Goal: Task Accomplishment & Management: Complete application form

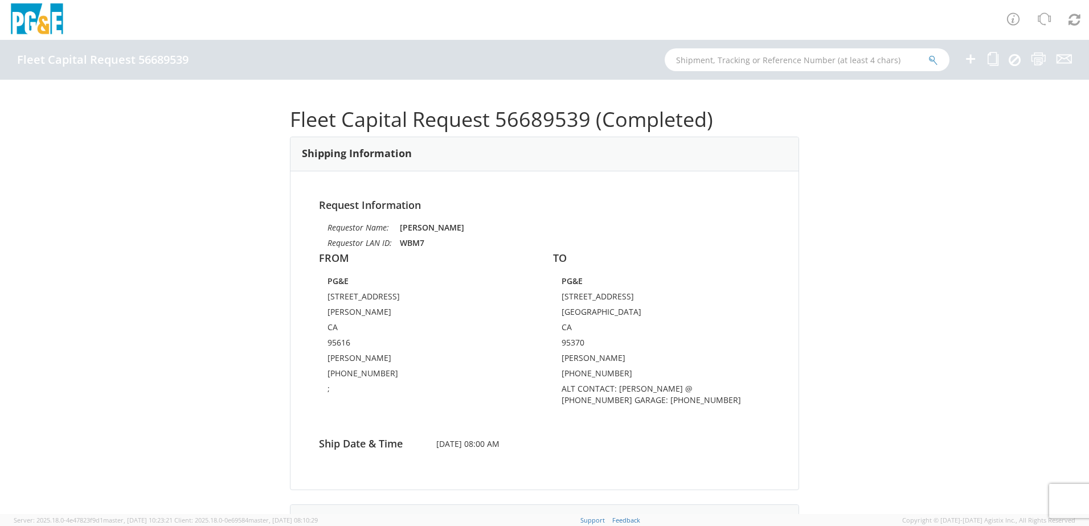
click at [968, 54] on icon at bounding box center [970, 59] width 14 height 14
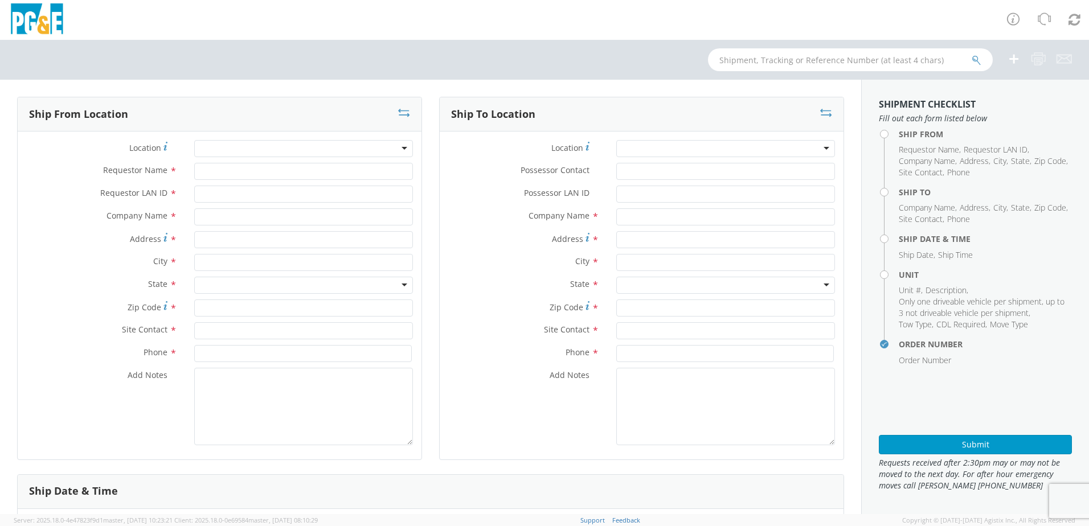
select select "2041093"
drag, startPoint x: 202, startPoint y: 221, endPoint x: 264, endPoint y: 245, distance: 66.0
click at [202, 220] on input "text" at bounding box center [303, 216] width 219 height 17
drag, startPoint x: 244, startPoint y: 213, endPoint x: 240, endPoint y: 220, distance: 8.7
click at [244, 213] on input "Altec" at bounding box center [303, 216] width 219 height 17
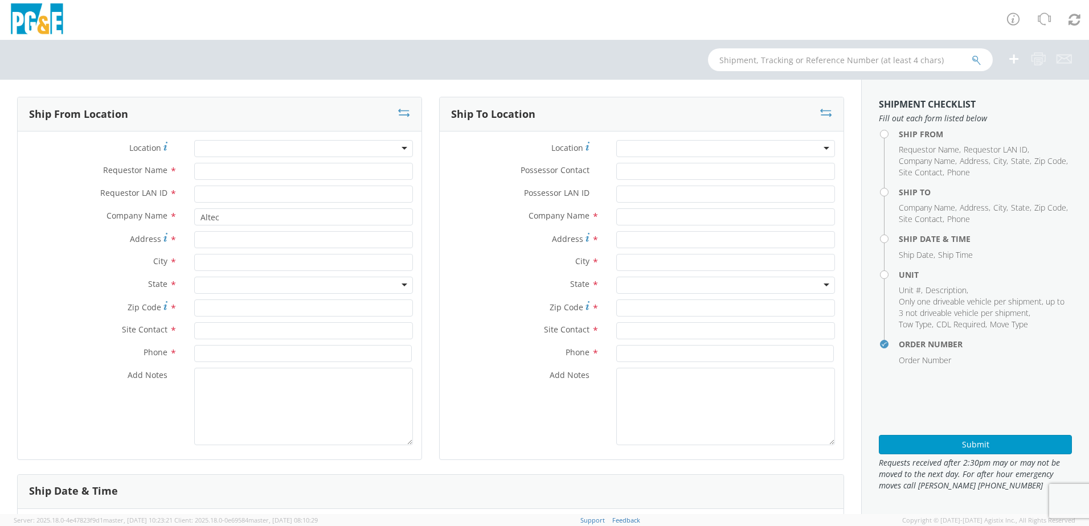
click at [258, 228] on div "Company Name * Altec Altec Altec Industries - ( Altec - [GEOGRAPHIC_DATA][PERSO…" at bounding box center [220, 219] width 404 height 23
click at [250, 220] on input "Altec" at bounding box center [303, 216] width 219 height 17
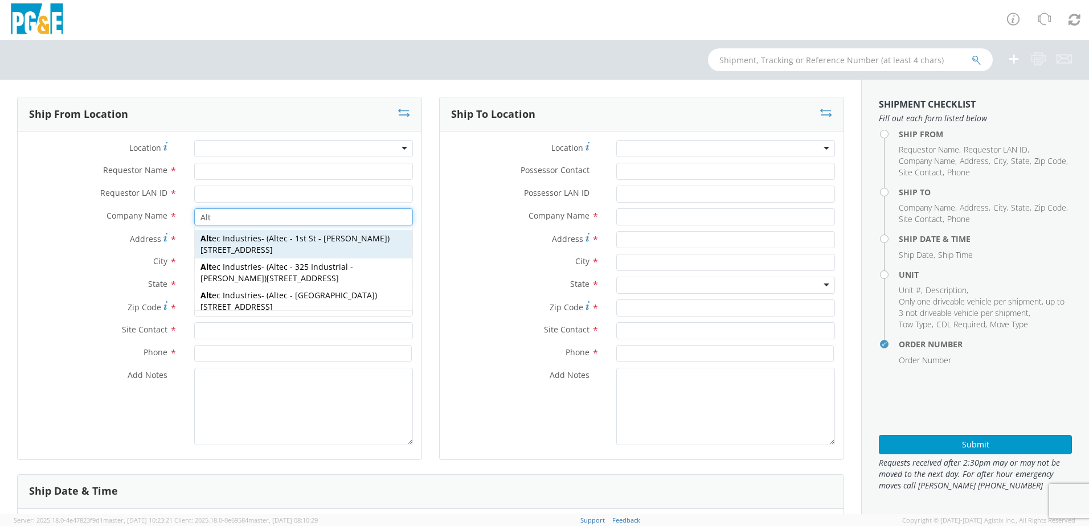
click at [249, 241] on span "Alt ec Industries" at bounding box center [230, 238] width 61 height 11
type input "Altec Industries"
type input "[STREET_ADDRESS]"
type input "[PERSON_NAME]"
type input "95620"
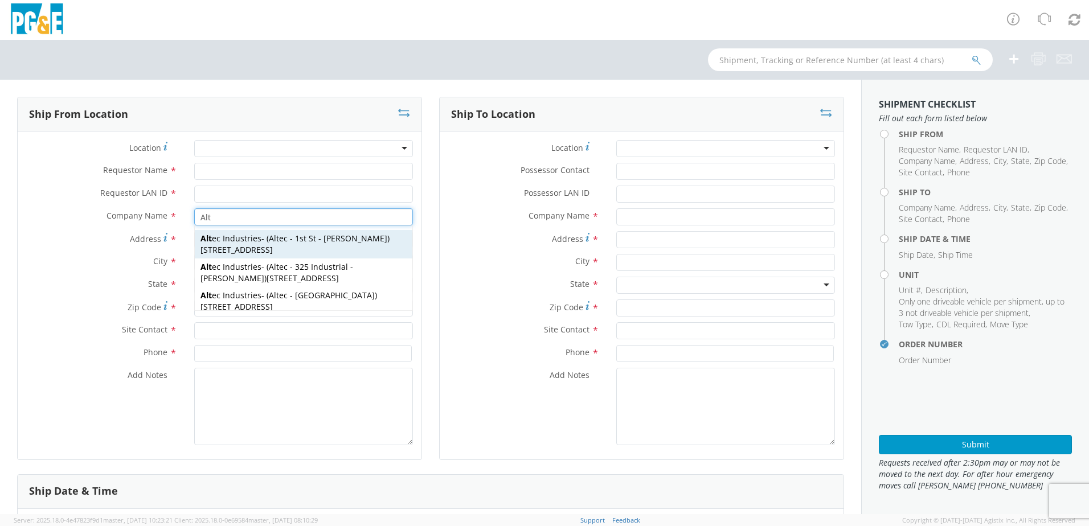
type input "Altec - 1st St - [PERSON_NAME]"
type input "[PHONE_NUMBER]"
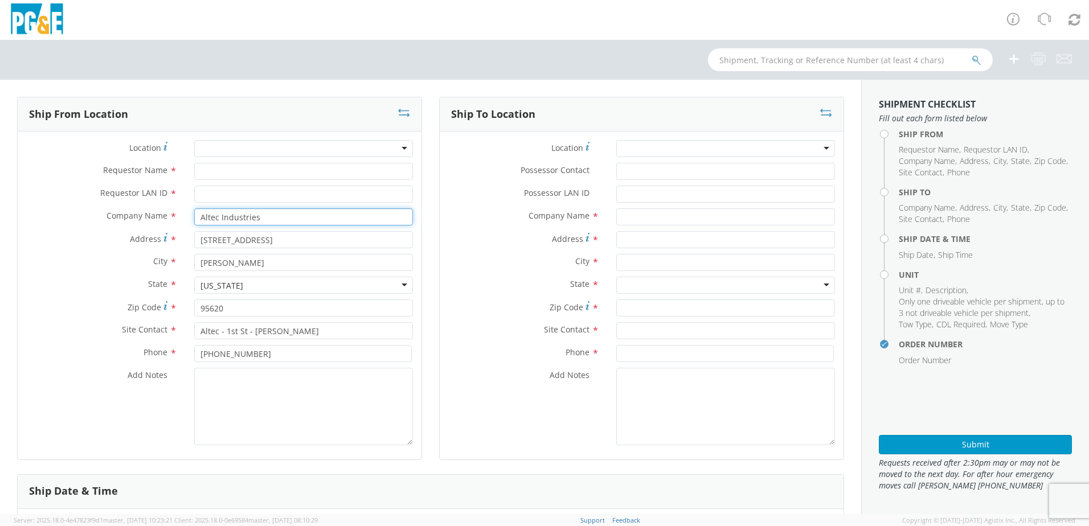
type input "Altec Industries"
click at [633, 150] on div at bounding box center [725, 148] width 219 height 17
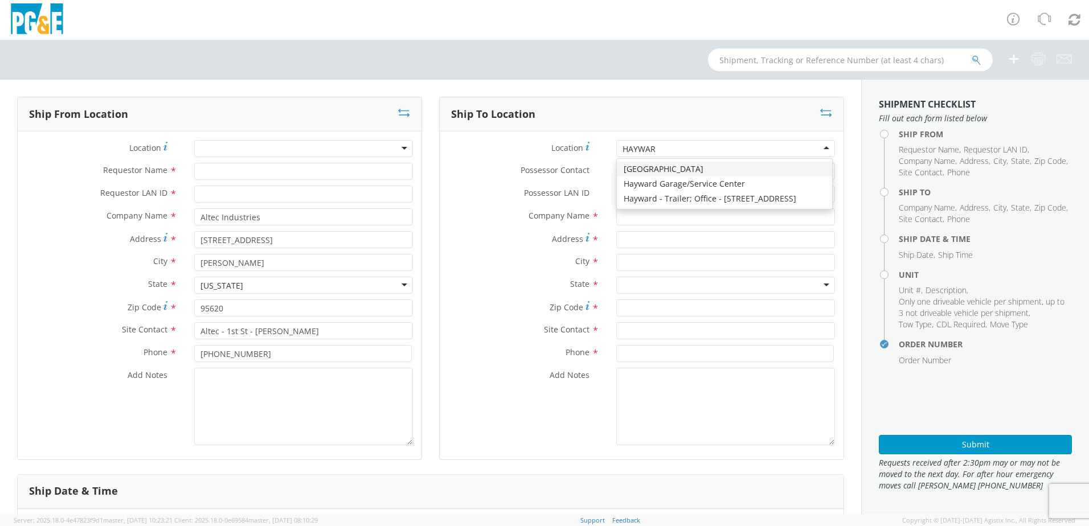
type input "HAYWARD"
type input "PG&E"
type input "24300 Clawiter Rd"
type input "Hayward"
type input "94545"
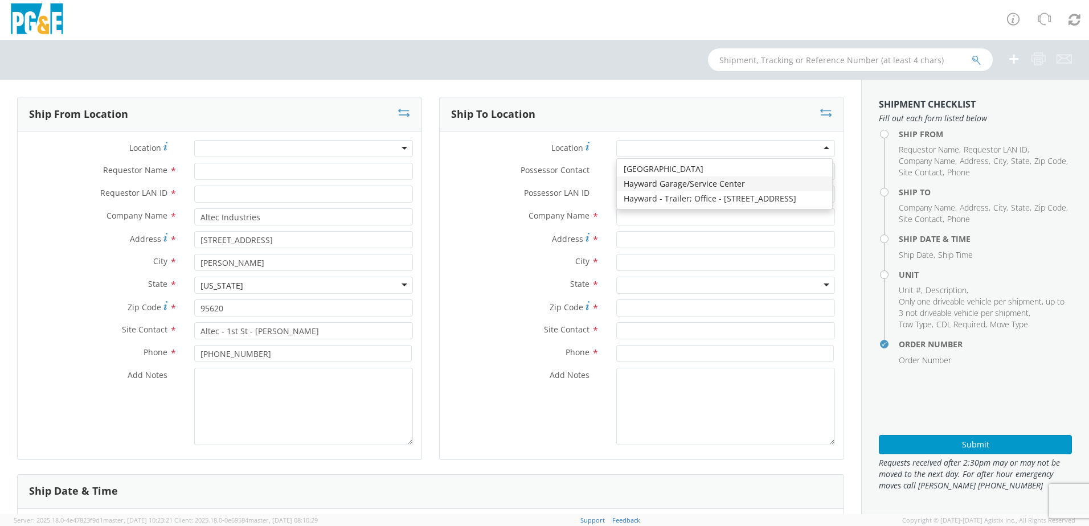
type input "[PHONE_NUMBER]"
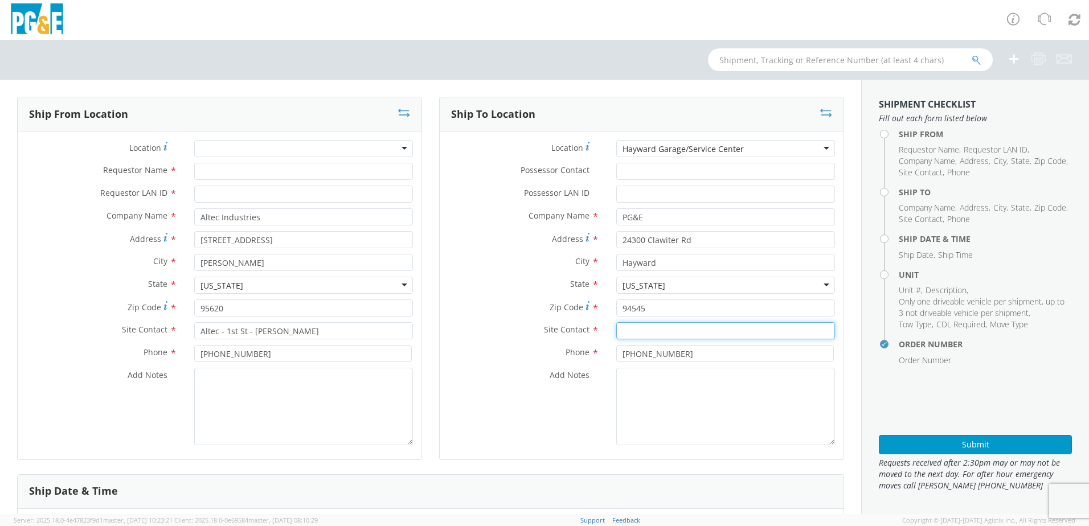
click at [652, 330] on input "text" at bounding box center [725, 330] width 219 height 17
paste input "[PERSON_NAME]"
type input "[PERSON_NAME]"
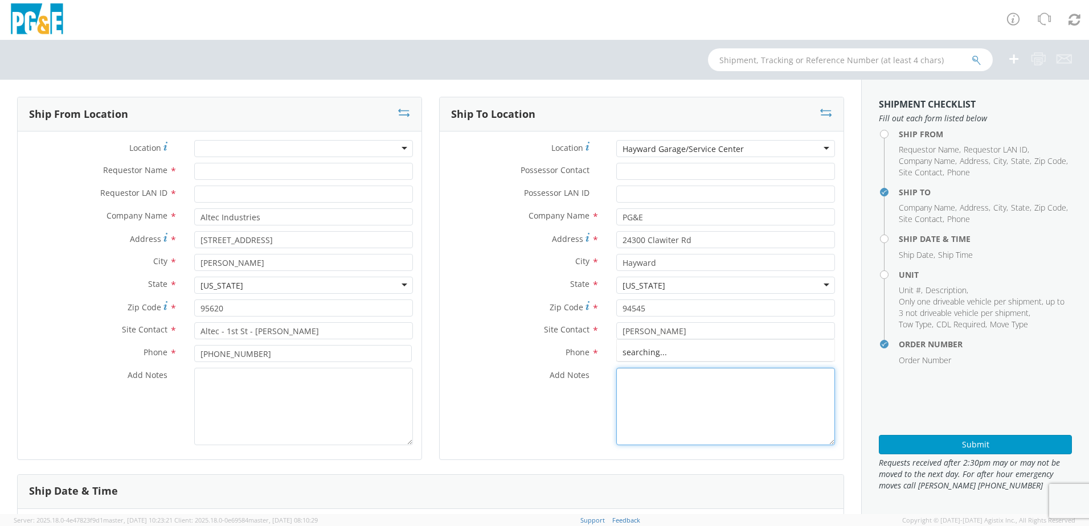
click at [644, 389] on textarea "Add Notes *" at bounding box center [725, 406] width 219 height 77
click at [765, 380] on textarea "ALT CONTACT:" at bounding box center [725, 406] width 219 height 77
click at [687, 374] on textarea "ALT CONTACT:" at bounding box center [725, 406] width 219 height 77
click at [697, 369] on textarea "ALT CONTACT:" at bounding box center [725, 406] width 219 height 77
paste textarea "[PERSON_NAME] @ [PHONE_NUMBER]"
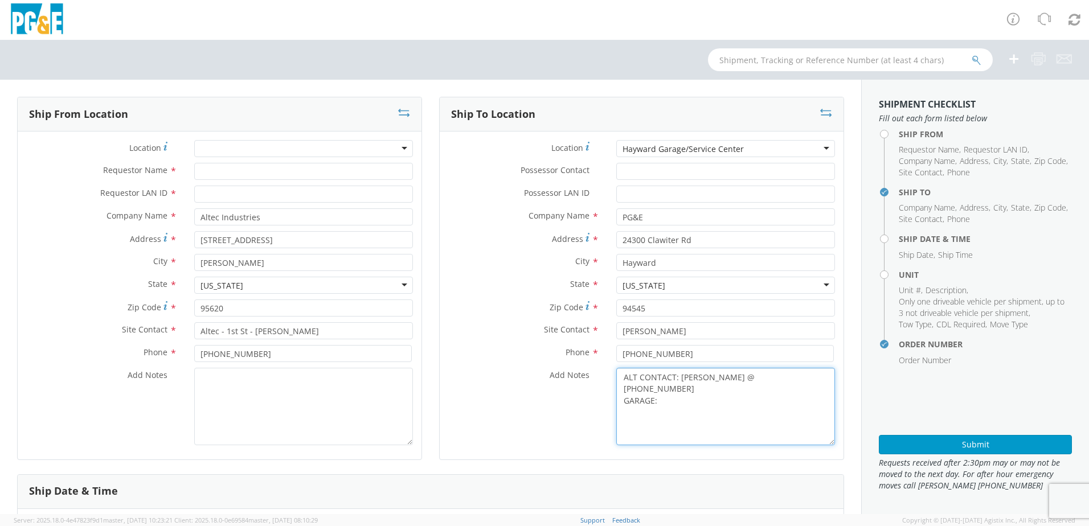
click at [667, 391] on textarea "ALT CONTACT: [PERSON_NAME] @ [PHONE_NUMBER] GARAGE:" at bounding box center [725, 406] width 219 height 77
paste textarea "[PHONE_NUMBER]"
type textarea "ALT CONTACT: [PERSON_NAME] @ [PHONE_NUMBER] GARAGE: [PHONE_NUMBER]"
click at [325, 417] on textarea "Add Notes *" at bounding box center [303, 406] width 219 height 77
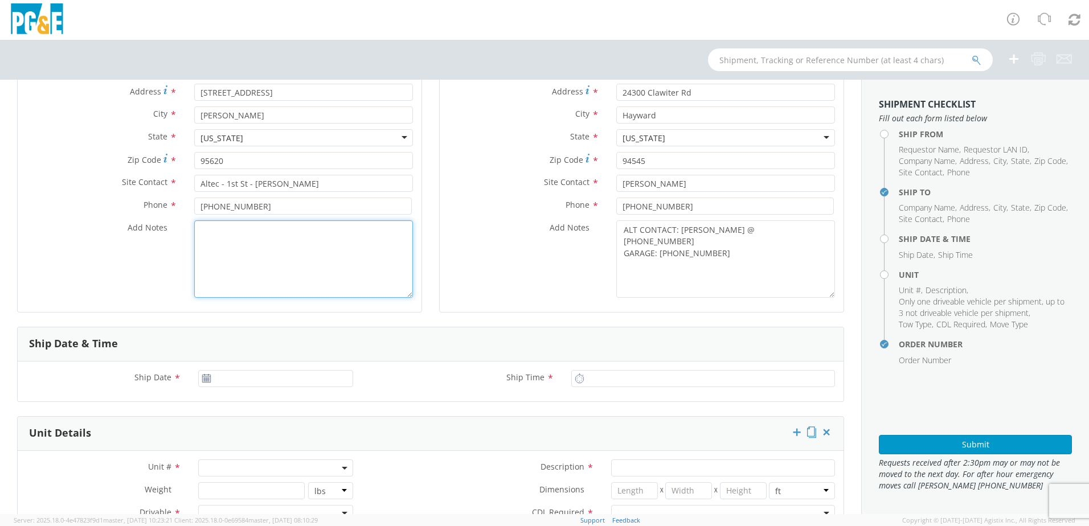
scroll to position [342, 0]
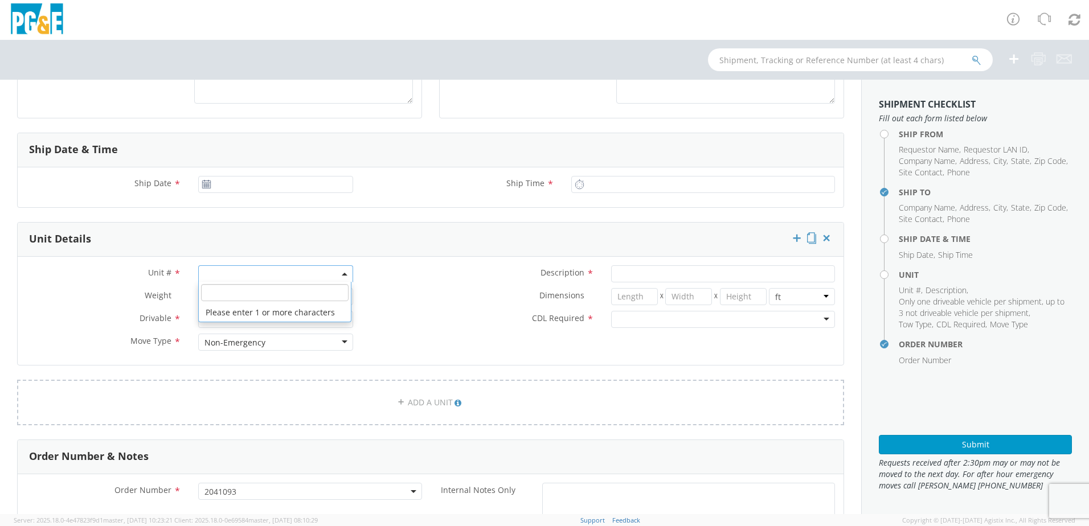
click at [222, 280] on span at bounding box center [275, 273] width 155 height 17
click at [220, 288] on input "search" at bounding box center [274, 292] width 147 height 17
paste input "[PHONE_NUMBER]"
type input "[PHONE_NUMBER]"
drag, startPoint x: 240, startPoint y: 291, endPoint x: 137, endPoint y: 290, distance: 103.1
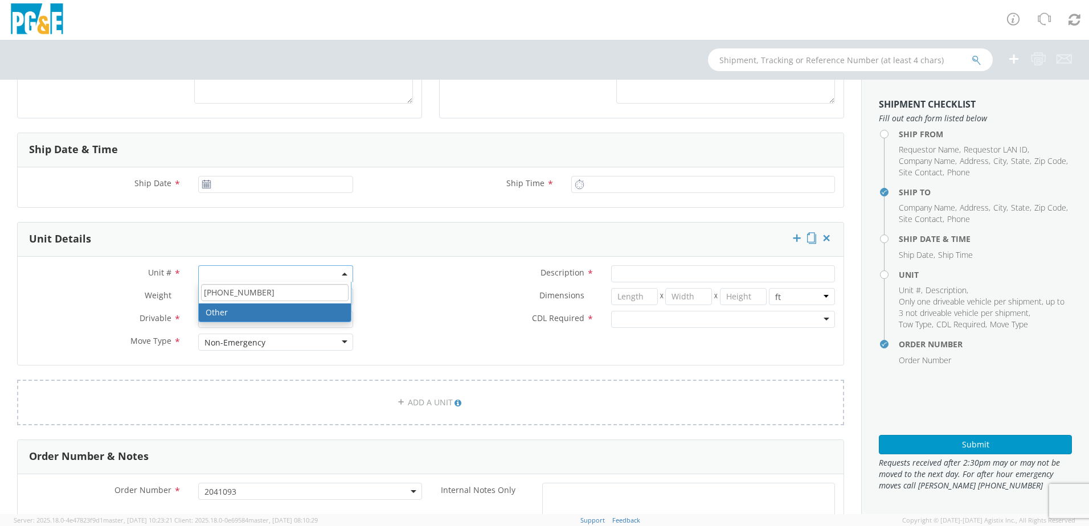
click at [137, 290] on div "Unit # * [PHONE_NUMBER] Other Description * Weight * lbs kgs Dimensions * X X i…" at bounding box center [430, 310] width 825 height 91
click at [210, 290] on input "search" at bounding box center [274, 292] width 147 height 17
paste input "B45096"
type input "B45096"
type input "TRUCK; TROUBLE W/AERIAL 4X4"
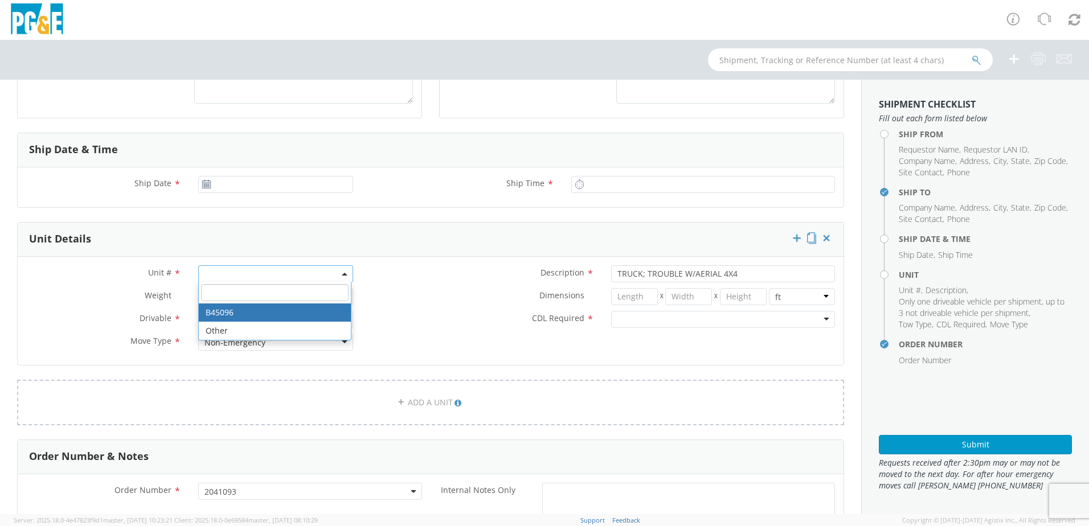
select select "B45096"
select select "? string: ?"
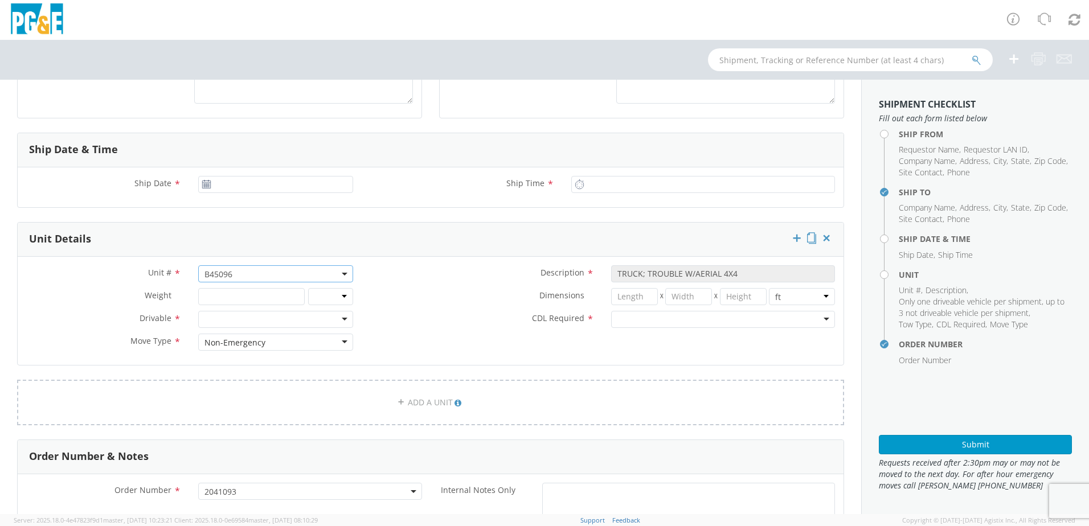
click at [223, 320] on div at bounding box center [275, 319] width 155 height 17
drag, startPoint x: 622, startPoint y: 320, endPoint x: 623, endPoint y: 326, distance: 6.3
click at [623, 320] on div at bounding box center [723, 319] width 224 height 17
drag, startPoint x: 622, startPoint y: 338, endPoint x: 616, endPoint y: 337, distance: 5.7
click at [413, 301] on label "Dimensions *" at bounding box center [482, 295] width 241 height 15
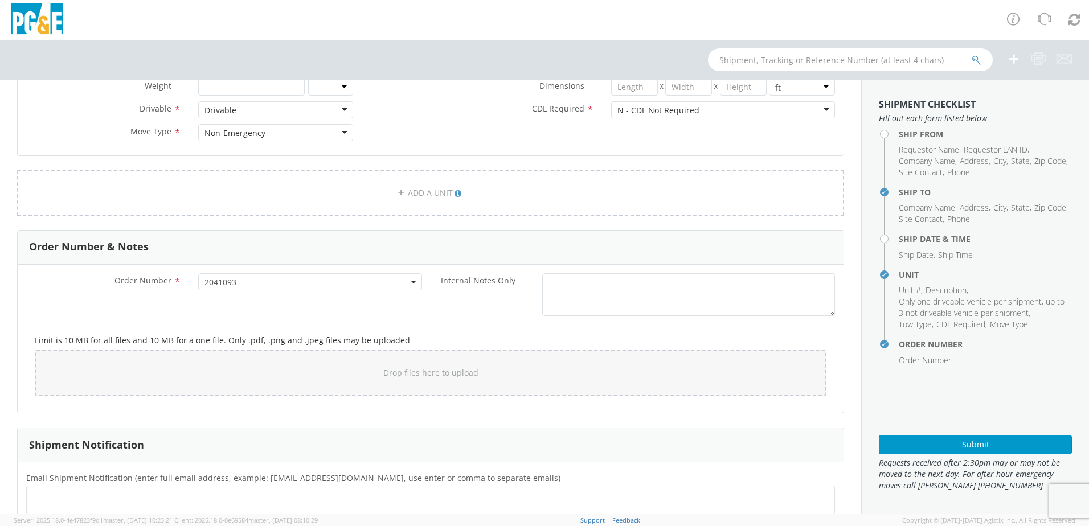
scroll to position [581, 0]
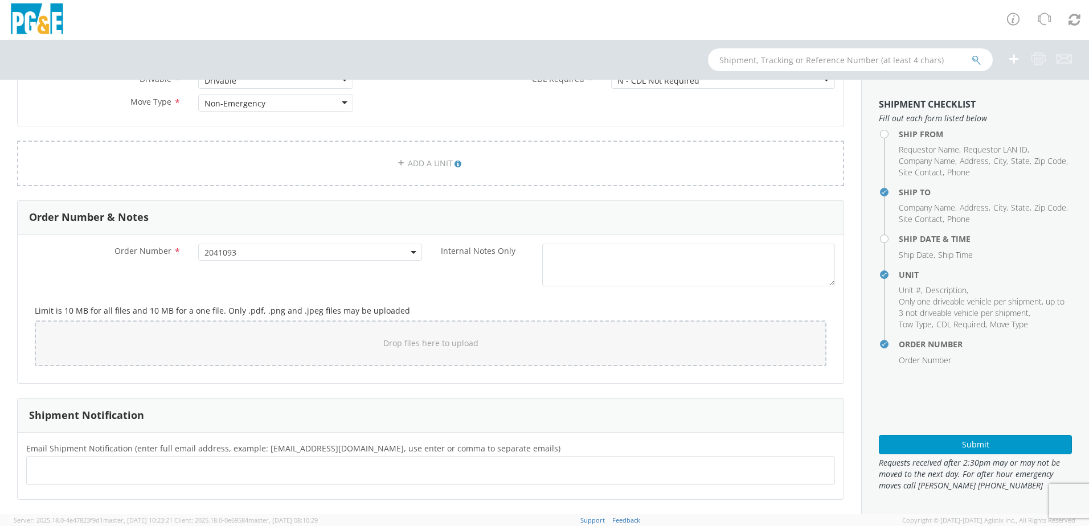
click at [59, 474] on ul at bounding box center [430, 470] width 798 height 19
paste input "[EMAIL_ADDRESS][PERSON_NAME][DOMAIN_NAME]"
type input "[EMAIL_ADDRESS][PERSON_NAME][DOMAIN_NAME]"
click at [258, 478] on input "text" at bounding box center [264, 470] width 12 height 17
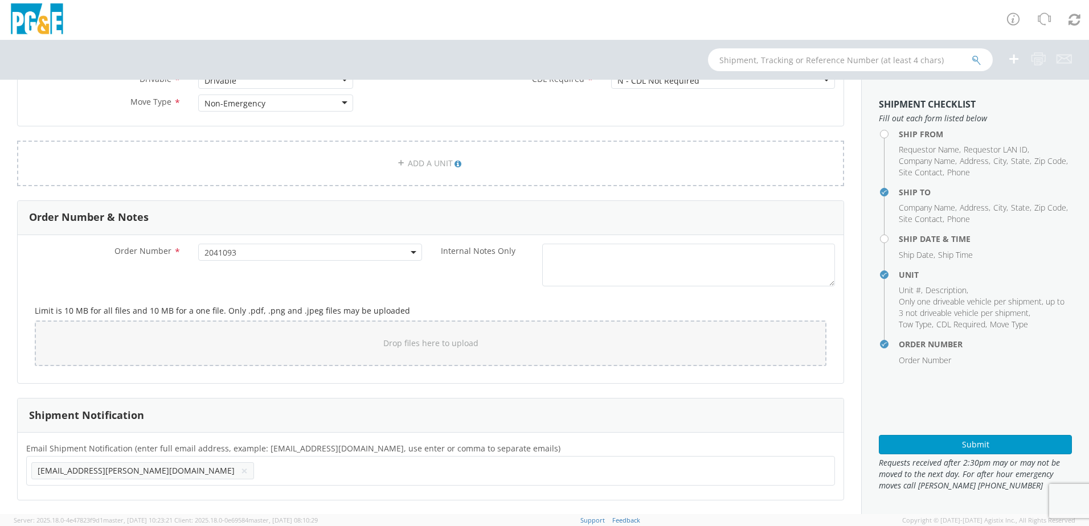
paste input "[EMAIL_ADDRESS][PERSON_NAME][DOMAIN_NAME]"
type input "[EMAIL_ADDRESS][PERSON_NAME][DOMAIN_NAME]"
click at [299, 462] on ul "[EMAIL_ADDRESS][PERSON_NAME][DOMAIN_NAME] × [EMAIL_ADDRESS][PERSON_NAME][DOMAIN…" at bounding box center [430, 470] width 798 height 19
paste input "[PERSON_NAME][EMAIL_ADDRESS][PERSON_NAME][DOMAIN_NAME]"
type input "[PERSON_NAME][EMAIL_ADDRESS][PERSON_NAME][DOMAIN_NAME]"
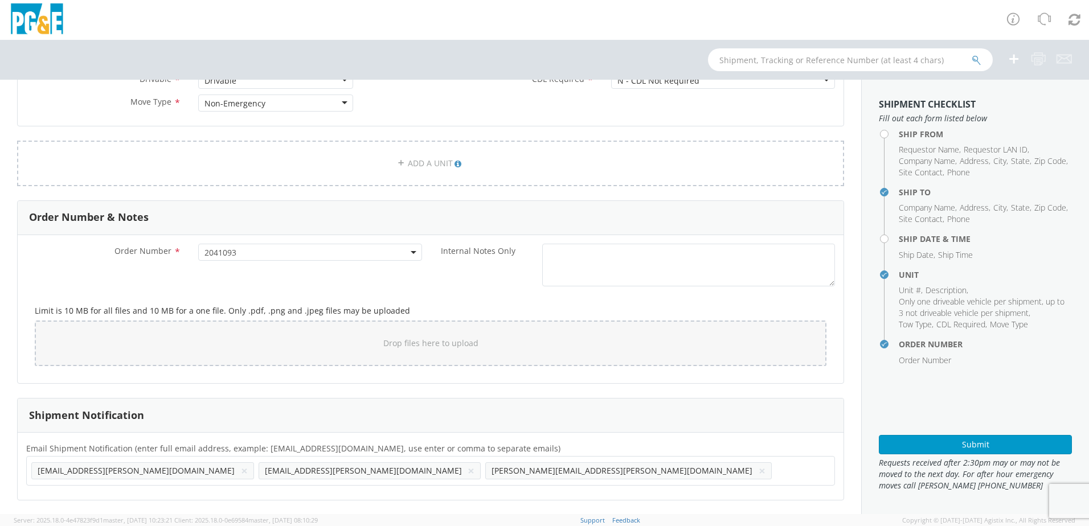
click at [776, 471] on input "text" at bounding box center [782, 470] width 12 height 17
paste input "[EMAIL_ADDRESS][DOMAIN_NAME]"
type input "[EMAIL_ADDRESS][DOMAIN_NAME]"
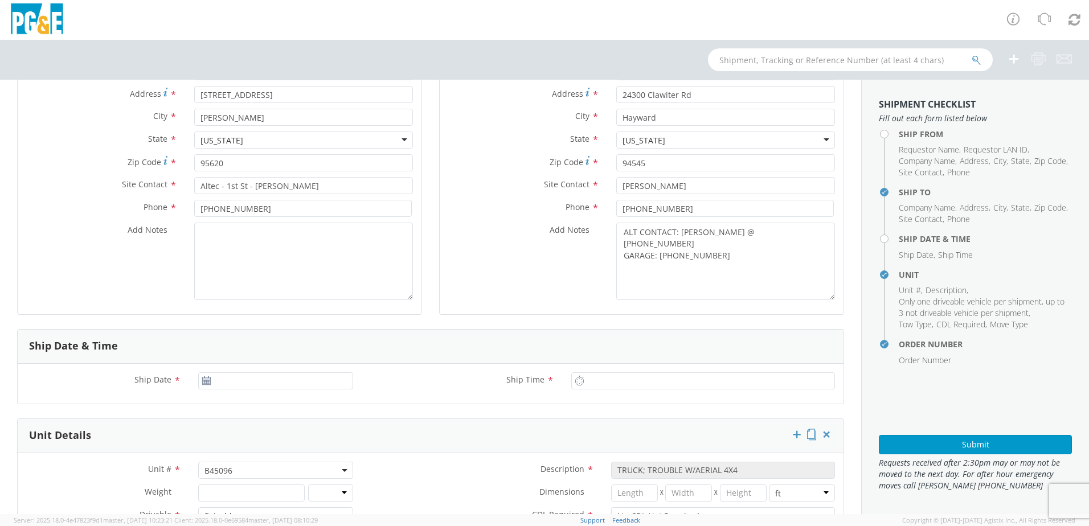
scroll to position [125, 0]
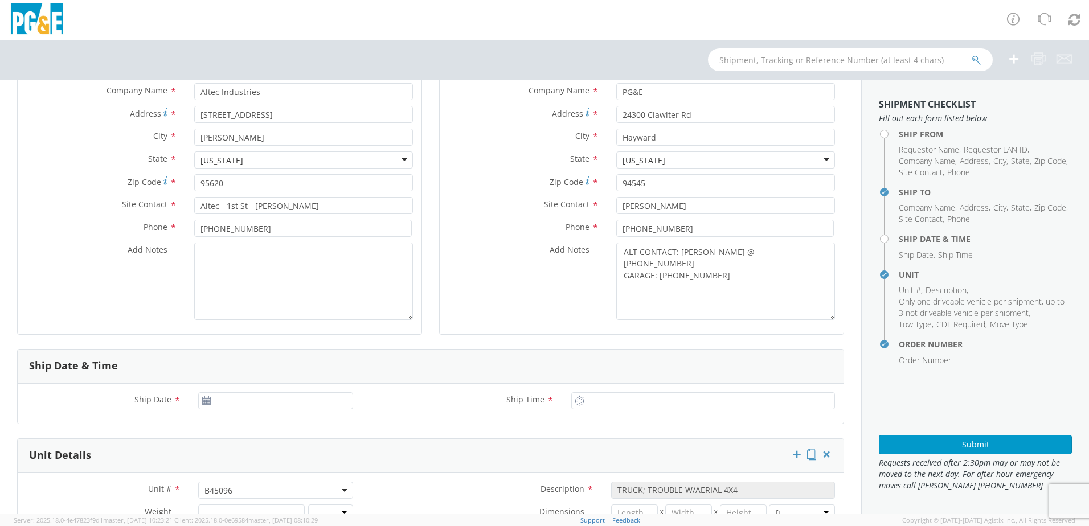
click at [203, 400] on use at bounding box center [206, 400] width 8 height 8
click at [229, 397] on input "[DATE]" at bounding box center [275, 400] width 155 height 17
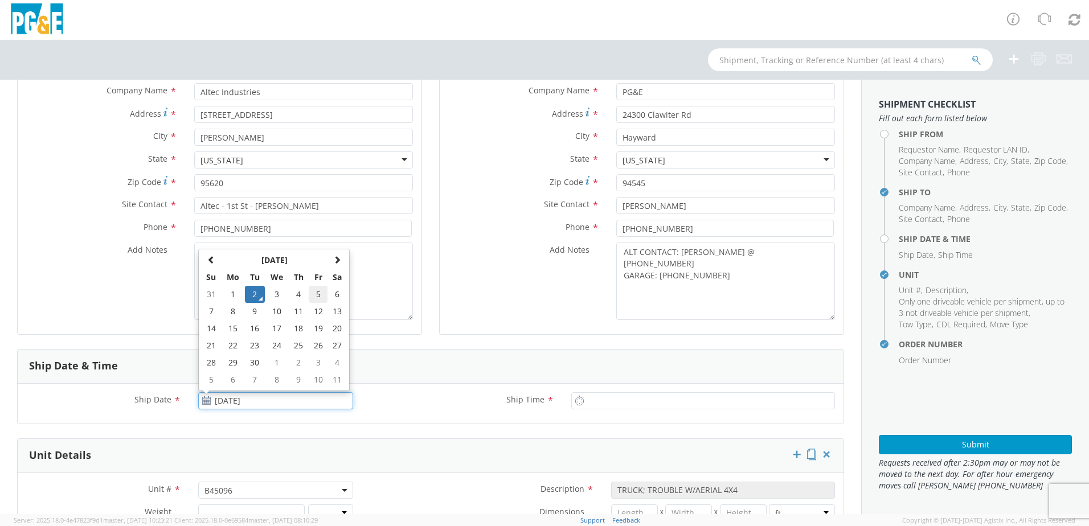
click at [309, 293] on td "5" at bounding box center [318, 294] width 19 height 17
type input "[DATE]"
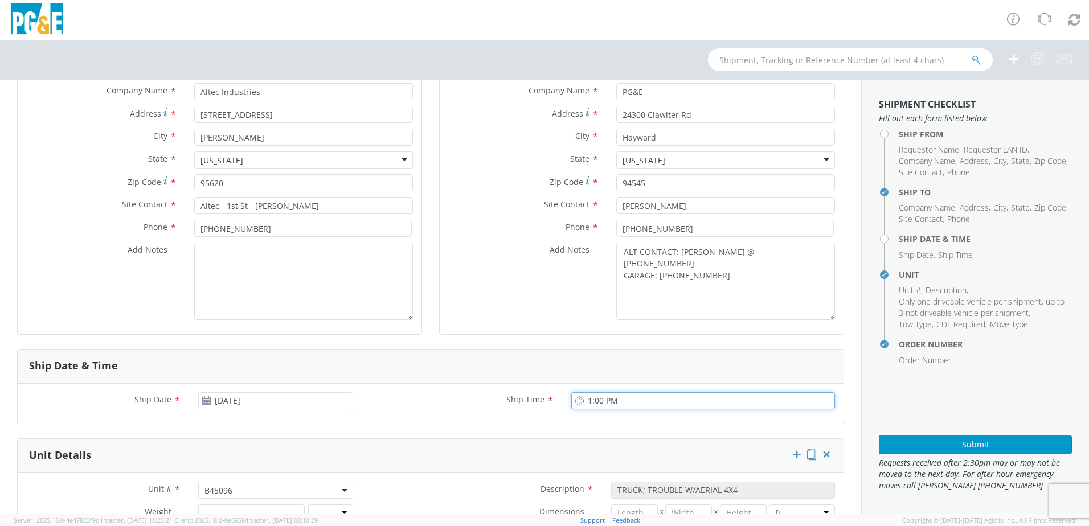
click at [584, 393] on input "1:00 PM" at bounding box center [703, 400] width 264 height 17
click at [603, 401] on input "8:00 PM" at bounding box center [703, 400] width 264 height 17
type input "8:00 AM"
click at [302, 400] on input "[DATE]" at bounding box center [275, 400] width 155 height 17
click at [730, 393] on input "8:00 AM" at bounding box center [703, 400] width 264 height 17
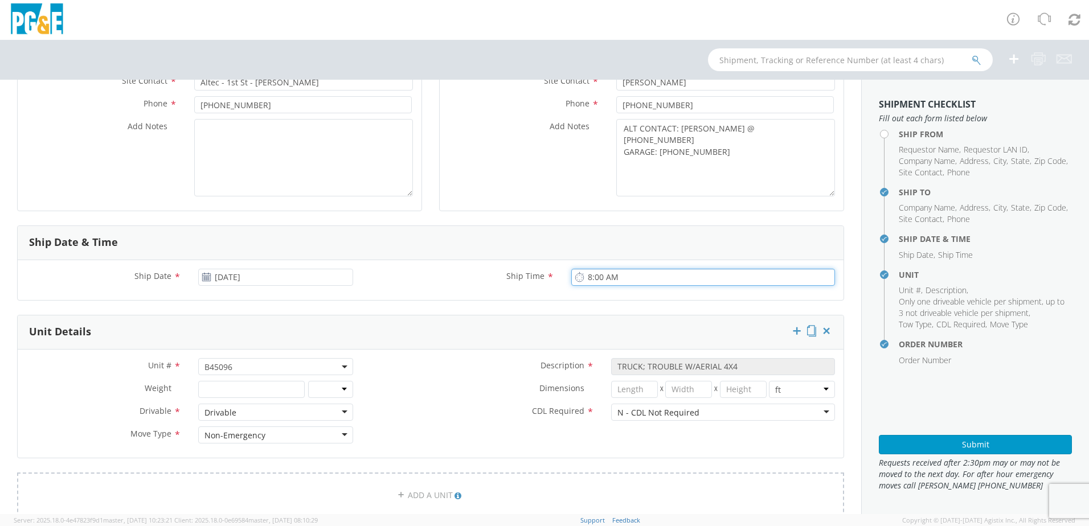
scroll to position [342, 0]
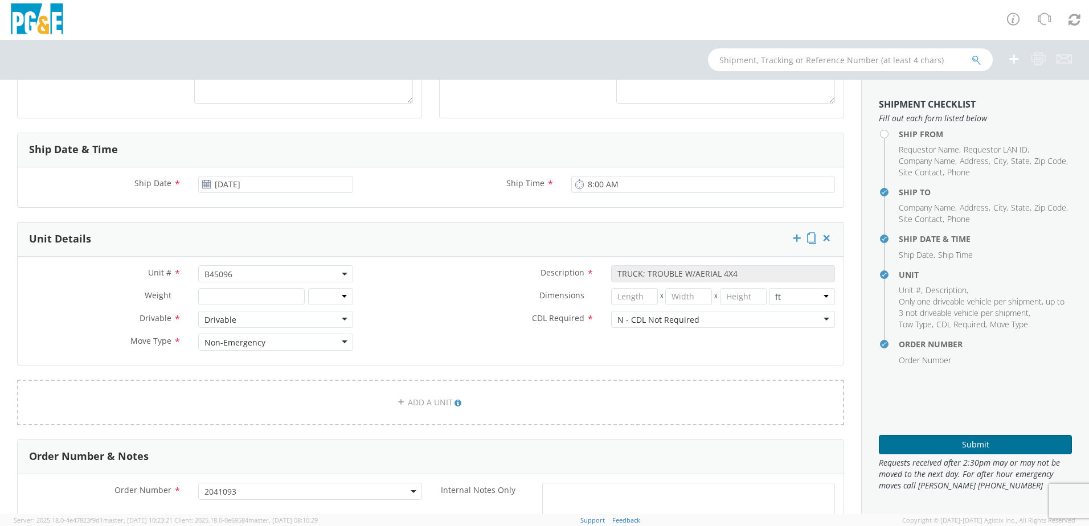
click at [951, 447] on button "Submit" at bounding box center [974, 444] width 193 height 19
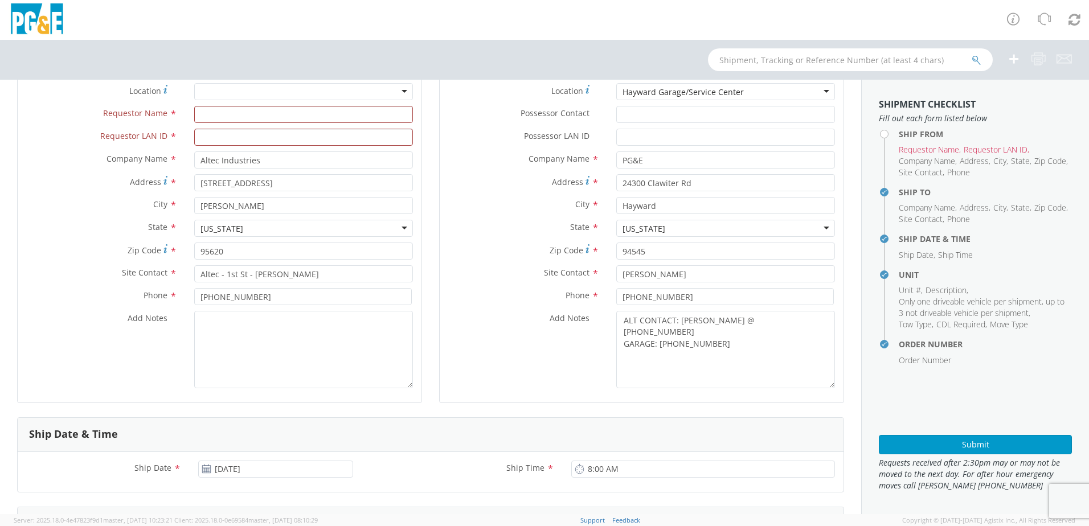
scroll to position [0, 0]
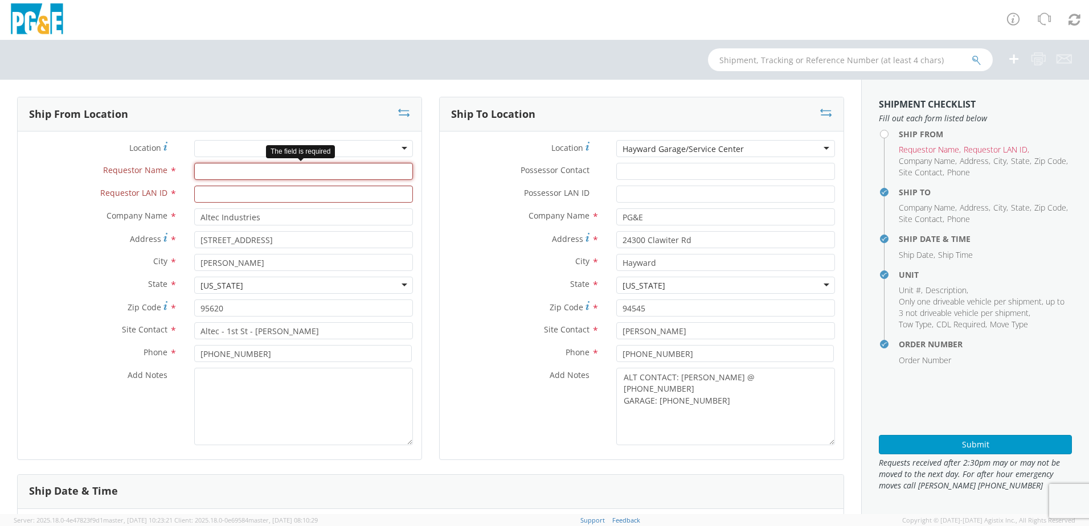
click at [215, 170] on input "Requestor Name *" at bounding box center [303, 171] width 219 height 17
type input "[PERSON_NAME]"
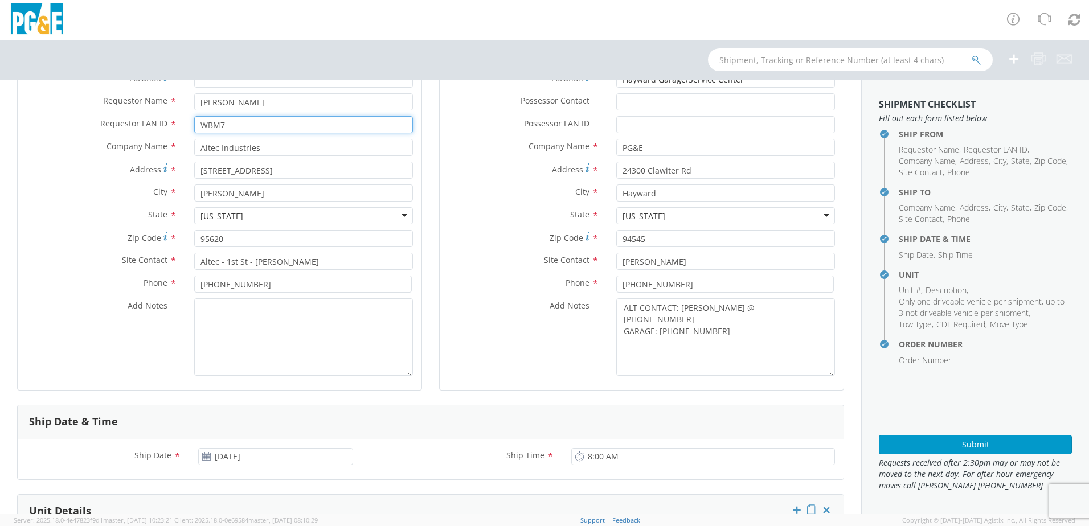
scroll to position [228, 0]
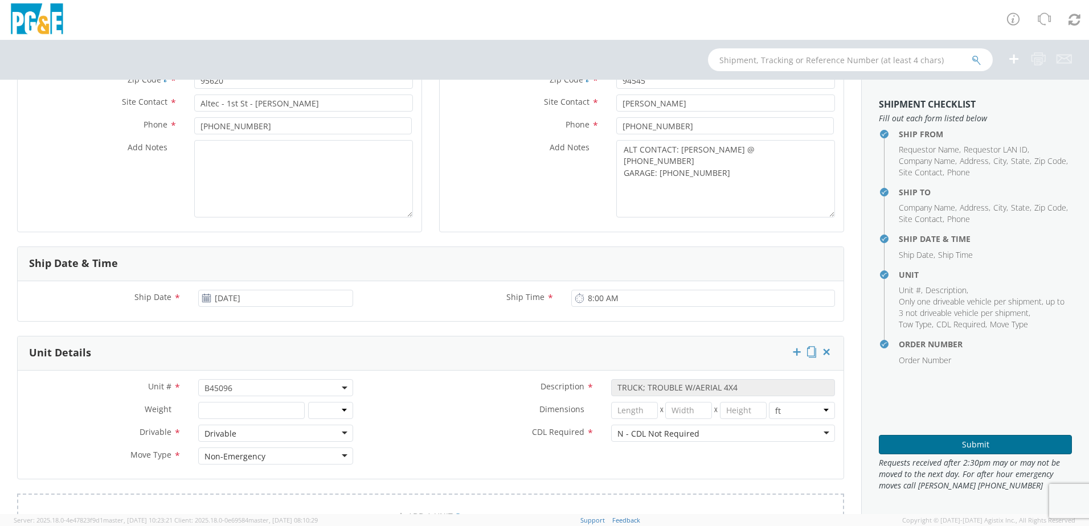
type input "WBM7"
click at [962, 446] on button "Submit" at bounding box center [974, 444] width 193 height 19
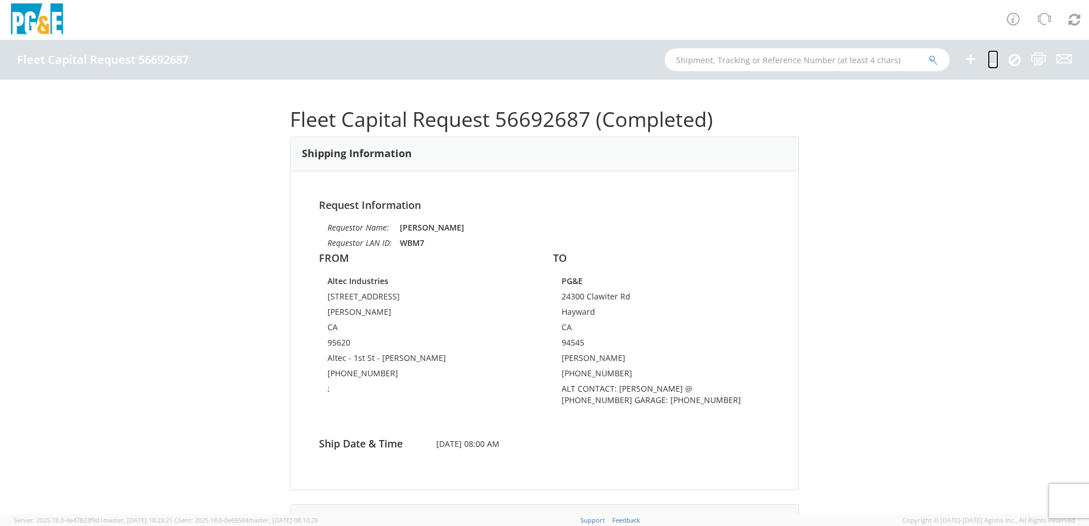
click at [995, 60] on icon at bounding box center [992, 59] width 11 height 14
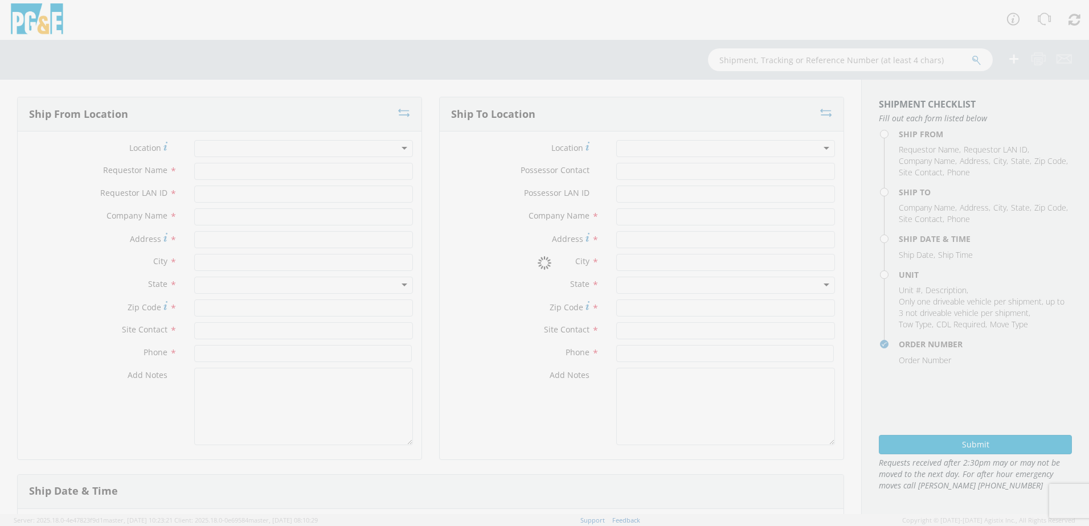
type input "[PERSON_NAME]"
type input "WBM7"
type input "Altec Industries"
type input "[STREET_ADDRESS]"
type input "[PERSON_NAME]"
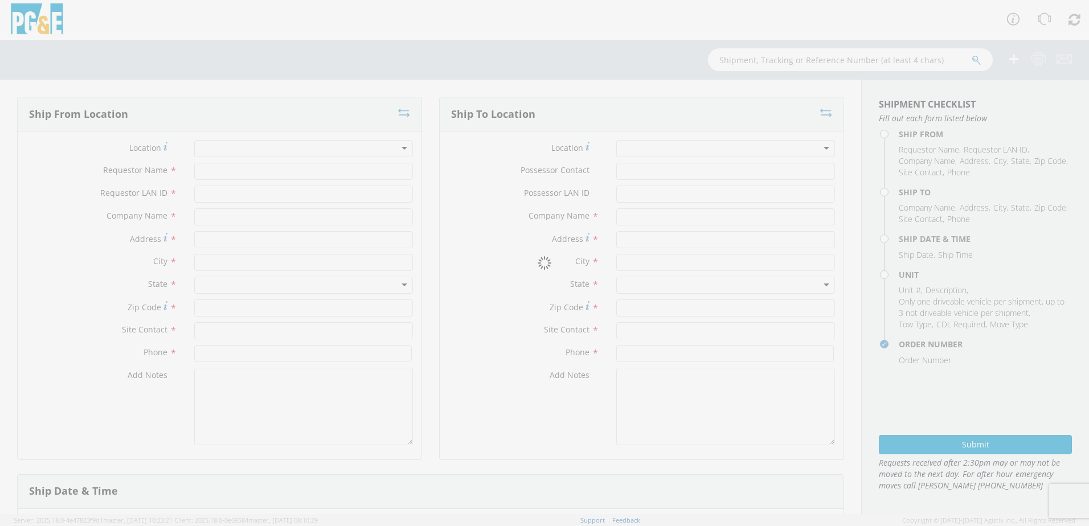
type input "95620"
type input "Altec - 1st St - [PERSON_NAME]"
type input "[PHONE_NUMBER]"
type textarea ";"
type input "PG&E"
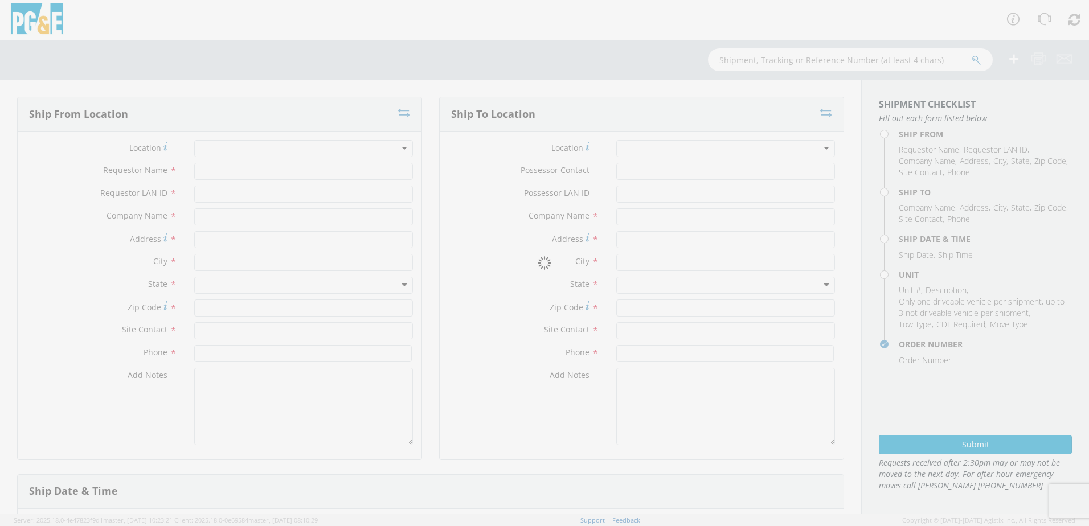
type input "24300 Clawiter Rd"
type input "Hayward"
type input "94545"
type input "[PERSON_NAME]"
type input "[PHONE_NUMBER]"
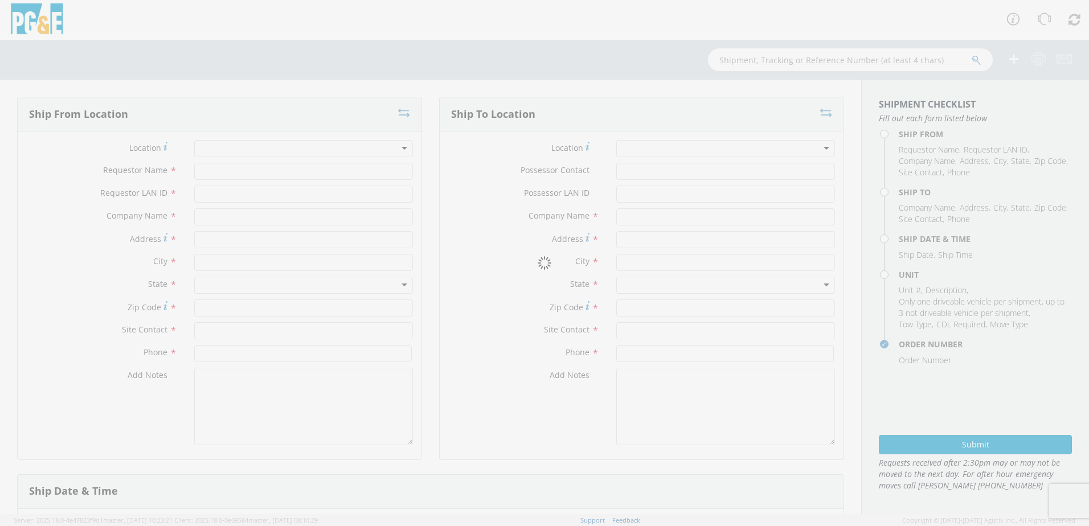
type textarea "ALT CONTACT: [PERSON_NAME] @ [PHONE_NUMBER] GARAGE: [PHONE_NUMBER]"
type input "[DATE]"
type input "8:00 AM"
type input "TRUCK; TROUBLE W/AERIAL 4X4"
type input "0"
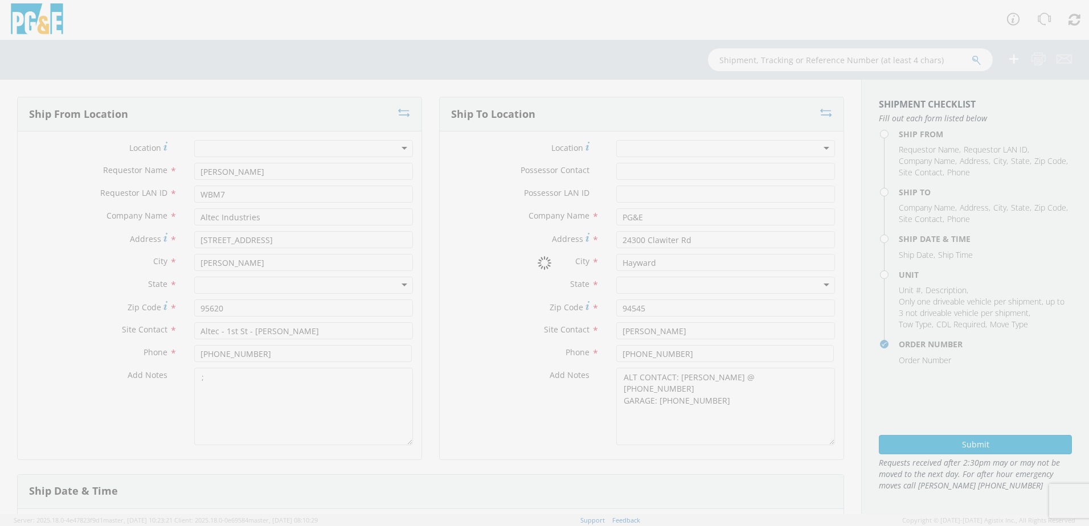
select select "B45096"
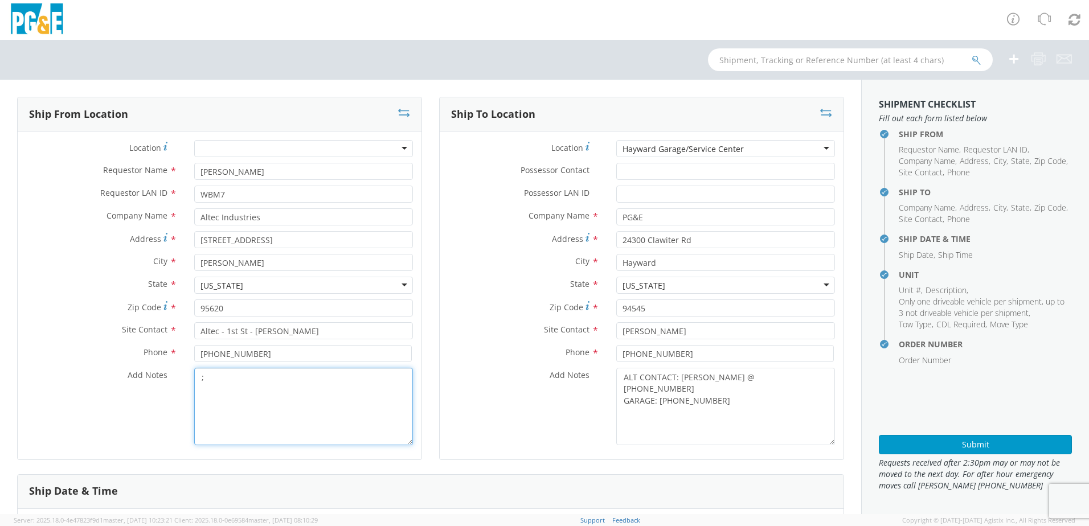
click at [283, 414] on textarea ";" at bounding box center [303, 406] width 219 height 77
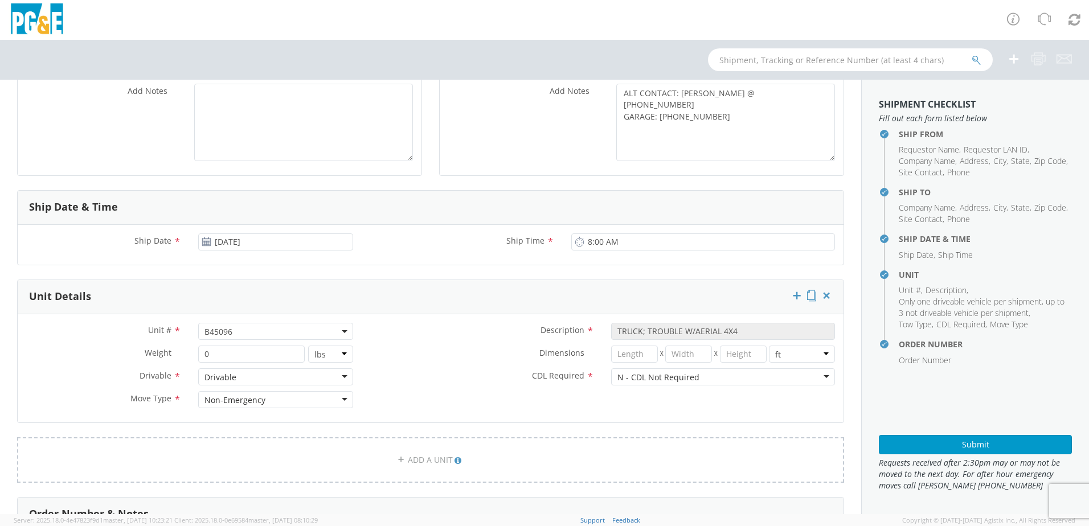
scroll to position [285, 0]
click at [243, 334] on span "B45096" at bounding box center [275, 331] width 142 height 11
click at [221, 348] on input "search" at bounding box center [274, 349] width 147 height 17
paste input "B45098"
type input "B45098"
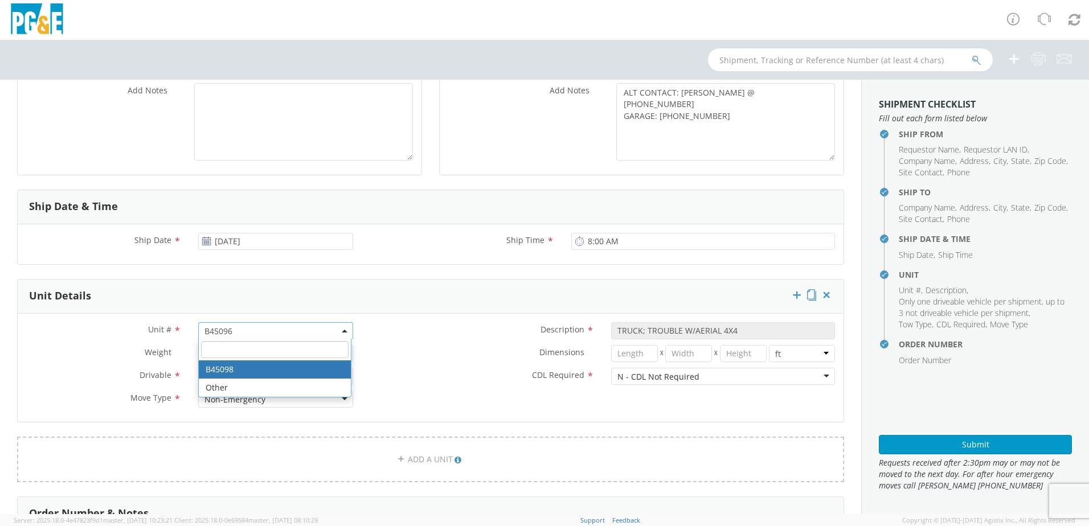
select select "B45098"
select select "? string: ?"
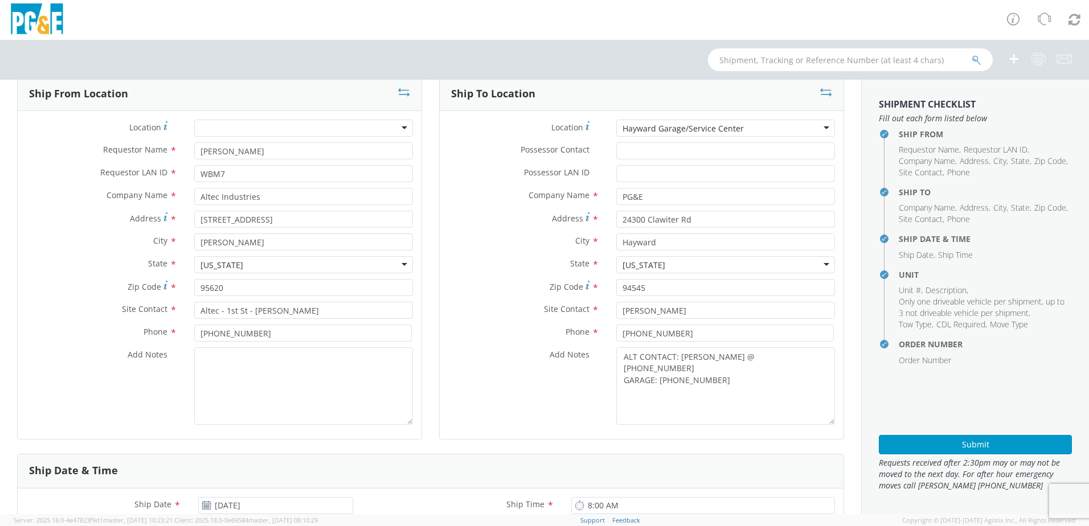
scroll to position [0, 0]
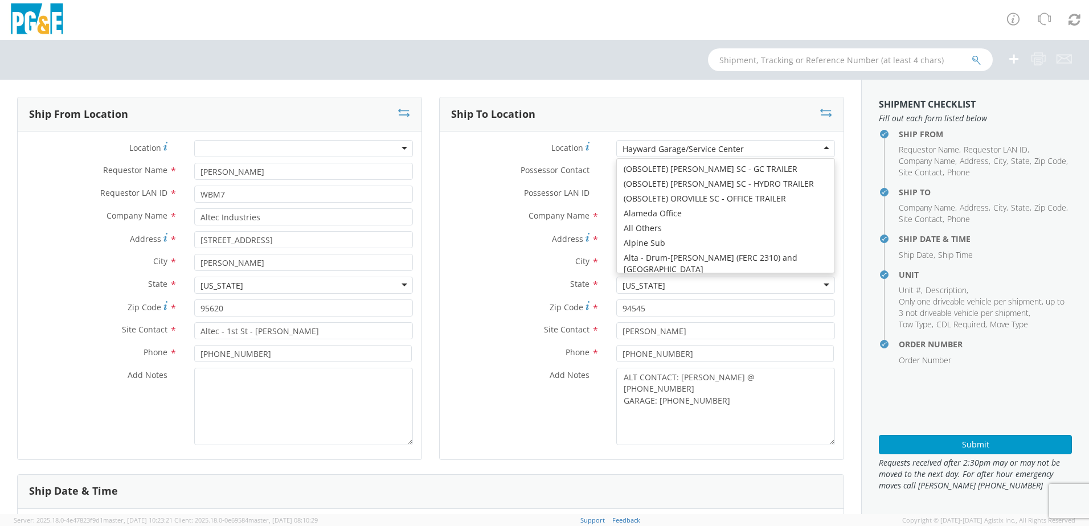
click at [751, 145] on div "Hayward Garage/Service Center" at bounding box center [725, 148] width 219 height 17
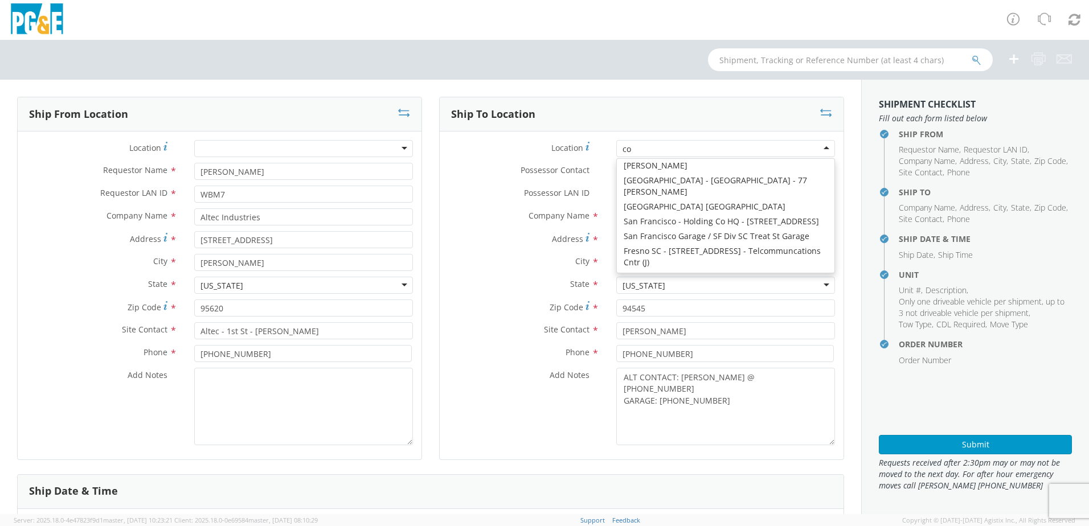
scroll to position [3, 0]
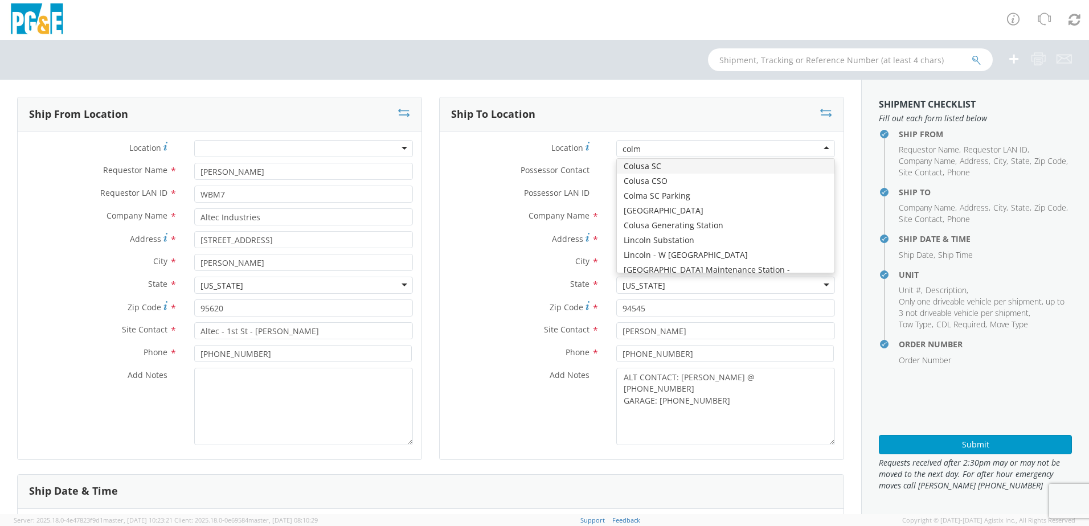
type input "colma"
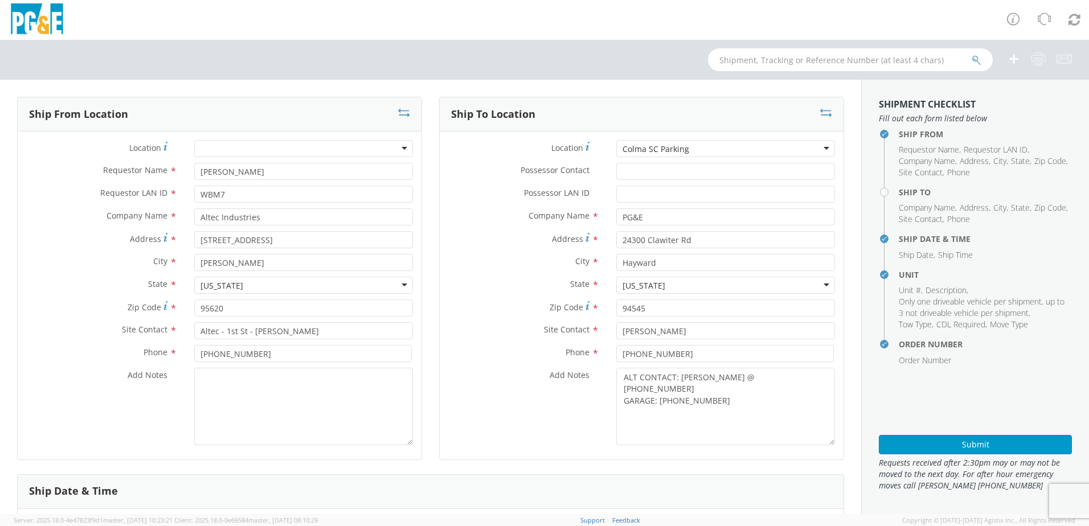
type input "[STREET_ADDRESS]"
type input "Daly CIty"
type input "94015"
click at [598, 328] on label "Site Contact *" at bounding box center [524, 329] width 168 height 15
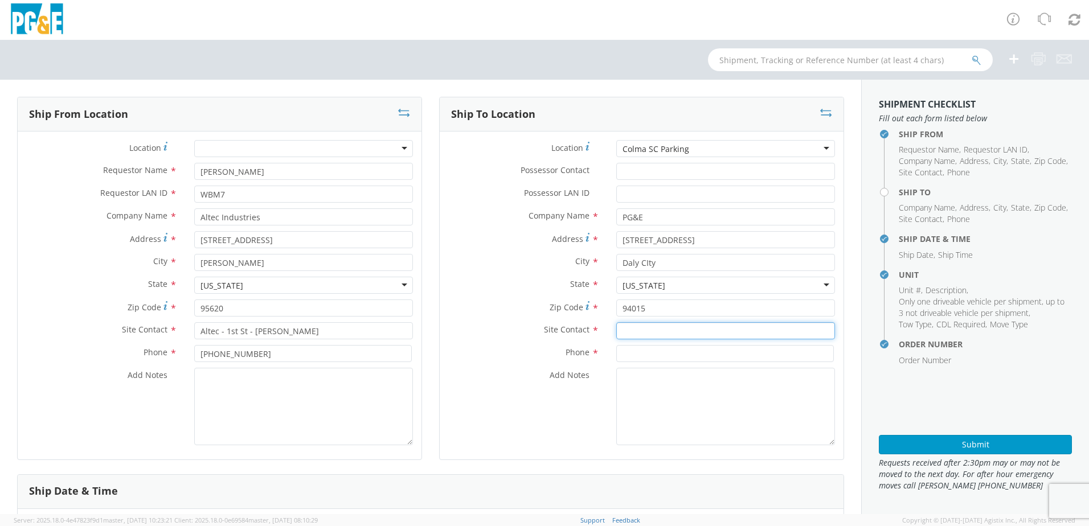
click at [616, 328] on input "text" at bounding box center [725, 330] width 219 height 17
paste input "[PERSON_NAME]"
type input "[PERSON_NAME]"
click at [625, 354] on input at bounding box center [724, 353] width 217 height 17
paste input "[PHONE_NUMBER]"
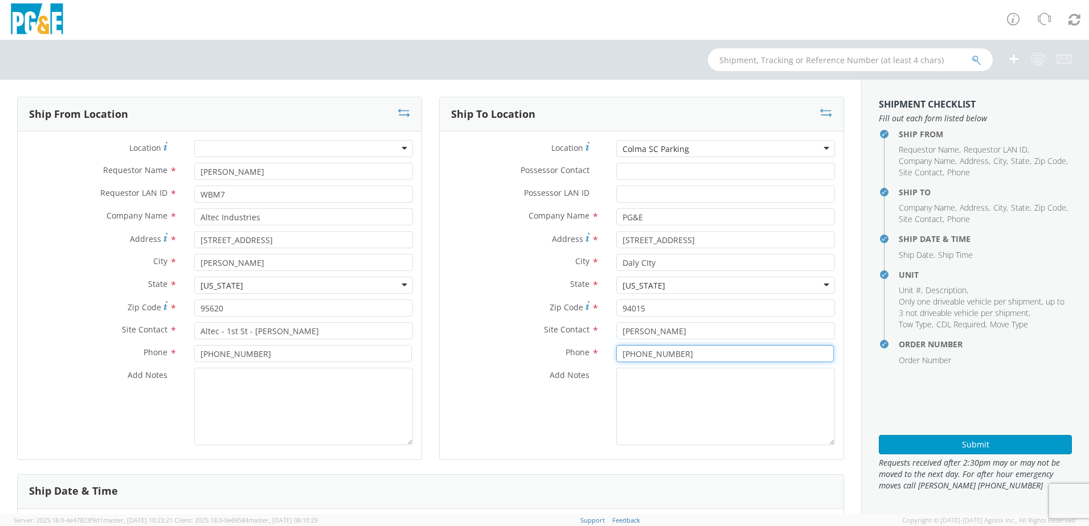
type input "[PHONE_NUMBER]"
click at [644, 384] on textarea "Add Notes *" at bounding box center [725, 406] width 219 height 77
type textarea "a"
click at [683, 378] on textarea "ALT CONTACT:" at bounding box center [725, 406] width 219 height 77
paste textarea "[PERSON_NAME] @ [PHONE_NUMBER]"
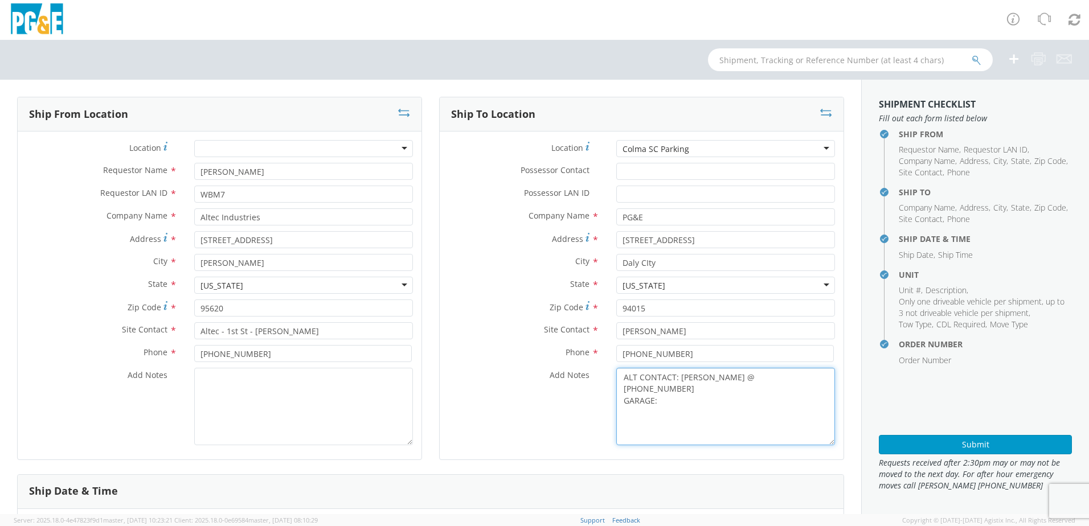
click at [660, 393] on textarea "ALT CONTACT: [PERSON_NAME] @ [PHONE_NUMBER] GARAGE:" at bounding box center [725, 406] width 219 height 77
paste textarea "[PHONE_NUMBER]"
type textarea "ALT CONTACT: [PERSON_NAME] @ [PHONE_NUMBER] GARAGE: [PHONE_NUMBER]"
click at [260, 414] on textarea "Add Notes *" at bounding box center [303, 406] width 219 height 77
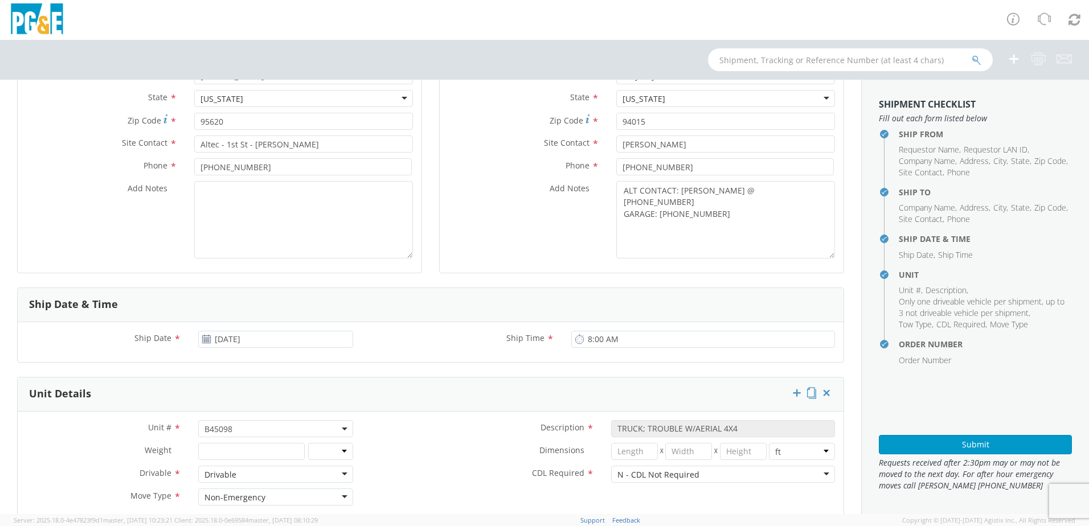
scroll to position [183, 0]
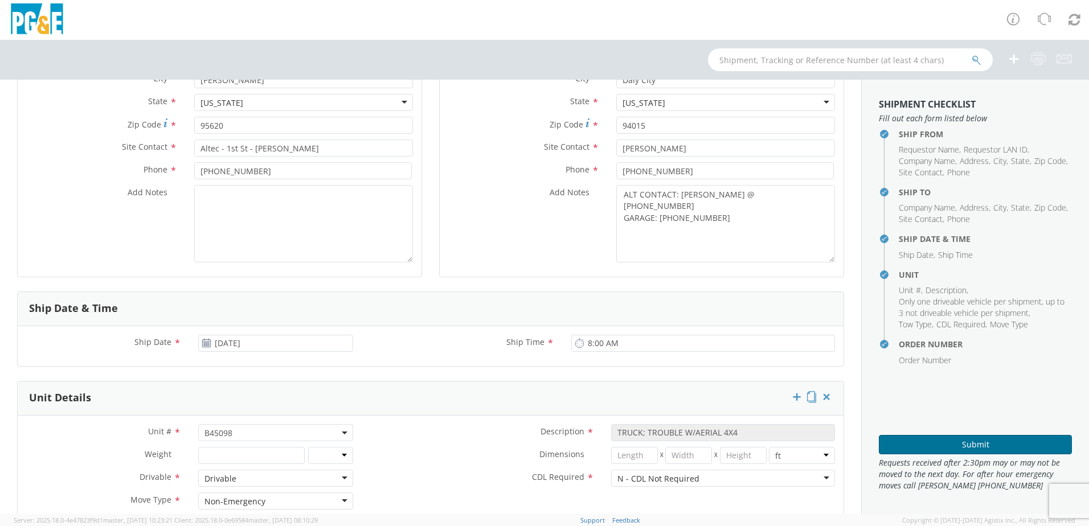
click at [987, 446] on button "Submit" at bounding box center [974, 444] width 193 height 19
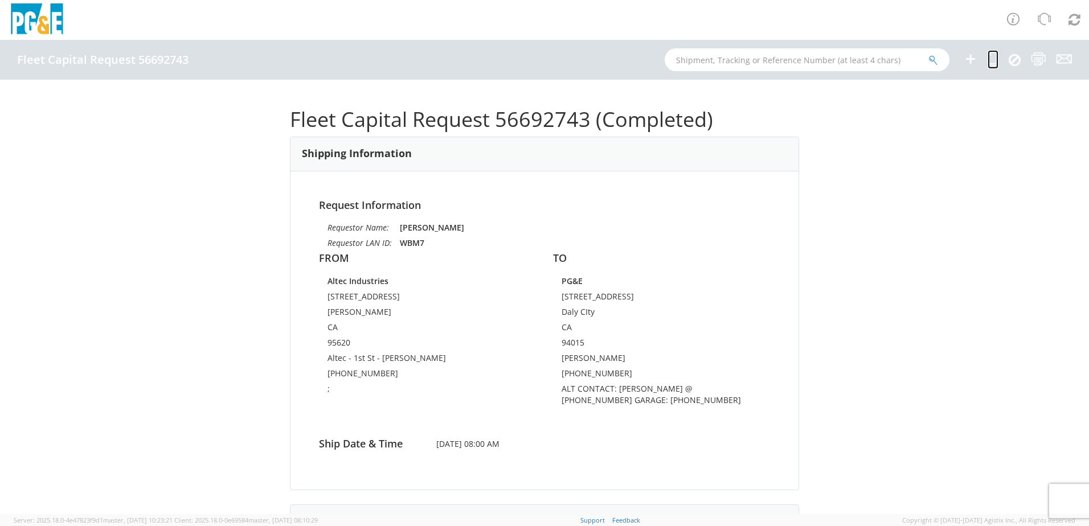
click at [990, 59] on icon at bounding box center [992, 59] width 11 height 14
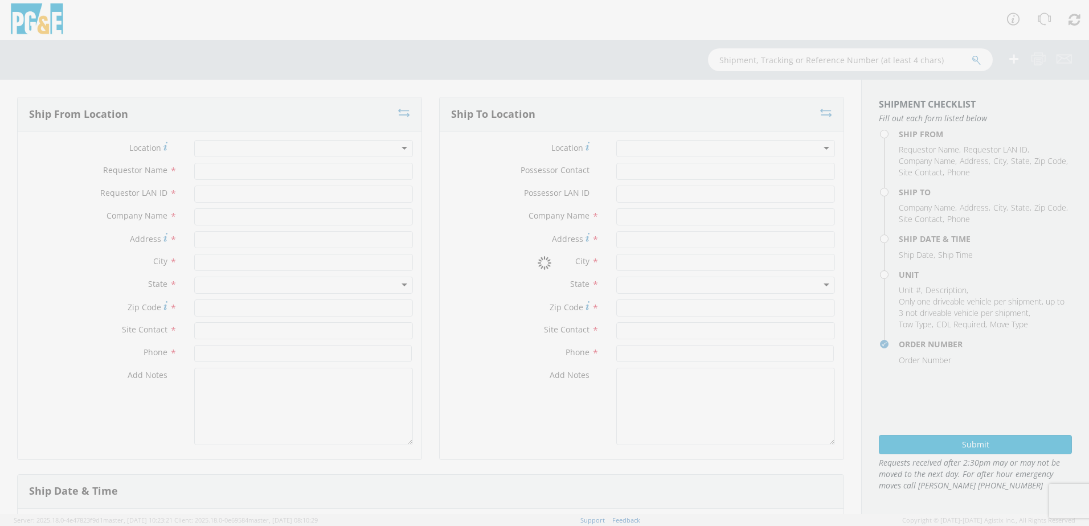
type input "[PERSON_NAME]"
type input "WBM7"
type input "Altec Industries"
type input "[STREET_ADDRESS]"
type input "[PERSON_NAME]"
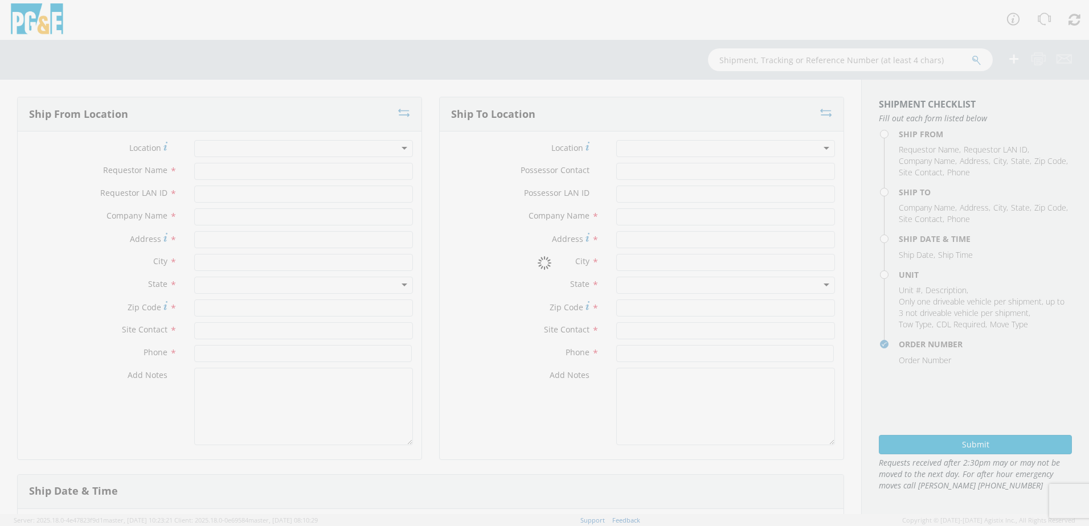
type input "95620"
type input "Altec - 1st St - [PERSON_NAME]"
type input "[PHONE_NUMBER]"
type textarea ";"
type input "PG&E"
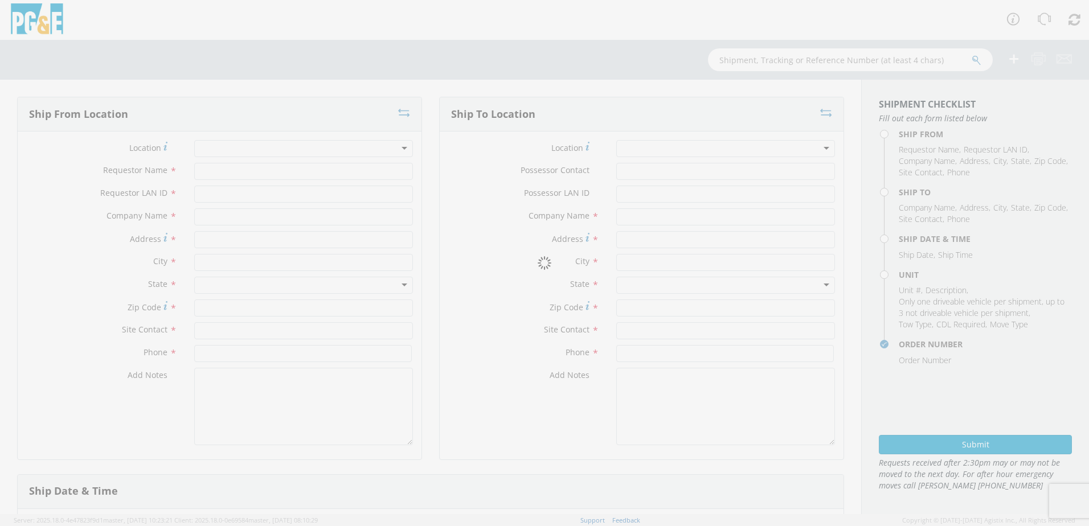
type input "[STREET_ADDRESS]"
type input "Daly CIty"
type input "94015"
type input "[PERSON_NAME]"
type input "[PHONE_NUMBER]"
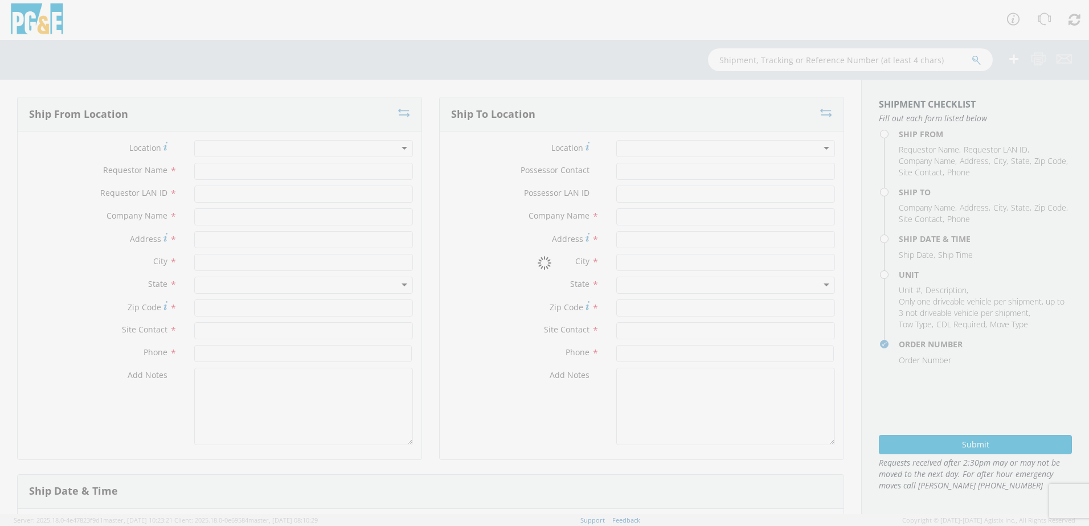
type textarea "ALT CONTACT: [PERSON_NAME] @ [PHONE_NUMBER] GARAGE: [PHONE_NUMBER]"
type input "[DATE]"
type input "8:00 AM"
type input "TRUCK; TROUBLE W/AERIAL 4X4"
type input "0"
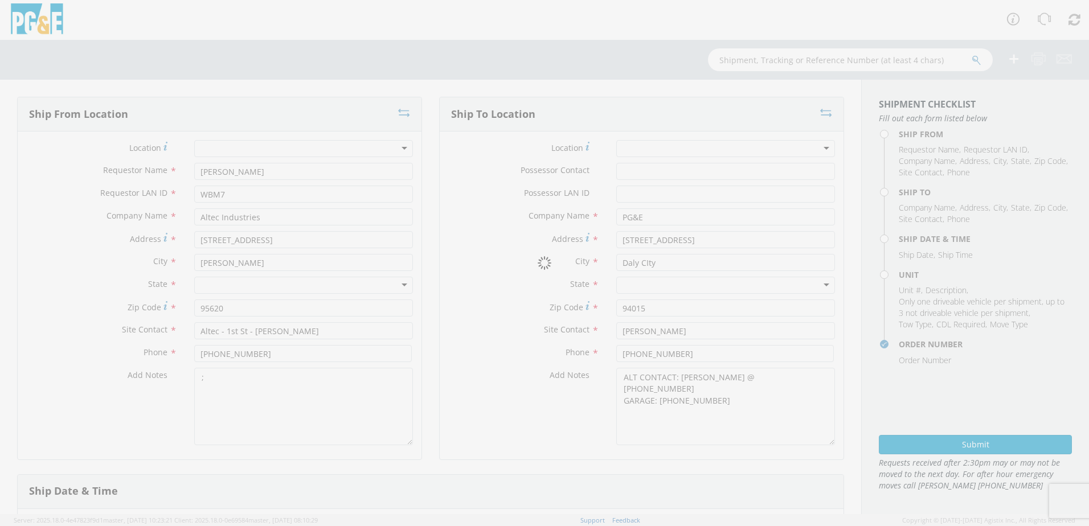
select select "B45098"
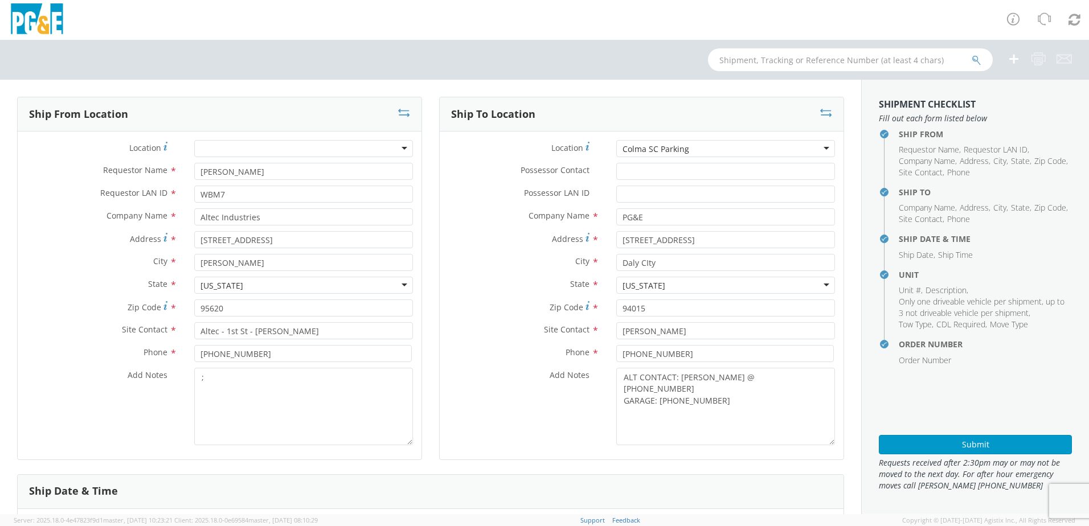
click at [703, 143] on div "Colma SC Parking" at bounding box center [725, 148] width 219 height 17
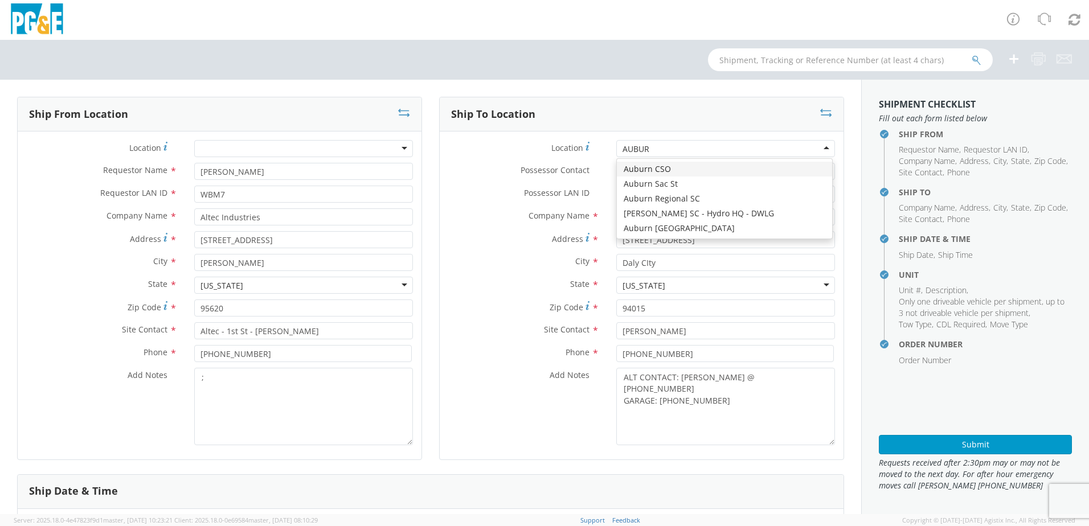
type input "AUBURN"
type input "[STREET_ADDRESS][PERSON_NAME]"
type input "AUBURN"
type input "95602"
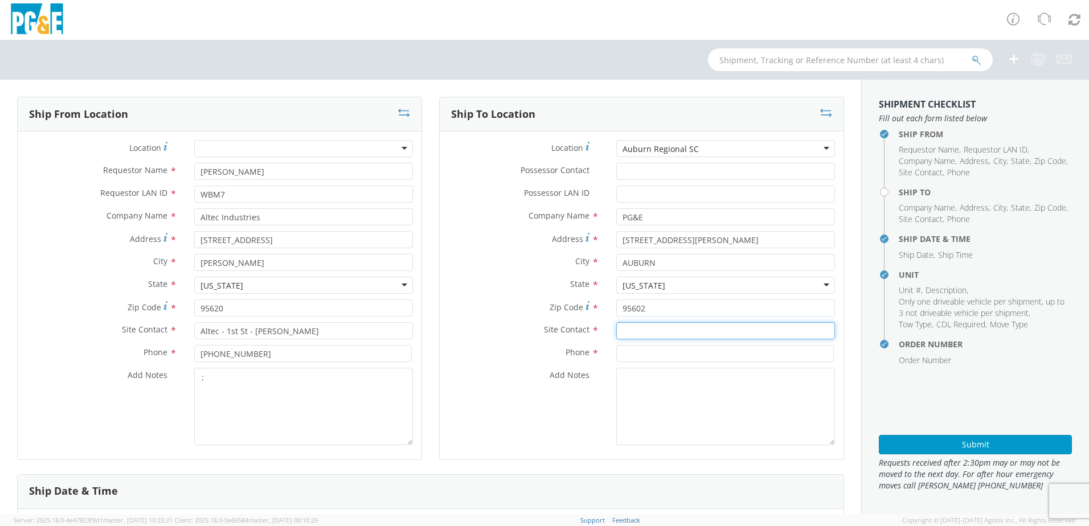
click at [659, 334] on input "text" at bounding box center [725, 330] width 219 height 17
paste input "[PERSON_NAME]"
type input "[PERSON_NAME]"
click at [622, 352] on input at bounding box center [724, 353] width 217 height 17
paste input "[PHONE_NUMBER]"
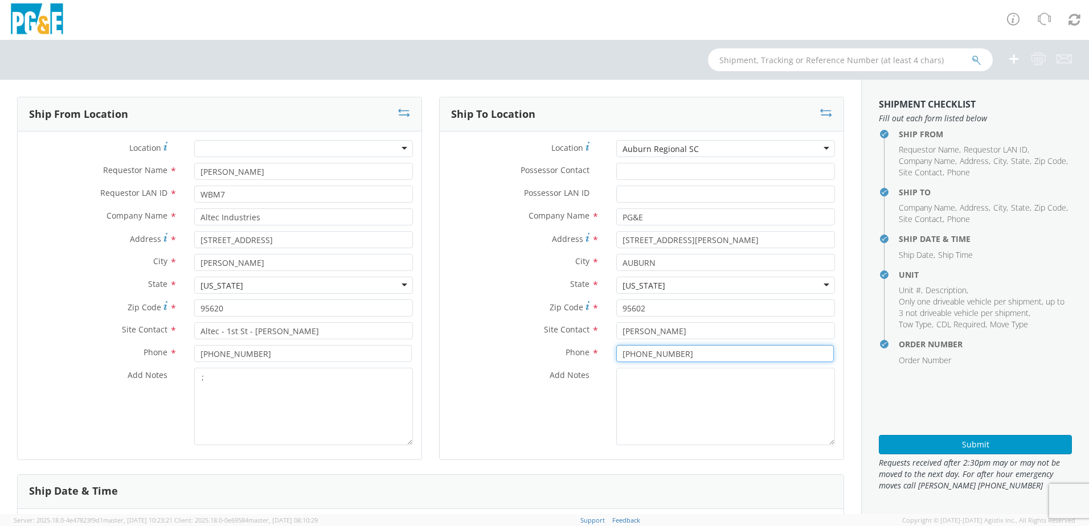
type input "[PHONE_NUMBER]"
click at [629, 379] on textarea "Add Notes *" at bounding box center [725, 406] width 219 height 77
click at [688, 381] on textarea "ALT CONTACT:" at bounding box center [725, 406] width 219 height 77
paste textarea "[PERSON_NAME] @ [PHONE_NUMBER]"
click at [701, 397] on textarea "ALT CONTACT: [PERSON_NAME] @ [PHONE_NUMBER] GARAGE:" at bounding box center [725, 406] width 219 height 77
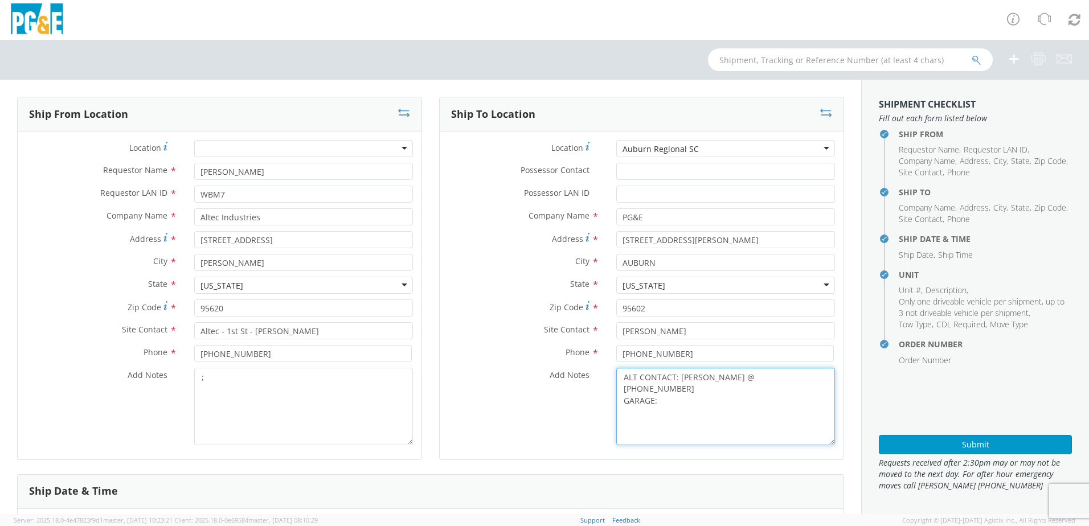
paste textarea "[PHONE_NUMBER]"
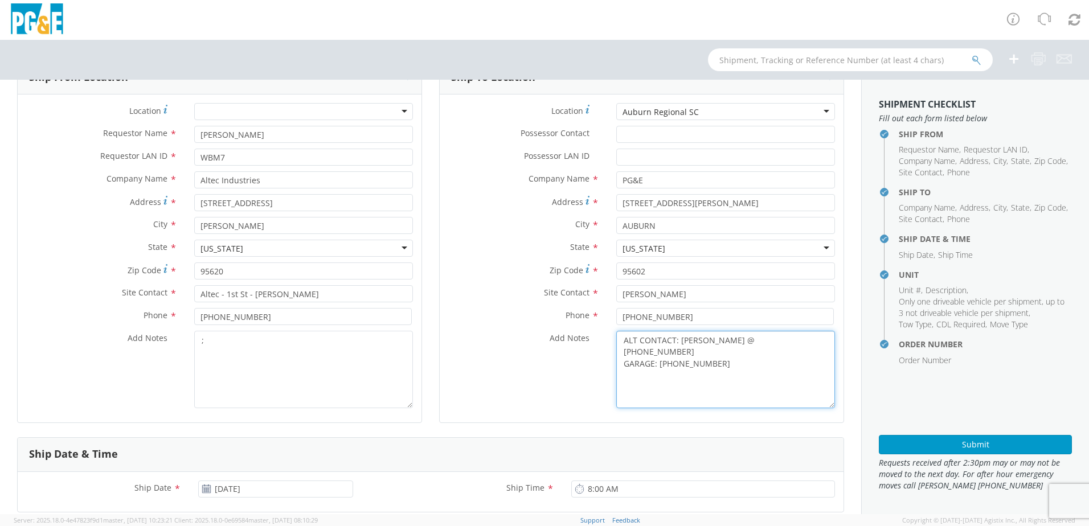
scroll to position [57, 0]
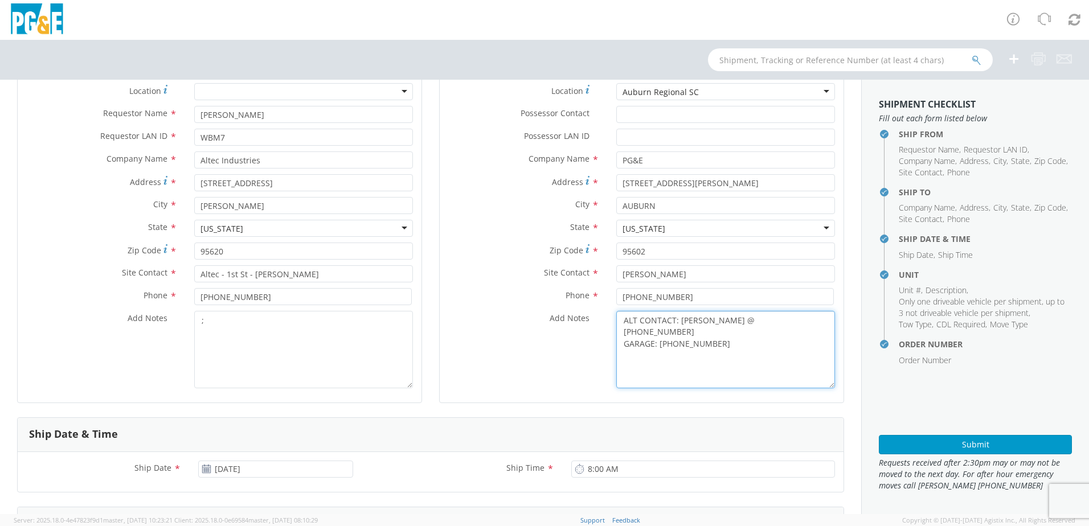
type textarea "ALT CONTACT: [PERSON_NAME] @ [PHONE_NUMBER] GARAGE: [PHONE_NUMBER]"
click at [267, 336] on textarea ";" at bounding box center [303, 349] width 219 height 77
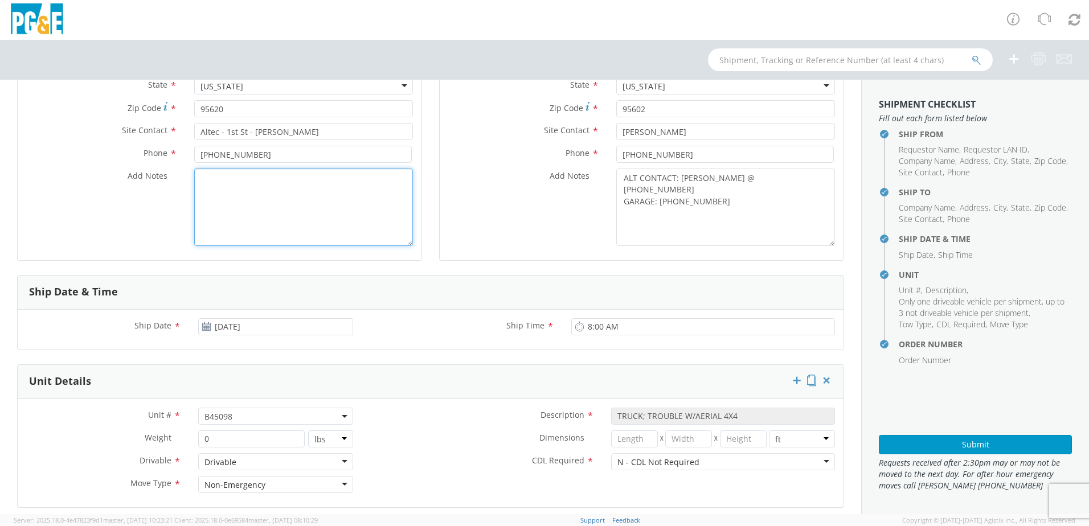
scroll to position [228, 0]
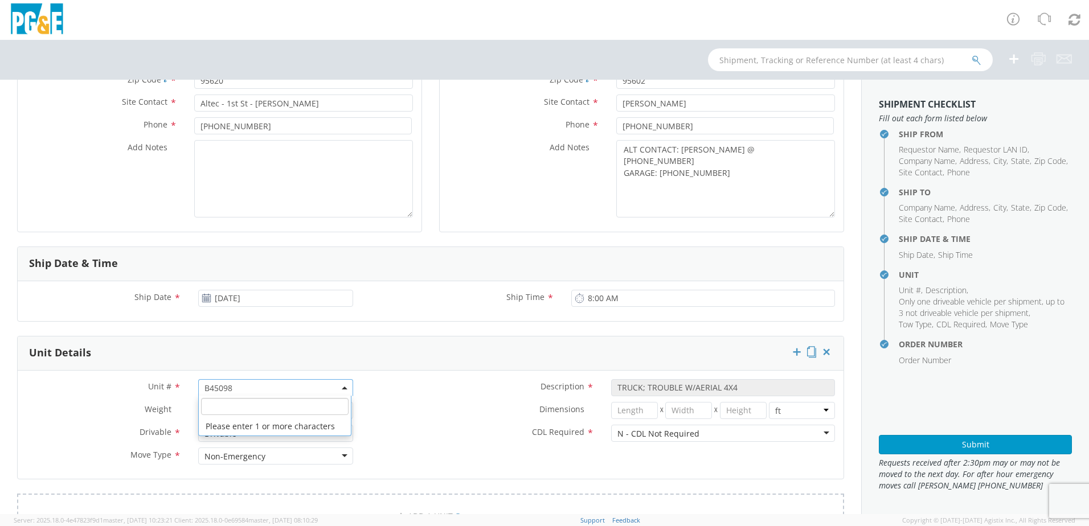
click at [243, 388] on span "B45098" at bounding box center [275, 388] width 142 height 11
click at [222, 399] on input "search" at bounding box center [274, 406] width 147 height 17
paste input "B45105"
type input "B45105"
select select "B45105"
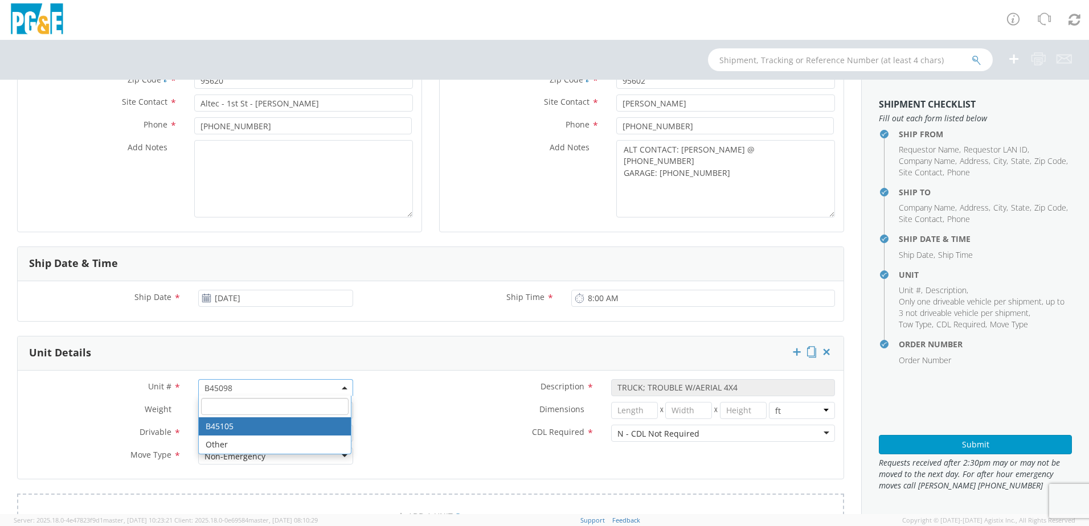
select select "? string: ?"
click at [462, 432] on label "CDL Required *" at bounding box center [482, 432] width 241 height 15
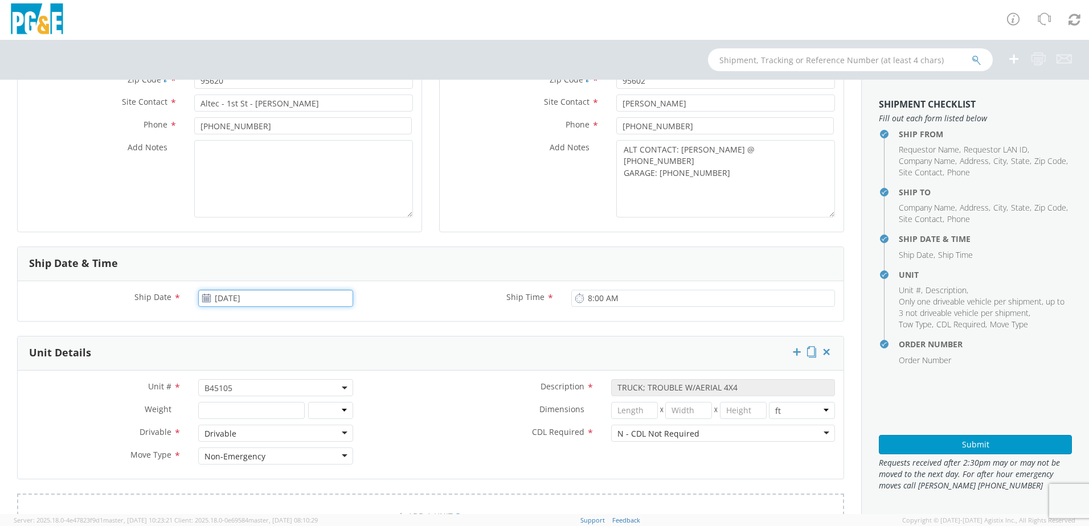
click at [232, 297] on input "[DATE]" at bounding box center [275, 298] width 155 height 17
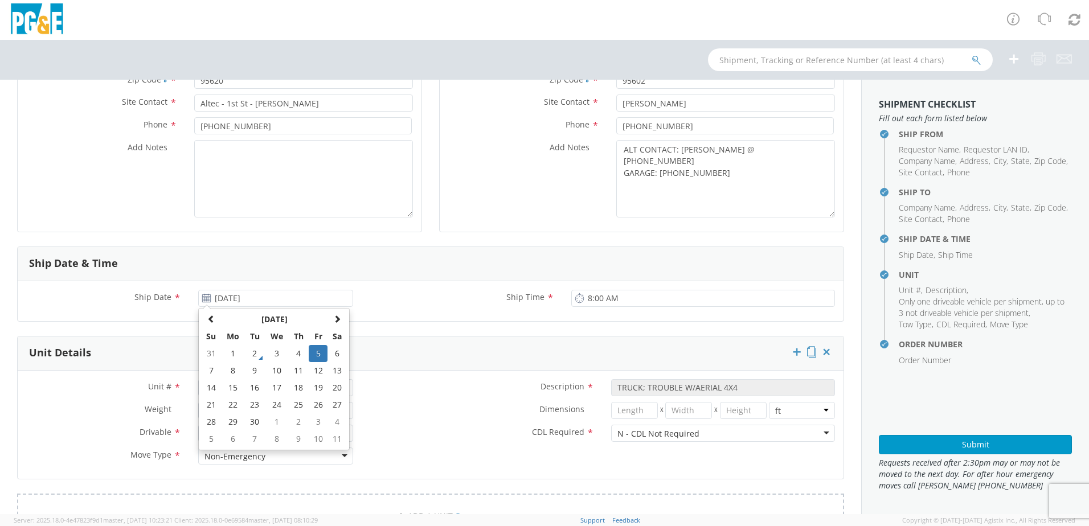
click at [441, 297] on label "Ship Time *" at bounding box center [462, 297] width 200 height 15
click at [571, 297] on input "8:00 AM" at bounding box center [703, 298] width 264 height 17
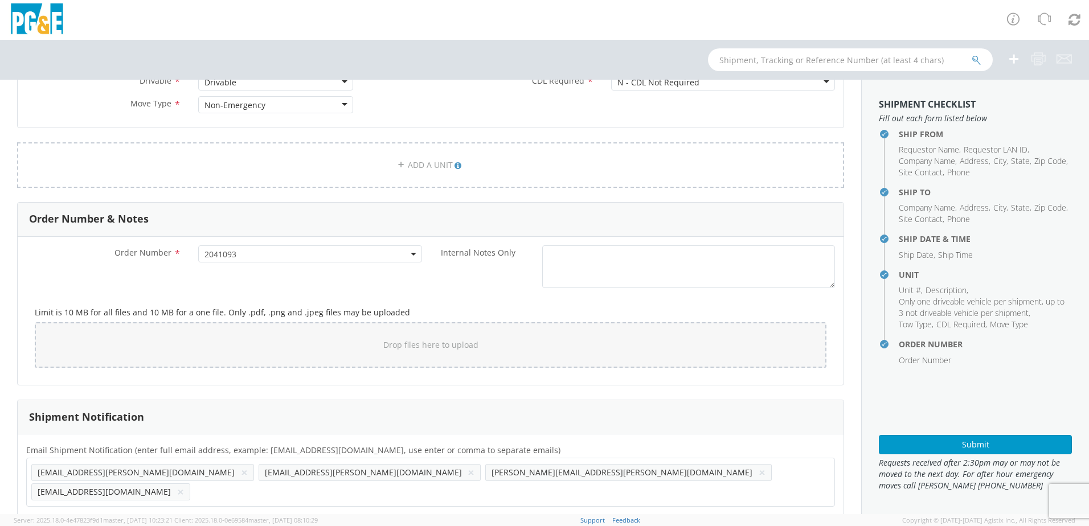
scroll to position [581, 0]
click at [953, 447] on button "Submit" at bounding box center [974, 444] width 193 height 19
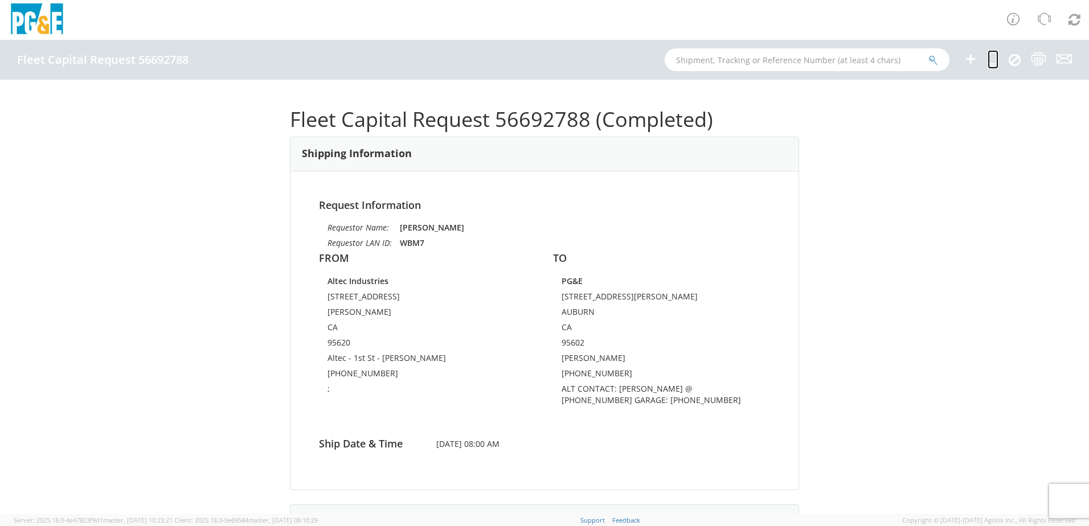
click at [991, 57] on icon at bounding box center [992, 59] width 11 height 14
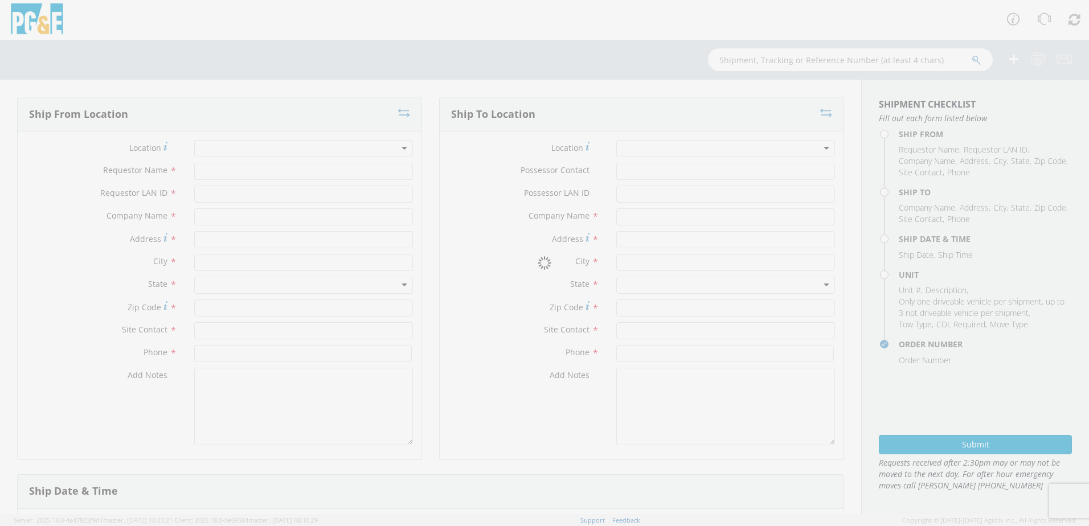
type input "[PERSON_NAME]"
type input "WBM7"
type input "Altec Industries"
type input "[STREET_ADDRESS]"
type input "[PERSON_NAME]"
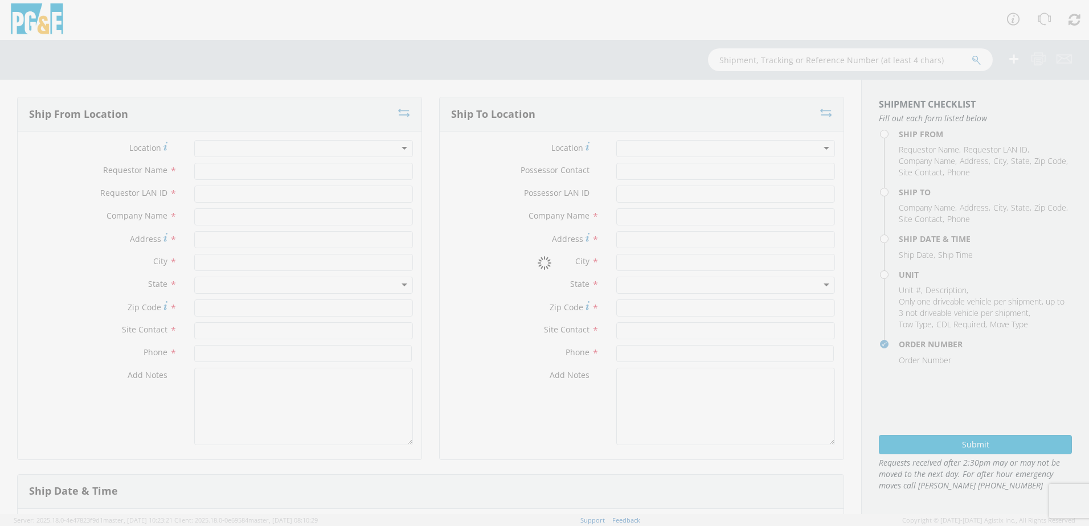
type input "95620"
type input "Altec - 1st St - [PERSON_NAME]"
type input "[PHONE_NUMBER]"
type textarea ";"
type input "PG&E"
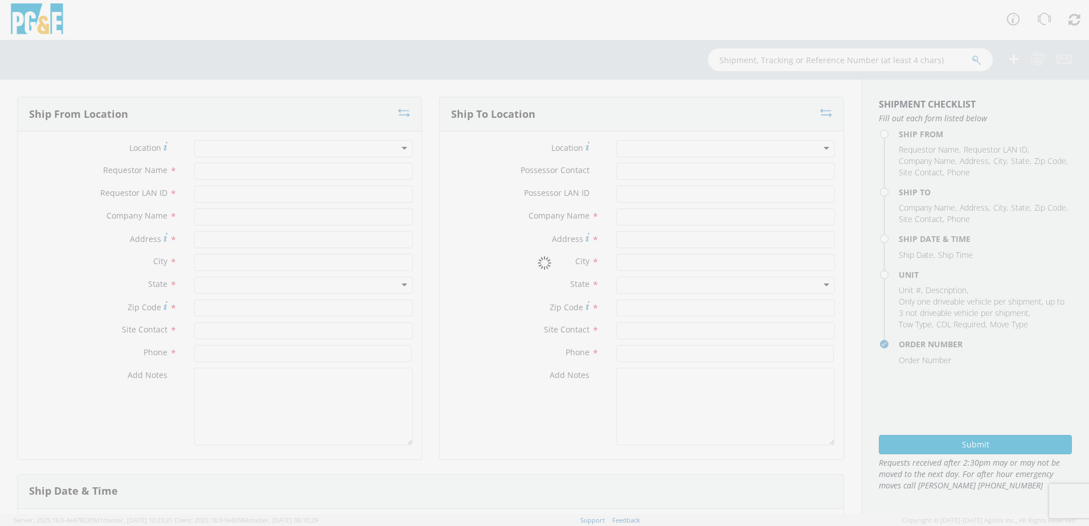
type input "[STREET_ADDRESS][PERSON_NAME]"
type input "AUBURN"
type input "95602"
type input "[PERSON_NAME]"
type input "[PHONE_NUMBER]"
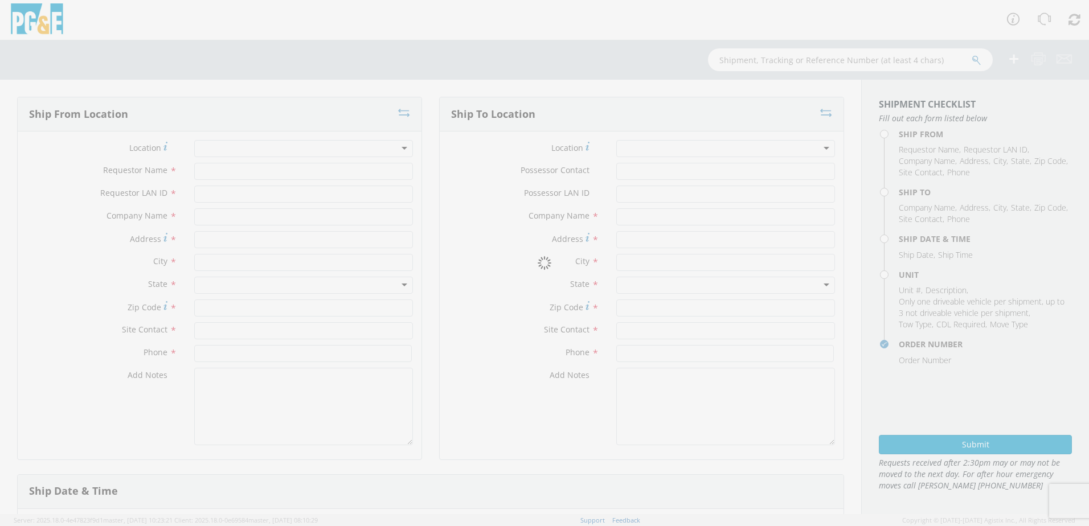
type textarea "ALT CONTACT: [PERSON_NAME] @ [PHONE_NUMBER] GARAGE: [PHONE_NUMBER]"
type input "[DATE]"
type input "8:00 AM"
type input "TRUCK; TROUBLE W/AERIAL 4X4"
type input "0"
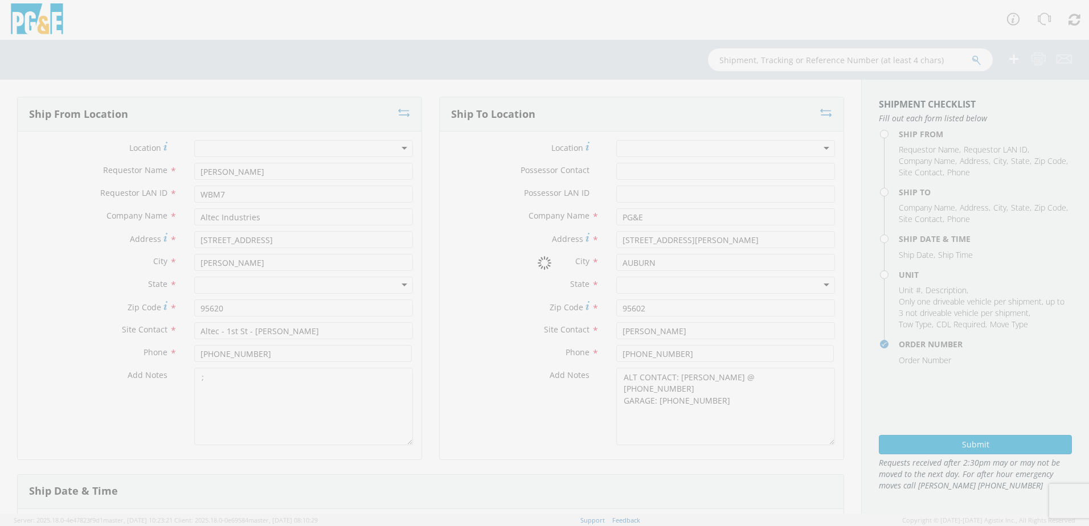
select select "B45105"
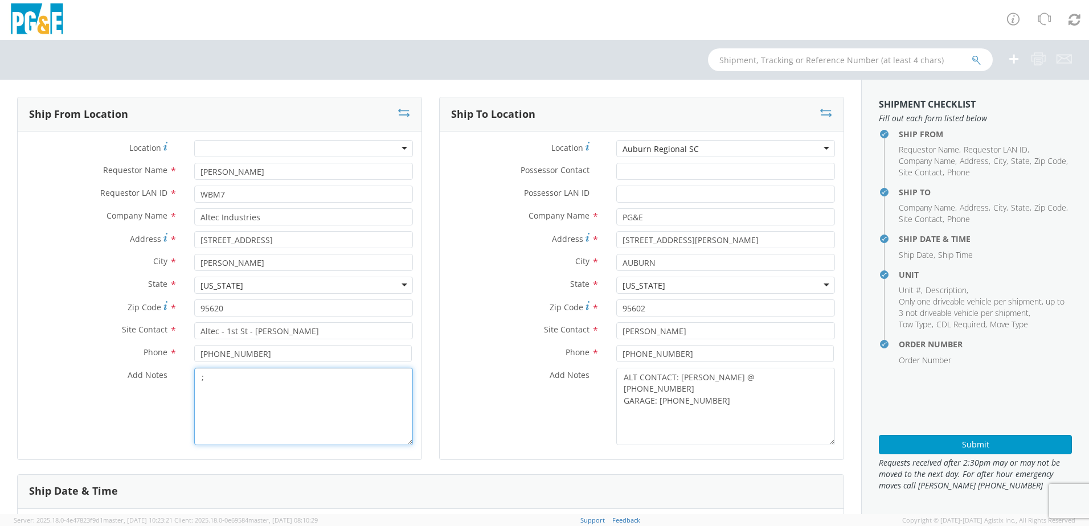
click at [212, 377] on textarea ";" at bounding box center [303, 406] width 219 height 77
click at [745, 147] on div "Auburn Regional SC" at bounding box center [725, 148] width 219 height 17
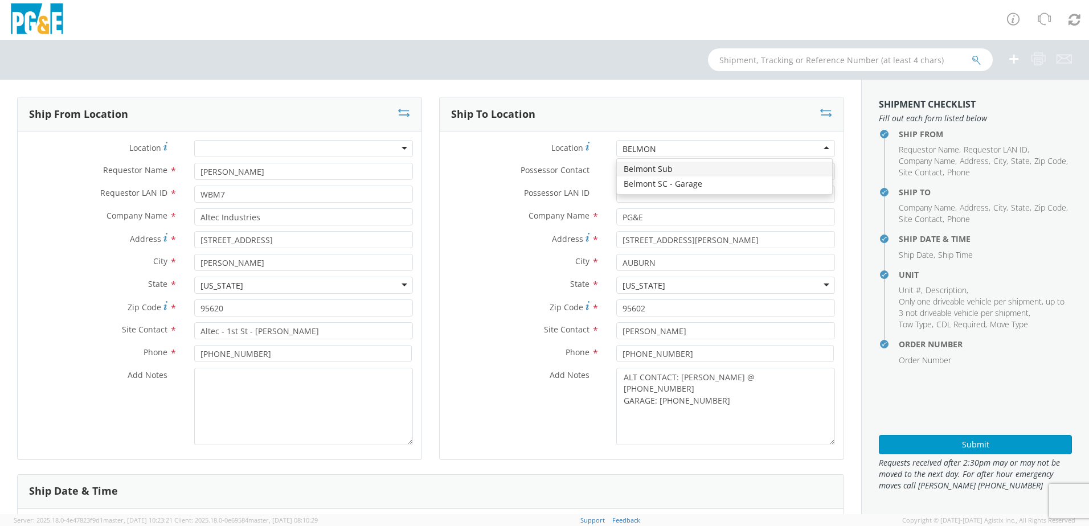
type input "BELMONT"
type input "[STREET_ADDRESS]"
type input "San [PERSON_NAME]"
type input "94070"
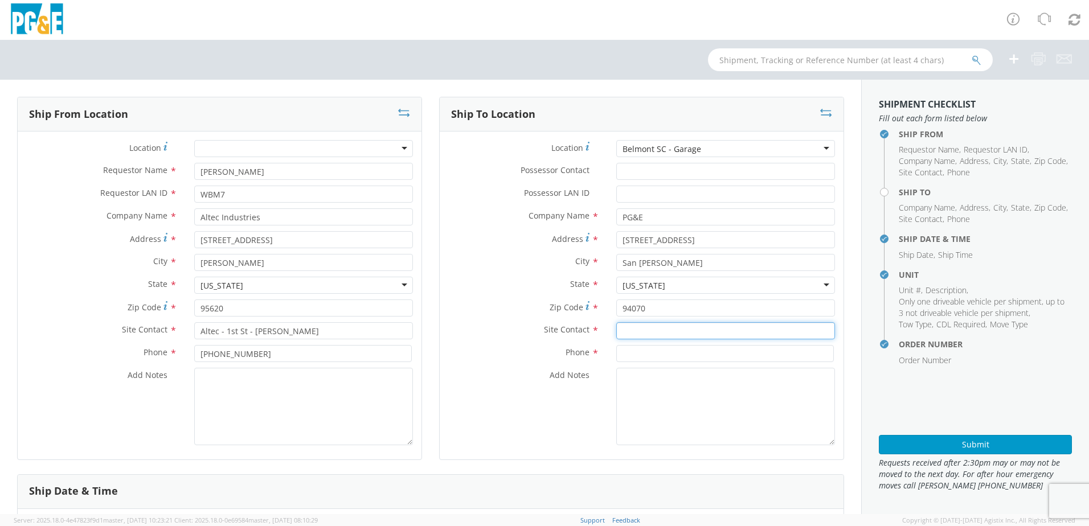
click at [623, 334] on input "text" at bounding box center [725, 330] width 219 height 17
paste input "[PERSON_NAME]"
type input "[PERSON_NAME]"
click at [624, 355] on input at bounding box center [724, 353] width 217 height 17
paste input "[PHONE_NUMBER]"
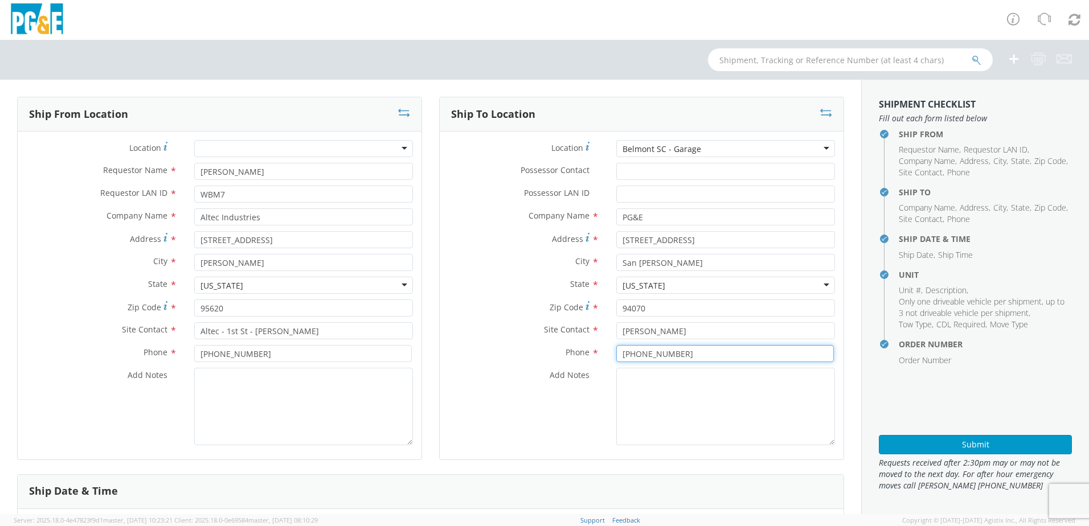
type input "[PHONE_NUMBER]"
click at [647, 369] on textarea "Add Notes *" at bounding box center [725, 406] width 219 height 77
click at [687, 376] on textarea "ALT CONTACT:" at bounding box center [725, 406] width 219 height 77
paste textarea "[PERSON_NAME] @ [PHONE_NUMBER]"
click at [675, 397] on textarea "ALT CONTACT: [PERSON_NAME] @ [PHONE_NUMBER] GARAGE:" at bounding box center [725, 406] width 219 height 77
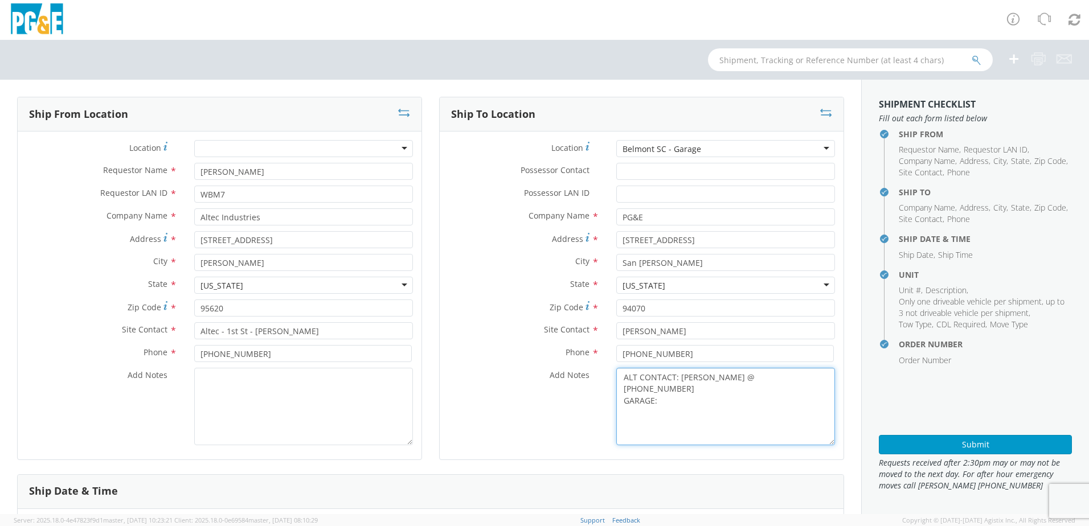
paste textarea "[PHONE_NUMBER]"
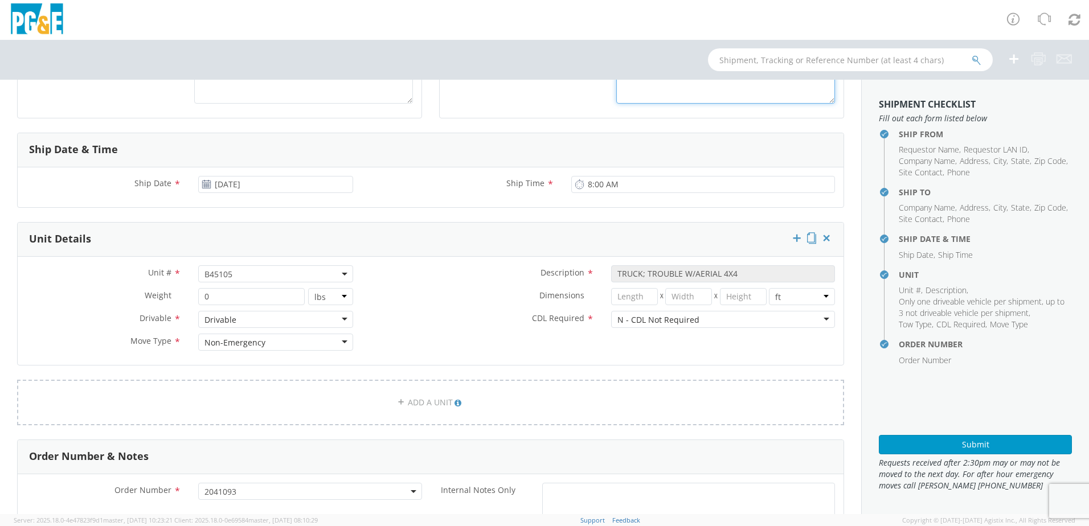
type textarea "ALT CONTACT: [PERSON_NAME] @ [PHONE_NUMBER] GARAGE: [PHONE_NUMBER]"
drag, startPoint x: 258, startPoint y: 272, endPoint x: 241, endPoint y: 274, distance: 17.2
click at [258, 272] on span "B45105" at bounding box center [275, 274] width 142 height 11
click at [220, 291] on input "search" at bounding box center [274, 292] width 147 height 17
paste input "B45336"
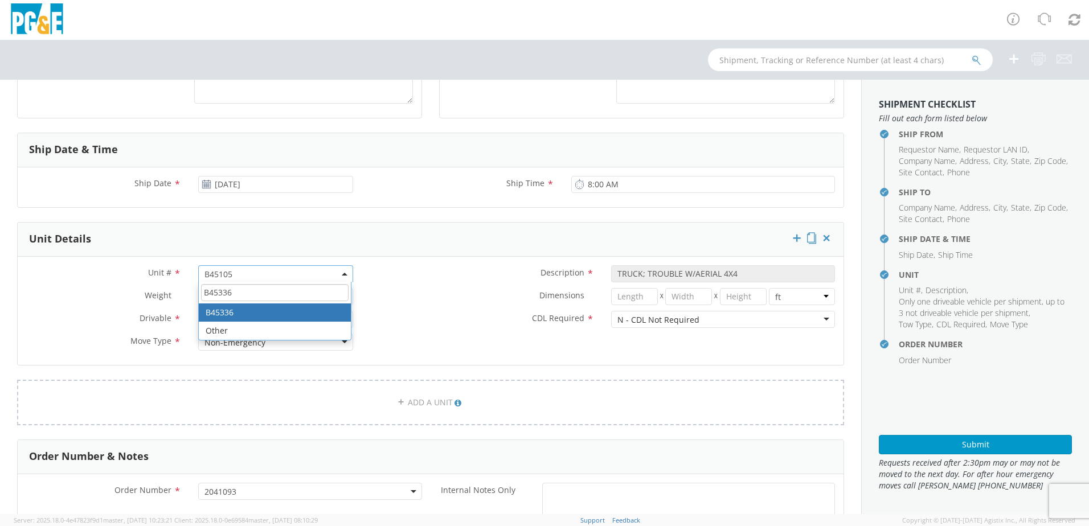
type input "B45336"
select select "B45336"
select select "? string: ?"
click at [483, 322] on label "CDL Required *" at bounding box center [482, 318] width 241 height 15
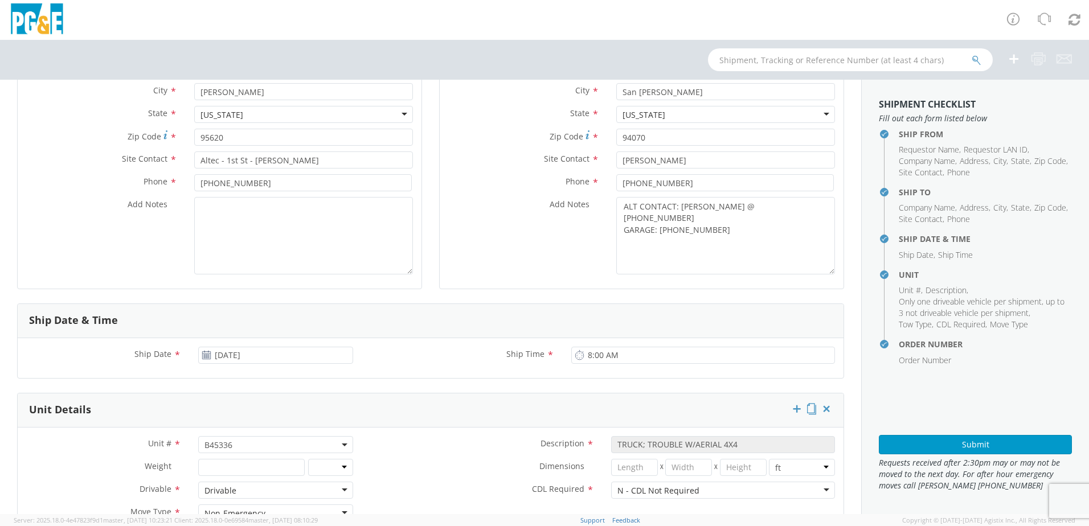
scroll to position [0, 0]
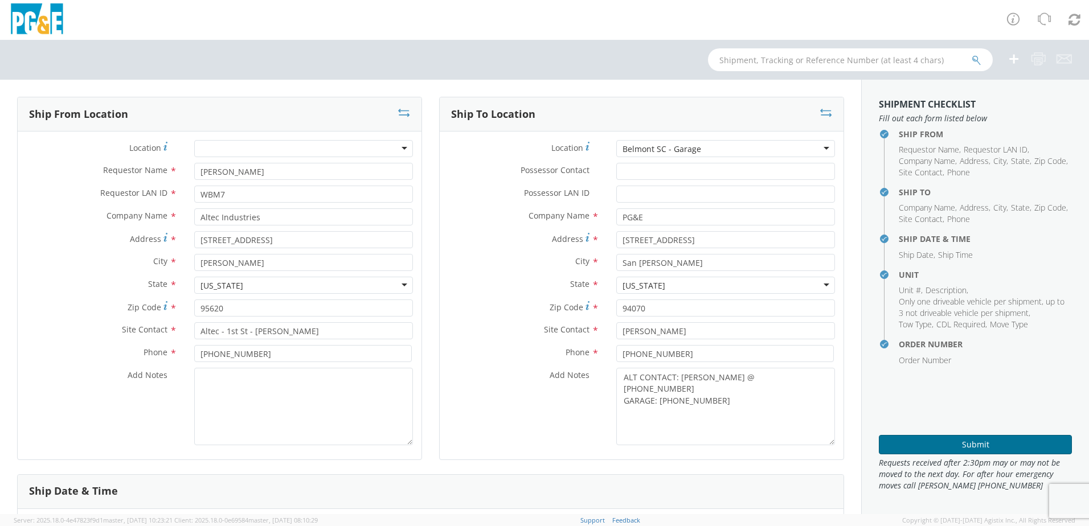
click at [923, 446] on button "Submit" at bounding box center [974, 444] width 193 height 19
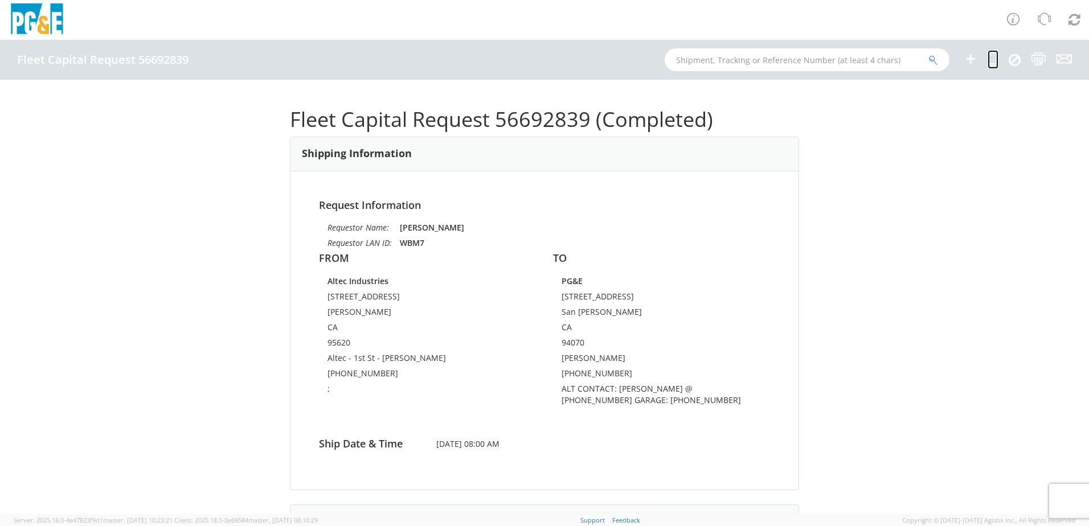
click at [992, 65] on icon at bounding box center [992, 59] width 11 height 14
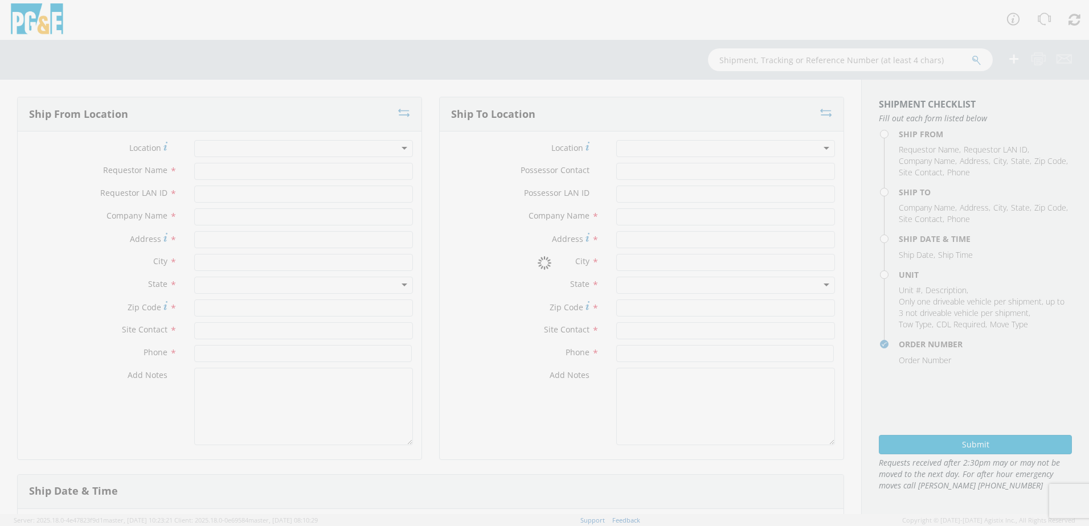
type input "[PERSON_NAME]"
type input "WBM7"
type input "Altec Industries"
type input "[STREET_ADDRESS]"
type input "[PERSON_NAME]"
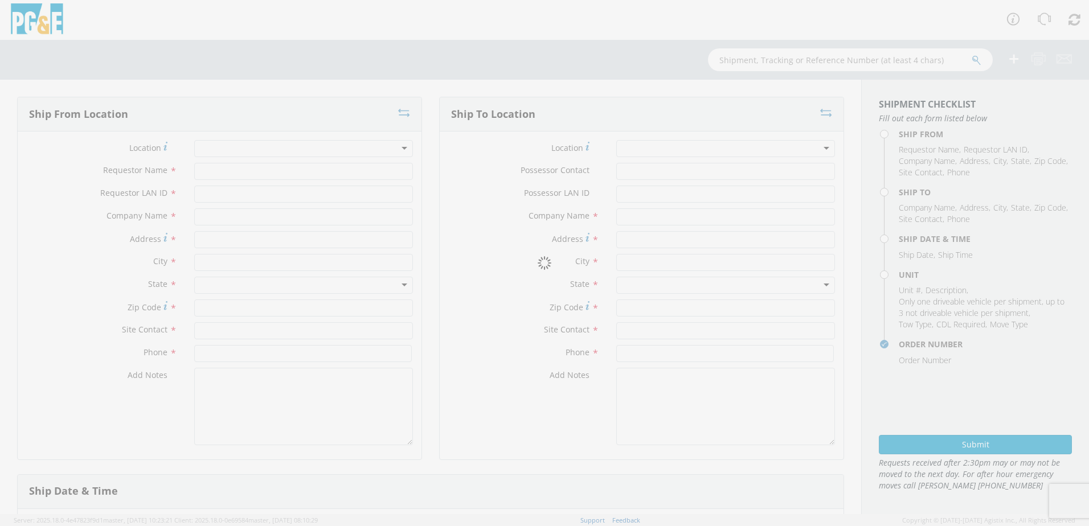
type input "95620"
type input "Altec - 1st St - [PERSON_NAME]"
type input "[PHONE_NUMBER]"
type textarea ";"
type input "PG&E"
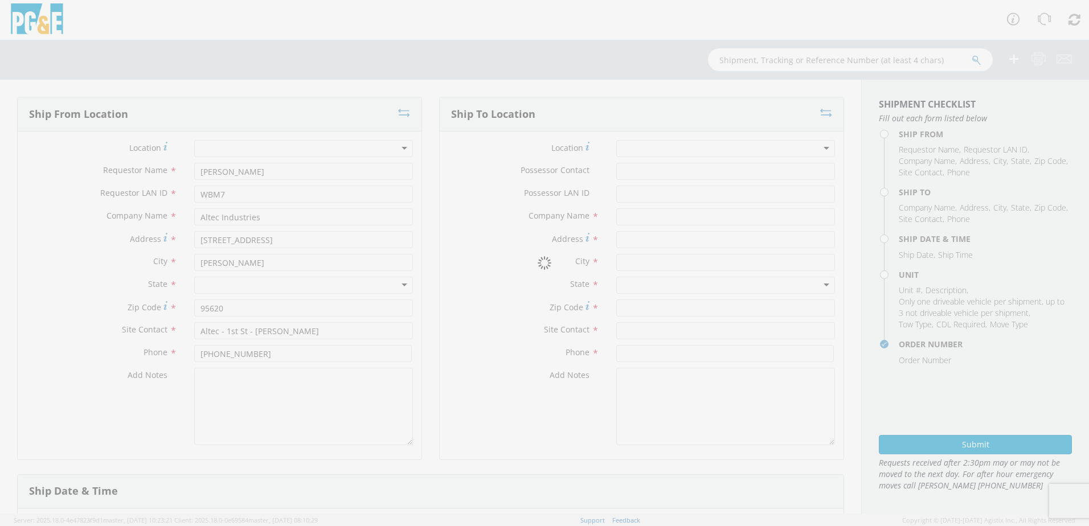
type input "[STREET_ADDRESS]"
type input "San [PERSON_NAME]"
type input "94070"
type input "[PERSON_NAME]"
type input "[PHONE_NUMBER]"
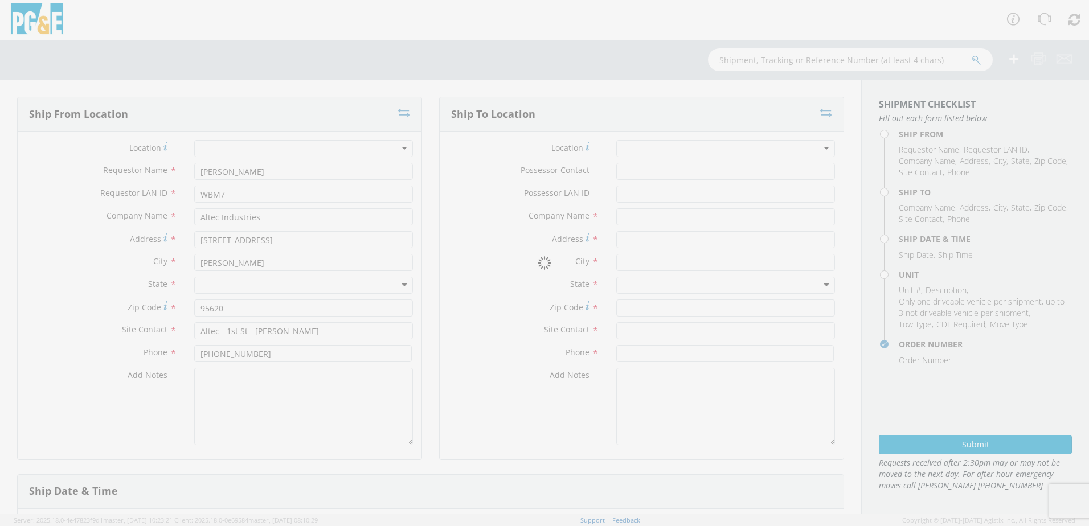
type textarea "ALT CONTACT: [PERSON_NAME] @ [PHONE_NUMBER] GARAGE: [PHONE_NUMBER]"
type input "[DATE]"
type input "8:00 AM"
type input "TRUCK; TROUBLE W/AERIAL 4X4"
type input "0"
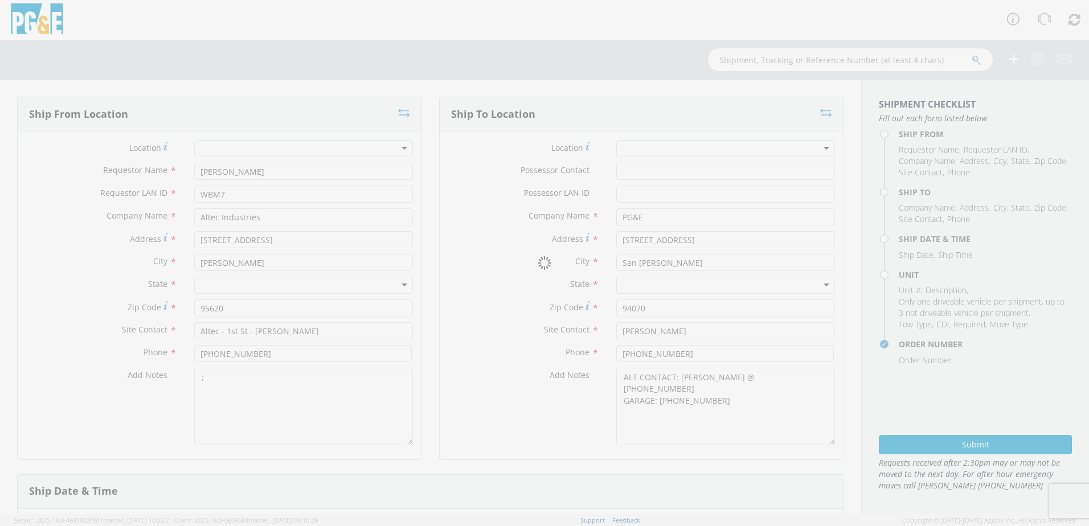
select select "B45336"
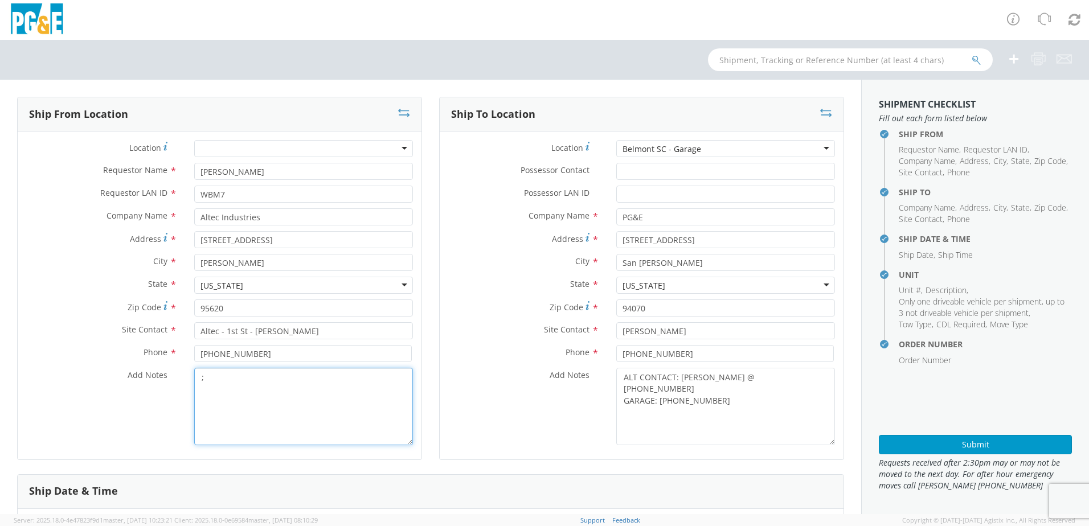
click at [220, 382] on textarea ";" at bounding box center [303, 406] width 219 height 77
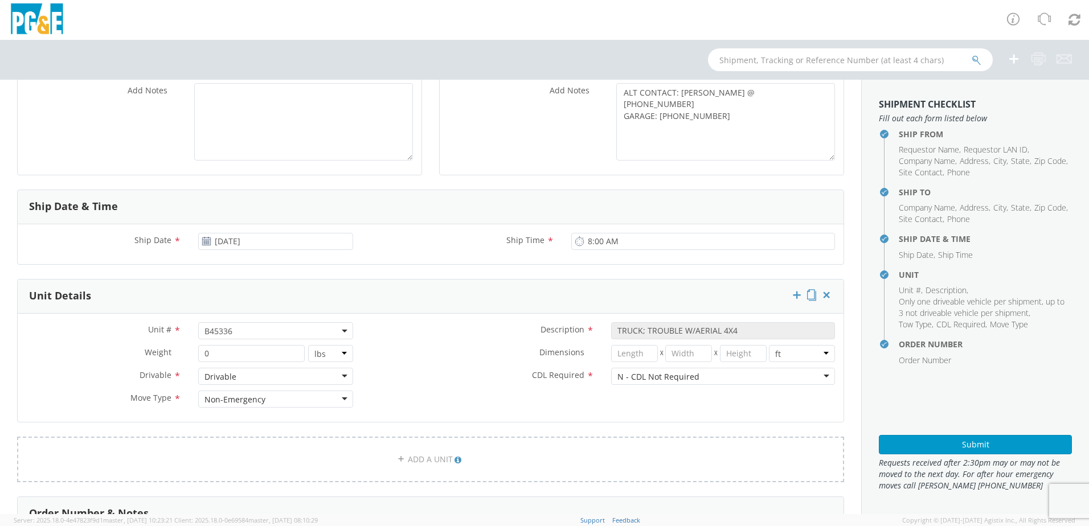
click at [240, 332] on span "B45336" at bounding box center [275, 331] width 142 height 11
click at [224, 351] on input "search" at bounding box center [274, 349] width 147 height 17
paste input "B45337"
type input "B45337"
select select "B45337"
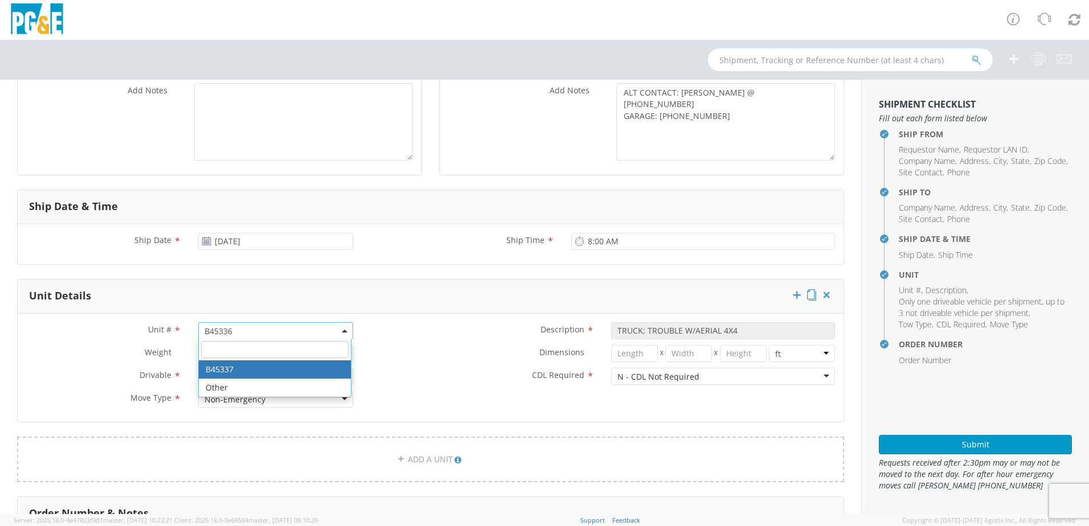
select select "? string: ?"
click at [411, 350] on label "Dimensions *" at bounding box center [482, 352] width 241 height 15
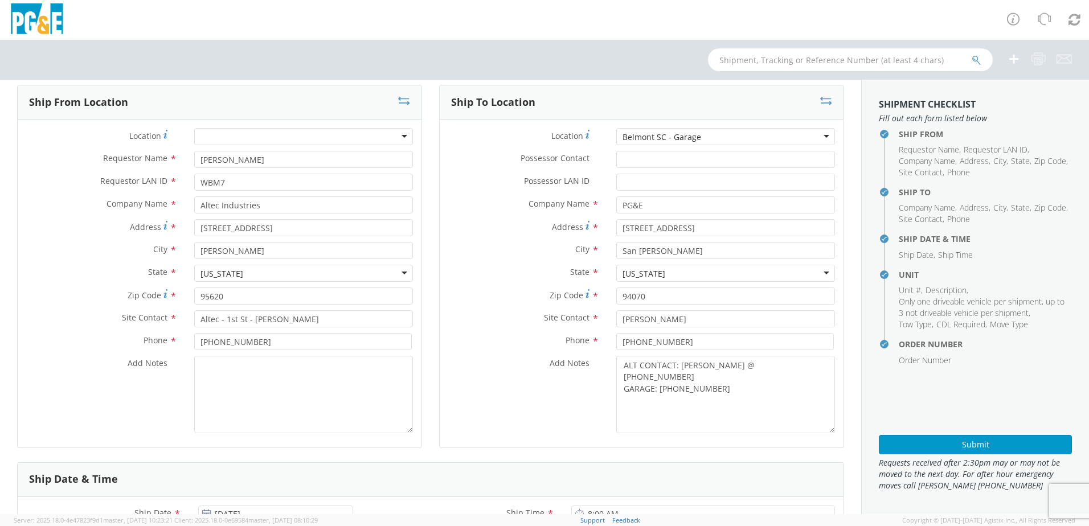
scroll to position [0, 0]
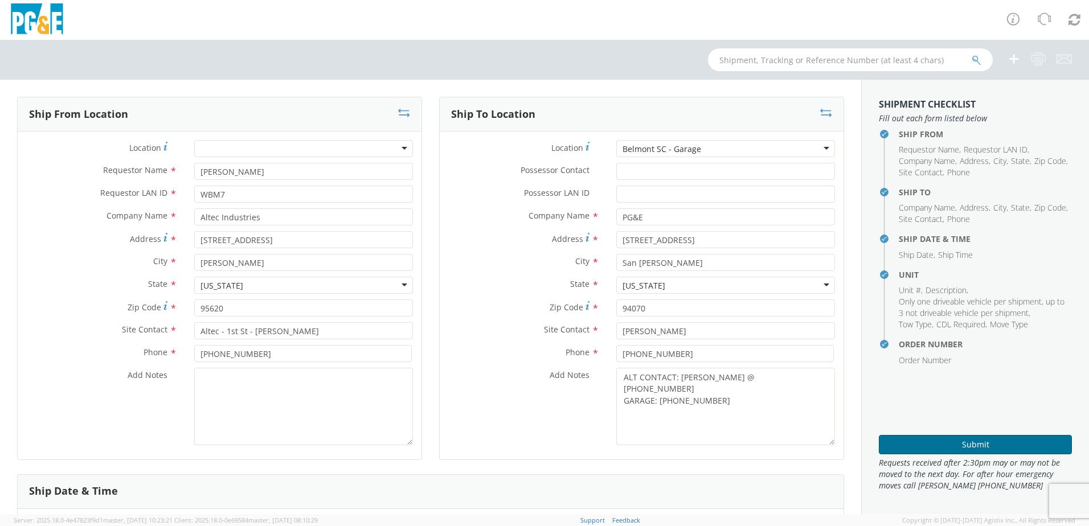
click at [953, 444] on button "Submit" at bounding box center [974, 444] width 193 height 19
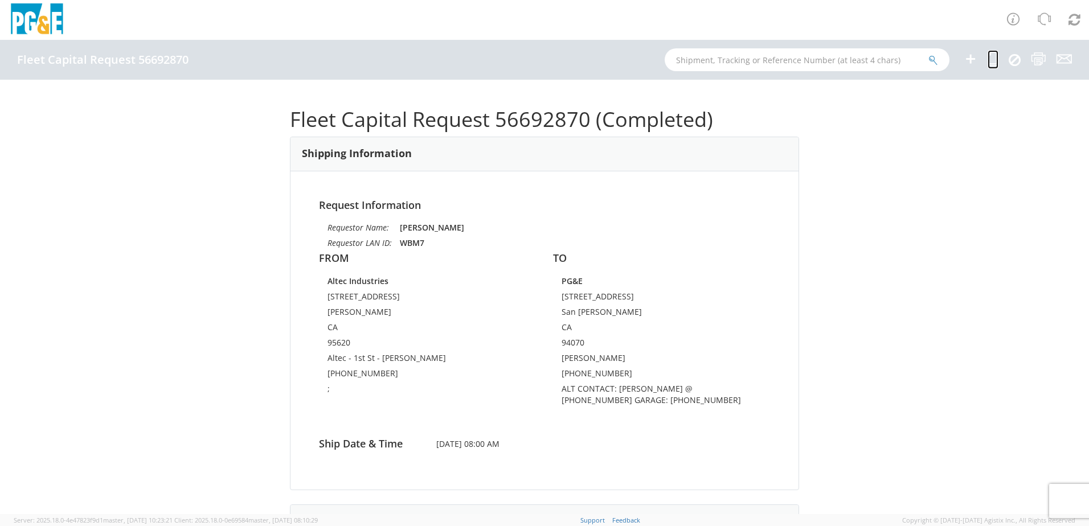
click at [992, 61] on icon at bounding box center [992, 59] width 11 height 14
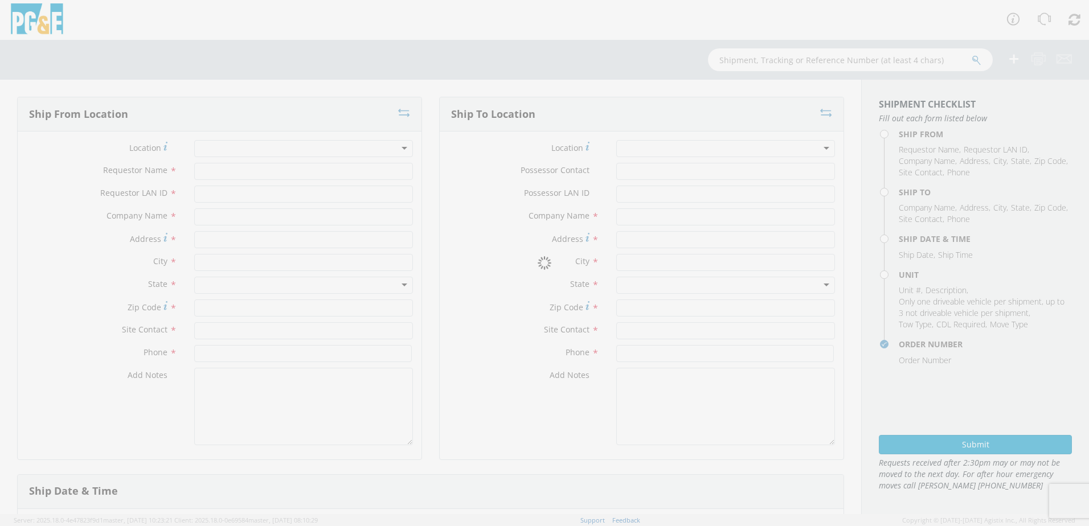
type input "[PERSON_NAME]"
type input "WBM7"
type input "Altec Industries"
type input "[STREET_ADDRESS]"
type input "[PERSON_NAME]"
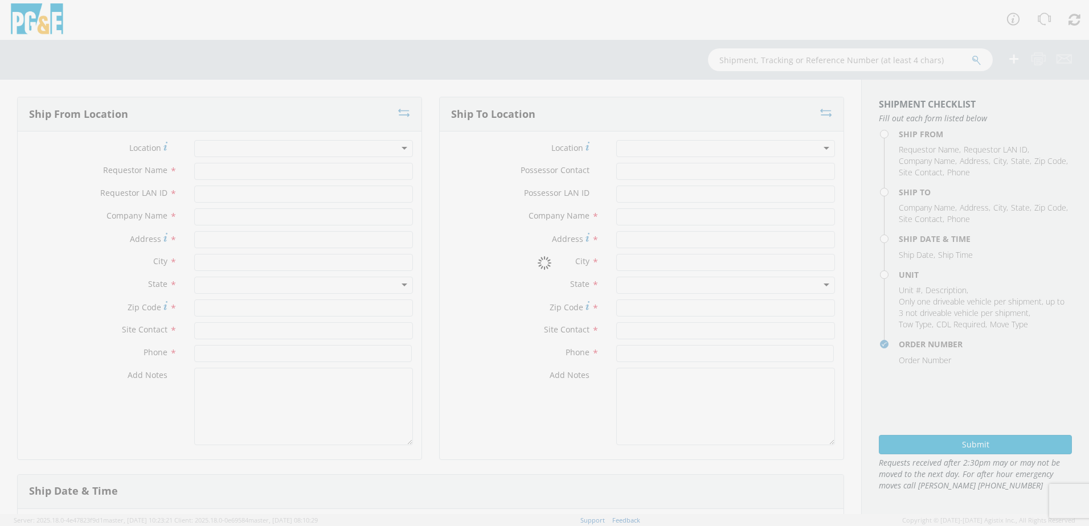
type input "95620"
type input "Altec - 1st St - [PERSON_NAME]"
type input "[PHONE_NUMBER]"
type textarea ";"
type input "PG&E"
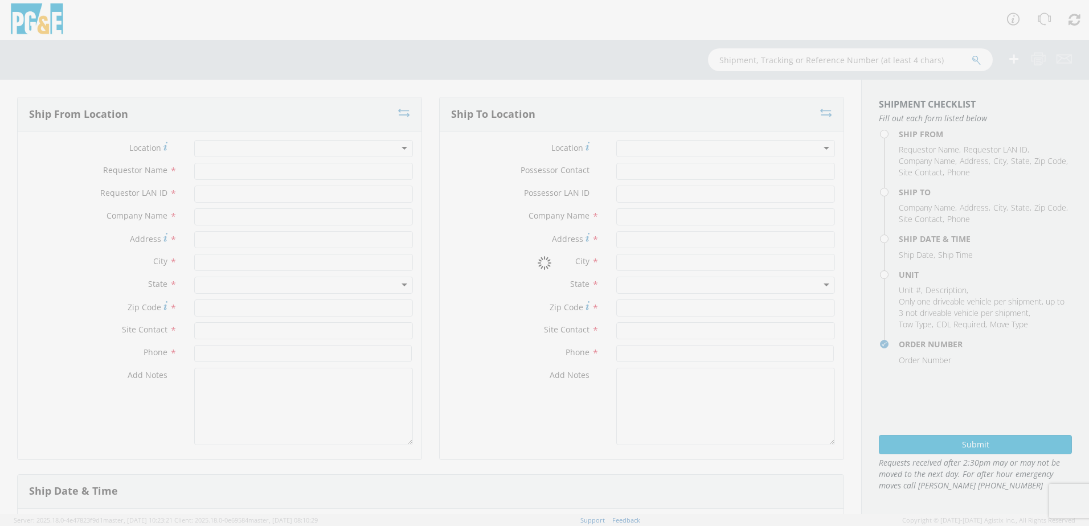
type input "[STREET_ADDRESS]"
type input "San [PERSON_NAME]"
type input "94070"
type input "[PERSON_NAME]"
type input "[PHONE_NUMBER]"
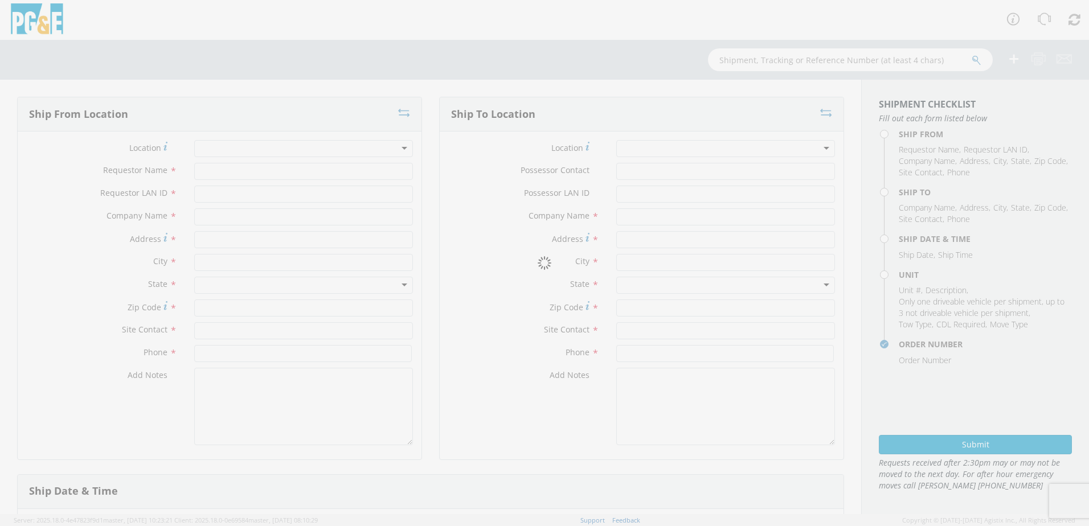
type textarea "ALT CONTACT: [PERSON_NAME] @ [PHONE_NUMBER] GARAGE: [PHONE_NUMBER]"
type input "[DATE]"
type input "8:00 AM"
type input "TRUCK; TROUBLE W/AERIAL 4X4"
type input "0"
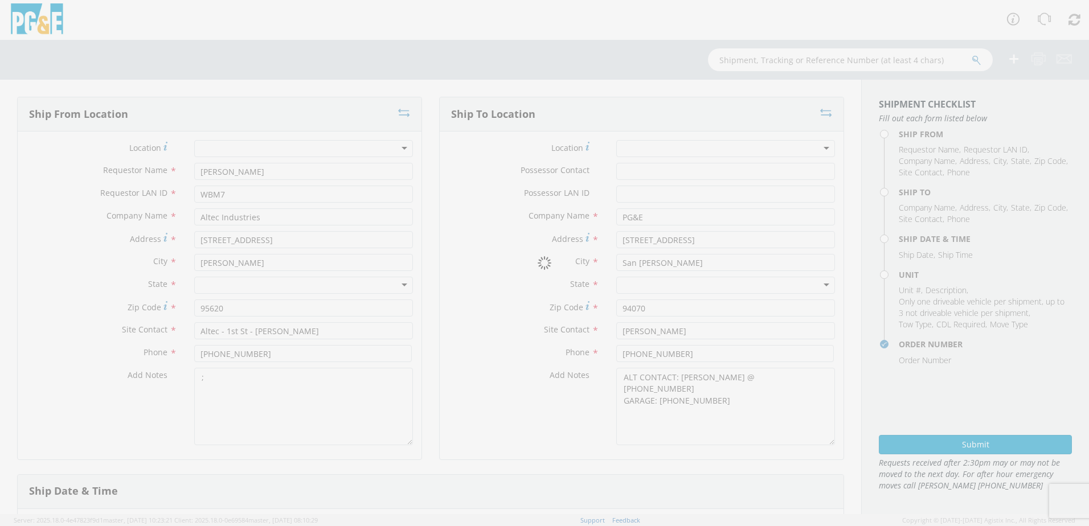
select select "B45337"
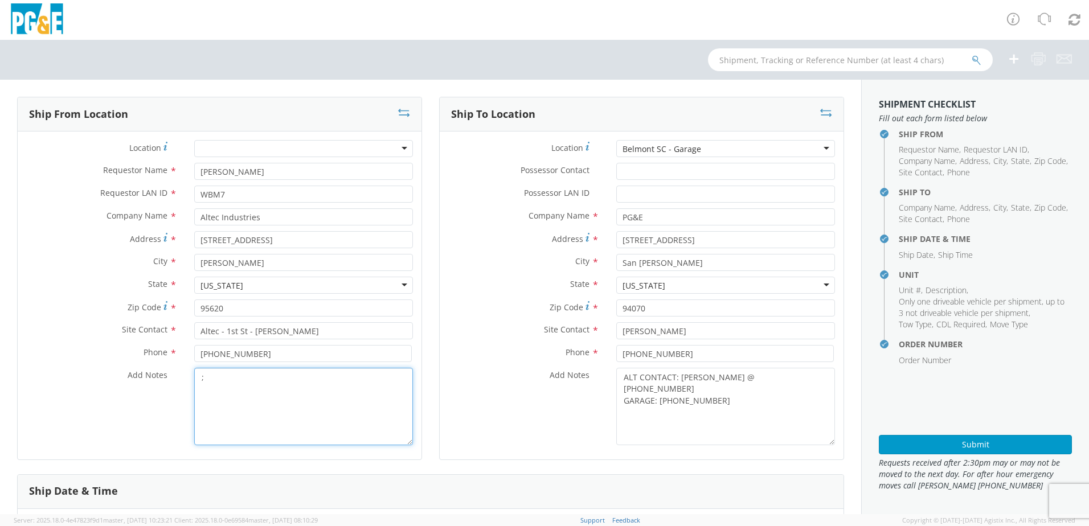
click at [246, 391] on textarea ";" at bounding box center [303, 406] width 219 height 77
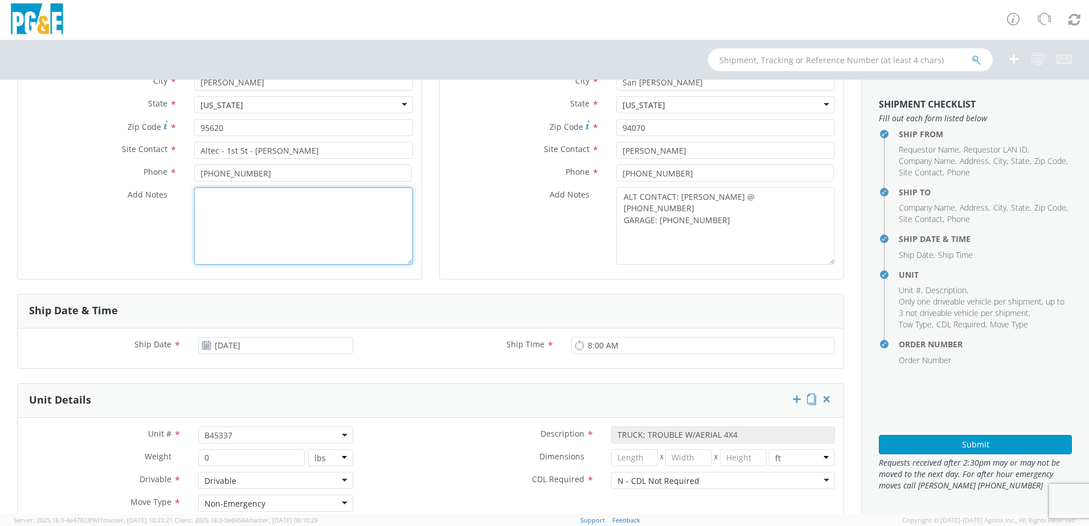
scroll to position [342, 0]
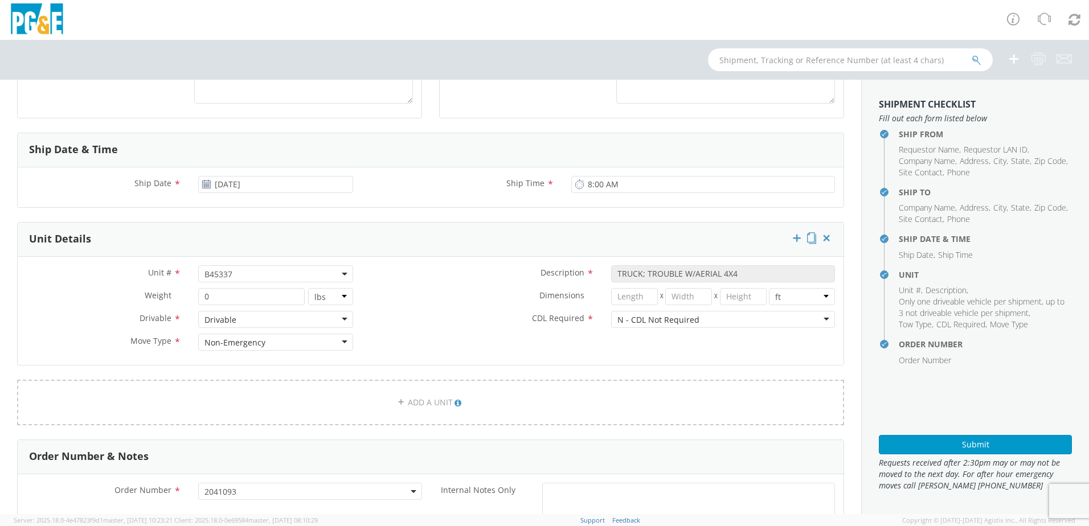
click at [235, 273] on span "B45337" at bounding box center [275, 274] width 142 height 11
click at [232, 291] on input "search" at bounding box center [274, 292] width 147 height 17
paste input "B45344"
type input "B45344"
select select "B45344"
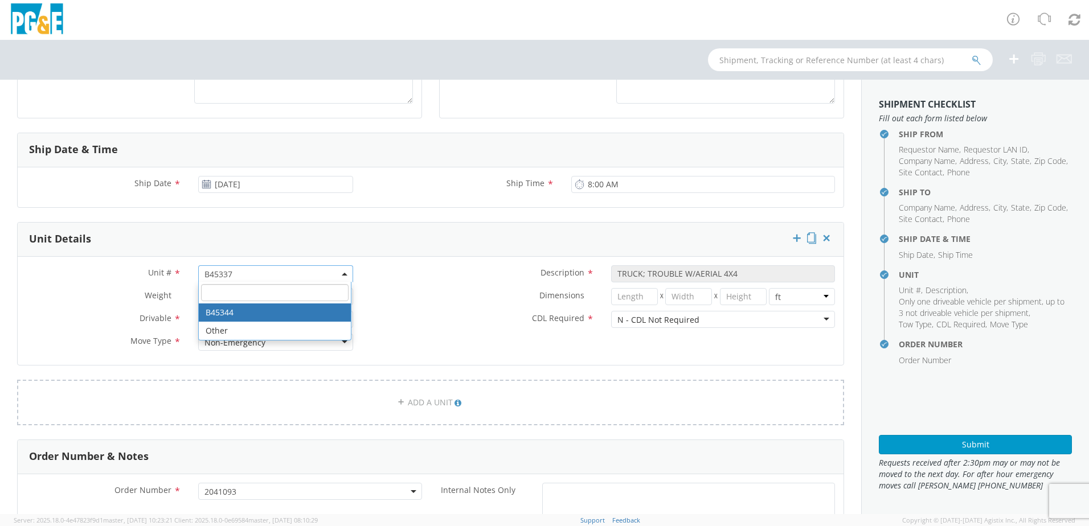
select select "? string: ?"
click at [434, 331] on div "CDL Required * N - CDL Not Required N - CDL Not Required N - CDL Not Required Y…" at bounding box center [603, 322] width 482 height 23
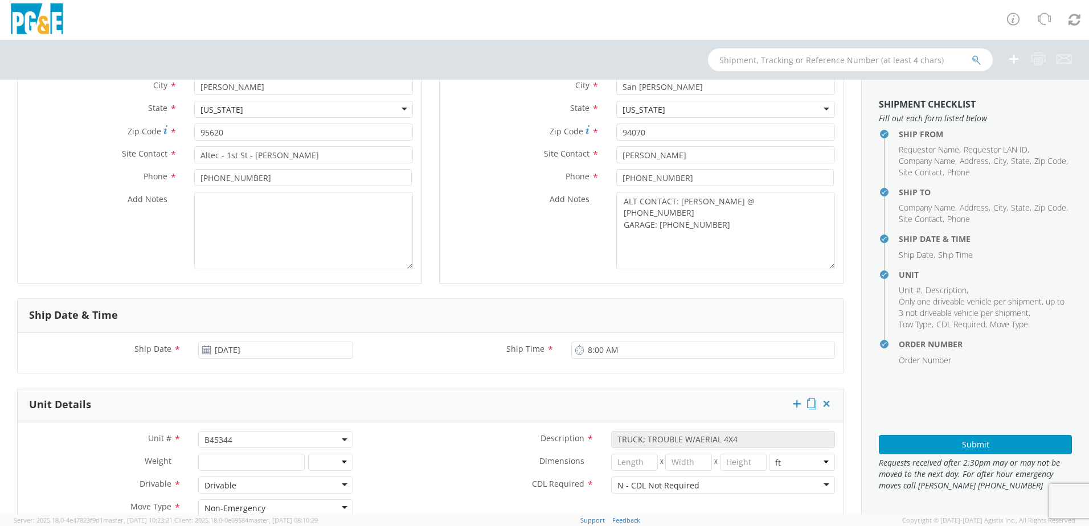
scroll to position [285, 0]
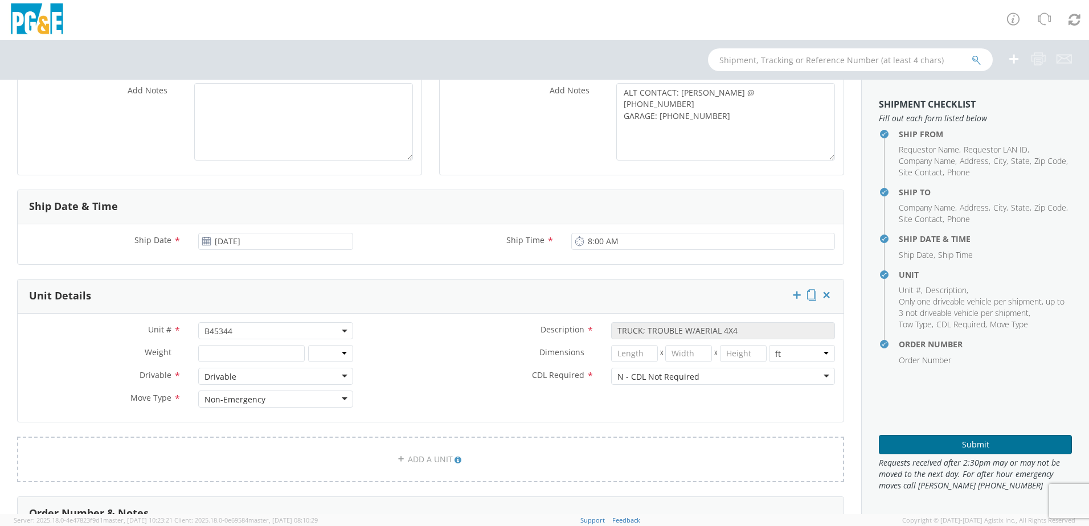
click at [981, 449] on button "Submit" at bounding box center [974, 444] width 193 height 19
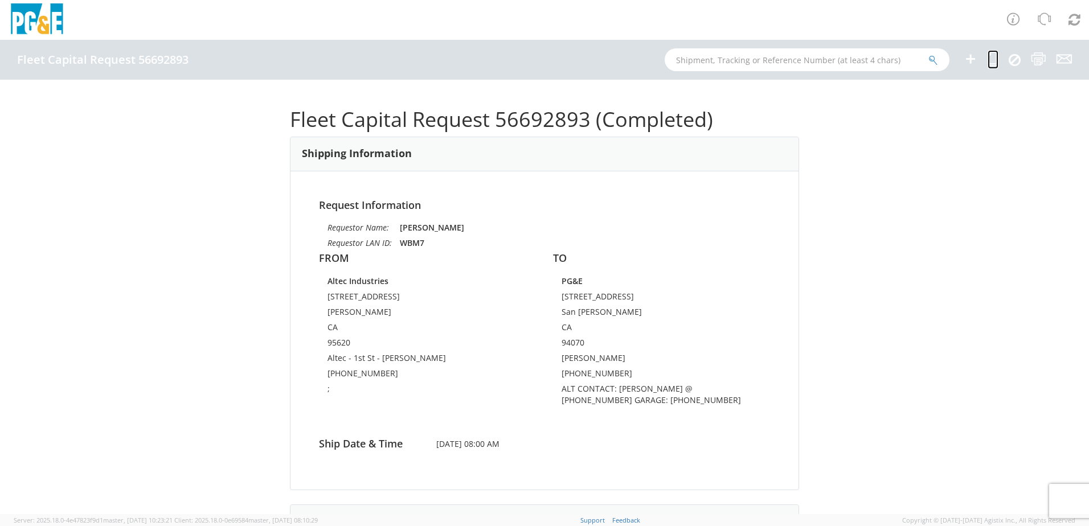
click at [993, 64] on icon at bounding box center [992, 59] width 11 height 14
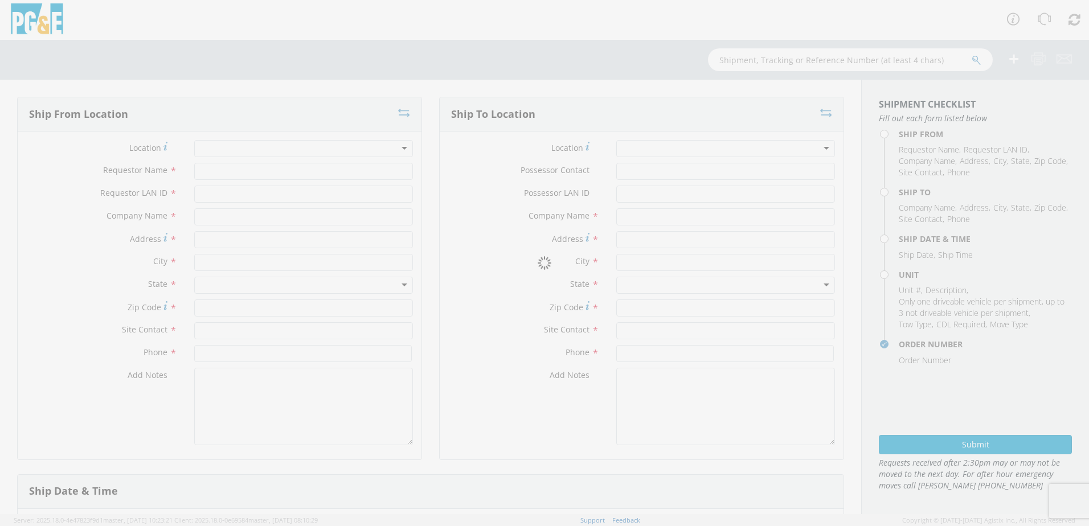
type input "[PERSON_NAME]"
type input "WBM7"
type input "Altec Industries"
type input "[STREET_ADDRESS]"
type input "[PERSON_NAME]"
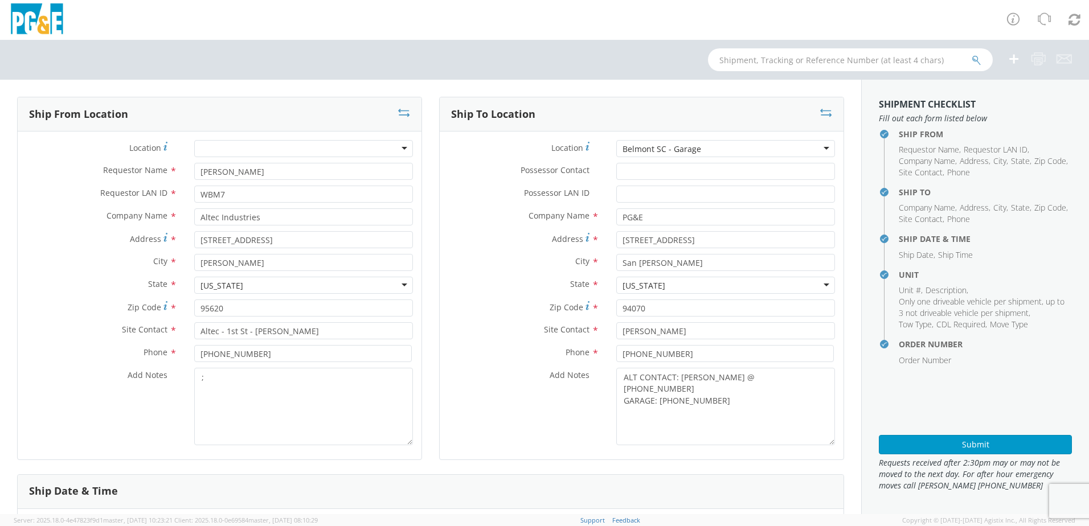
drag, startPoint x: 321, startPoint y: 366, endPoint x: 323, endPoint y: 373, distance: 7.9
click at [322, 368] on div "Location * (OBSOLETE) [PERSON_NAME] SC - GC TRAILER (OBSOLETE) [GEOGRAPHIC_DATA…" at bounding box center [220, 295] width 404 height 311
click at [322, 384] on textarea ";" at bounding box center [303, 406] width 219 height 77
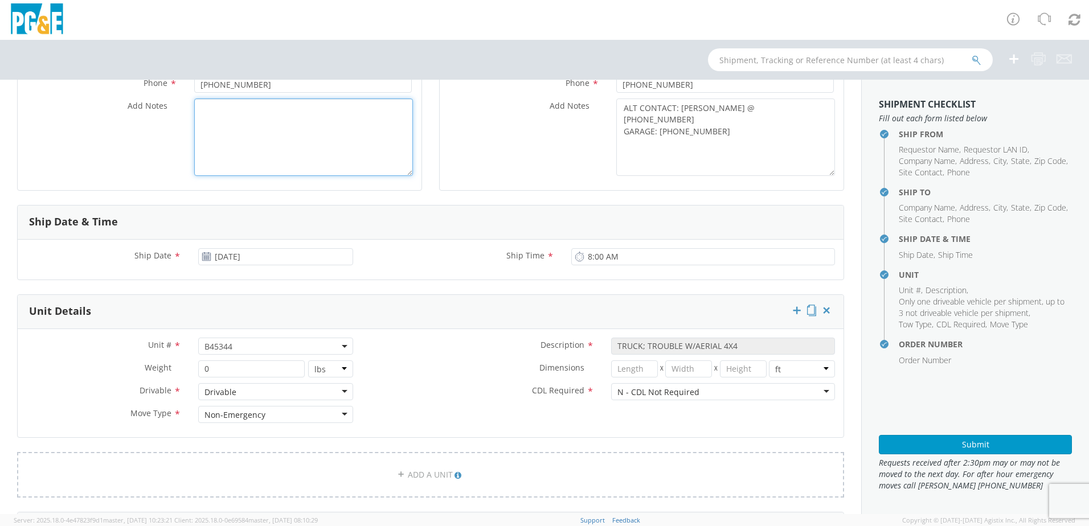
scroll to position [285, 0]
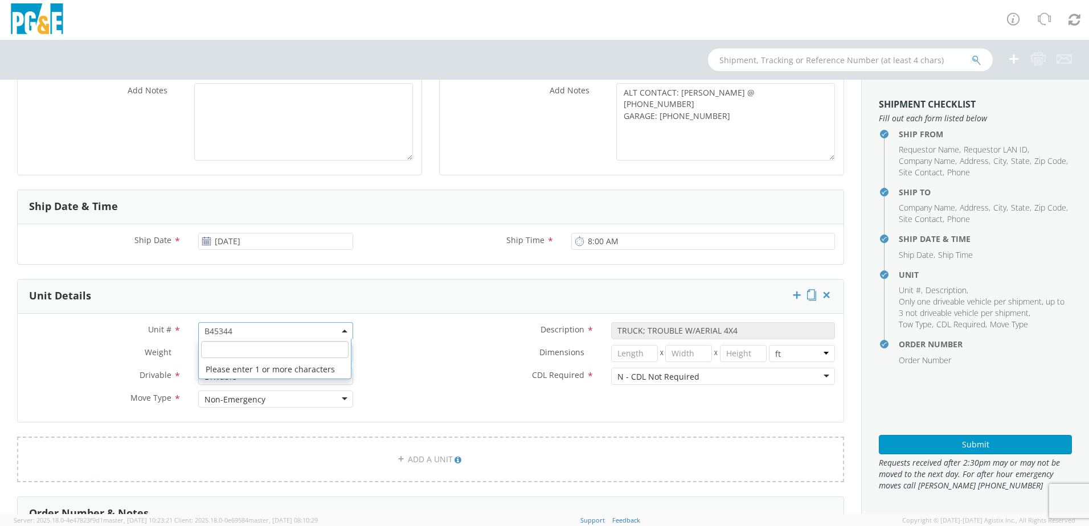
click at [239, 332] on span "B45344" at bounding box center [275, 331] width 142 height 11
click at [223, 348] on input "search" at bounding box center [274, 349] width 147 height 17
paste input "B45345"
click at [435, 354] on label "Dimensions *" at bounding box center [482, 352] width 241 height 15
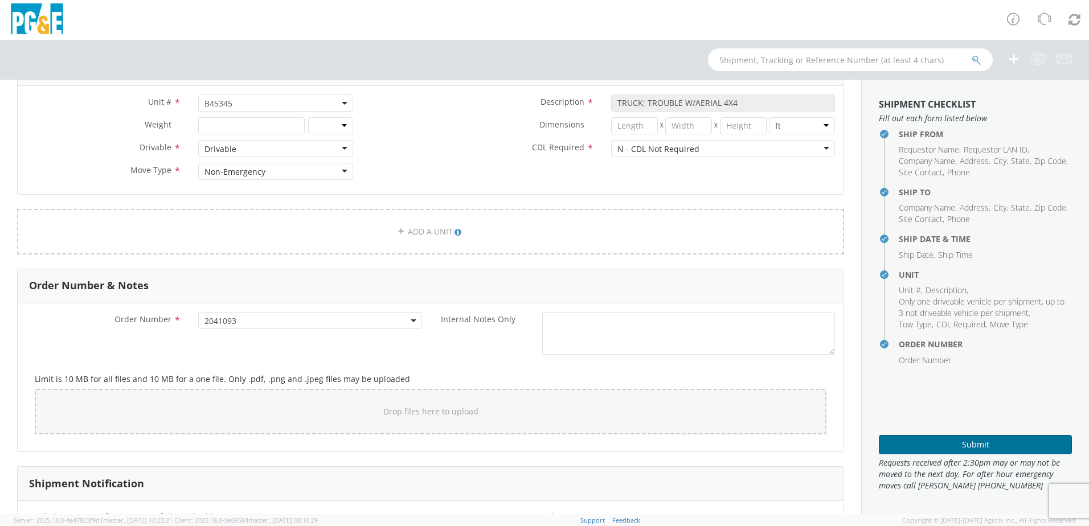
click at [983, 447] on button "Submit" at bounding box center [974, 444] width 193 height 19
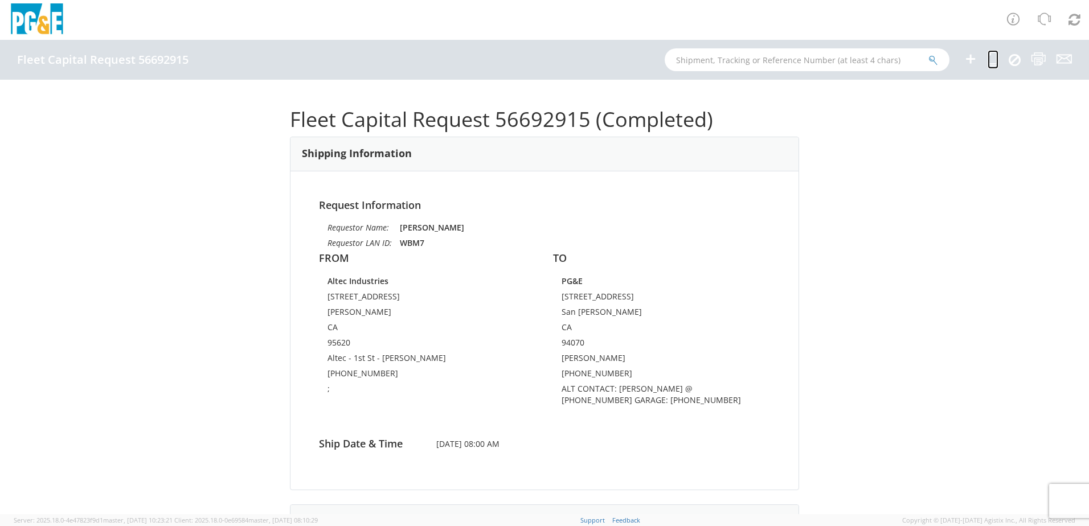
click at [993, 54] on icon at bounding box center [992, 59] width 11 height 14
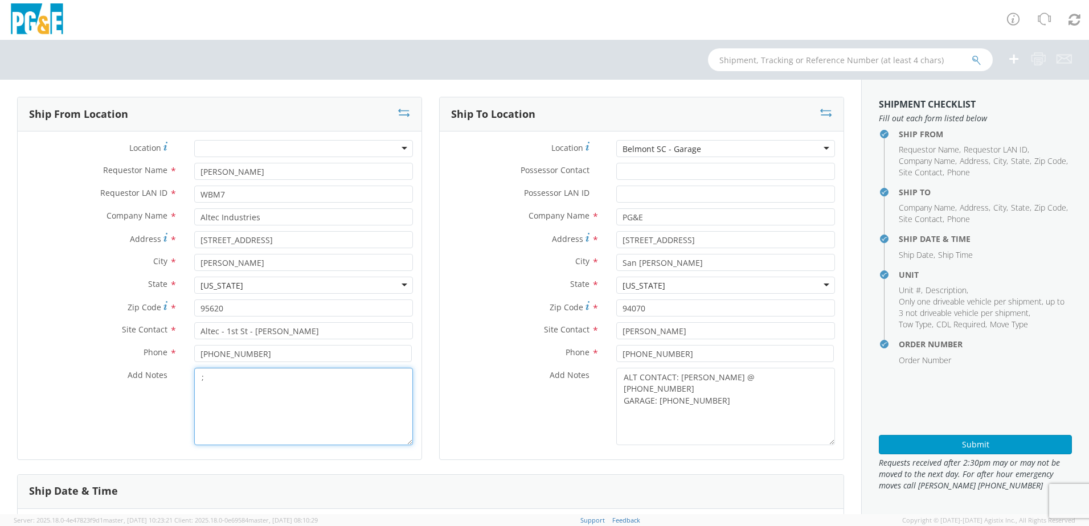
click at [266, 396] on textarea ";" at bounding box center [303, 406] width 219 height 77
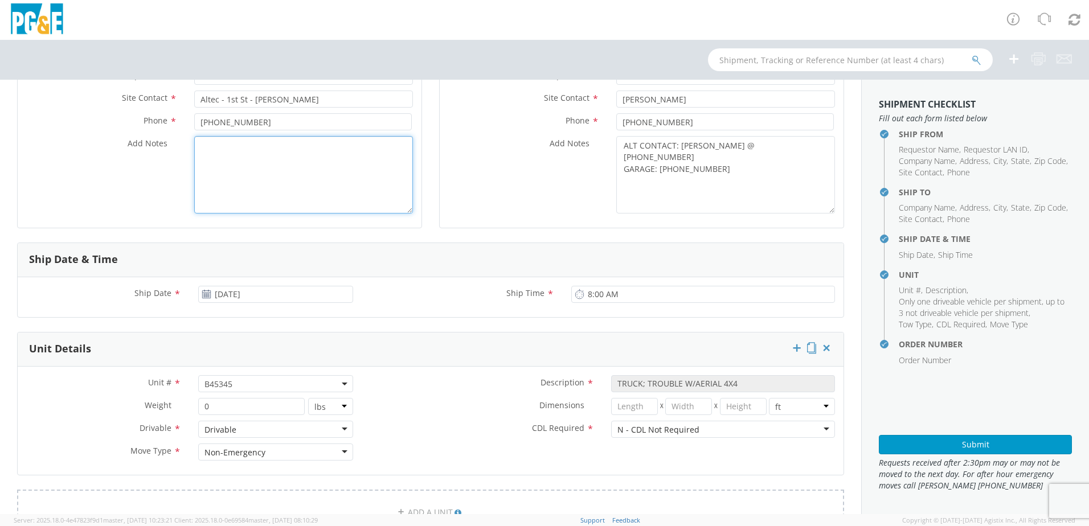
scroll to position [285, 0]
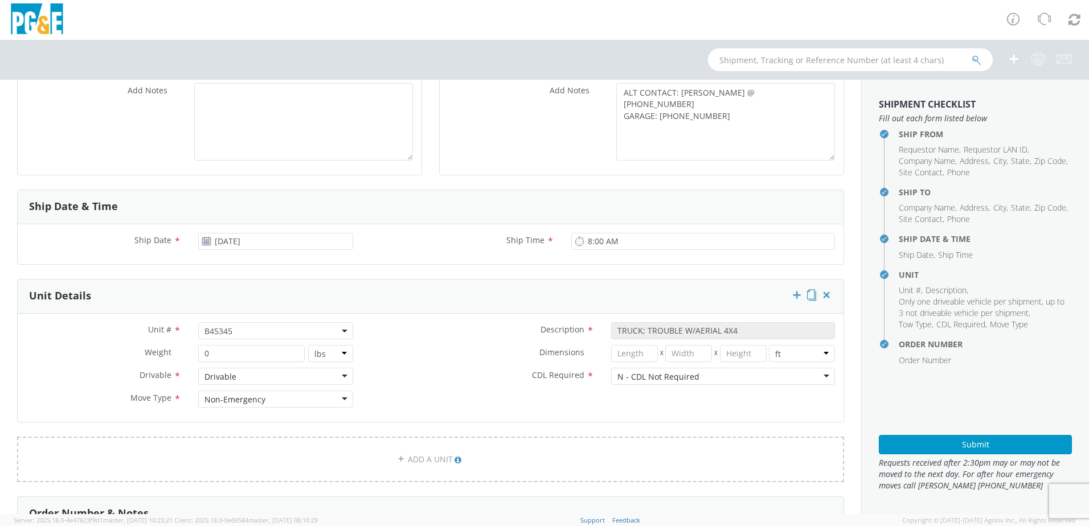
click at [247, 334] on span "B45345" at bounding box center [275, 331] width 142 height 11
click at [225, 347] on input "search" at bounding box center [274, 349] width 147 height 17
paste input "B45355"
click at [417, 358] on label "Dimensions *" at bounding box center [482, 352] width 241 height 15
click at [927, 440] on button "Submit" at bounding box center [974, 444] width 193 height 19
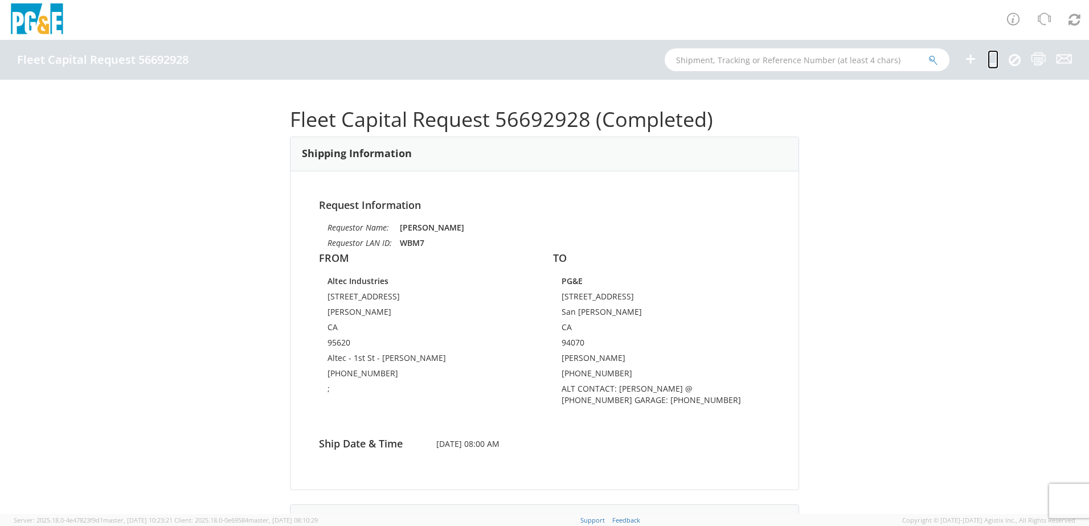
click at [992, 59] on icon at bounding box center [992, 59] width 11 height 14
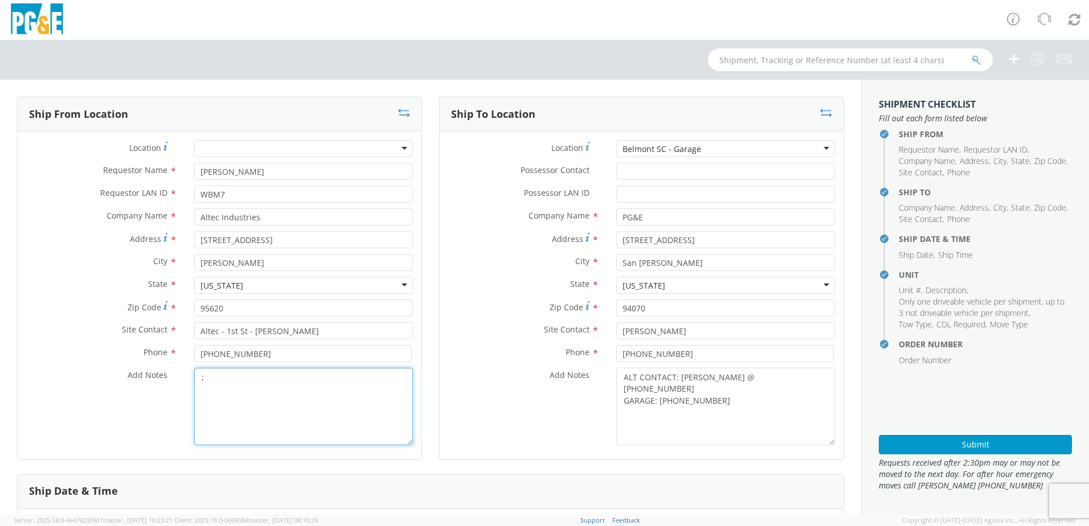
click at [243, 381] on textarea ";" at bounding box center [303, 406] width 219 height 77
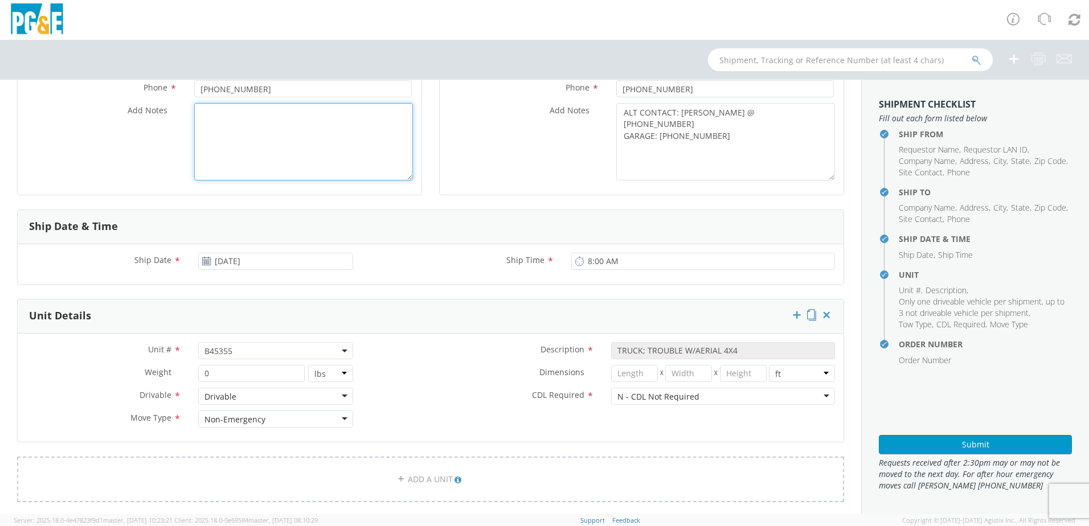
scroll to position [285, 0]
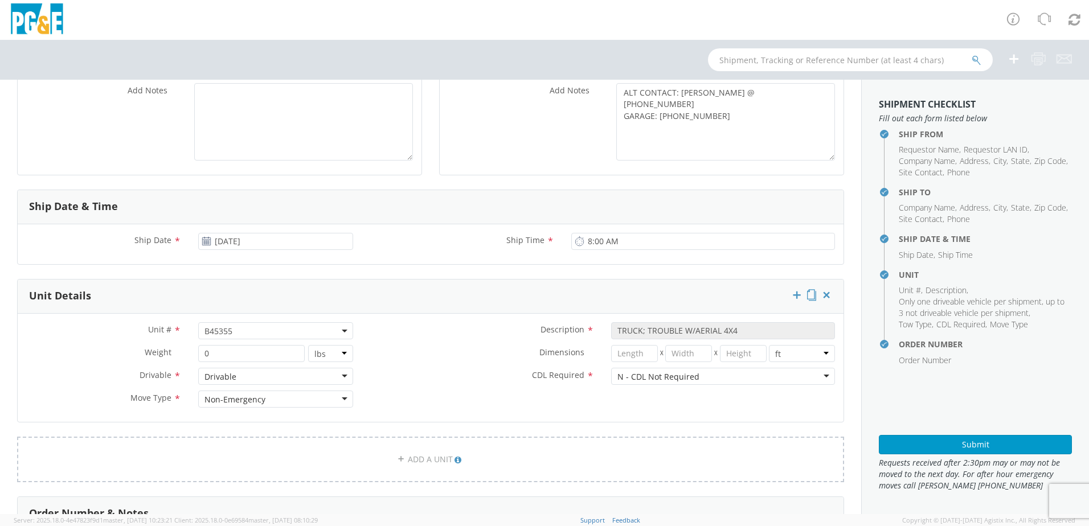
click at [240, 331] on span "B45355" at bounding box center [275, 331] width 142 height 11
click at [232, 345] on input "search" at bounding box center [274, 349] width 147 height 17
paste input "B45357"
click at [417, 384] on div "CDL Required * N - CDL Not Required N - CDL Not Required N - CDL Not Required Y…" at bounding box center [603, 376] width 482 height 17
drag, startPoint x: 973, startPoint y: 445, endPoint x: 958, endPoint y: 445, distance: 15.4
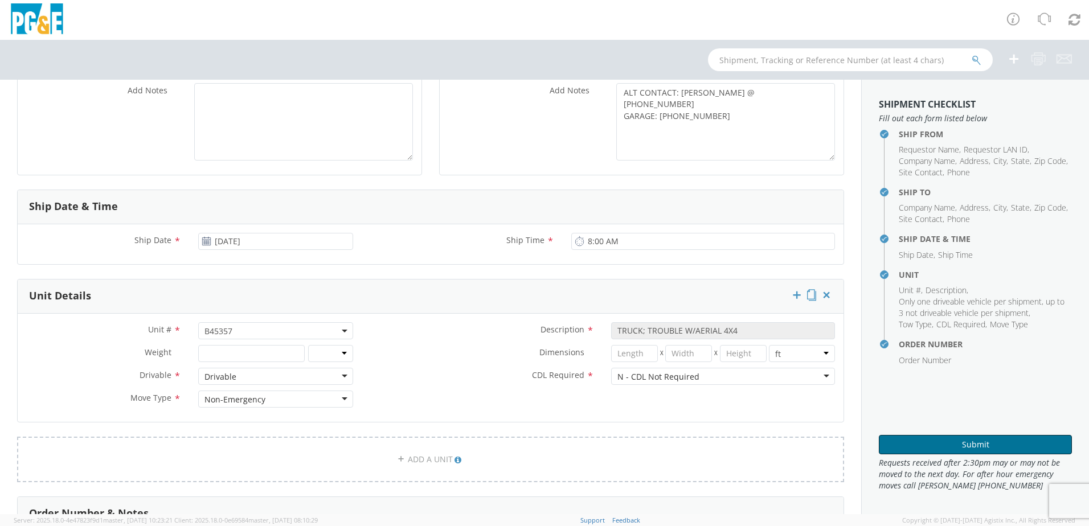
click at [973, 445] on button "Submit" at bounding box center [974, 444] width 193 height 19
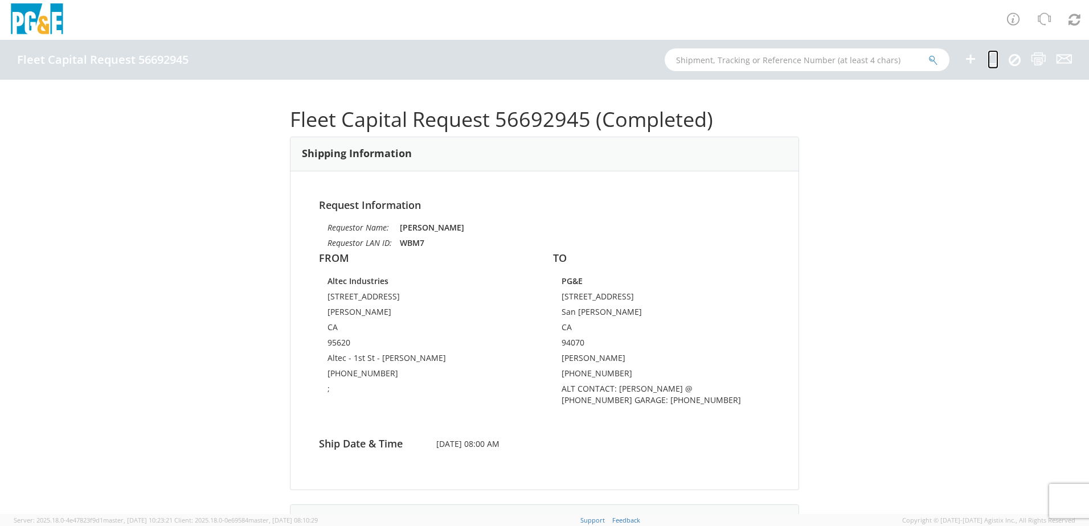
click at [992, 58] on icon at bounding box center [992, 59] width 11 height 14
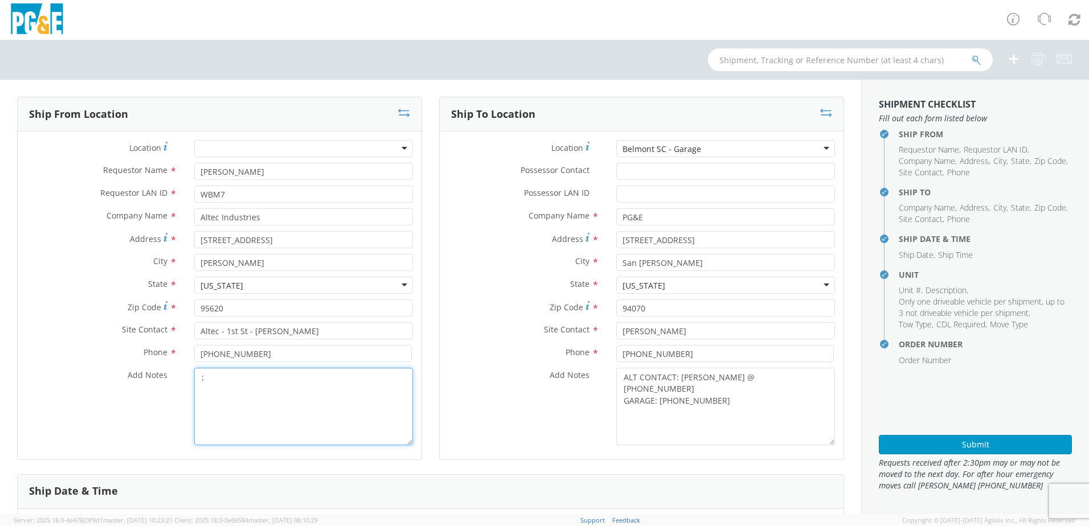
click at [212, 375] on textarea ";" at bounding box center [303, 406] width 219 height 77
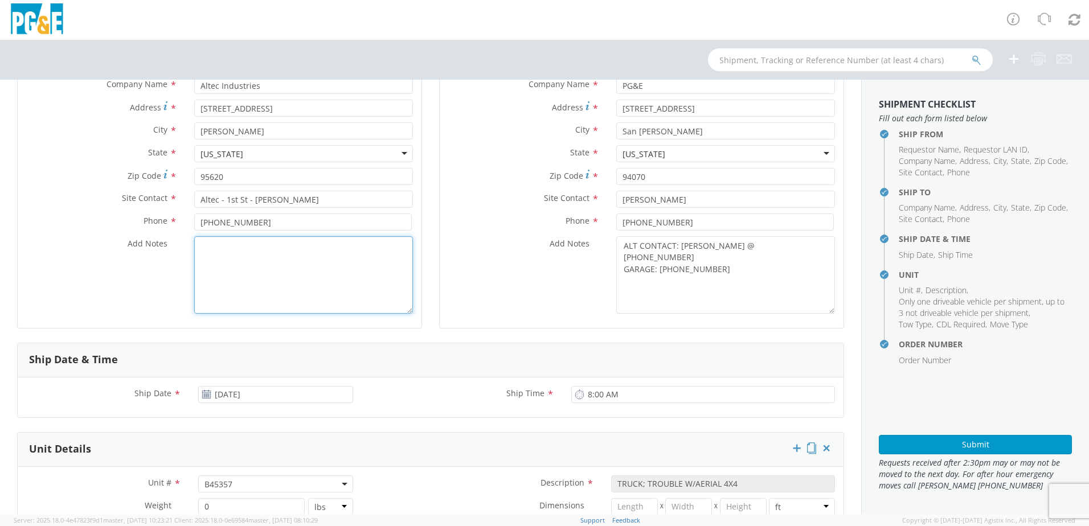
scroll to position [228, 0]
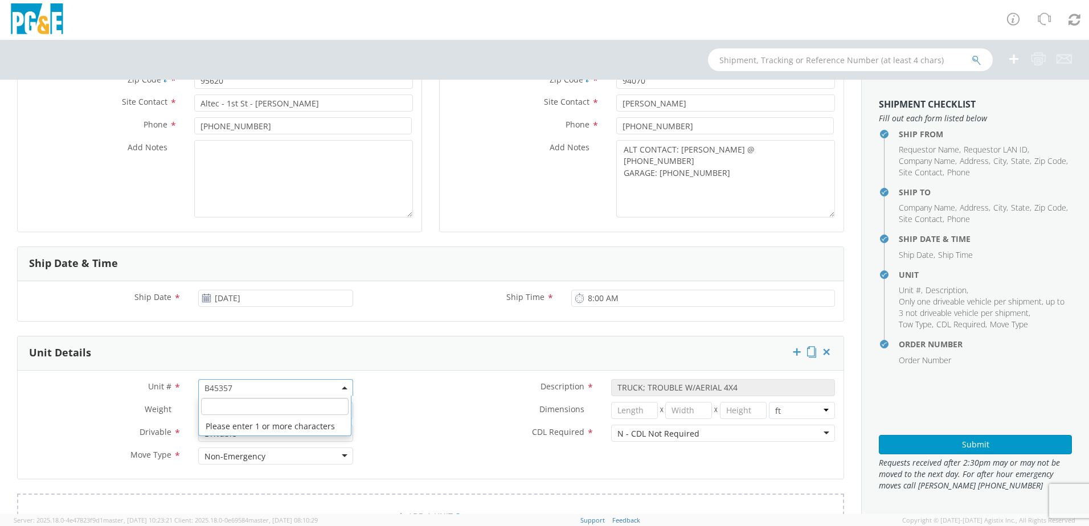
click at [261, 383] on span "B45357" at bounding box center [275, 388] width 142 height 11
click at [229, 404] on input "search" at bounding box center [274, 406] width 147 height 17
paste input "B45360"
click at [403, 408] on label "Dimensions *" at bounding box center [482, 409] width 241 height 15
click at [951, 442] on button "Submit" at bounding box center [974, 444] width 193 height 19
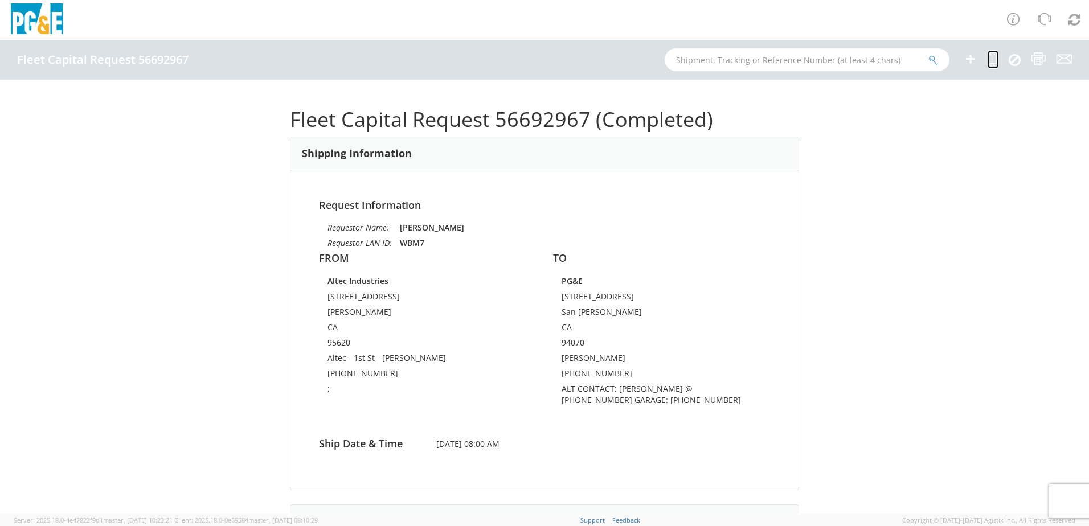
click at [990, 60] on icon at bounding box center [992, 59] width 11 height 14
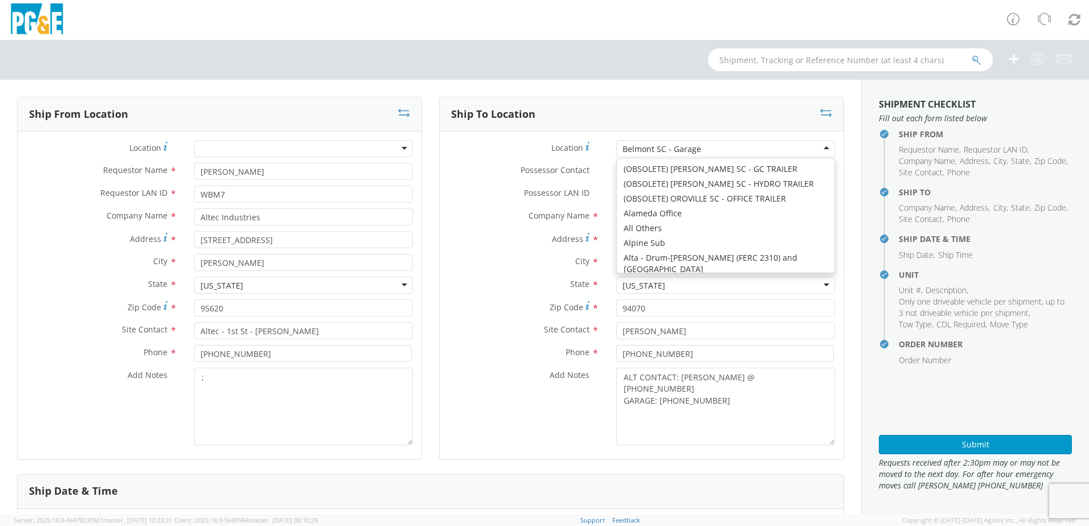
click at [719, 154] on div "Belmont SC - Garage" at bounding box center [725, 148] width 219 height 17
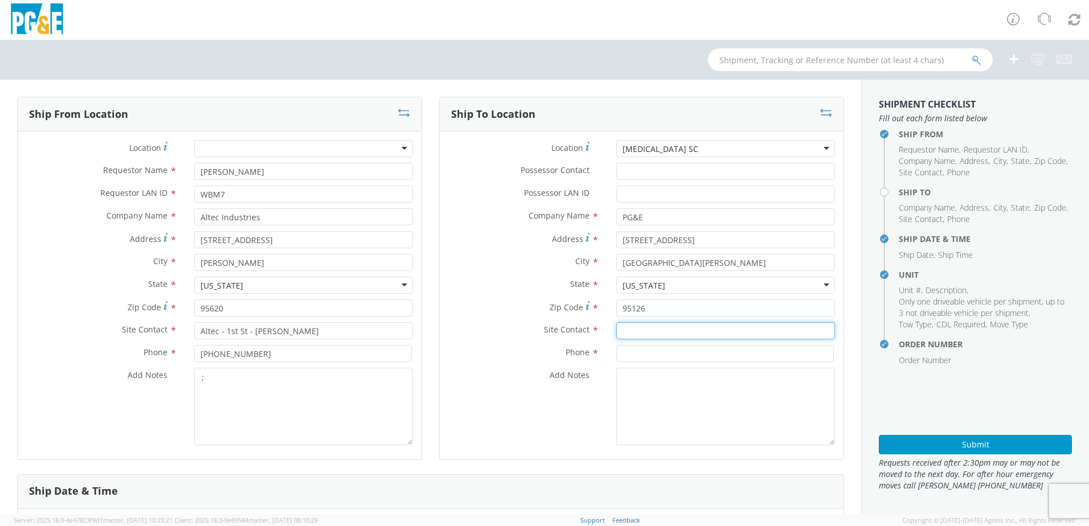
click at [643, 325] on input "text" at bounding box center [725, 330] width 219 height 17
paste input "[PERSON_NAME]"
click at [658, 354] on input at bounding box center [724, 353] width 217 height 17
paste input "[PHONE_NUMBER]"
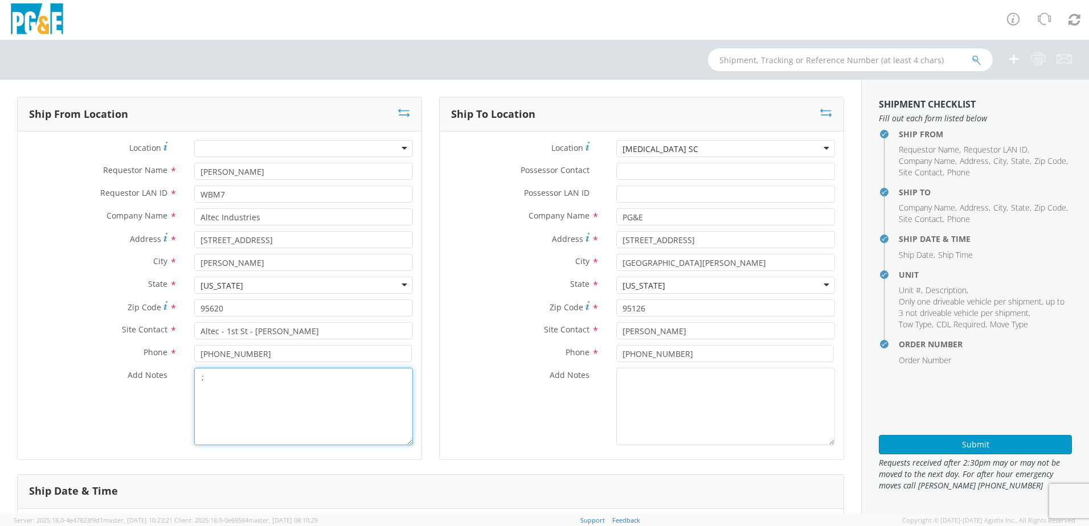
click at [335, 391] on textarea ";" at bounding box center [303, 406] width 219 height 77
click at [629, 376] on textarea "Add Notes *" at bounding box center [725, 406] width 219 height 77
click at [670, 371] on textarea "ALT CONTACT:" at bounding box center [725, 406] width 219 height 77
click at [681, 374] on textarea "ALT CONTACT:" at bounding box center [725, 406] width 219 height 77
paste textarea "[PERSON_NAME] @ [PHONE_NUMBER]"
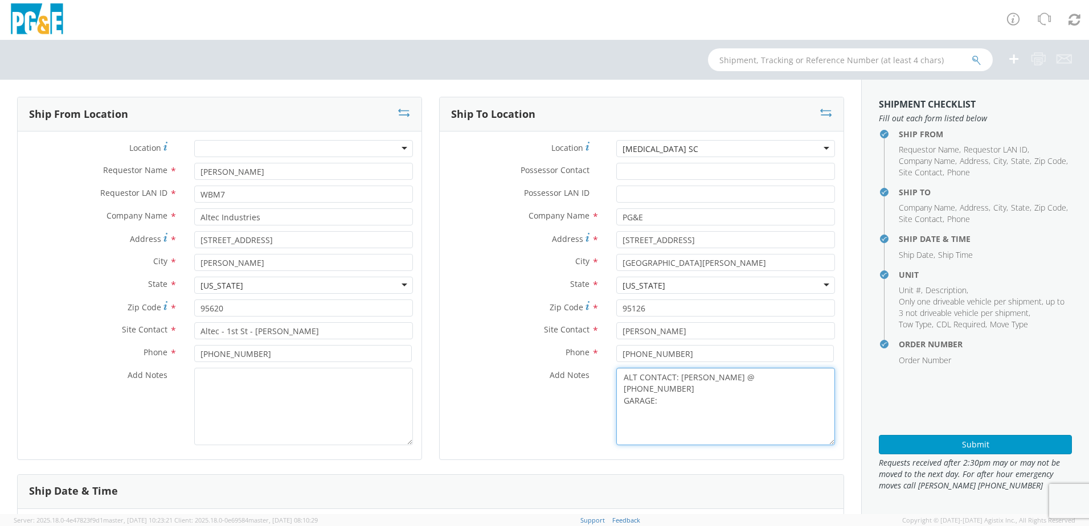
click at [679, 389] on textarea "ALT CONTACT: [PERSON_NAME] @ [PHONE_NUMBER] GARAGE:" at bounding box center [725, 406] width 219 height 77
paste textarea "[PHONE_NUMBER]"
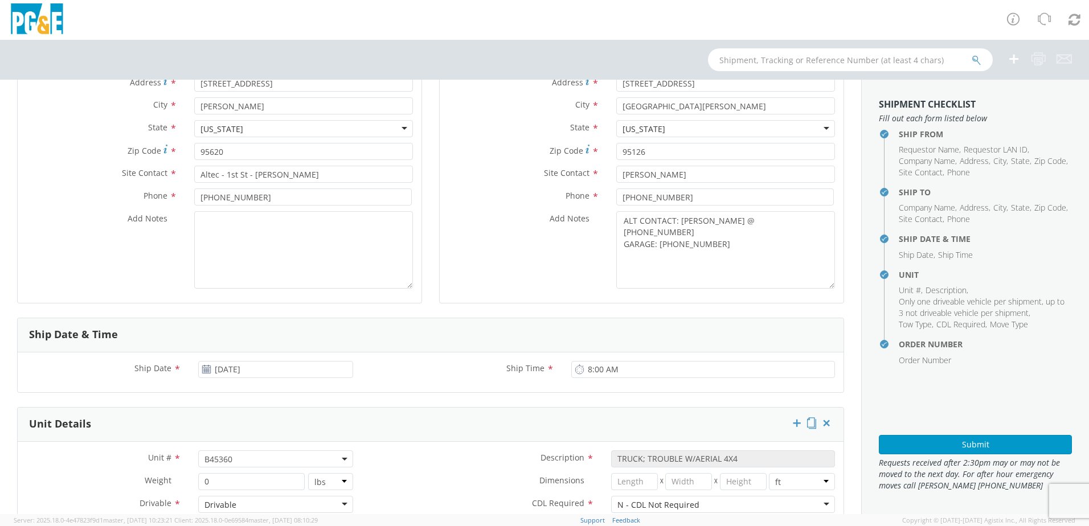
scroll to position [228, 0]
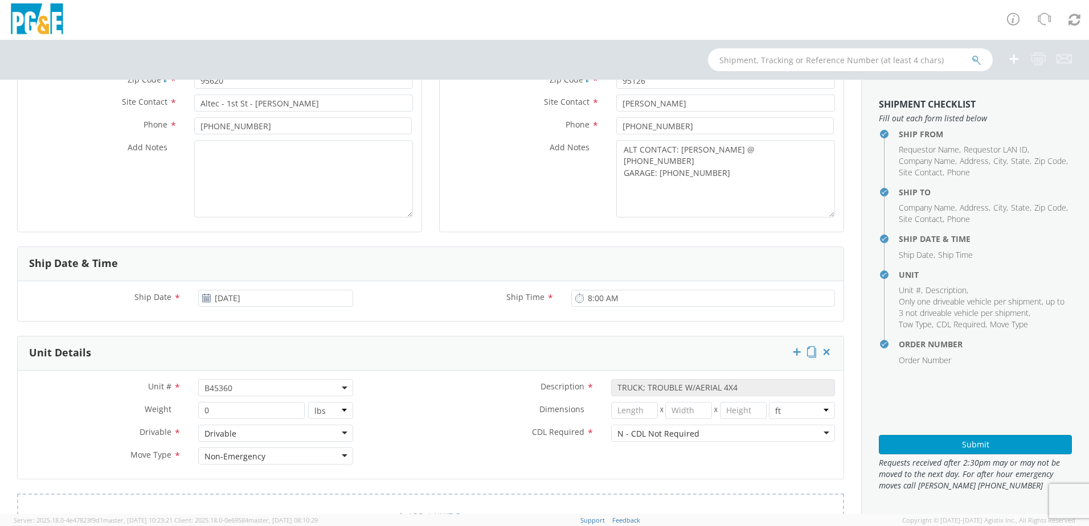
click at [241, 393] on span "B45360" at bounding box center [275, 387] width 155 height 17
click at [225, 409] on input "search" at bounding box center [274, 406] width 147 height 17
paste input "B45346"
click at [405, 412] on label "Dimensions *" at bounding box center [482, 409] width 241 height 15
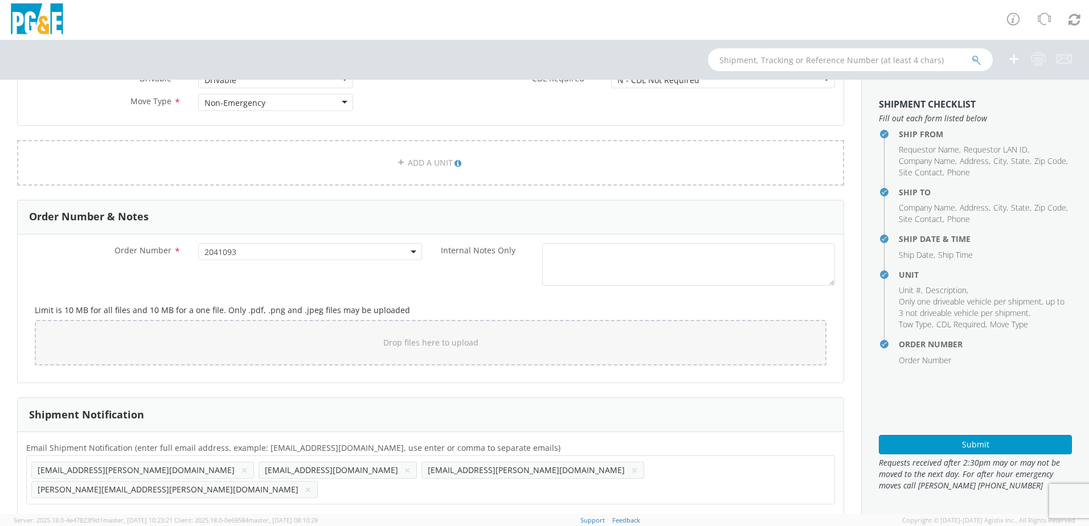
scroll to position [524, 0]
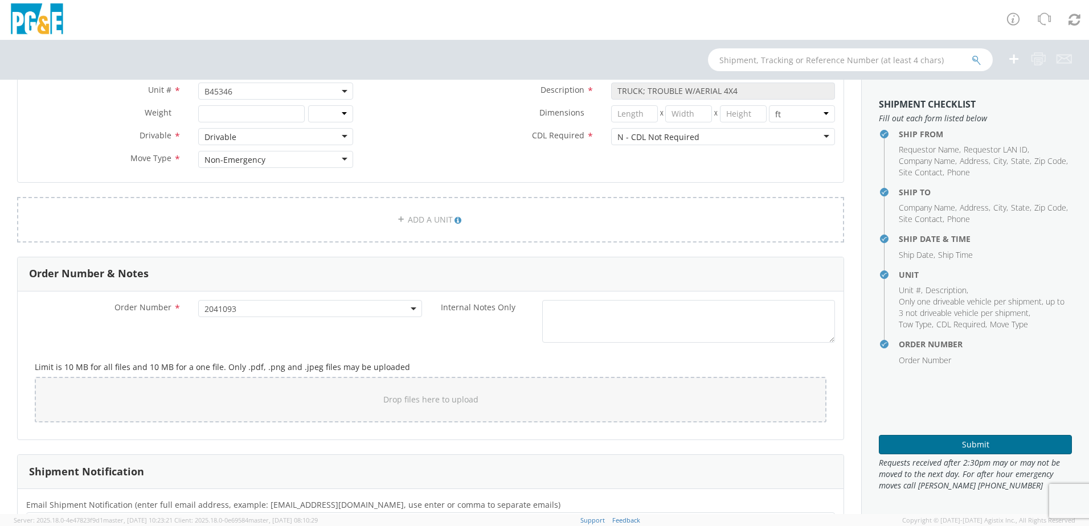
click at [961, 443] on button "Submit" at bounding box center [974, 444] width 193 height 19
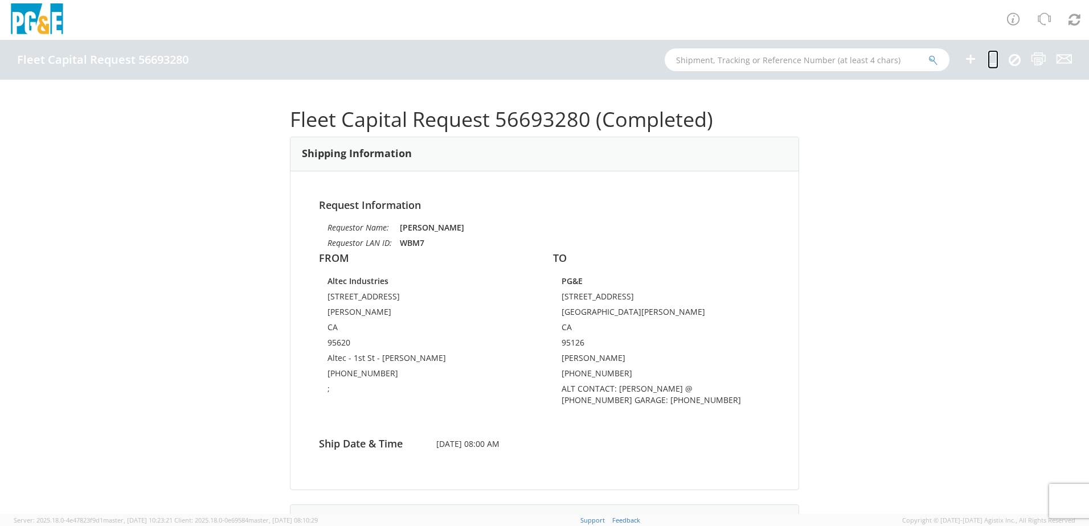
click at [995, 58] on icon at bounding box center [992, 59] width 11 height 14
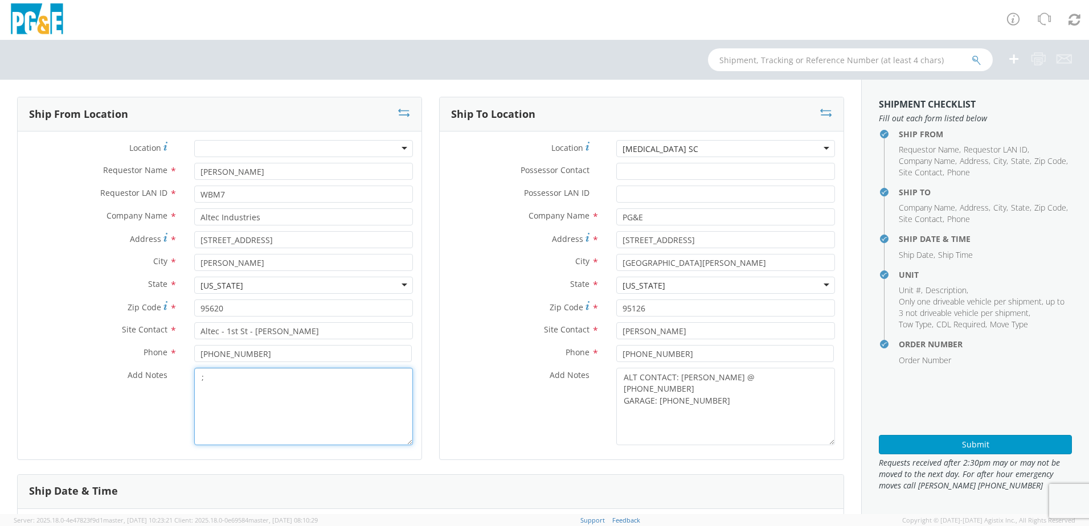
click at [250, 387] on textarea ";" at bounding box center [303, 406] width 219 height 77
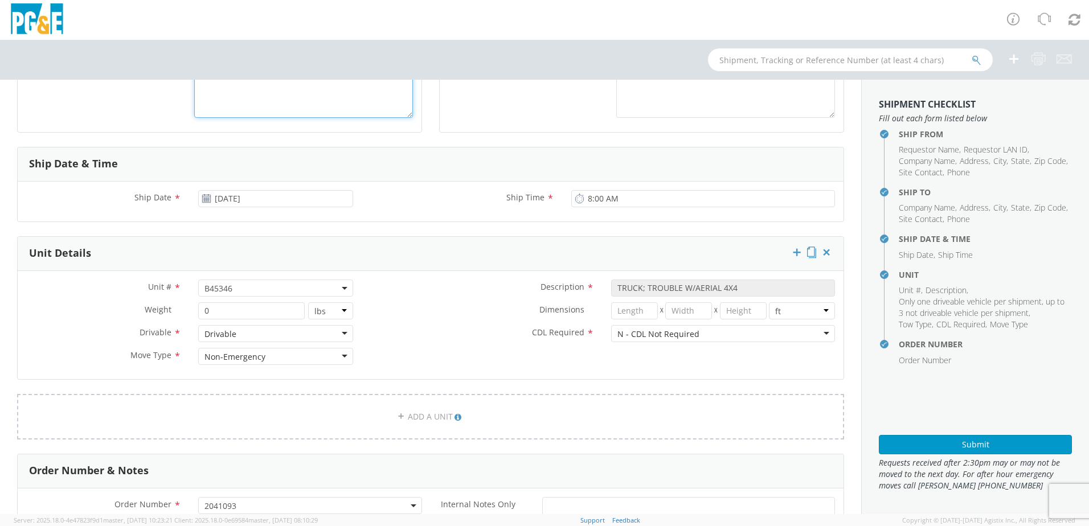
scroll to position [342, 0]
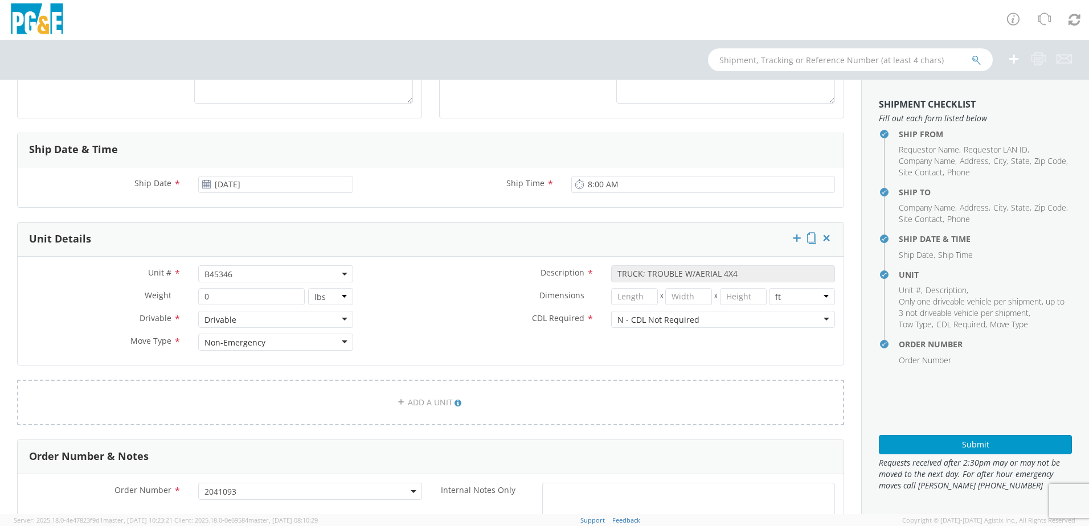
click at [238, 272] on span "B45346" at bounding box center [275, 274] width 142 height 11
click at [225, 292] on input "search" at bounding box center [274, 292] width 147 height 17
paste input "B45358"
click at [429, 311] on label "CDL Required *" at bounding box center [482, 318] width 241 height 15
click at [905, 442] on button "Submit" at bounding box center [974, 444] width 193 height 19
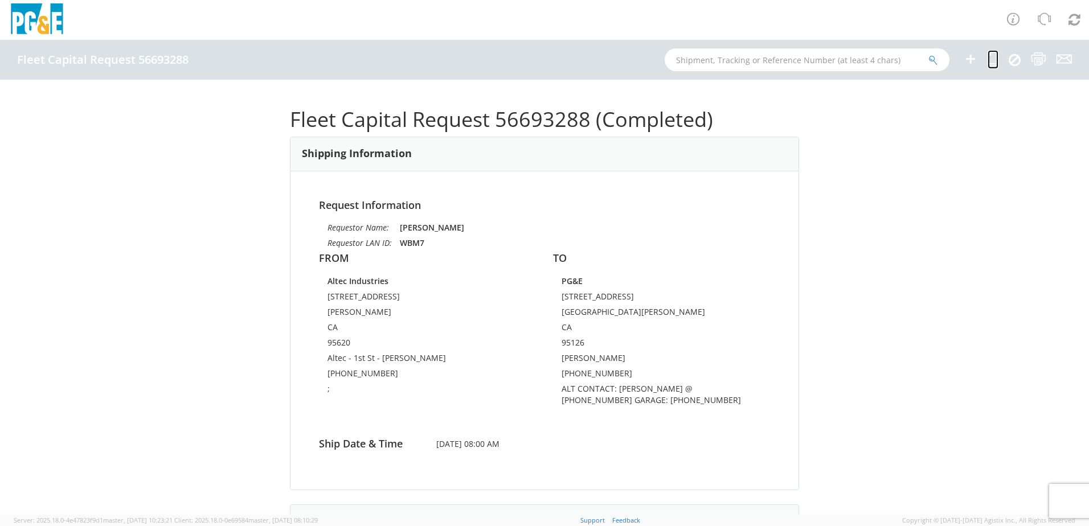
click at [995, 59] on icon at bounding box center [992, 59] width 11 height 14
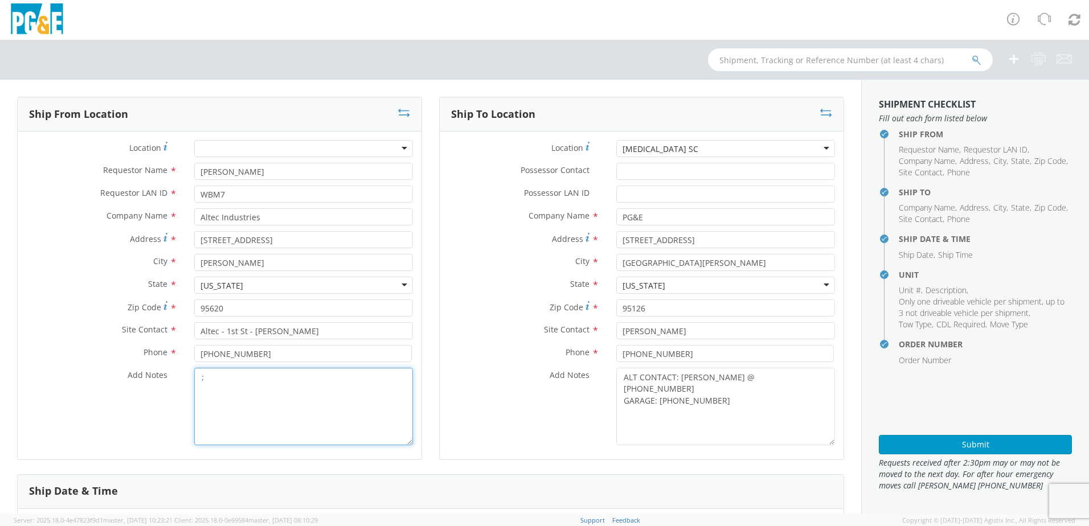
click at [286, 389] on textarea ";" at bounding box center [303, 406] width 219 height 77
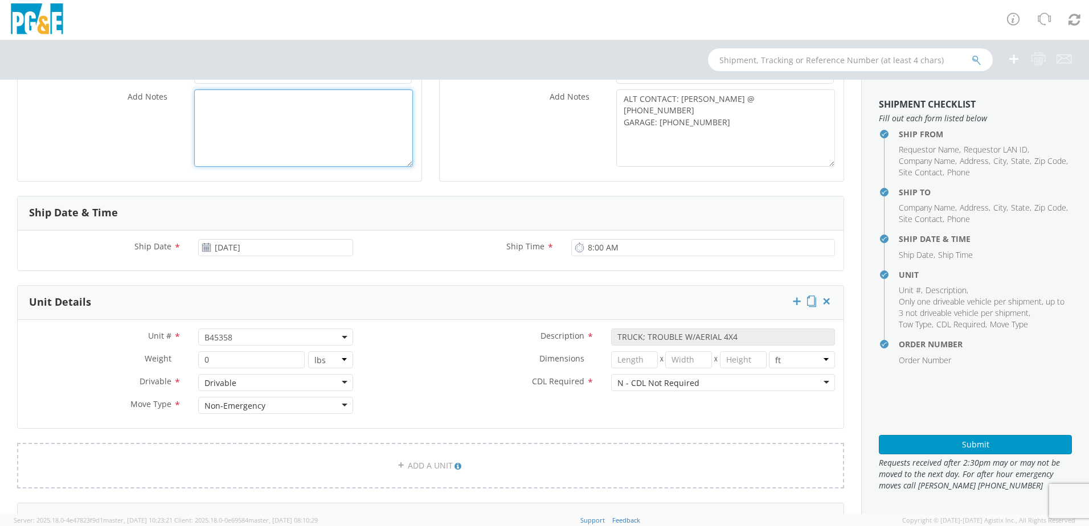
scroll to position [285, 0]
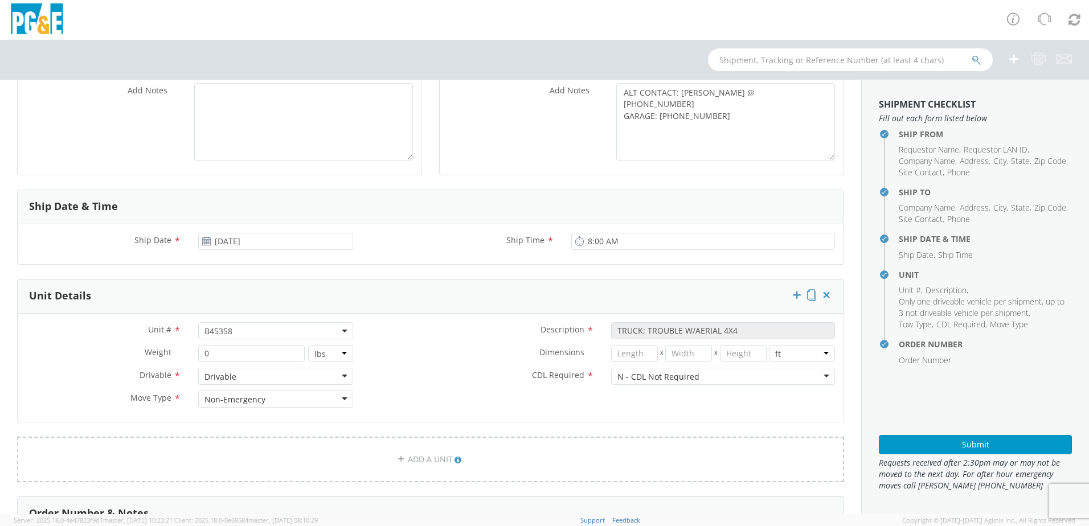
click at [277, 331] on span "B45358" at bounding box center [275, 331] width 142 height 11
click at [249, 347] on input "search" at bounding box center [274, 349] width 147 height 17
paste input "B45361"
click at [441, 395] on div "Unit # * B45358 B45361 B45361 Description * TRUCK; TROUBLE W/AERIAL 4X4 Weight …" at bounding box center [430, 367] width 825 height 91
click at [931, 441] on button "Submit" at bounding box center [974, 444] width 193 height 19
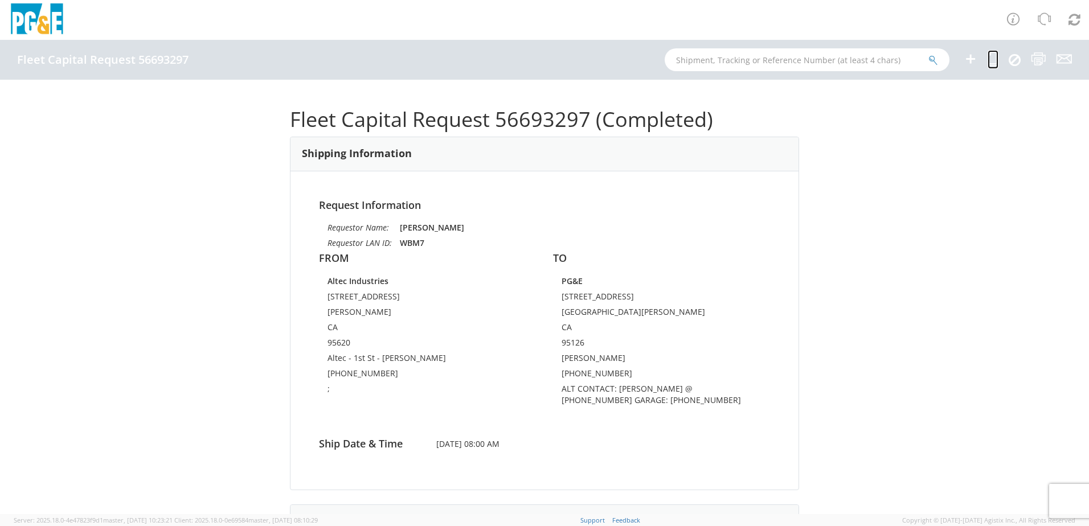
click at [989, 58] on icon at bounding box center [992, 59] width 11 height 14
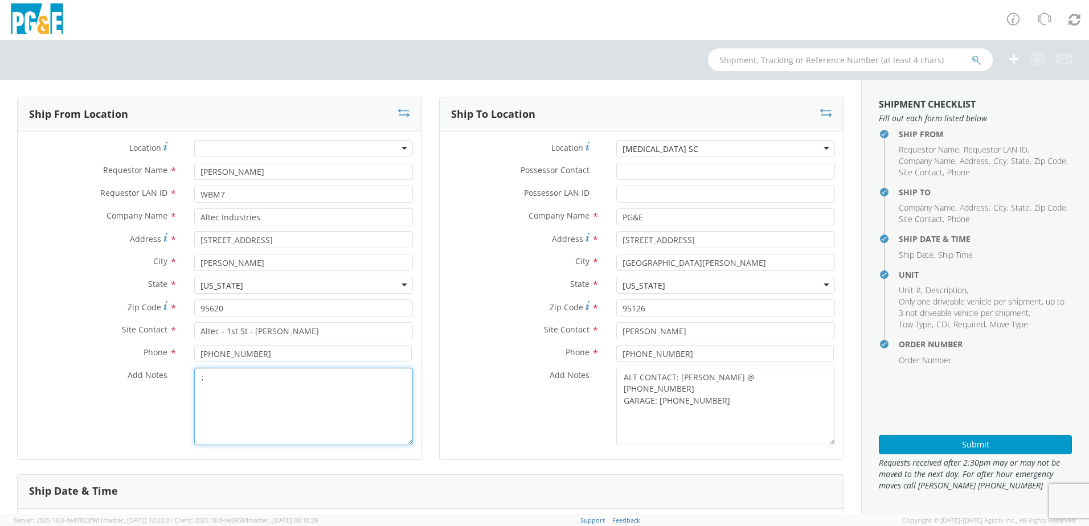
click at [280, 398] on textarea ";" at bounding box center [303, 406] width 219 height 77
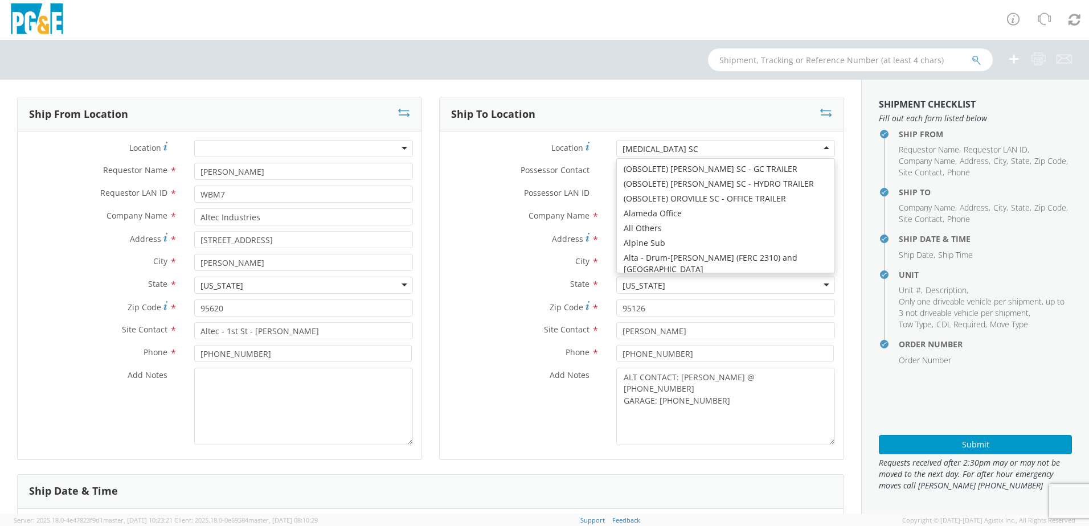
click at [677, 152] on div "[MEDICAL_DATA] SC" at bounding box center [725, 148] width 219 height 17
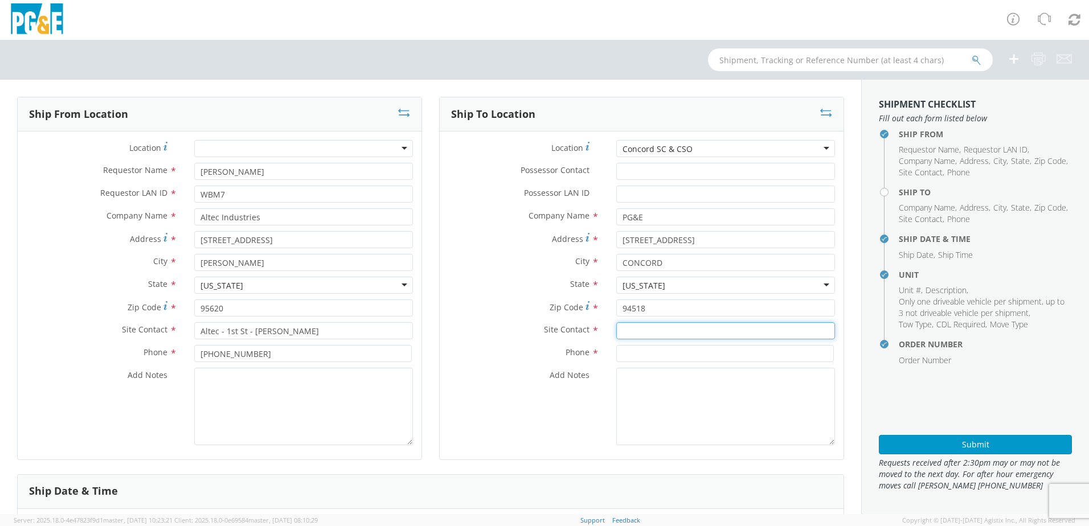
click at [655, 327] on input "text" at bounding box center [725, 330] width 219 height 17
paste input "[PERSON_NAME]"
drag, startPoint x: 622, startPoint y: 351, endPoint x: 630, endPoint y: 346, distance: 9.5
click at [622, 351] on input at bounding box center [724, 353] width 217 height 17
paste input "[PHONE_NUMBER]"
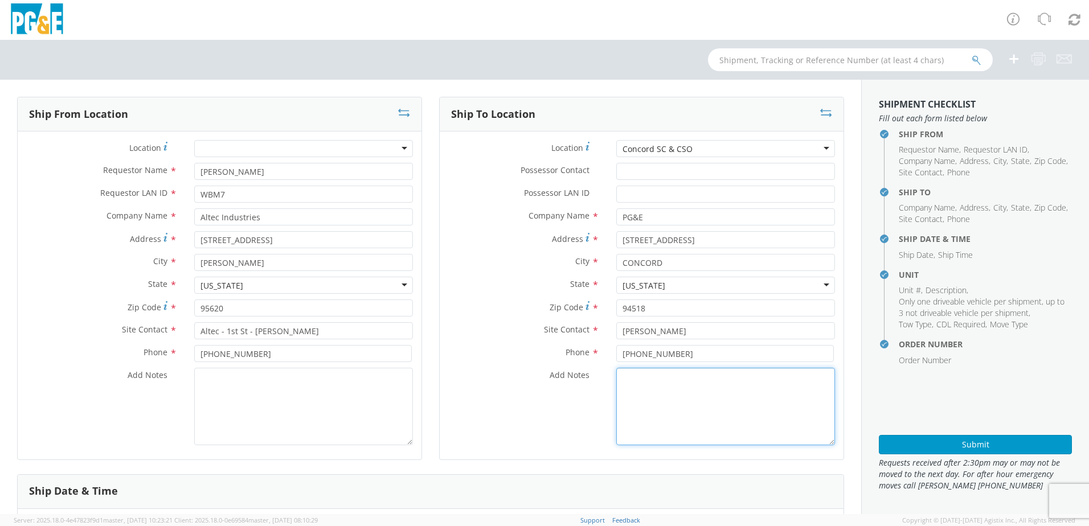
click at [636, 391] on textarea "Add Notes *" at bounding box center [725, 406] width 219 height 77
click at [689, 375] on textarea "ALT CONTACT:" at bounding box center [725, 406] width 219 height 77
paste textarea "[PERSON_NAME] @ [PHONE_NUMBER]"
click at [671, 391] on textarea "ALT CONTACT: [PERSON_NAME] @ [PHONE_NUMBER] GARAGE:" at bounding box center [725, 406] width 219 height 77
paste textarea "[PHONE_NUMBER]"
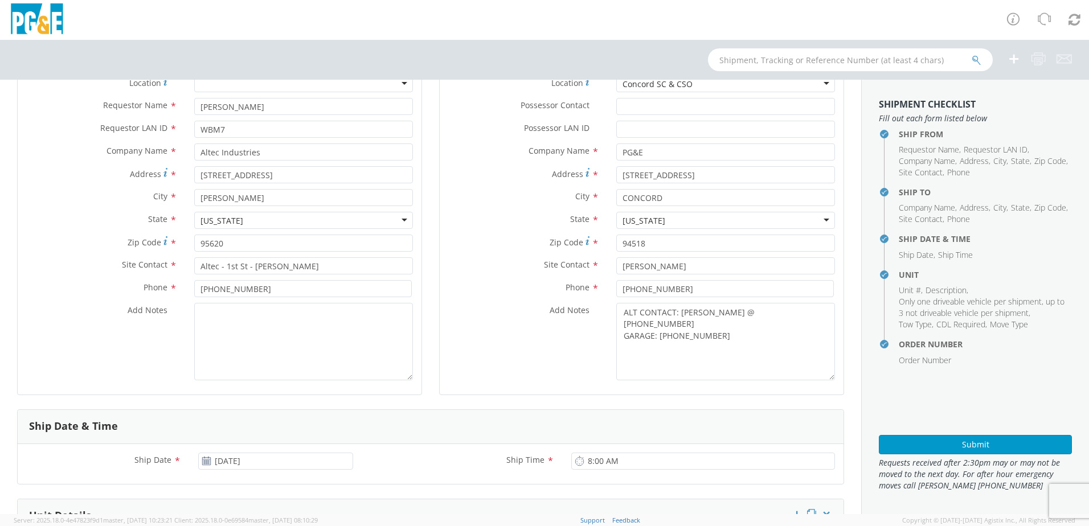
scroll to position [228, 0]
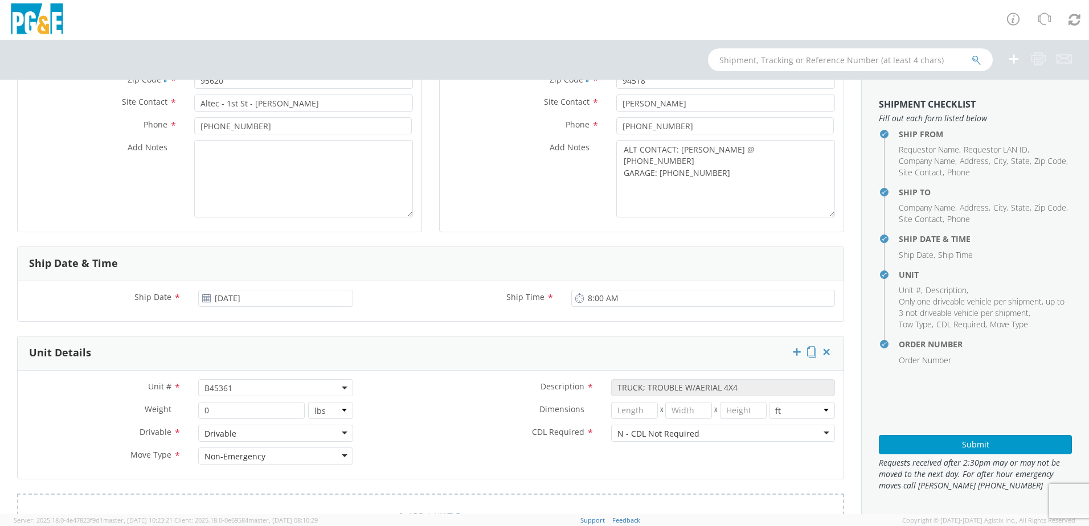
drag, startPoint x: 254, startPoint y: 386, endPoint x: 245, endPoint y: 392, distance: 11.1
click at [254, 386] on span "B45361" at bounding box center [275, 388] width 142 height 11
click at [229, 406] on input "search" at bounding box center [274, 406] width 147 height 17
paste input "B45121"
click at [484, 416] on label "Dimensions *" at bounding box center [482, 409] width 241 height 15
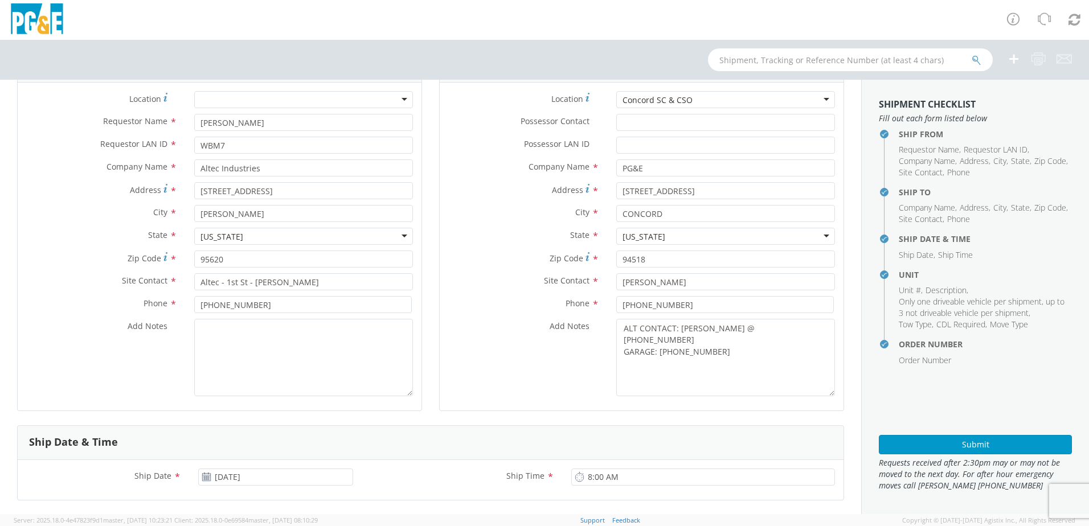
scroll to position [0, 0]
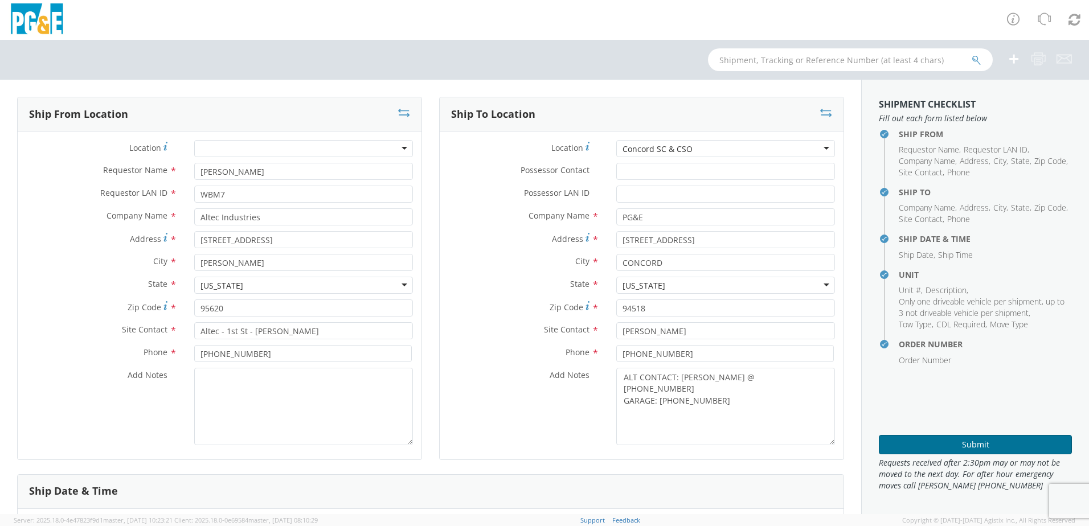
click at [958, 437] on button "Submit" at bounding box center [974, 444] width 193 height 19
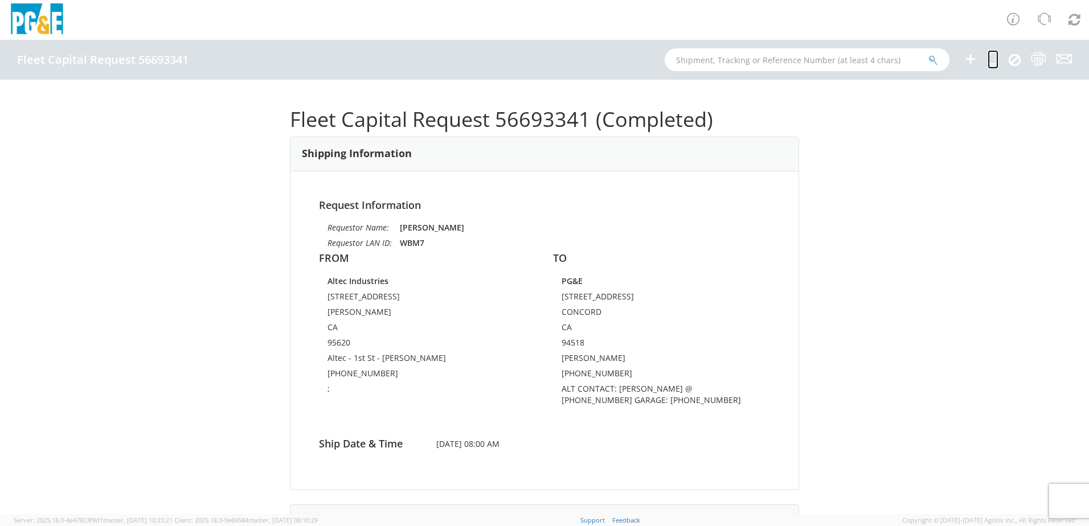
click at [993, 59] on icon at bounding box center [992, 59] width 11 height 14
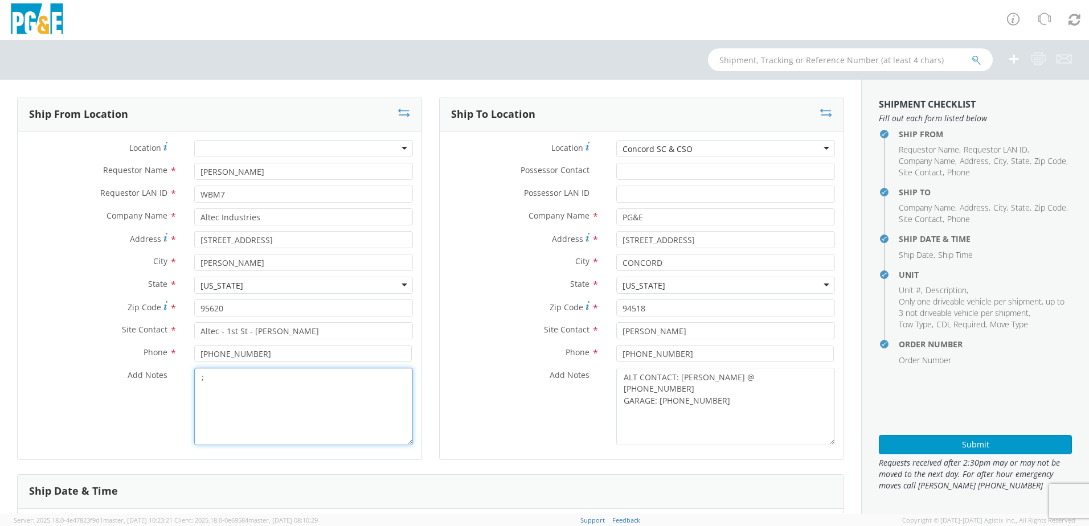
click at [227, 377] on textarea ";" at bounding box center [303, 406] width 219 height 77
click at [735, 158] on div "Location * Concord SC & CSO Concord SC & CSO (OBSOLETE) [PERSON_NAME] SC - GC T…" at bounding box center [642, 151] width 404 height 23
click at [727, 150] on div "Concord SC & CSO" at bounding box center [725, 148] width 219 height 17
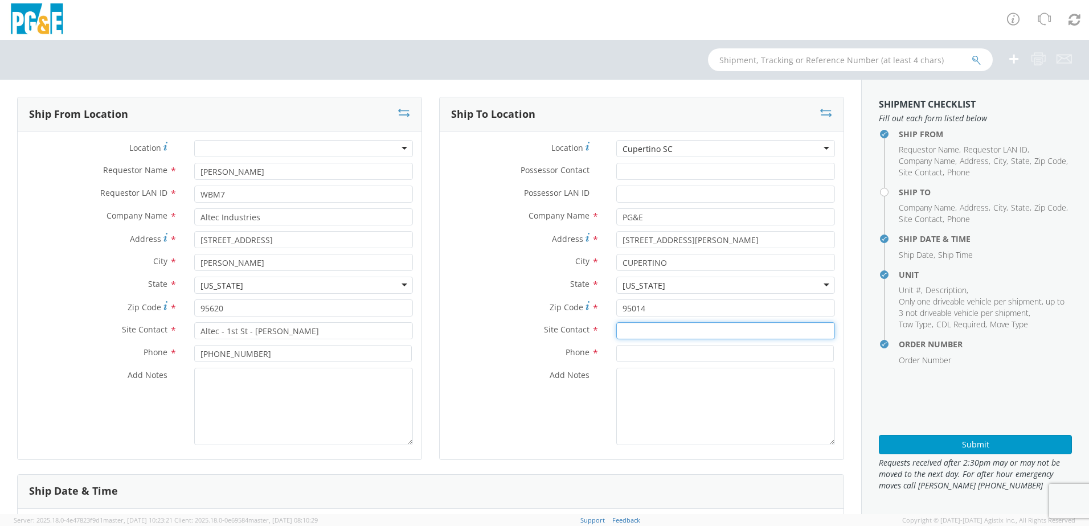
click at [626, 325] on input "text" at bounding box center [725, 330] width 219 height 17
paste input "[PERSON_NAME]"
click at [619, 348] on input at bounding box center [724, 353] width 217 height 17
paste input "[PHONE_NUMBER]"
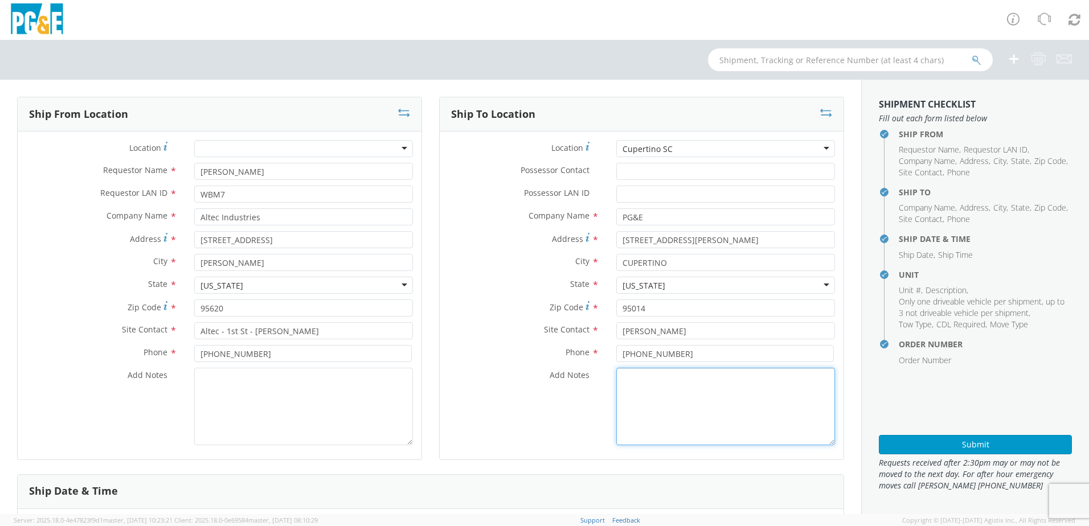
click at [646, 380] on textarea "Add Notes *" at bounding box center [725, 406] width 219 height 77
click at [702, 381] on textarea "ALT CONTACT:" at bounding box center [725, 406] width 219 height 77
paste textarea "[PERSON_NAME] @ [PHONE_NUMBER]"
click at [679, 389] on textarea "ALT CONTACT: [PERSON_NAME] @ [PHONE_NUMBER] GARAGE:" at bounding box center [725, 406] width 219 height 77
paste textarea "[PHONE_NUMBER]"
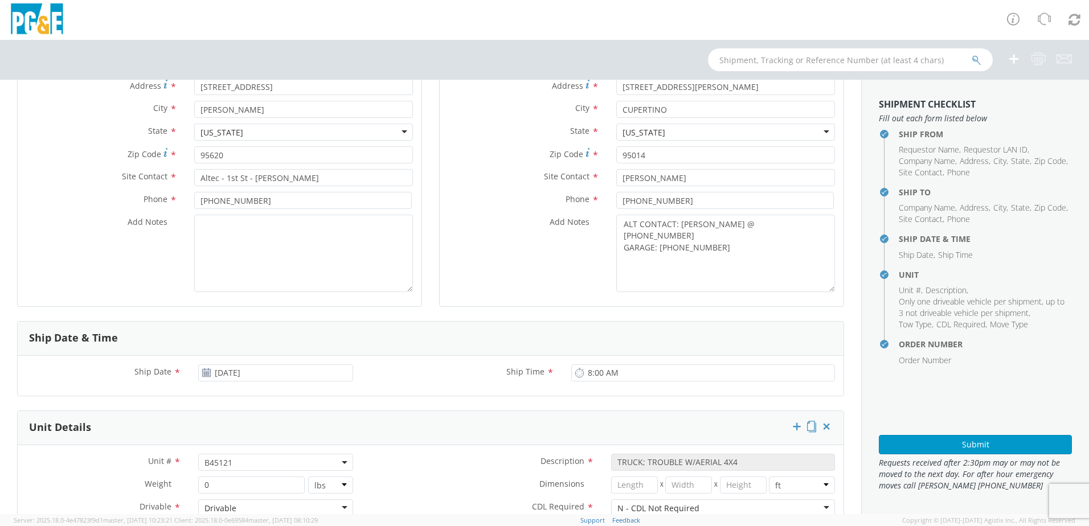
scroll to position [171, 0]
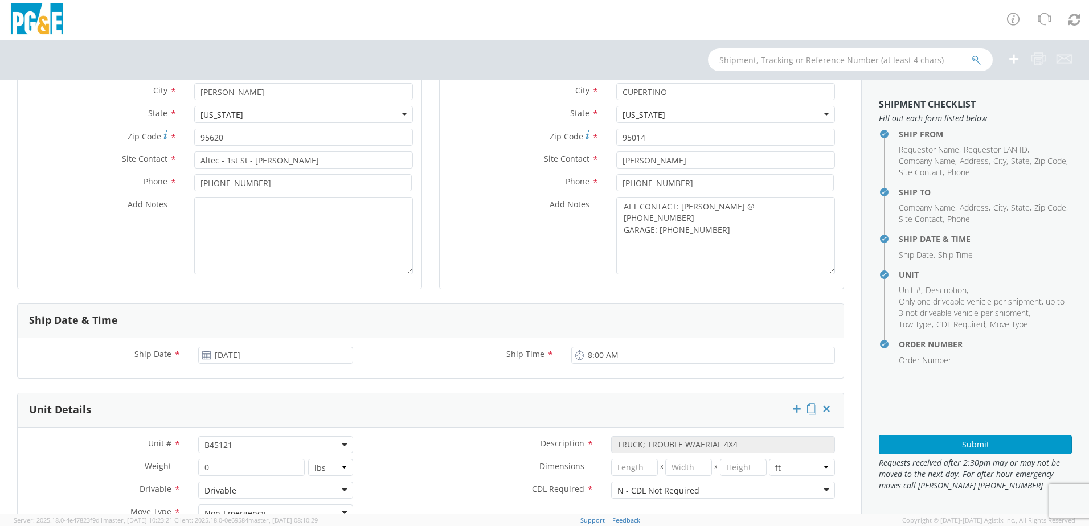
click at [243, 446] on span "B45121" at bounding box center [275, 445] width 142 height 11
click at [221, 463] on input "search" at bounding box center [274, 463] width 147 height 17
paste input "B45334"
click at [500, 492] on label "CDL Required *" at bounding box center [482, 489] width 241 height 15
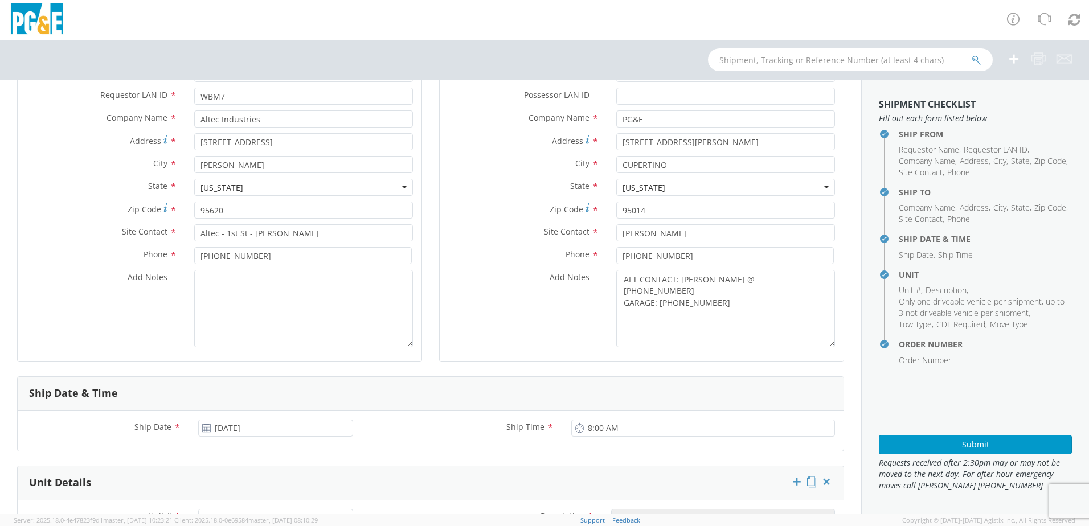
scroll to position [12, 0]
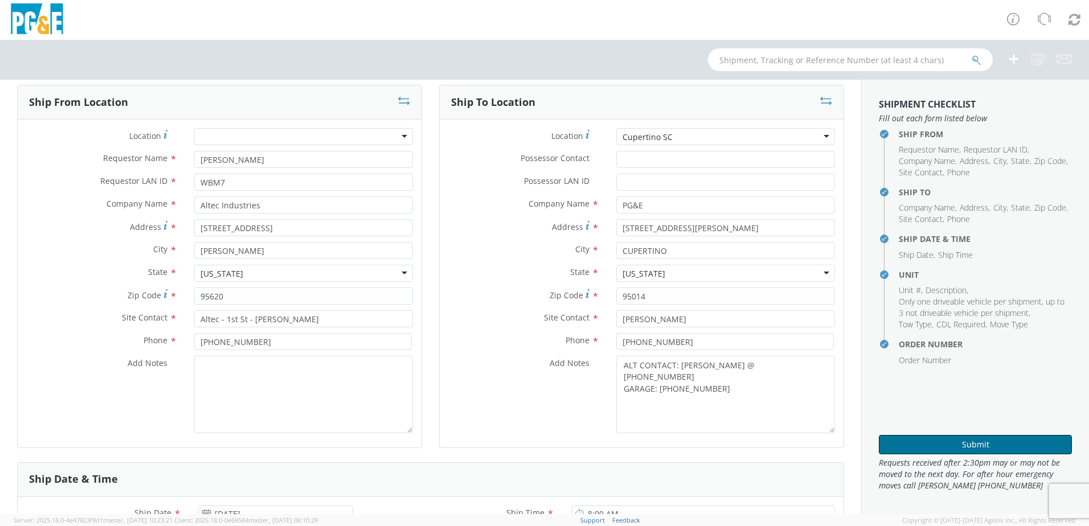
click at [918, 443] on button "Submit" at bounding box center [974, 444] width 193 height 19
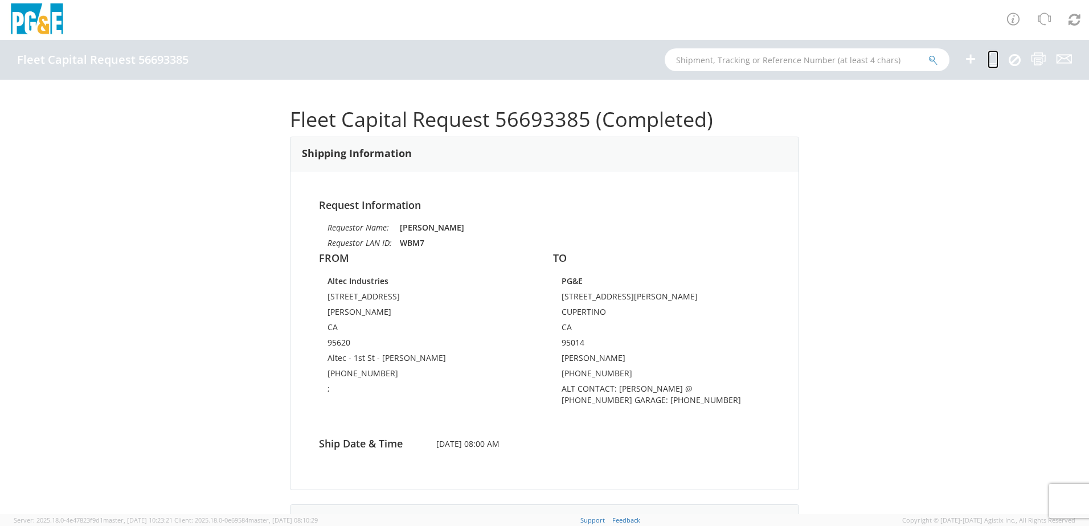
click at [989, 60] on icon at bounding box center [992, 59] width 11 height 14
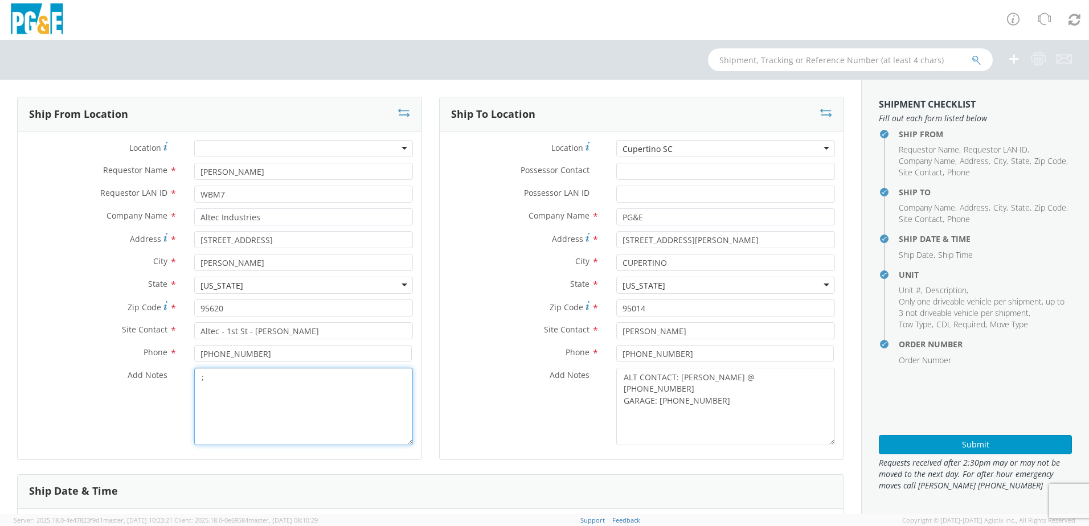
click at [255, 379] on textarea ";" at bounding box center [303, 406] width 219 height 77
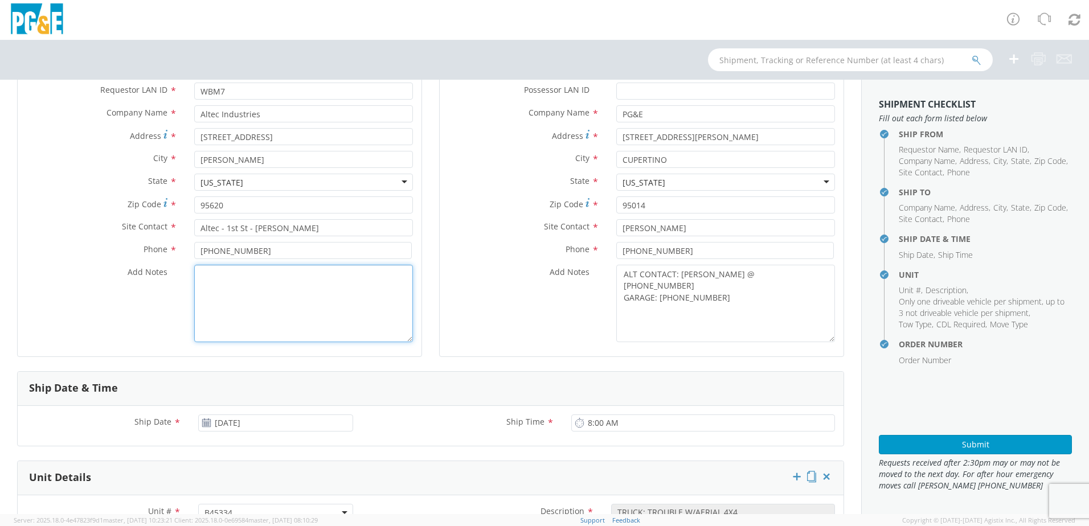
scroll to position [342, 0]
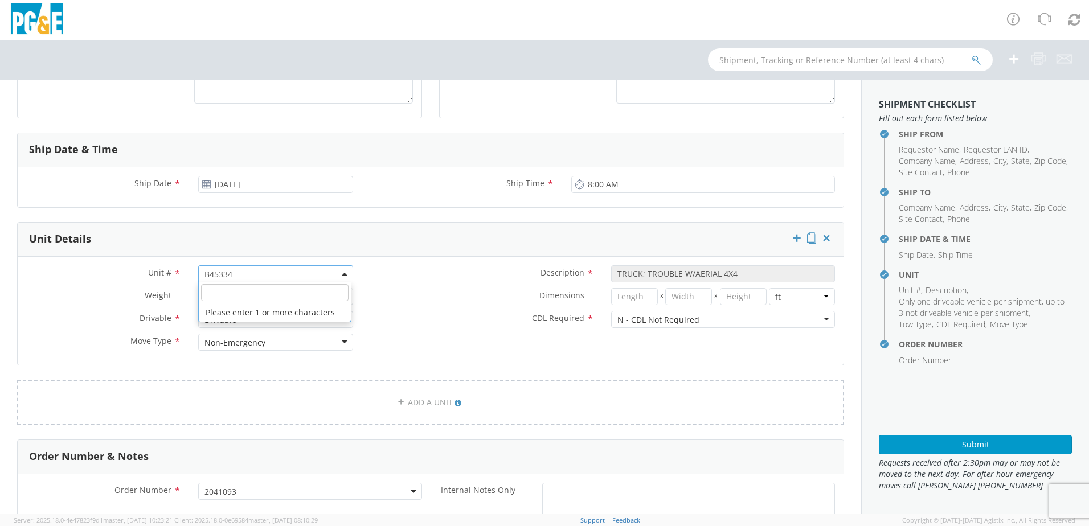
click at [257, 272] on span "B45334" at bounding box center [275, 274] width 142 height 11
click at [220, 295] on input "search" at bounding box center [274, 292] width 147 height 17
paste input "B45348"
click at [411, 306] on div "Dimensions * X X in cm ft" at bounding box center [603, 299] width 482 height 23
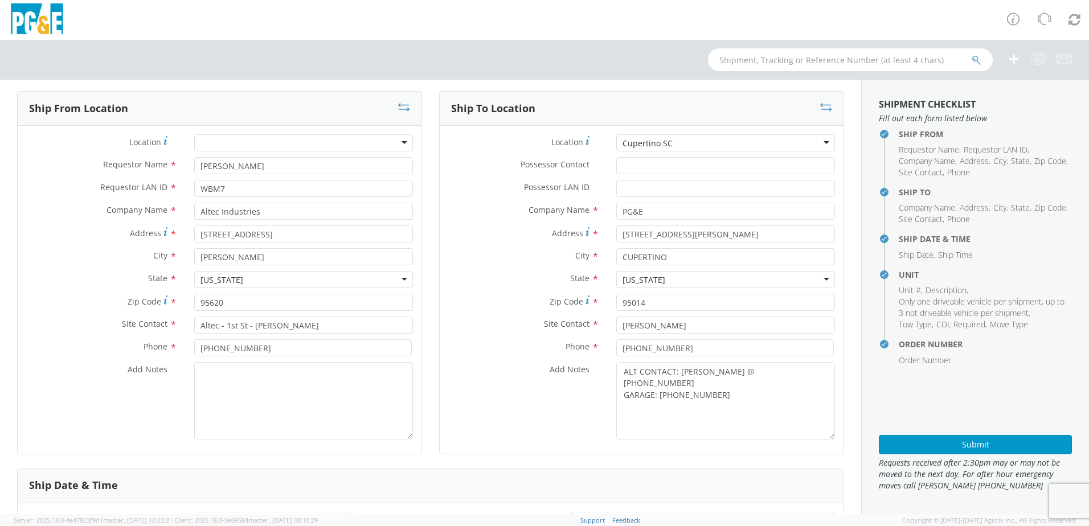
scroll to position [0, 0]
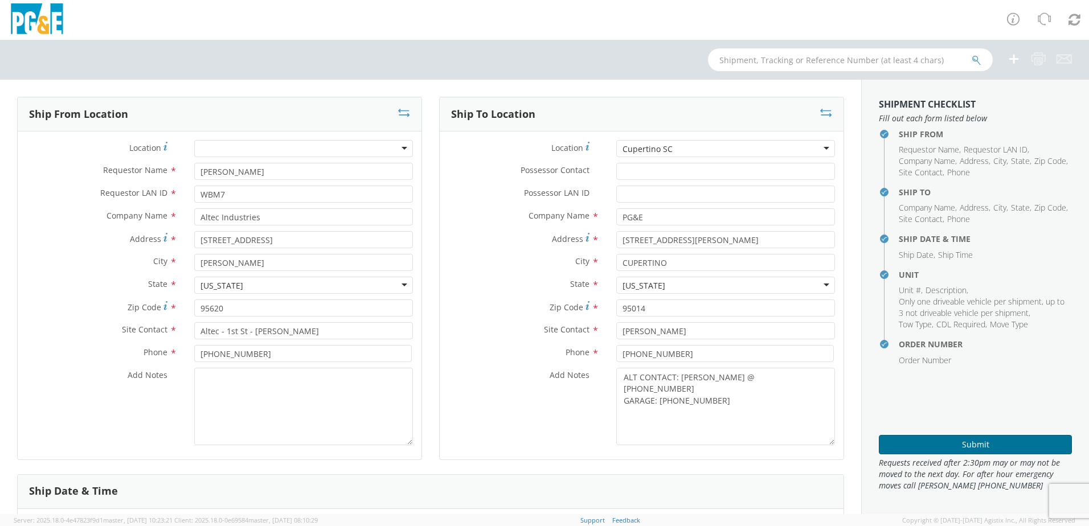
click at [983, 441] on button "Submit" at bounding box center [974, 444] width 193 height 19
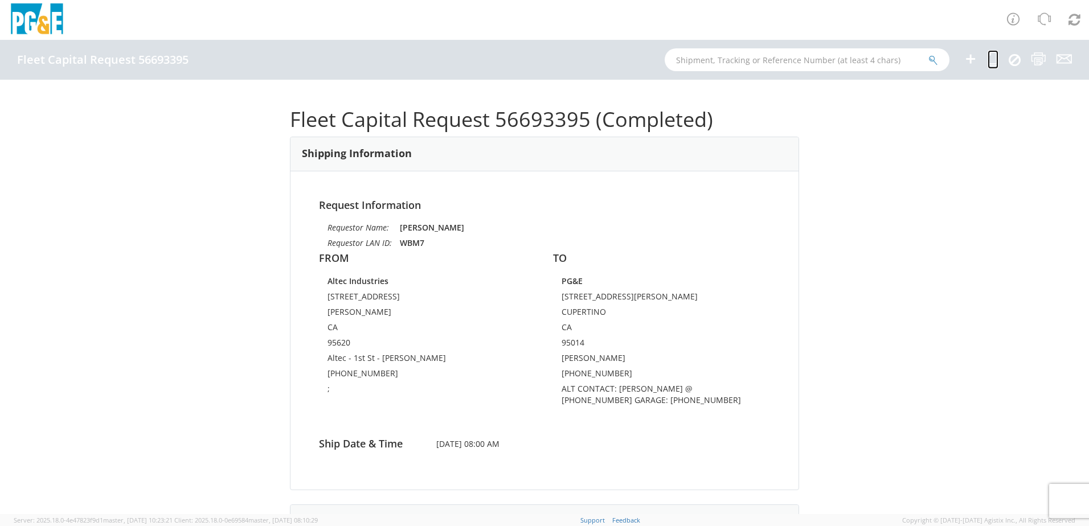
click at [988, 58] on icon at bounding box center [992, 59] width 11 height 14
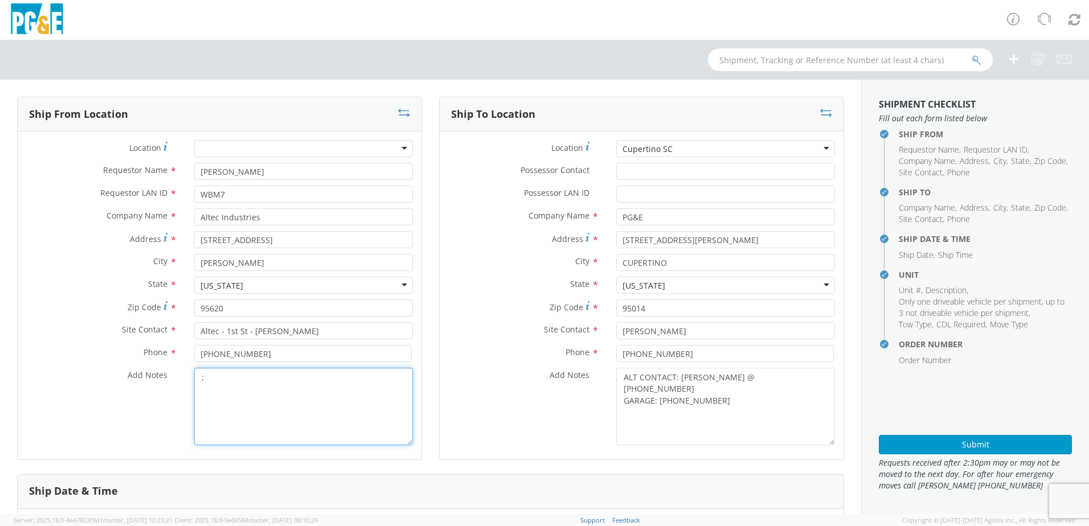
click at [268, 383] on textarea ";" at bounding box center [303, 406] width 219 height 77
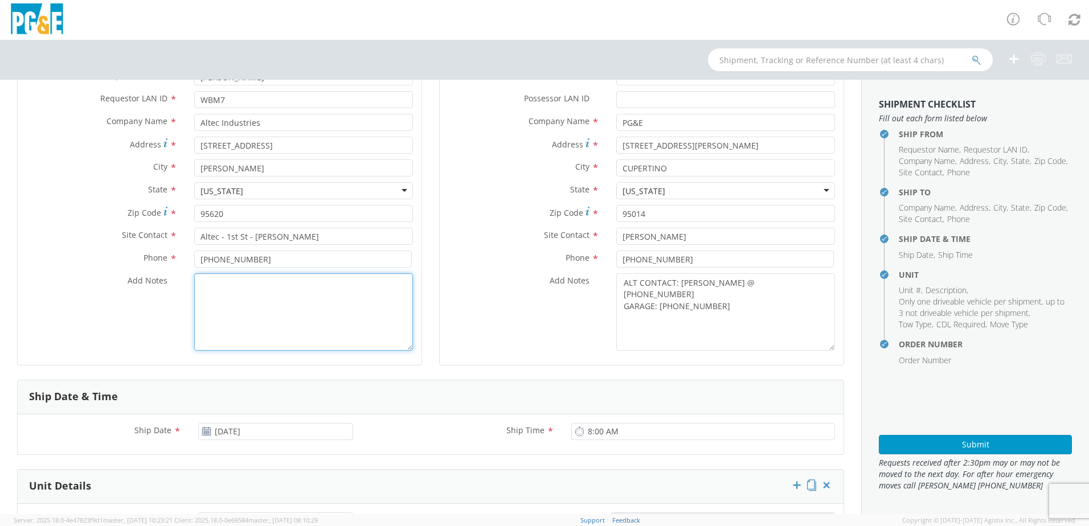
scroll to position [228, 0]
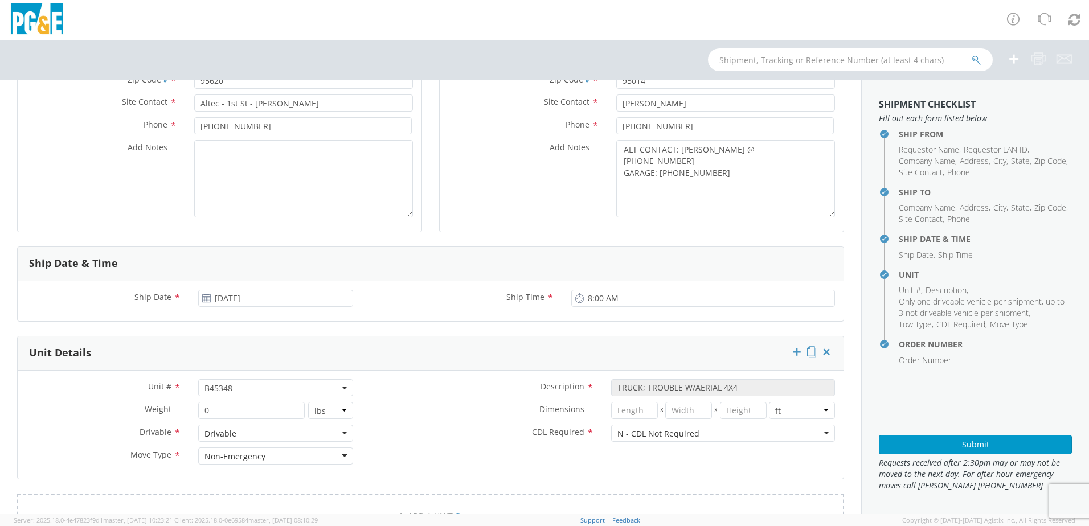
click at [273, 388] on span "B45348" at bounding box center [275, 388] width 142 height 11
click at [214, 406] on input "search" at bounding box center [274, 406] width 147 height 17
paste input "B45349"
click at [428, 406] on label "Dimensions *" at bounding box center [482, 409] width 241 height 15
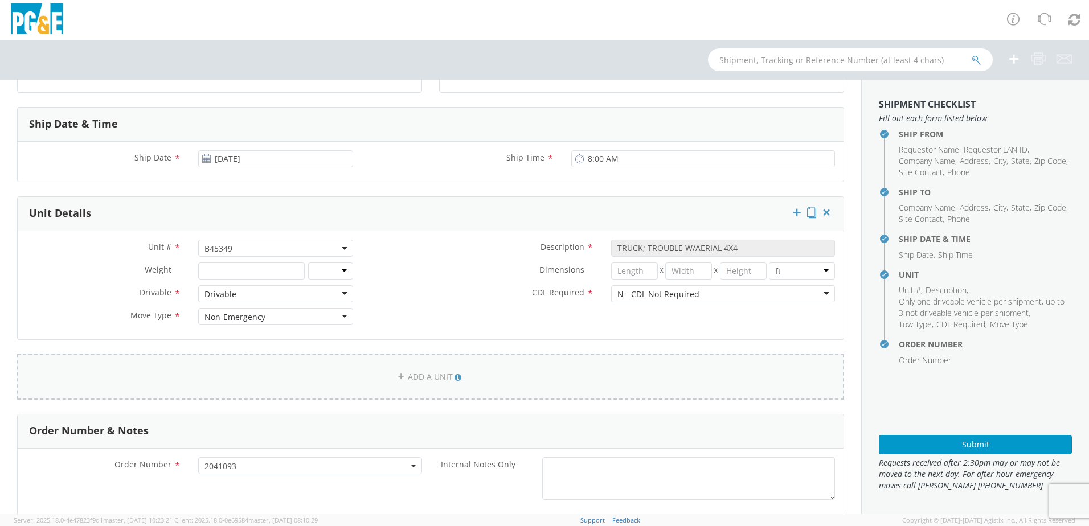
scroll to position [399, 0]
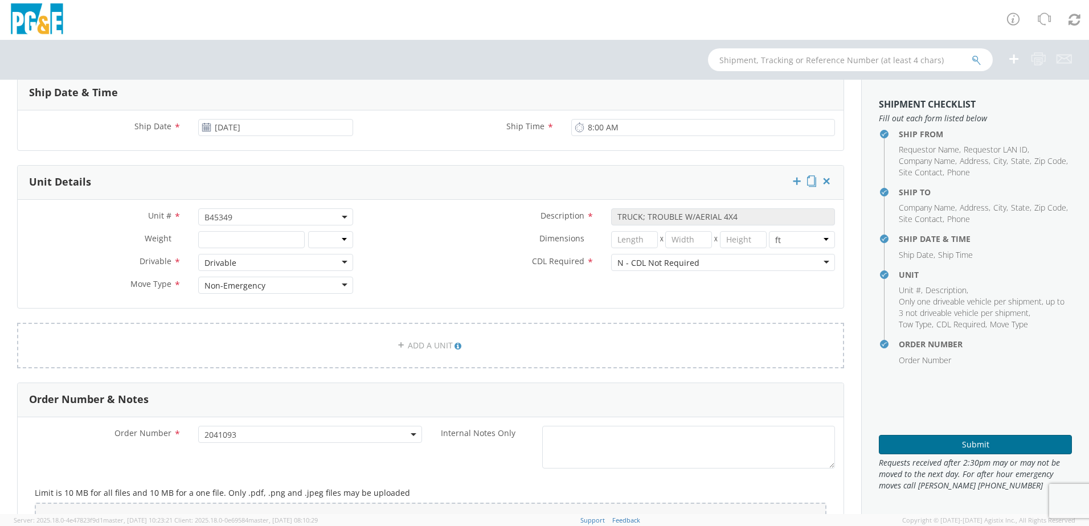
click at [976, 440] on button "Submit" at bounding box center [974, 444] width 193 height 19
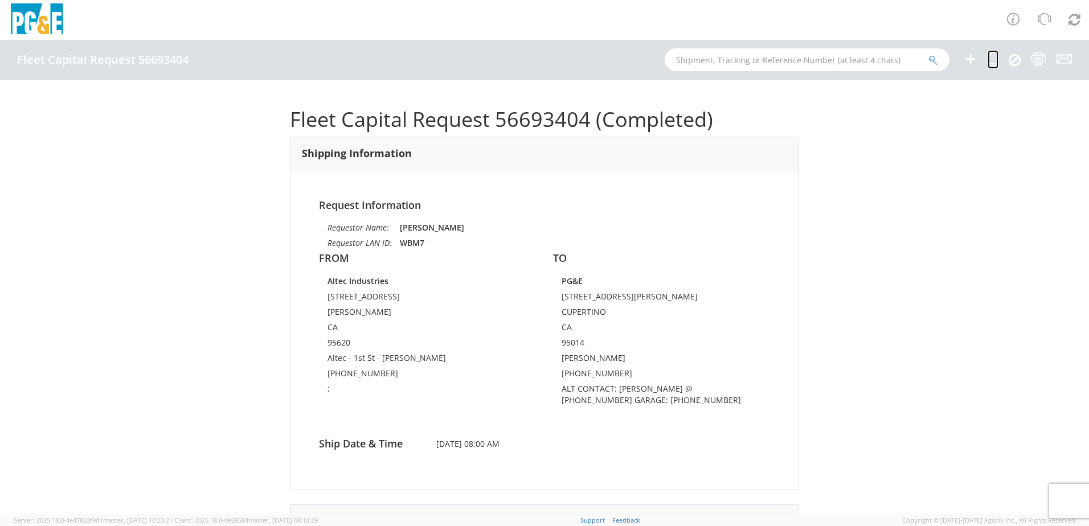
click at [994, 61] on icon at bounding box center [992, 59] width 11 height 14
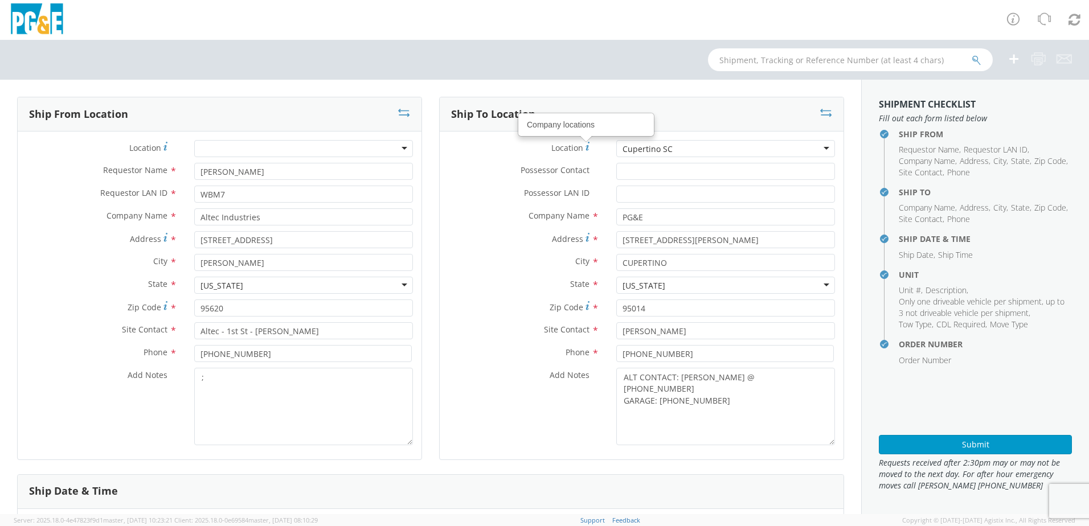
click at [690, 149] on div "Cupertino SC" at bounding box center [725, 148] width 219 height 17
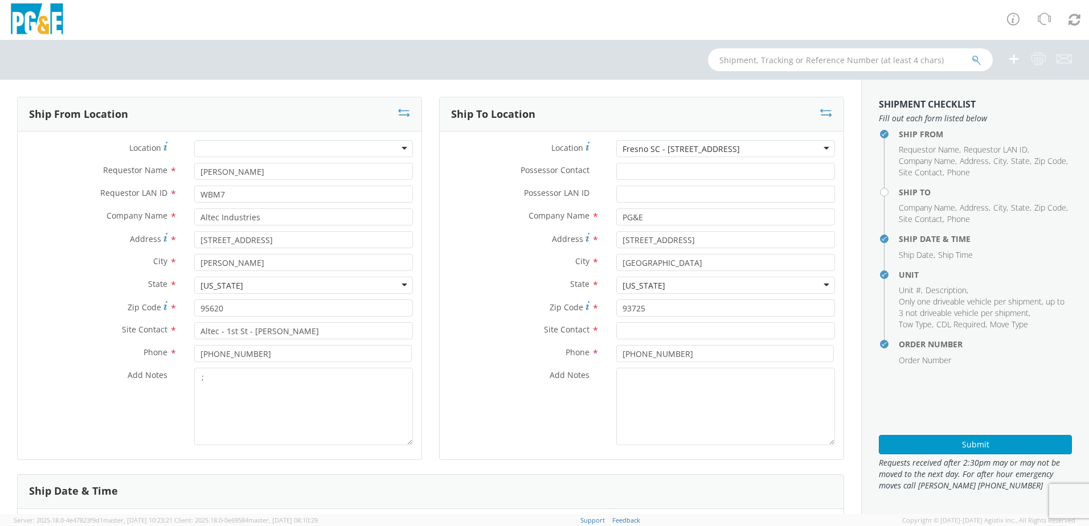
click at [762, 146] on div "Fresno SC - [STREET_ADDRESS]" at bounding box center [725, 148] width 219 height 17
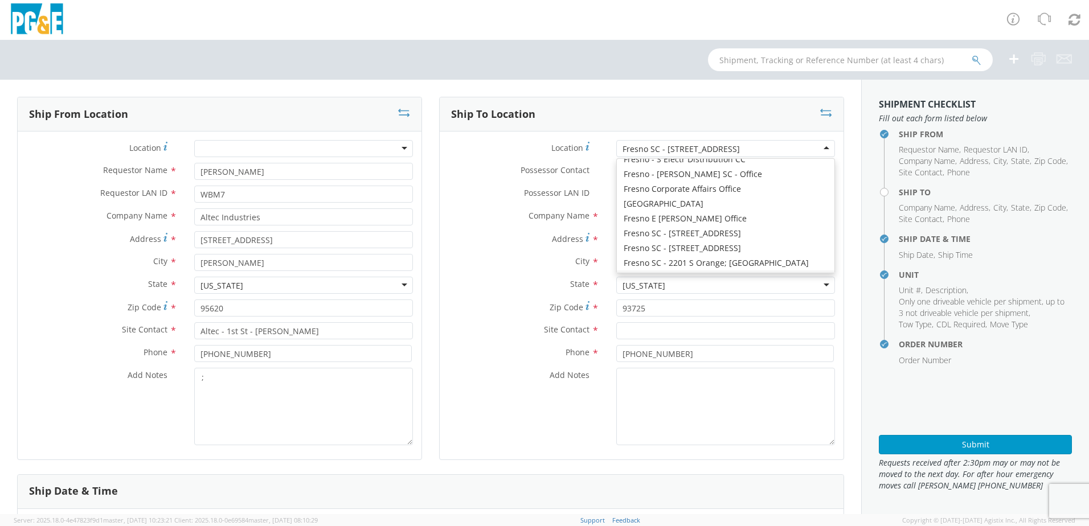
scroll to position [2140, 0]
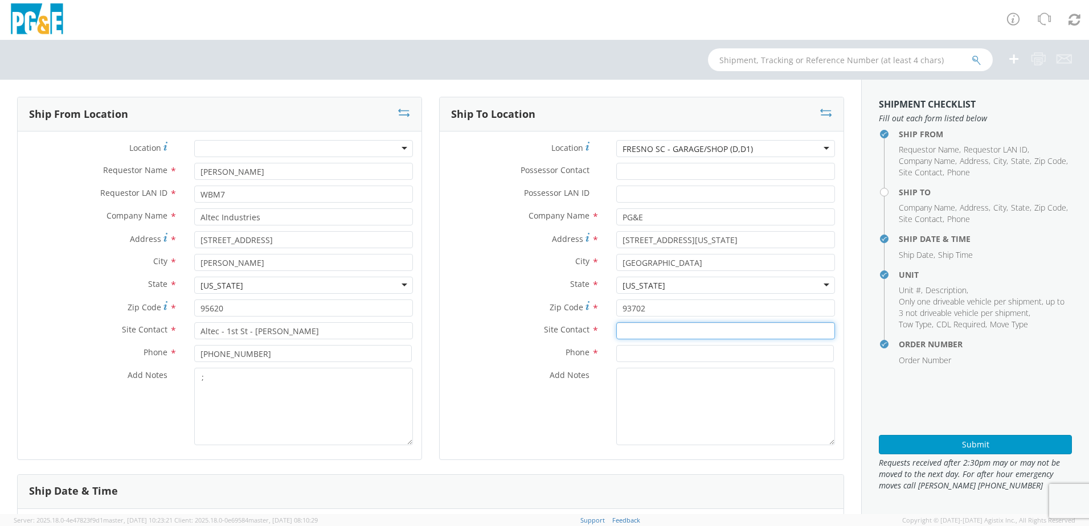
click at [633, 329] on input "text" at bounding box center [725, 330] width 219 height 17
click at [621, 327] on input "text" at bounding box center [725, 330] width 219 height 17
paste input "[PERSON_NAME]"
click at [625, 355] on input at bounding box center [724, 353] width 217 height 17
paste input "[PHONE_NUMBER]"
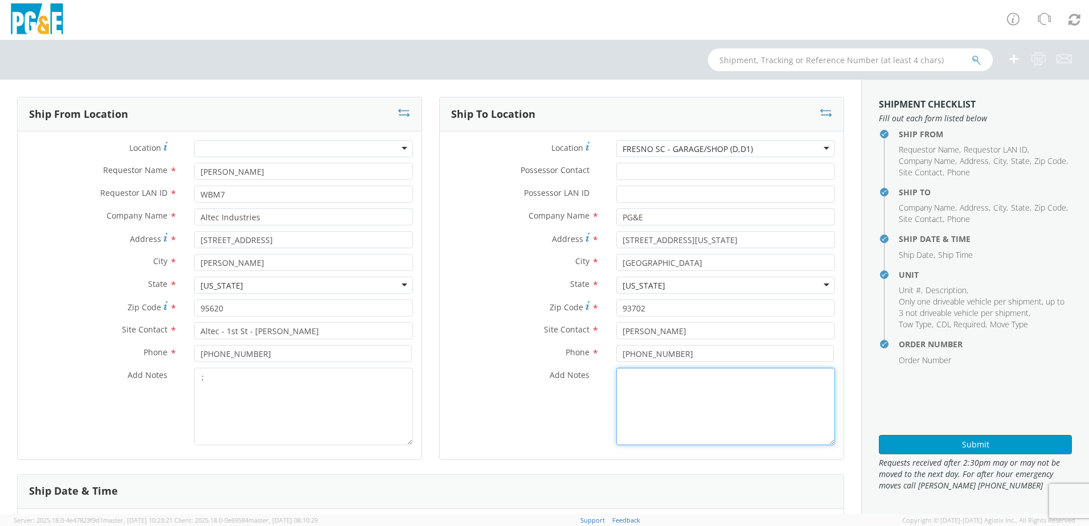
click at [617, 385] on textarea "Add Notes *" at bounding box center [725, 406] width 219 height 77
click at [677, 384] on textarea "ALT CONTACT:" at bounding box center [725, 406] width 219 height 77
paste textarea "[PERSON_NAME] @ [PHONE_NUMBER]"
click at [681, 385] on textarea "ALT CONTACT: [PERSON_NAME] @ [PHONE_NUMBER] GARAGE:" at bounding box center [725, 406] width 219 height 77
paste textarea "[PHONE_NUMBER]"
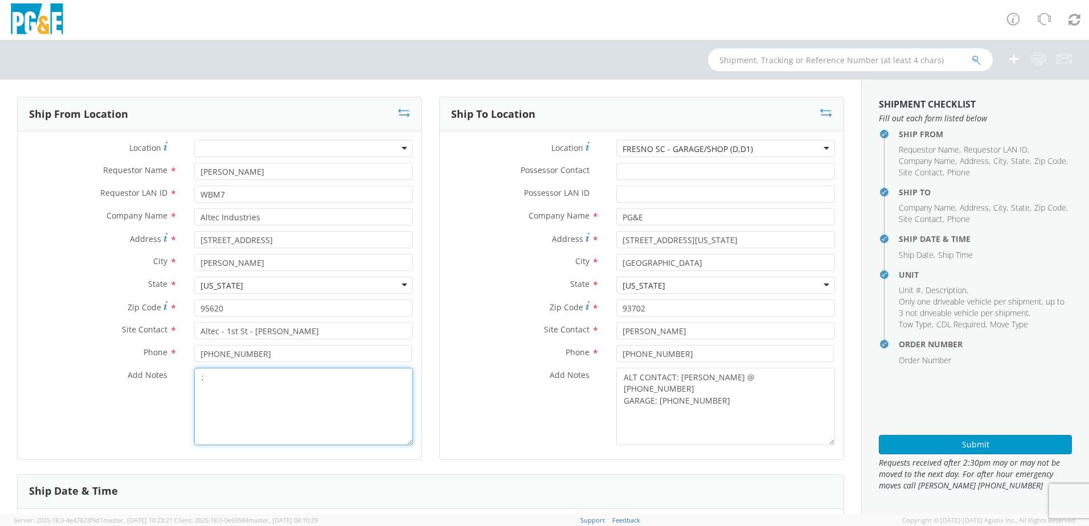
click at [314, 380] on textarea ";" at bounding box center [303, 406] width 219 height 77
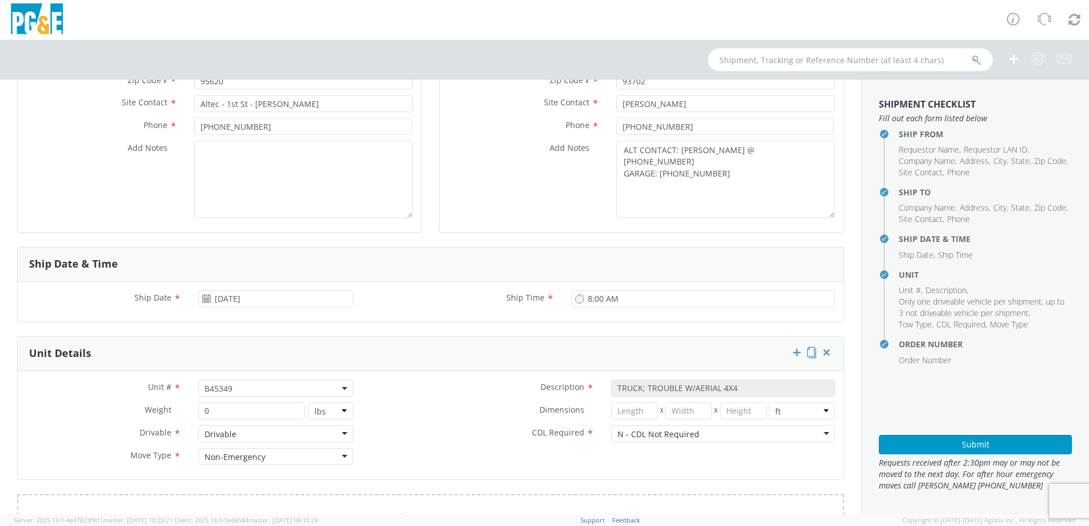
scroll to position [228, 0]
click at [240, 386] on span "B45349" at bounding box center [275, 388] width 142 height 11
click at [240, 408] on input "search" at bounding box center [274, 406] width 147 height 17
paste input "B45112"
click at [444, 418] on div "Dimensions * X X in cm ft" at bounding box center [603, 410] width 482 height 17
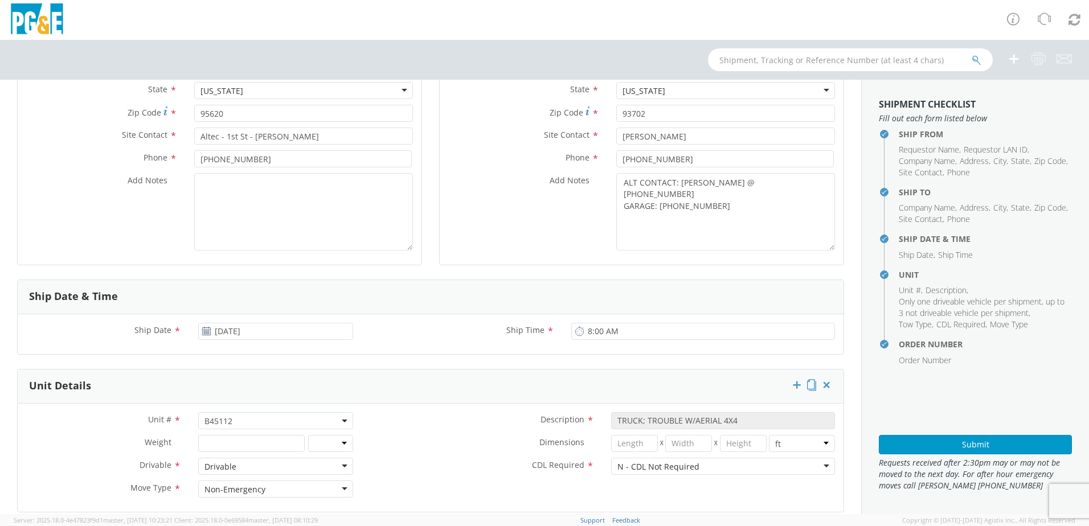
scroll to position [69, 0]
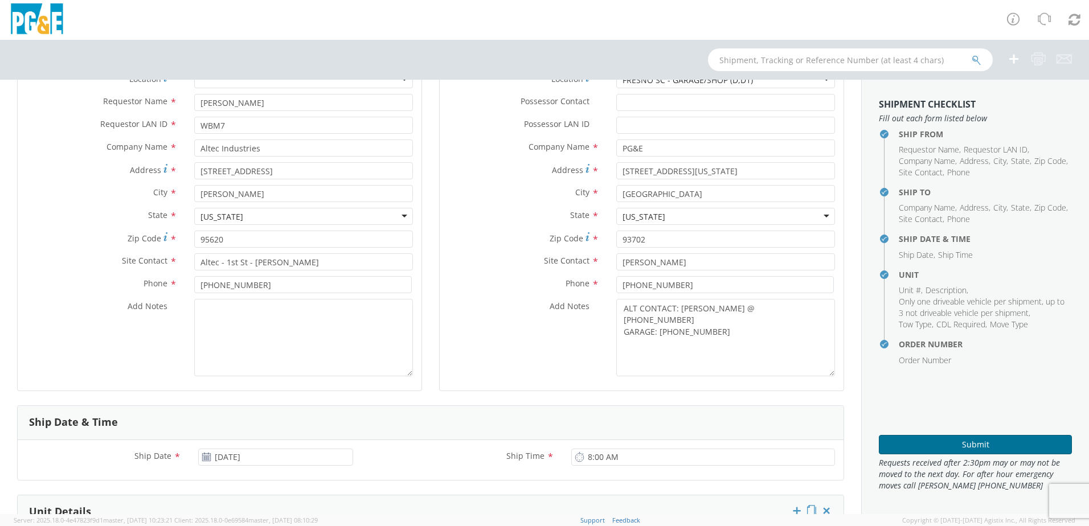
click at [891, 442] on button "Submit" at bounding box center [974, 444] width 193 height 19
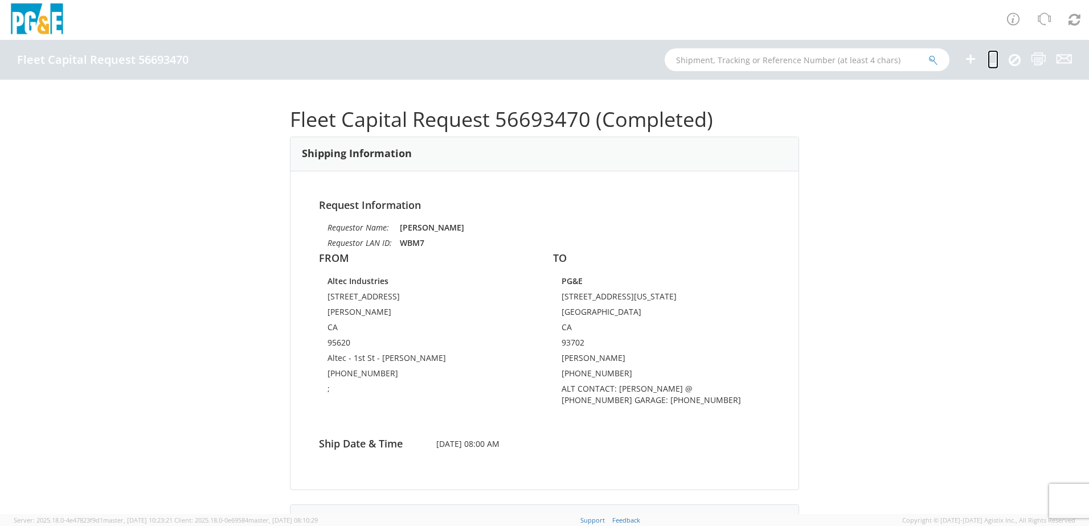
click at [992, 65] on icon at bounding box center [992, 59] width 11 height 14
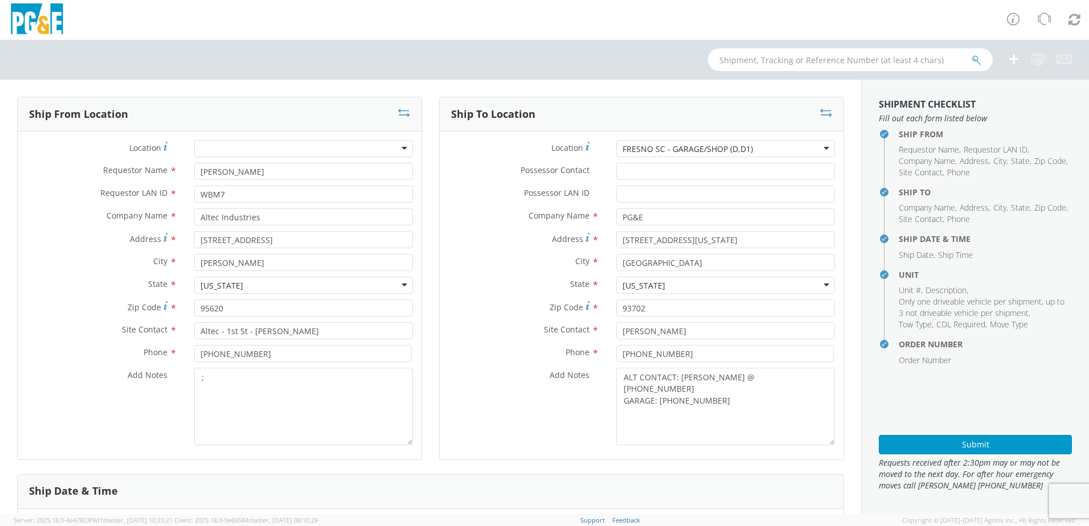
click at [710, 146] on div "FRESNO SC - GARAGE/SHOP (D,D1)" at bounding box center [687, 148] width 130 height 11
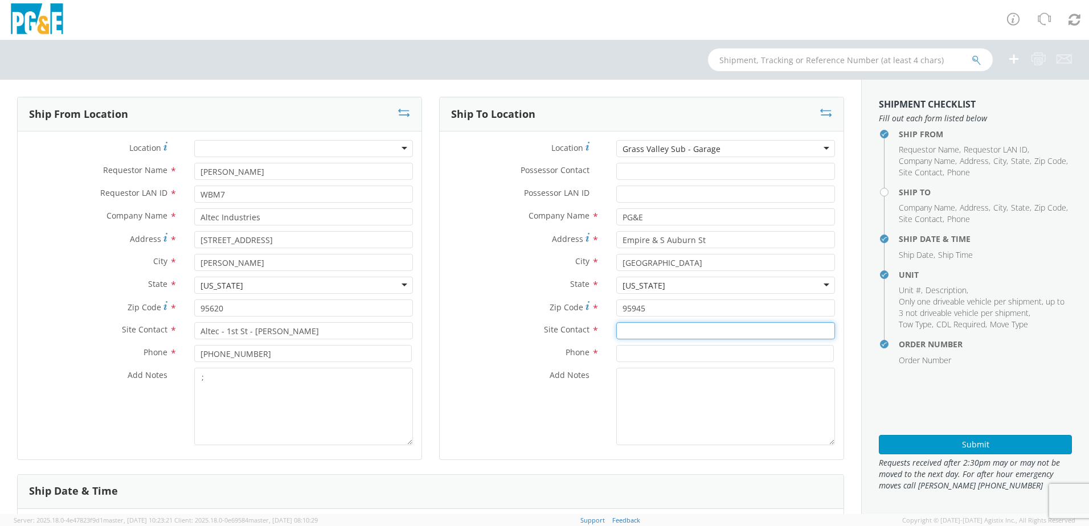
click at [633, 330] on input "text" at bounding box center [725, 330] width 219 height 17
paste input "[PERSON_NAME]"
click at [634, 339] on div "Site Contact * [PERSON_NAME]" at bounding box center [642, 333] width 404 height 23
click at [626, 348] on input at bounding box center [724, 353] width 217 height 17
paste input "[PHONE_NUMBER]"
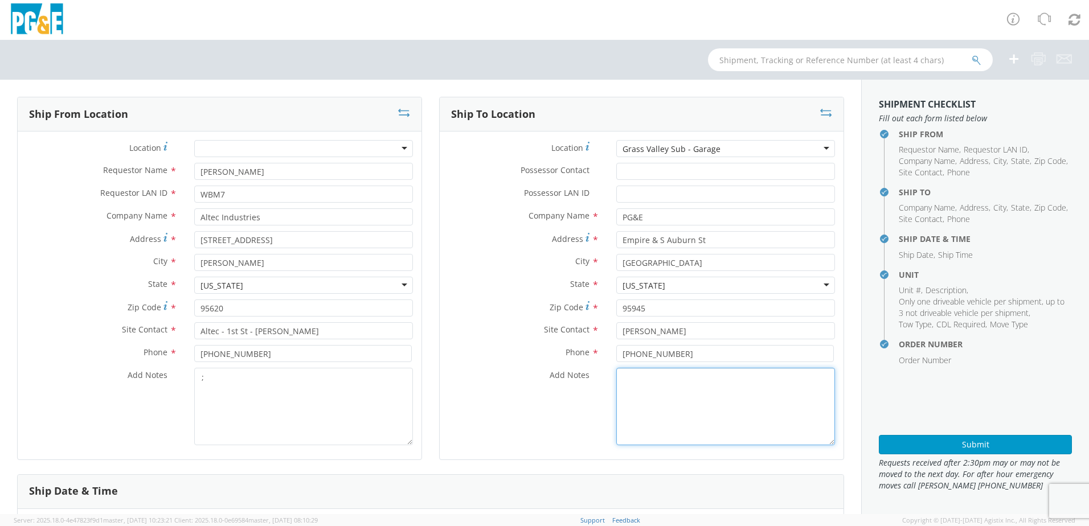
click at [634, 382] on textarea "Add Notes *" at bounding box center [725, 406] width 219 height 77
click at [704, 375] on textarea "ALT CONTACT:" at bounding box center [725, 406] width 219 height 77
paste textarea "[PERSON_NAME] @ [PHONE_NUMBER]"
click at [673, 389] on textarea "ALT CONTACT: [PERSON_NAME] @ [PHONE_NUMBER] GARAGE:" at bounding box center [725, 406] width 219 height 77
paste textarea "[PHONE_NUMBER]"
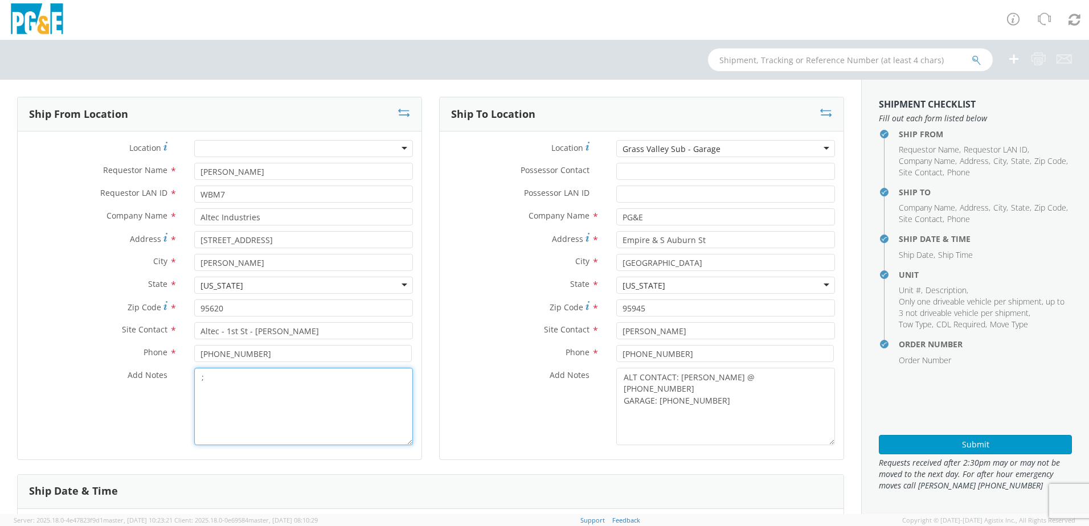
click at [328, 399] on textarea ";" at bounding box center [303, 406] width 219 height 77
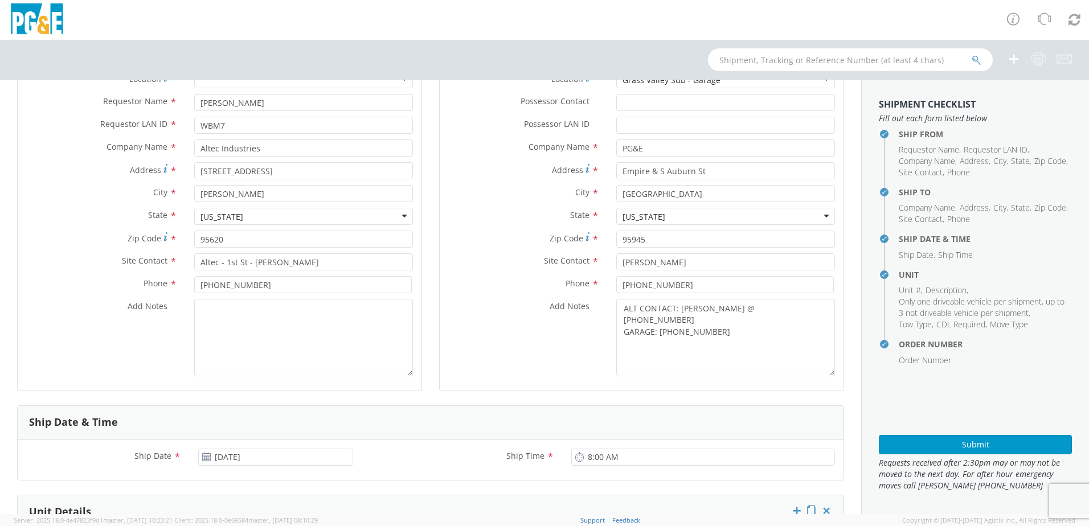
scroll to position [171, 0]
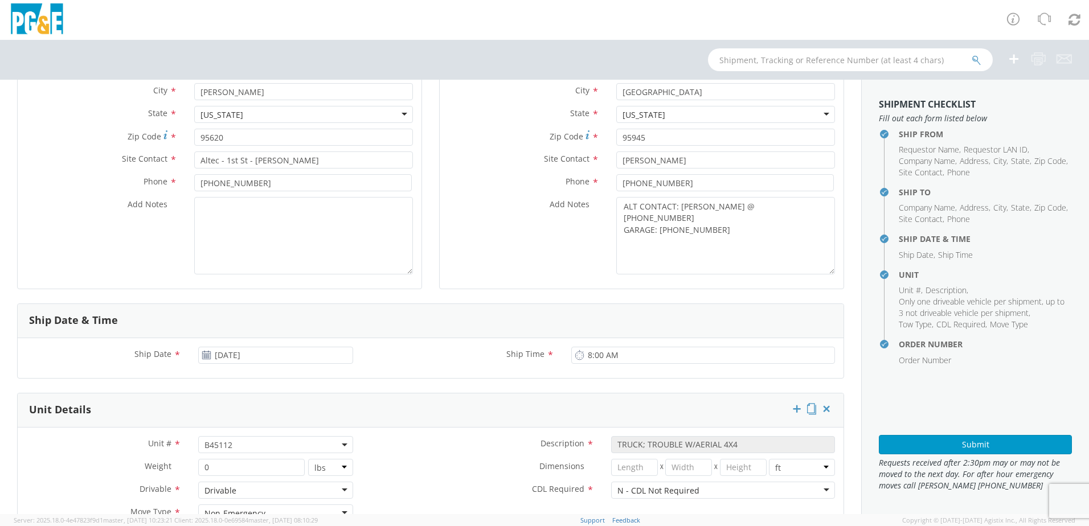
click at [247, 447] on span "B45112" at bounding box center [275, 445] width 142 height 11
click at [233, 465] on input "search" at bounding box center [274, 463] width 147 height 17
paste input "B45117"
click at [429, 479] on div "Dimensions * X X in cm ft" at bounding box center [603, 470] width 482 height 23
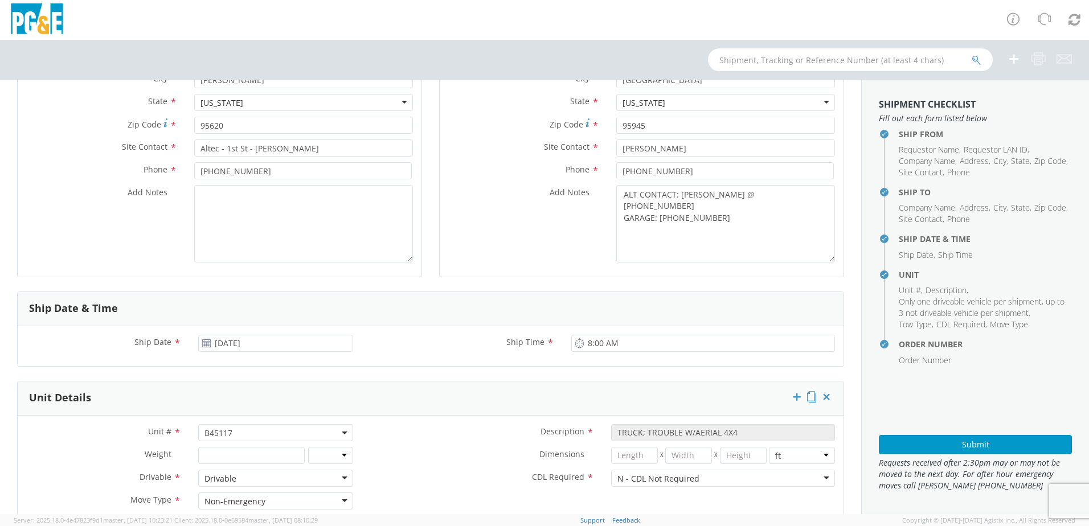
scroll to position [126, 0]
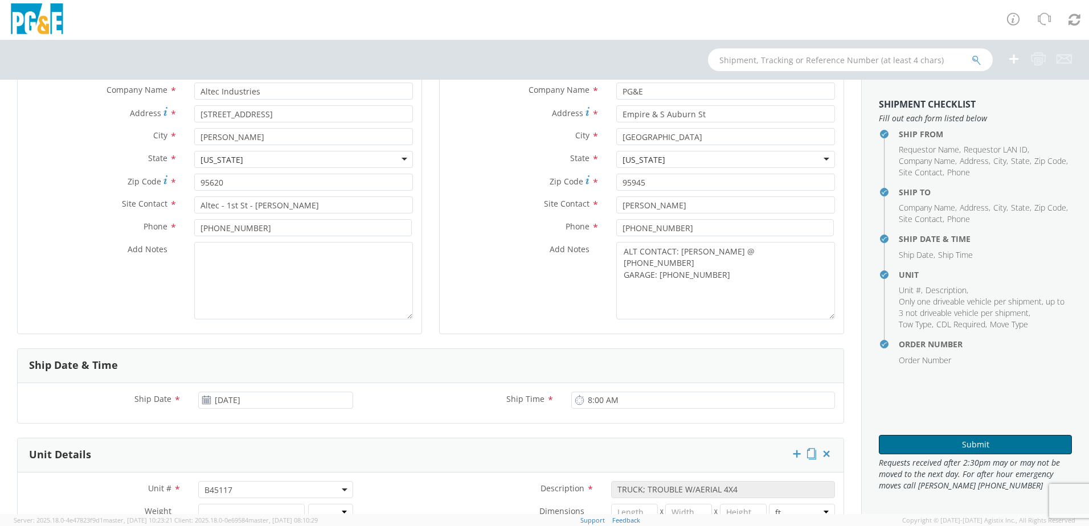
drag, startPoint x: 938, startPoint y: 446, endPoint x: 932, endPoint y: 446, distance: 5.7
click at [938, 446] on button "Submit" at bounding box center [974, 444] width 193 height 19
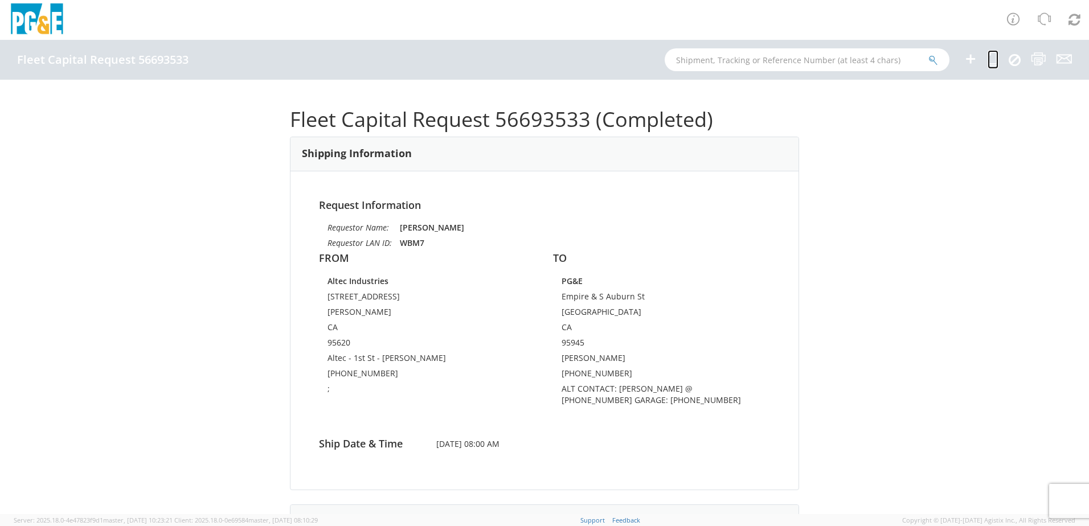
click at [991, 61] on icon at bounding box center [992, 59] width 11 height 14
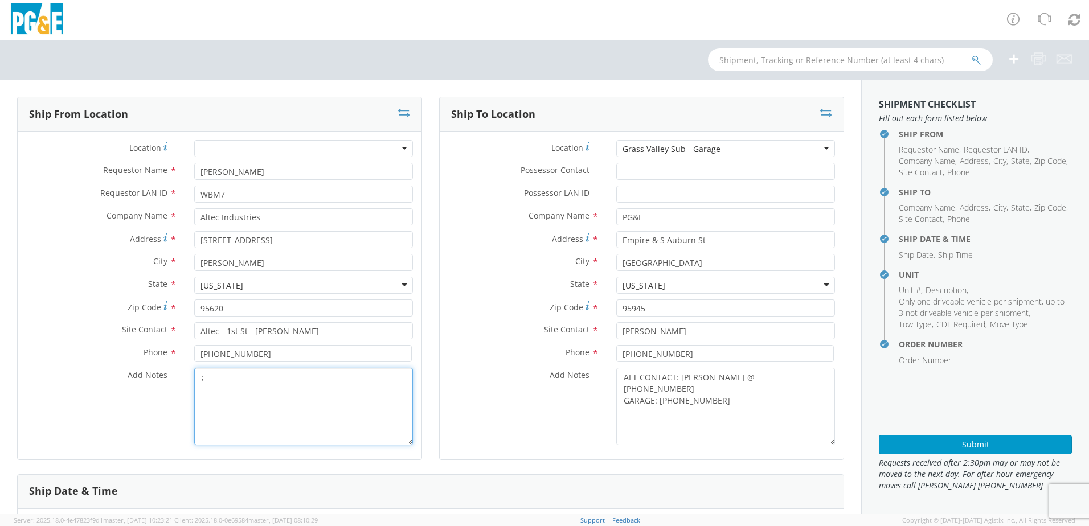
click at [256, 388] on textarea ";" at bounding box center [303, 406] width 219 height 77
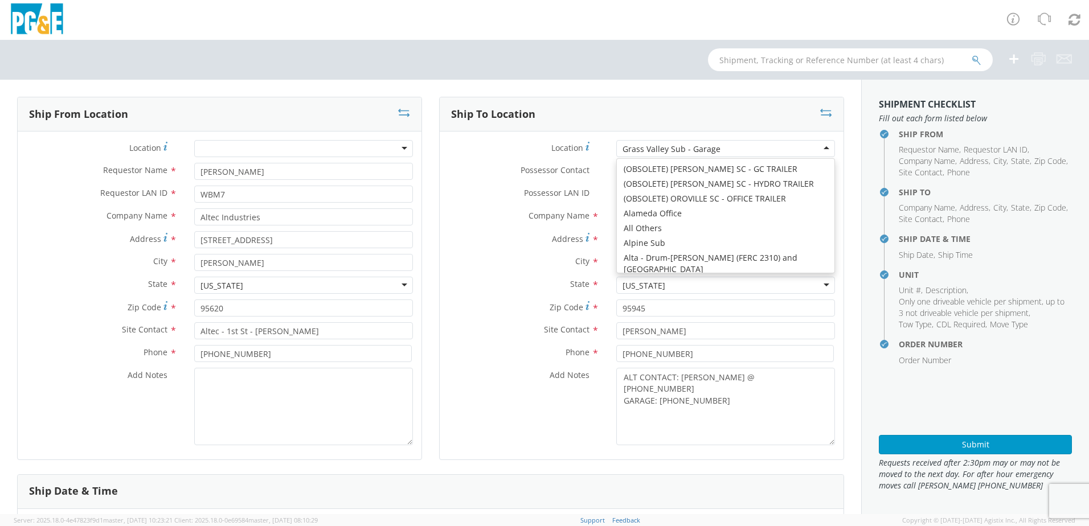
click at [741, 151] on div "Grass Valley Sub - Garage" at bounding box center [725, 148] width 219 height 17
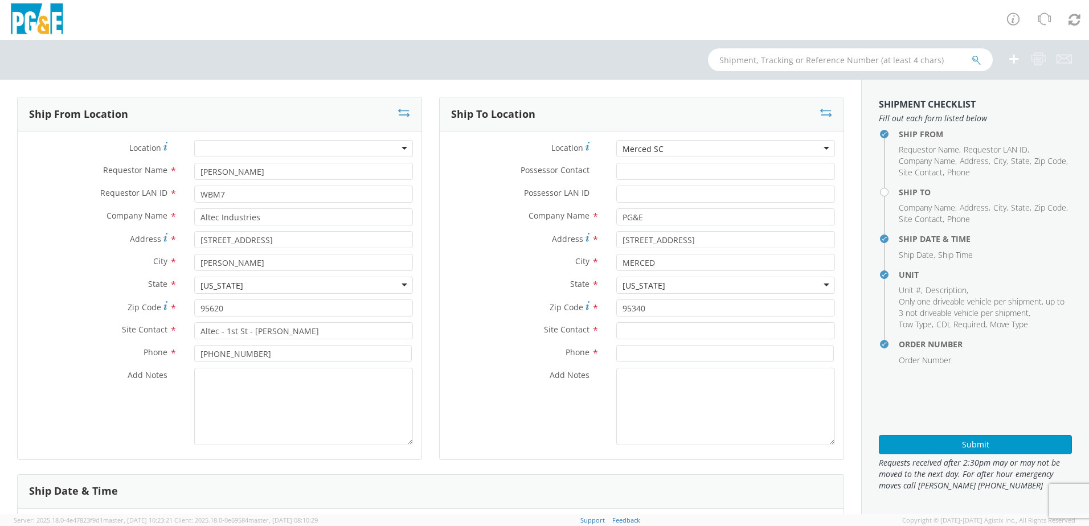
click at [681, 149] on div "Merced SC" at bounding box center [725, 148] width 219 height 17
click at [701, 145] on div "Merced Regional SC" at bounding box center [725, 148] width 219 height 17
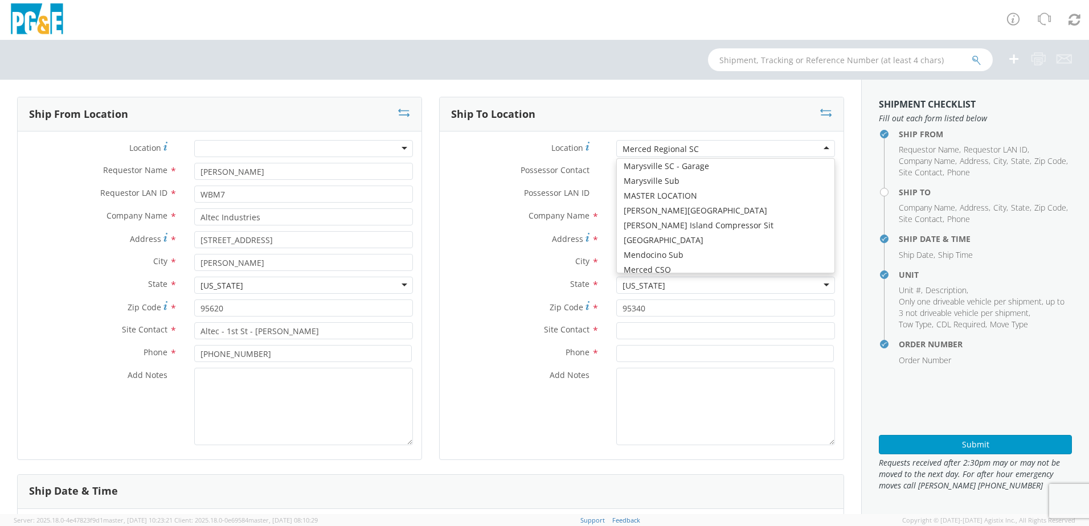
scroll to position [3675, 0]
click at [683, 191] on div "Location * Merced Regional SC Merced Regional SC (OBSOLETE) [PERSON_NAME] SC - …" at bounding box center [642, 295] width 404 height 311
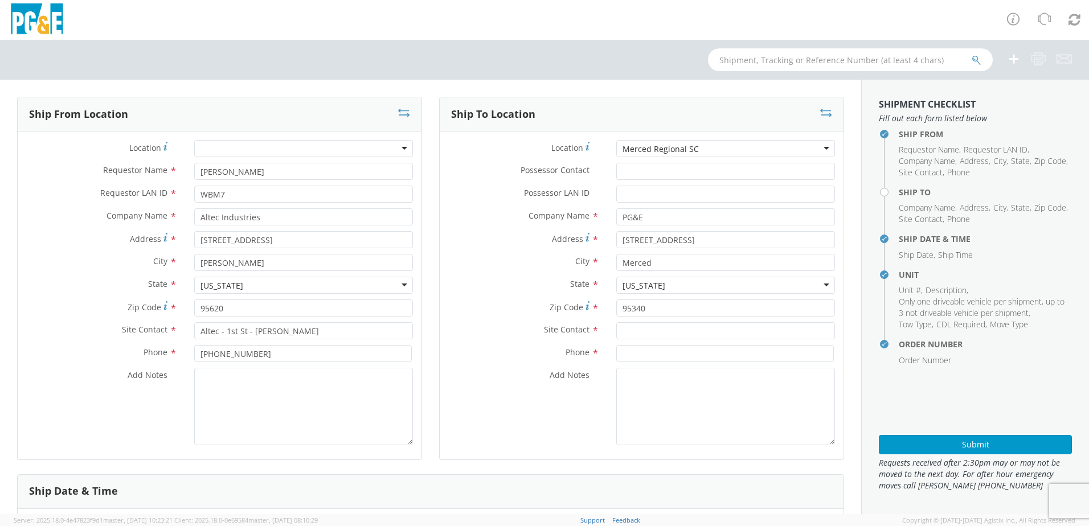
click at [696, 149] on div "Merced Regional SC" at bounding box center [725, 148] width 219 height 17
click at [676, 148] on div "Merced SC" at bounding box center [725, 148] width 219 height 17
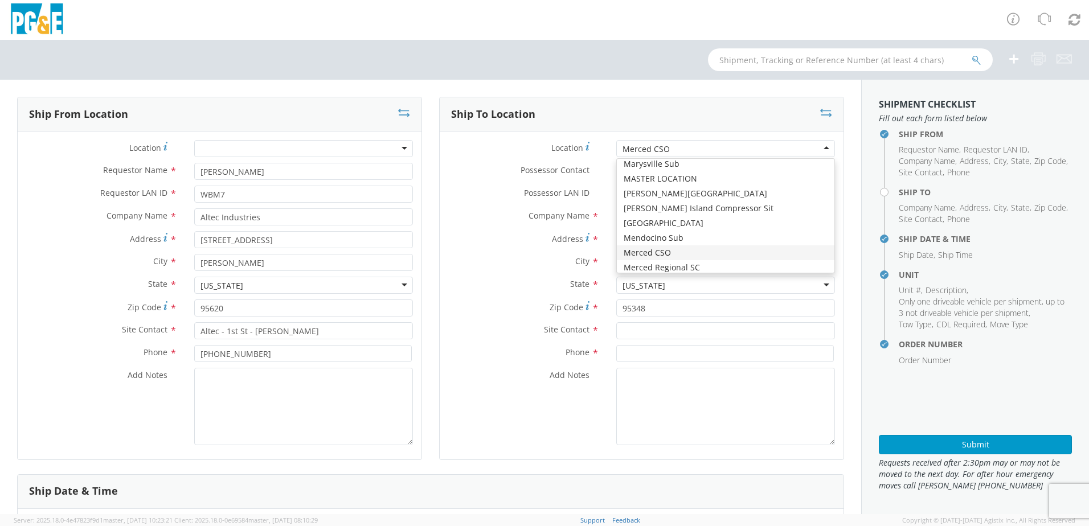
click at [675, 149] on div "Merced CSO" at bounding box center [725, 148] width 219 height 17
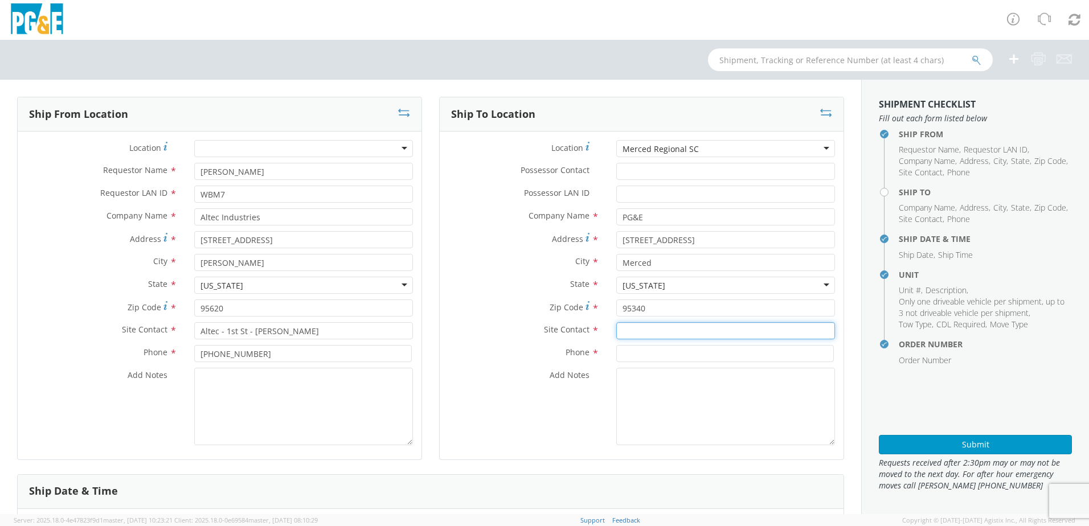
click at [627, 326] on input "text" at bounding box center [725, 330] width 219 height 17
paste input "[PERSON_NAME]"
click at [643, 355] on input at bounding box center [724, 353] width 217 height 17
paste input "[PHONE_NUMBER]"
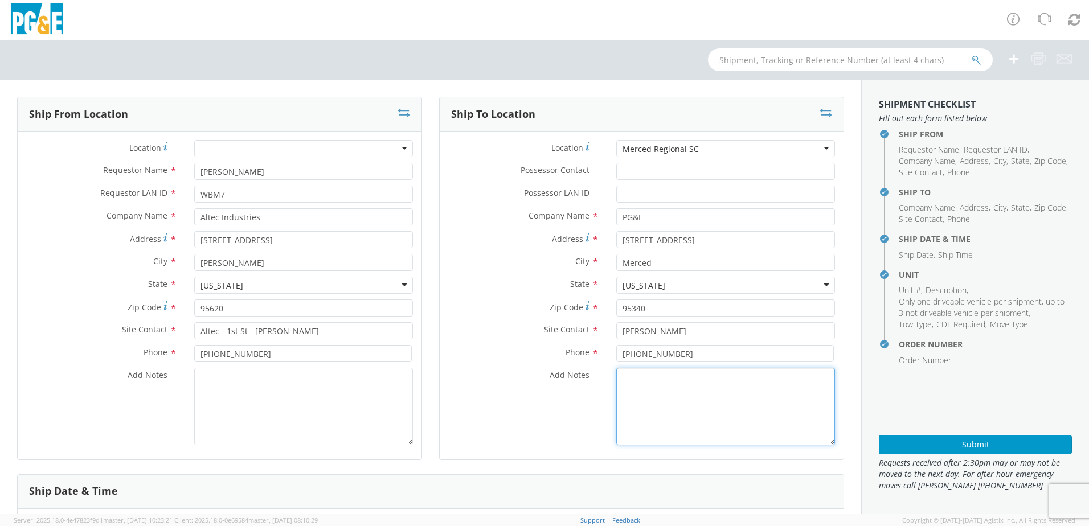
click at [636, 372] on textarea "Add Notes *" at bounding box center [725, 406] width 219 height 77
click at [683, 379] on textarea "ALT CONTACT:" at bounding box center [725, 406] width 219 height 77
paste textarea "[PERSON_NAME] @ [PHONE_NUMBER]"
click at [658, 389] on textarea "ALT CONTACT: [PERSON_NAME] @ [PHONE_NUMBER] GARAGE:" at bounding box center [725, 406] width 219 height 77
paste textarea "[PHONE_NUMBER]"
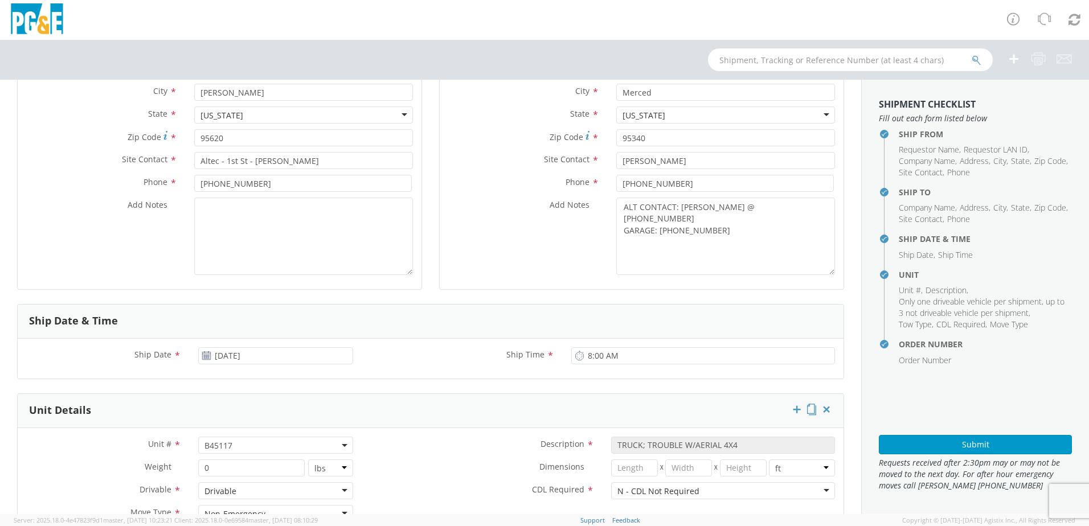
scroll to position [171, 0]
click at [232, 446] on span "B45117" at bounding box center [275, 445] width 142 height 11
click at [231, 460] on input "search" at bounding box center [274, 463] width 147 height 17
paste input "B45138"
click at [425, 463] on label "Dimensions *" at bounding box center [482, 466] width 241 height 15
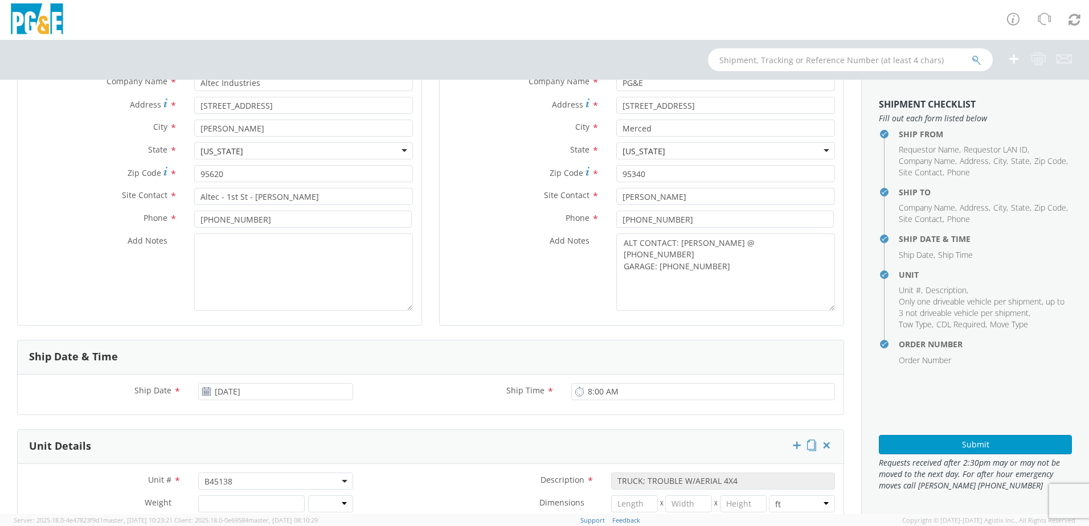
scroll to position [399, 0]
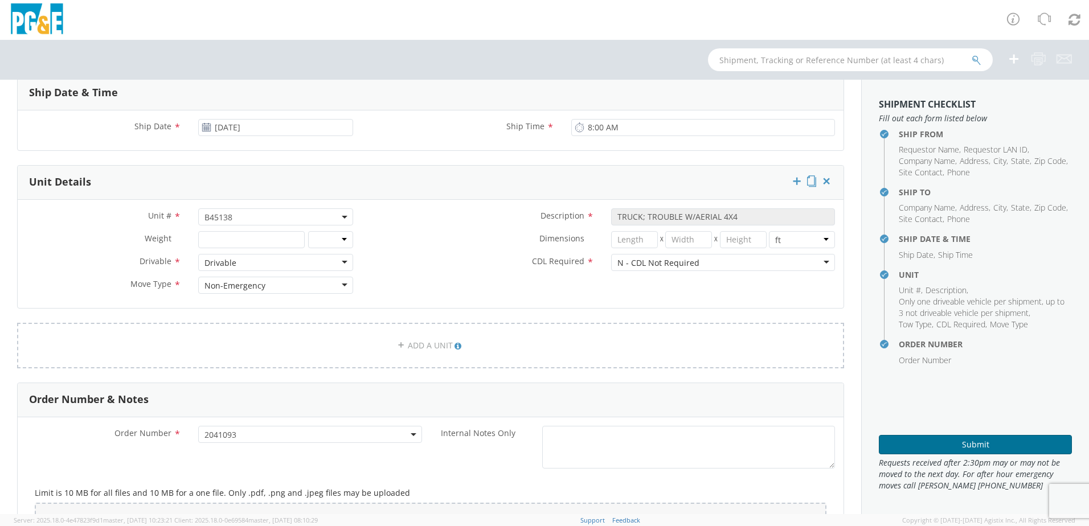
click at [956, 440] on button "Submit" at bounding box center [974, 444] width 193 height 19
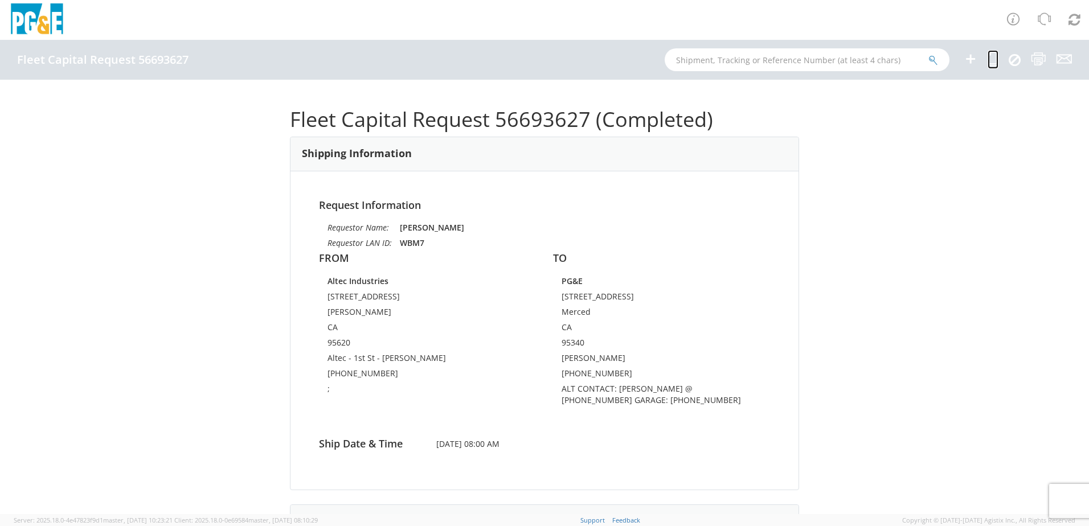
click at [989, 57] on icon at bounding box center [992, 59] width 11 height 14
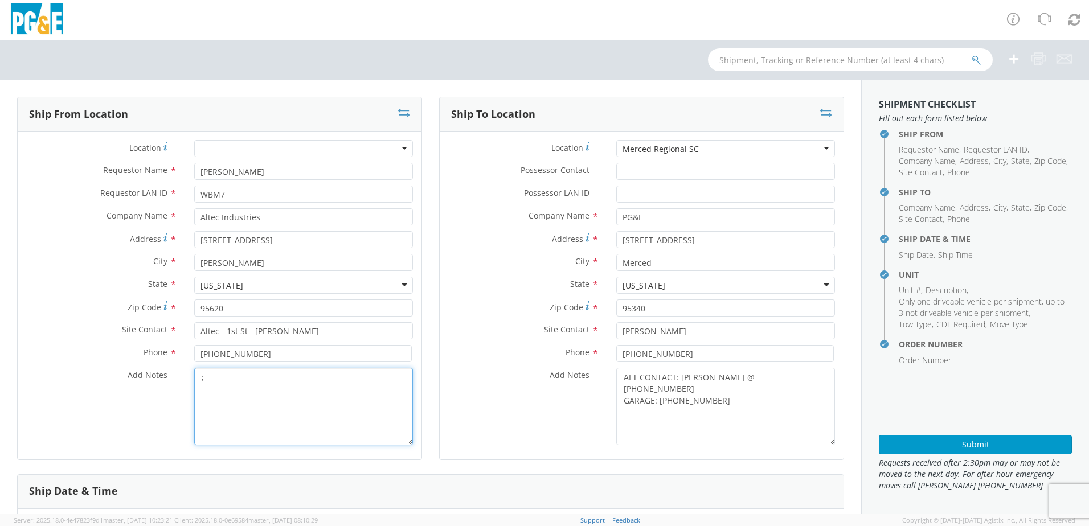
click at [266, 376] on textarea ";" at bounding box center [303, 406] width 219 height 77
click at [712, 145] on div "Merced Regional SC" at bounding box center [725, 148] width 219 height 17
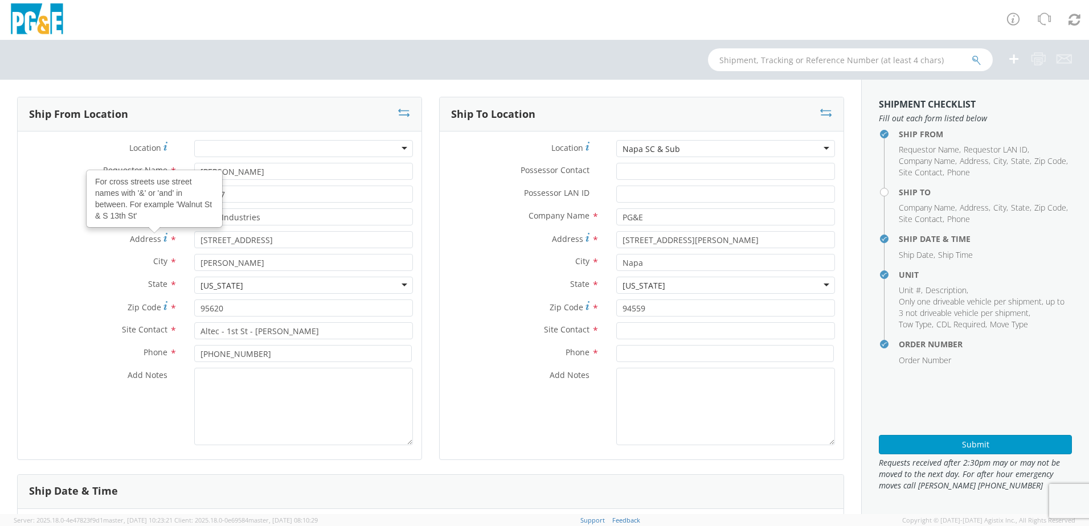
click at [693, 152] on div "Napa SC & Sub" at bounding box center [725, 148] width 219 height 17
click at [673, 149] on div "Napa CSO" at bounding box center [725, 148] width 219 height 17
click at [677, 151] on div "Napa SC & Sub" at bounding box center [725, 148] width 219 height 17
click at [635, 321] on div "Zip Code * 94503" at bounding box center [642, 310] width 404 height 23
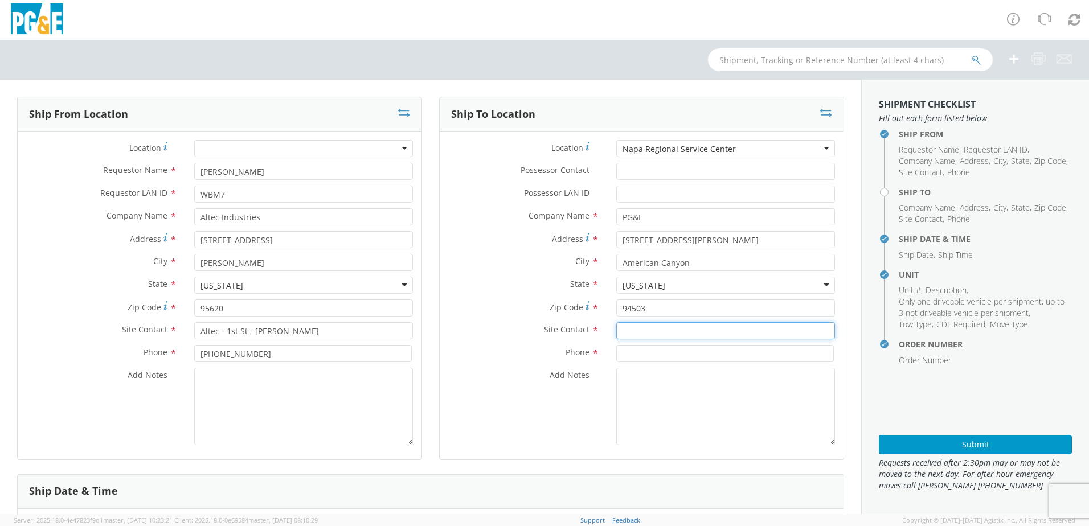
click at [632, 326] on input "text" at bounding box center [725, 330] width 219 height 17
paste input "[PERSON_NAME]"
click at [659, 356] on input at bounding box center [724, 353] width 217 height 17
paste input "[PHONE_NUMBER]"
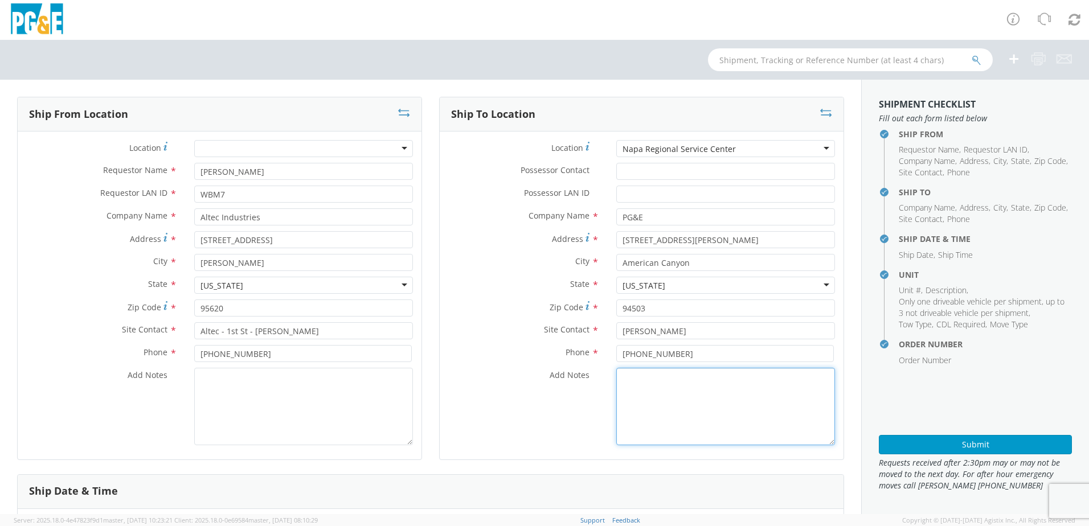
click at [640, 398] on textarea "Add Notes *" at bounding box center [725, 406] width 219 height 77
click at [711, 385] on textarea "ALT CONTACT:" at bounding box center [725, 406] width 219 height 77
paste textarea "[PERSON_NAME] @ [PHONE_NUMBER]"
click at [660, 392] on textarea "ALT CONTACT: [PERSON_NAME] @ [PHONE_NUMBER] GARAGE:" at bounding box center [725, 406] width 219 height 77
paste textarea "[PHONE_NUMBER]"
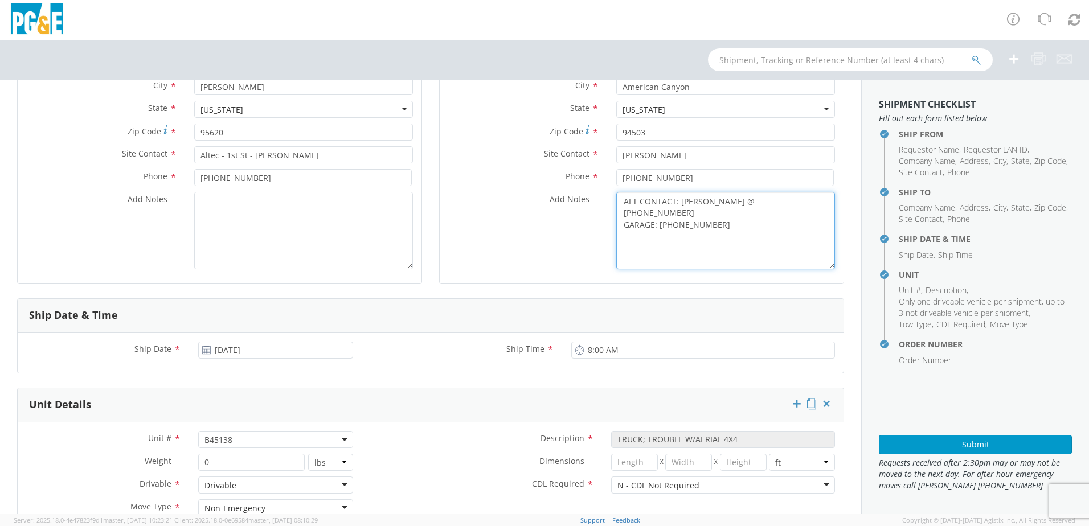
scroll to position [399, 0]
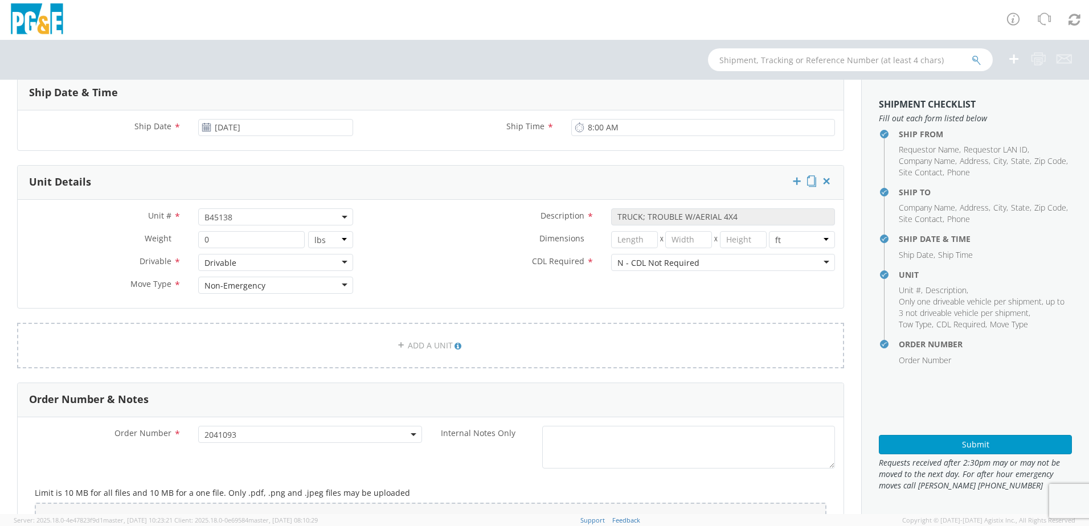
click at [241, 221] on span "B45138" at bounding box center [275, 217] width 142 height 11
click at [230, 232] on input "search" at bounding box center [274, 235] width 147 height 17
paste input "B45139"
click at [446, 253] on div "Unit # * B45138 B45139 B45139 Description * TRUCK; TROUBLE W/AERIAL 4X4 Weight …" at bounding box center [430, 253] width 825 height 91
drag, startPoint x: 446, startPoint y: 253, endPoint x: 443, endPoint y: 278, distance: 25.2
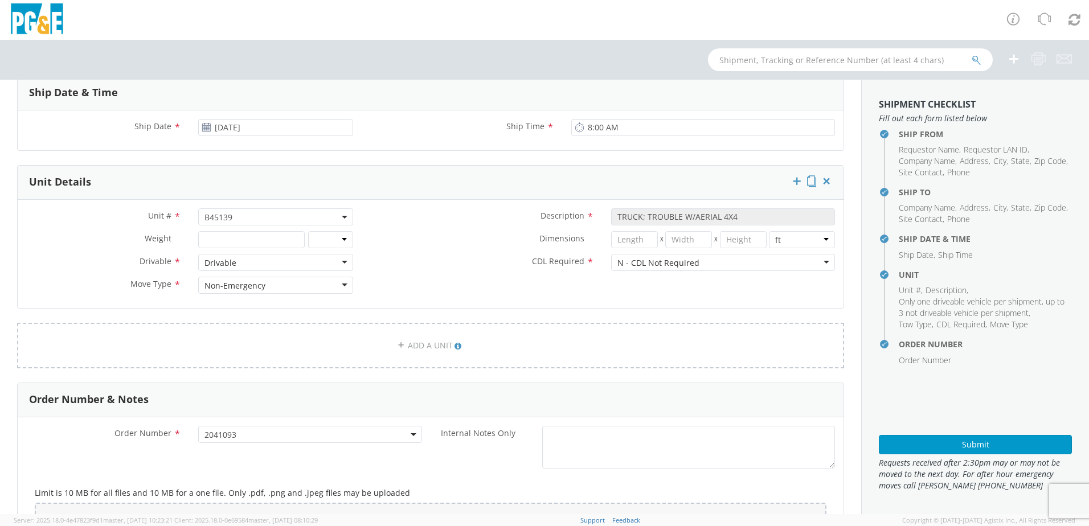
click at [443, 278] on div "Unit # * B45138 B45139 B45139 Description * TRUCK; TROUBLE W/AERIAL 4X4 Weight …" at bounding box center [430, 253] width 825 height 91
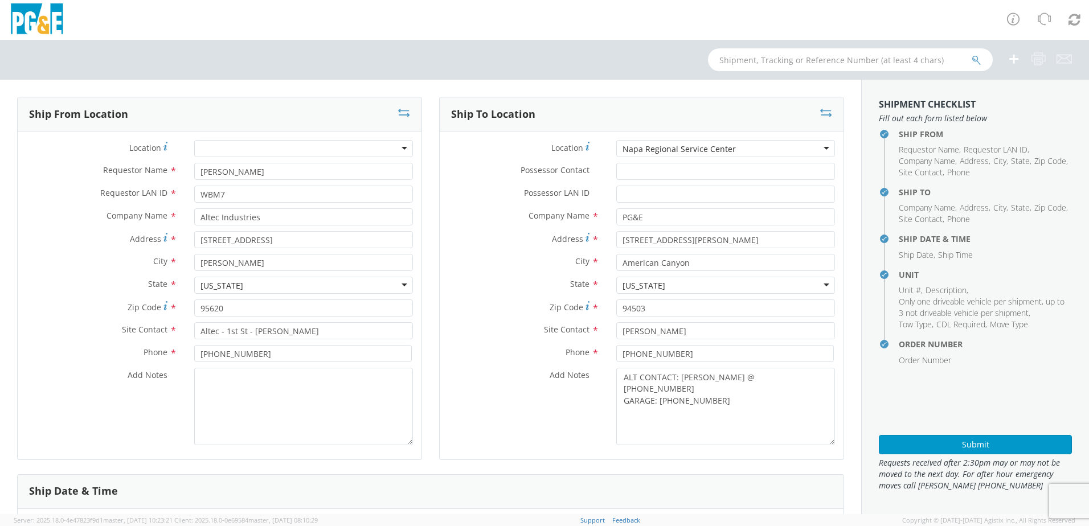
scroll to position [57, 0]
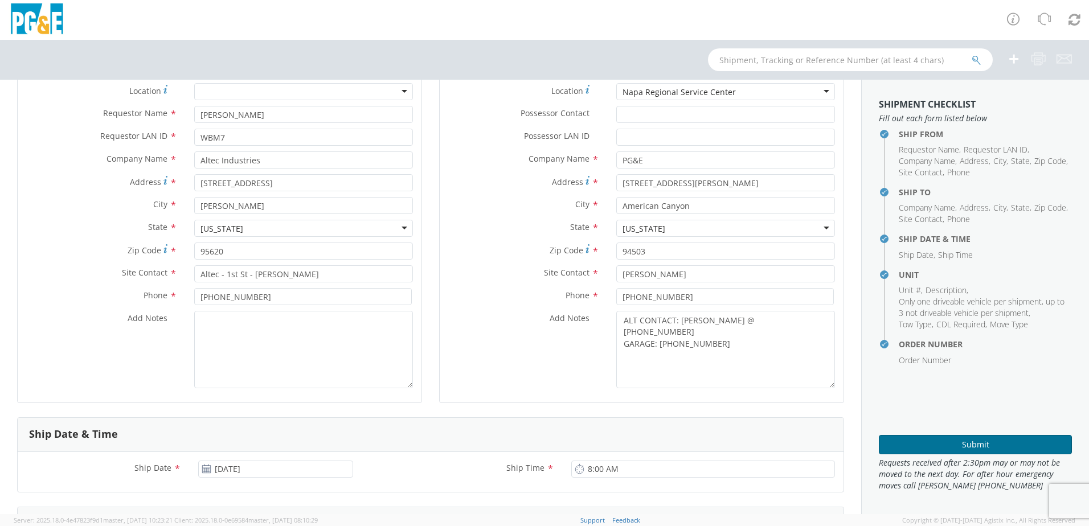
click at [922, 440] on button "Submit" at bounding box center [974, 444] width 193 height 19
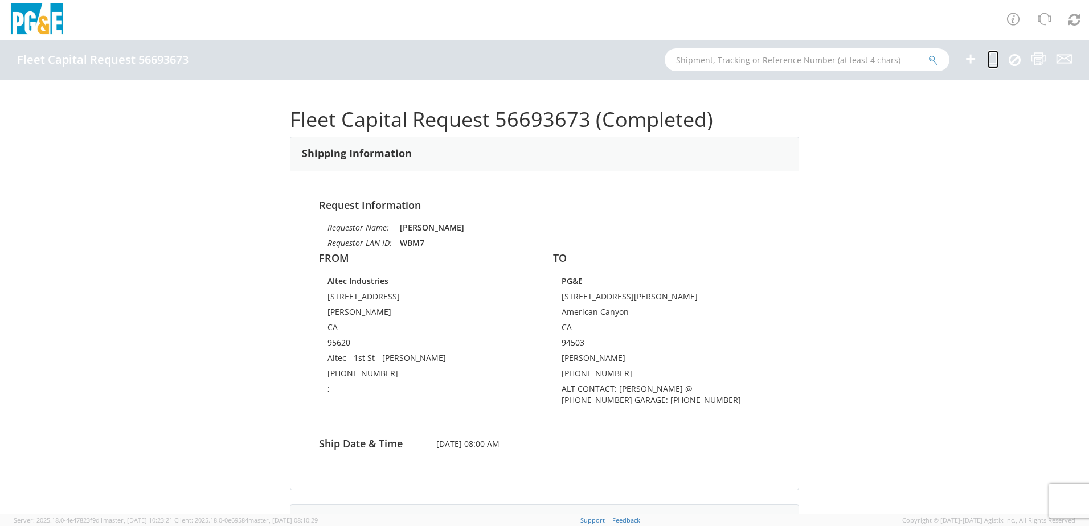
click at [991, 58] on icon at bounding box center [992, 59] width 11 height 14
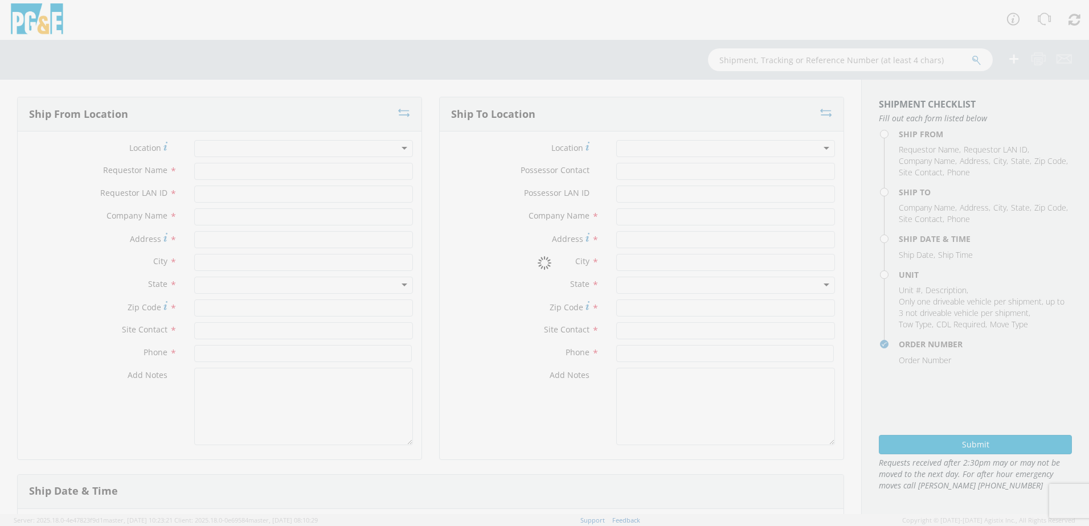
type input "[PERSON_NAME]"
type input "WBM7"
type input "Altec Industries"
type input "[STREET_ADDRESS]"
type input "[PERSON_NAME]"
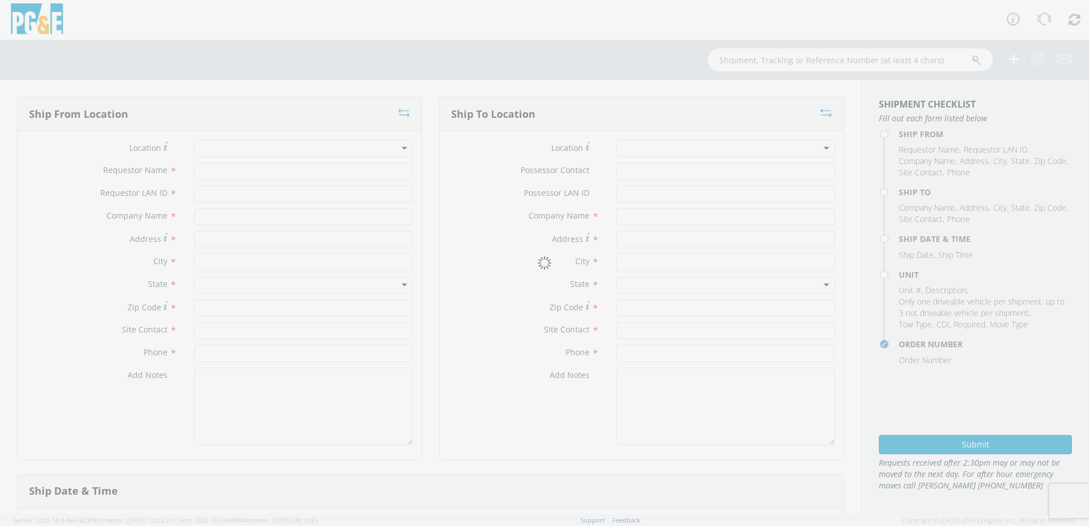
type input "95620"
type input "Altec - 1st St - [PERSON_NAME]"
type input "[PHONE_NUMBER]"
type textarea ";"
type input "PG&E"
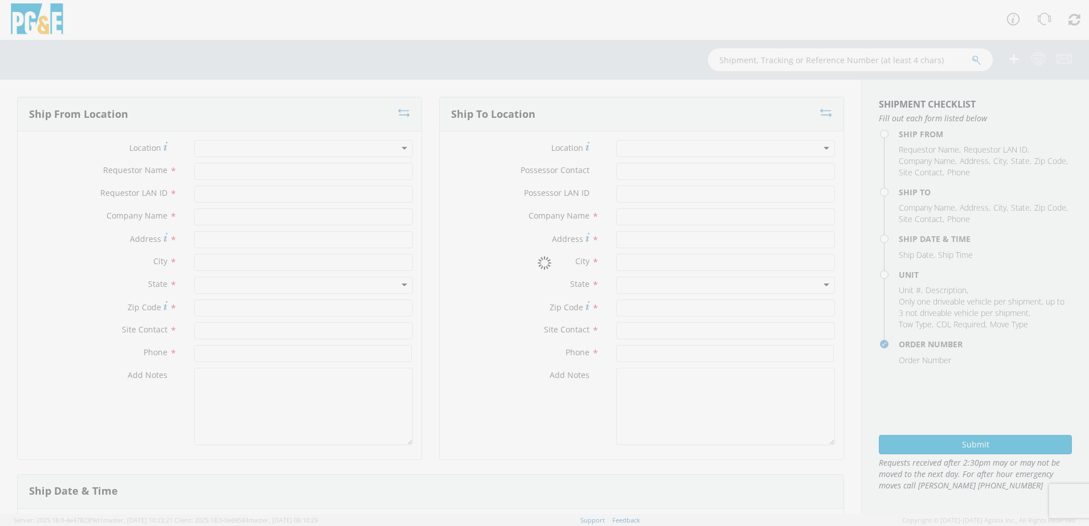
type input "[STREET_ADDRESS][PERSON_NAME]"
type input "American Canyon"
type input "94503"
type input "[PERSON_NAME]"
type input "[PHONE_NUMBER]"
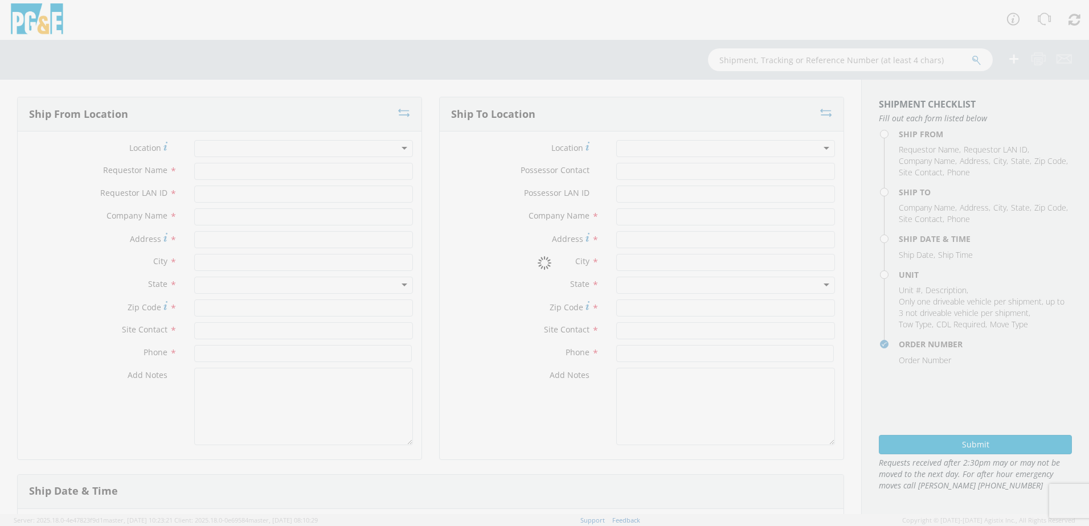
type textarea "ALT CONTACT: [PERSON_NAME] @ [PHONE_NUMBER] GARAGE: [PHONE_NUMBER]"
type input "[DATE]"
type input "8:00 AM"
type input "TRUCK; TROUBLE W/AERIAL 4X4"
type input "0"
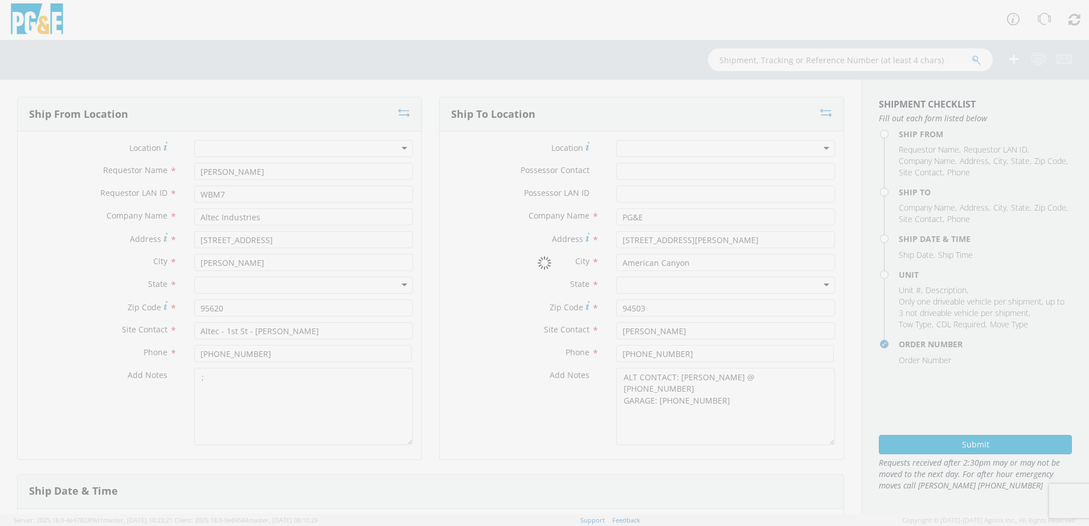
select select "B45139"
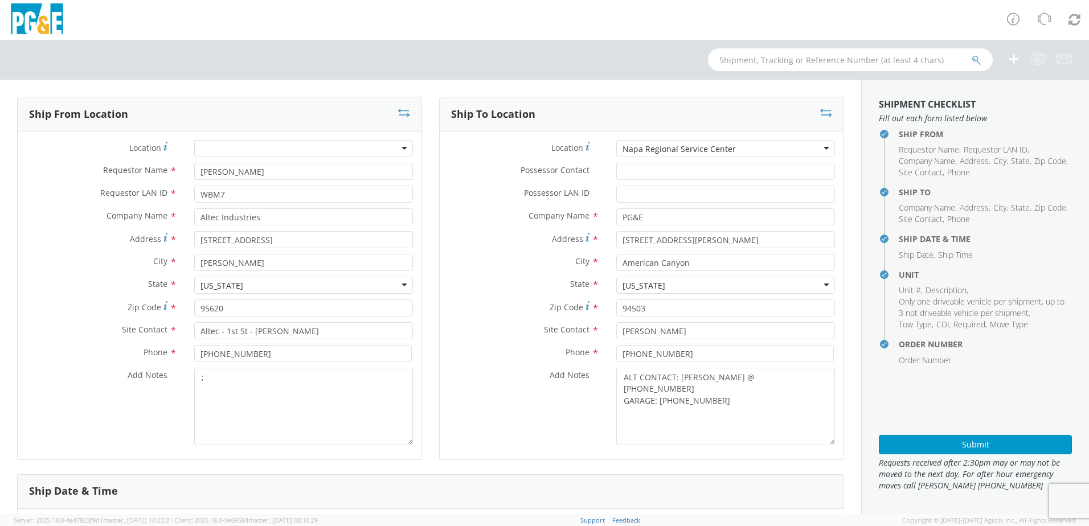
click at [750, 150] on div "Napa Regional Service Center" at bounding box center [725, 148] width 219 height 17
type input "OAKLAND"
type input "1425 Clay St"
type input "Oakland"
type input "94612"
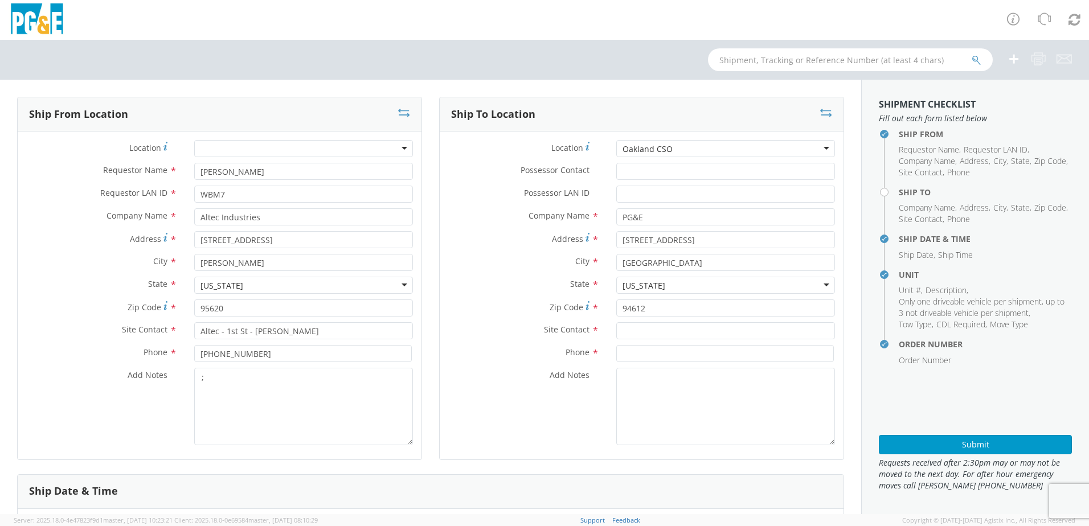
click at [681, 143] on div "Oakland CSO" at bounding box center [725, 148] width 219 height 17
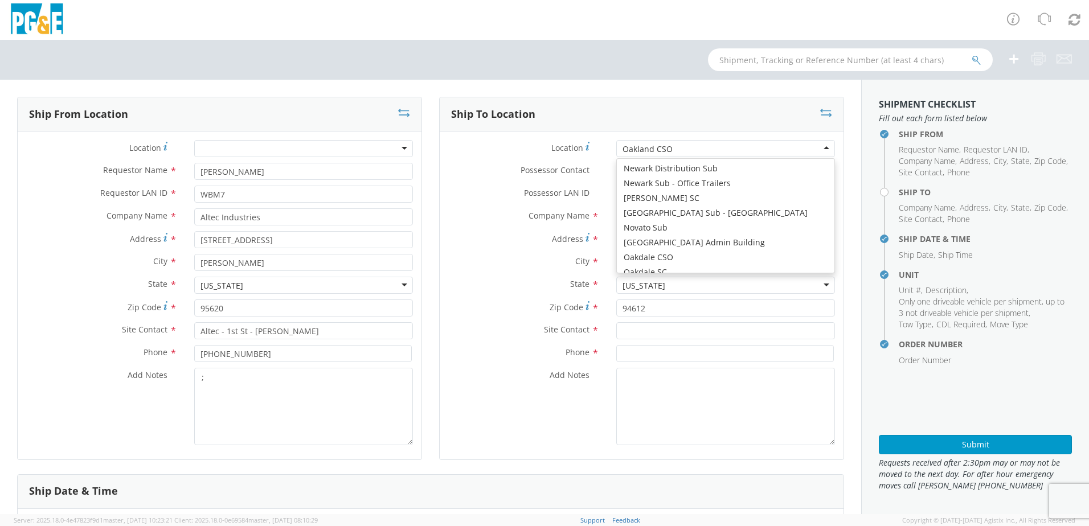
type input "4801 OAKPORT STREET"
type input "OAKLAND"
type input "94601"
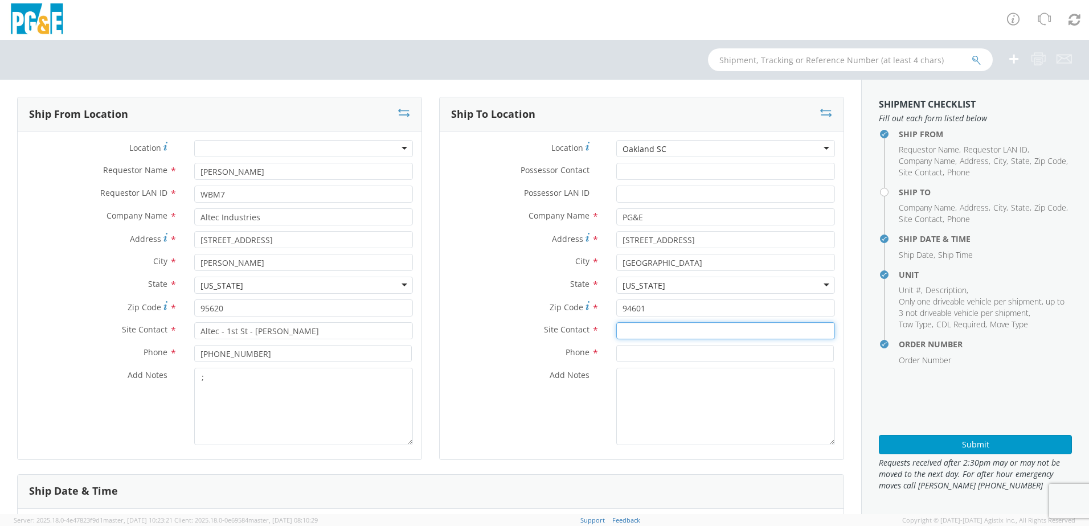
click at [674, 329] on input "text" at bounding box center [725, 330] width 219 height 17
paste input "Scott Yu"
type input "Scott Yu"
click at [689, 354] on input at bounding box center [724, 353] width 217 height 17
paste input "510-421-1748"
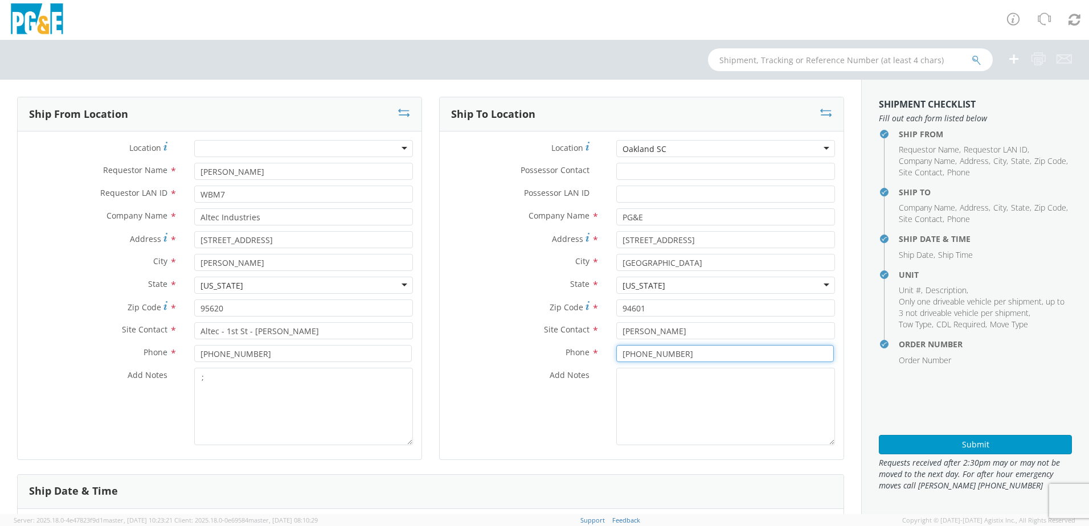
type input "510-421-1748"
click at [650, 375] on textarea "Add Notes *" at bounding box center [725, 406] width 219 height 77
click at [699, 382] on textarea "ALT CONTACT:" at bounding box center [725, 406] width 219 height 77
paste textarea "ERNIE KURK @ 925-536-9310"
click at [674, 398] on textarea "ALT CONTACT: ERNIE KURK @ 925-536-9310 GARAGE:" at bounding box center [725, 406] width 219 height 77
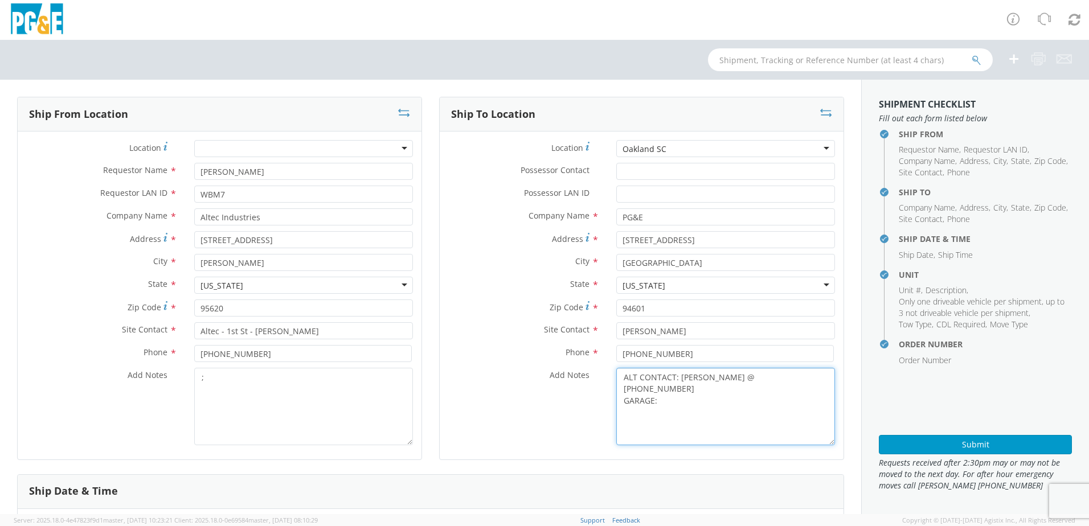
paste textarea "510-437-2400"
type textarea "ALT CONTACT: ERNIE KURK @ 925-536-9310 GARAGE: 510-437-2400"
click at [231, 386] on textarea ";" at bounding box center [303, 406] width 219 height 77
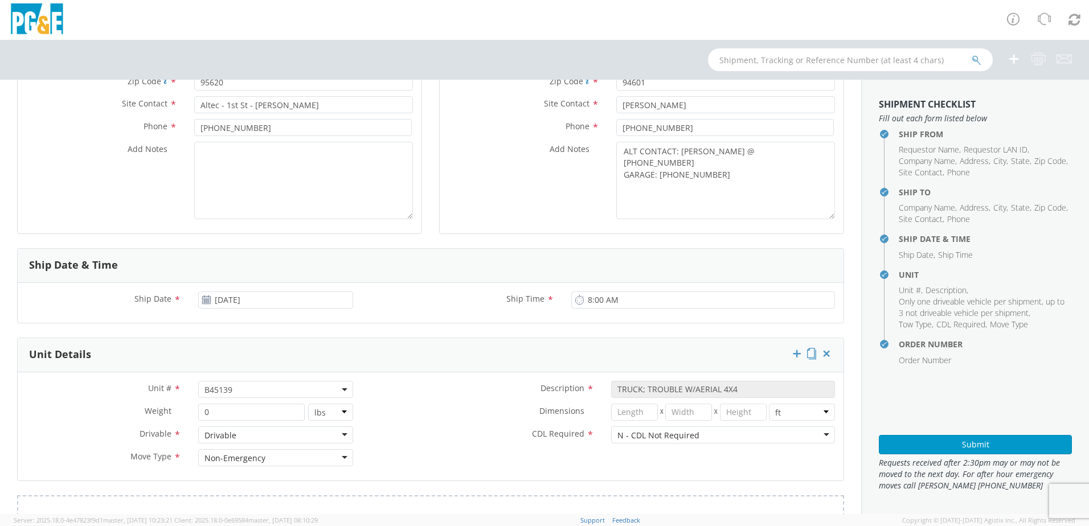
scroll to position [228, 0]
click at [283, 384] on span "B45139" at bounding box center [275, 388] width 142 height 11
click at [229, 406] on input "search" at bounding box center [274, 406] width 147 height 17
paste input "B45343"
type input "B45343"
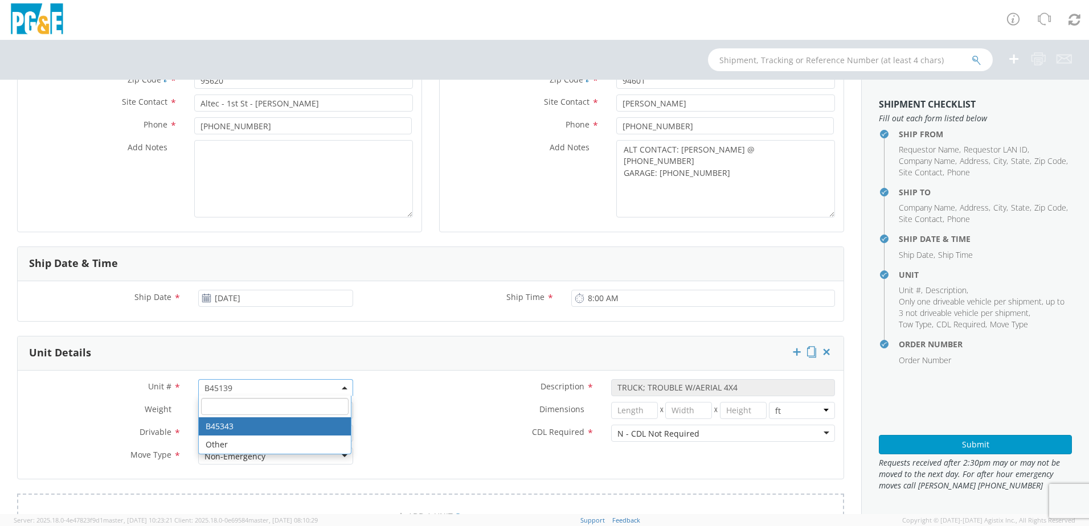
select select "B45343"
select select "? string: ?"
click at [461, 426] on label "CDL Required *" at bounding box center [482, 432] width 241 height 15
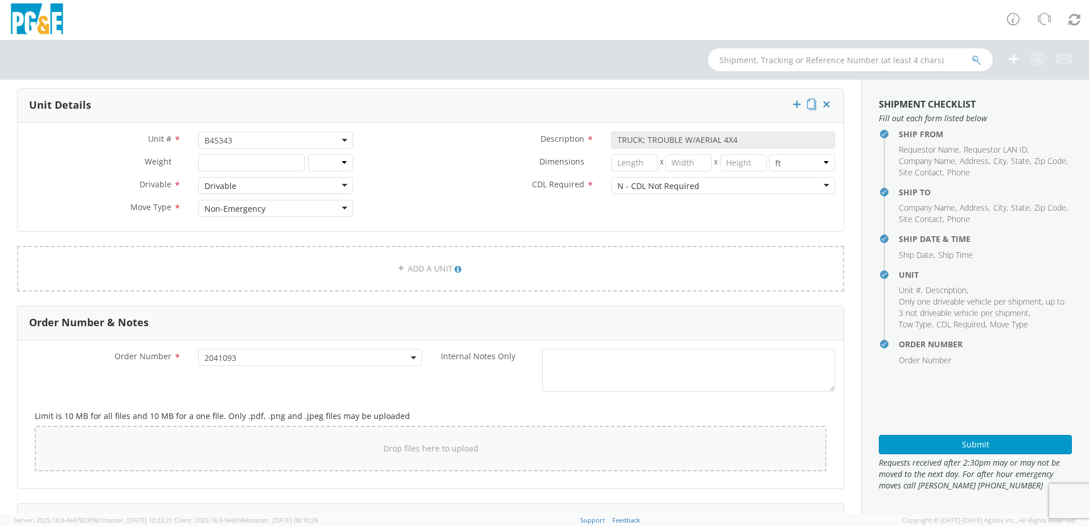
scroll to position [455, 0]
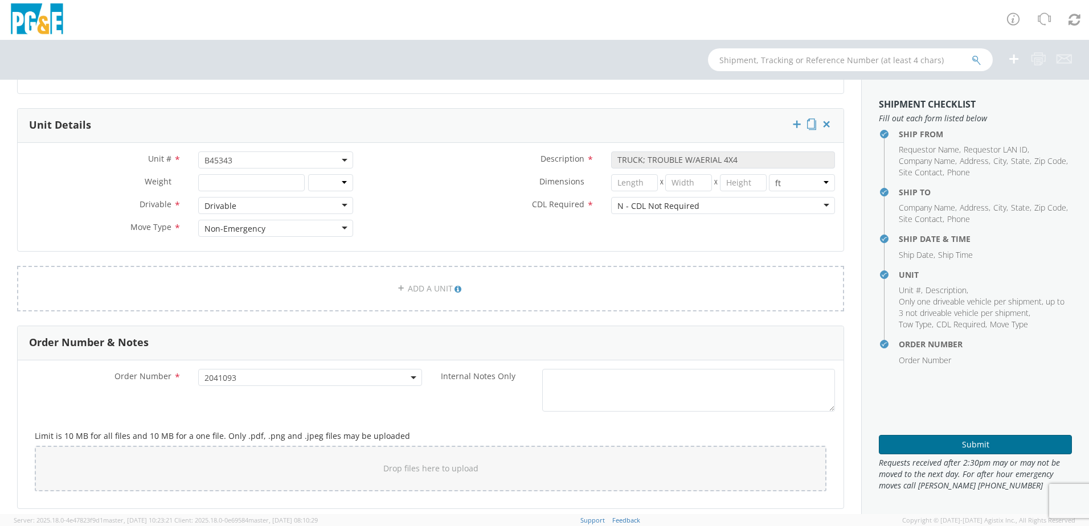
click at [942, 441] on button "Submit" at bounding box center [974, 444] width 193 height 19
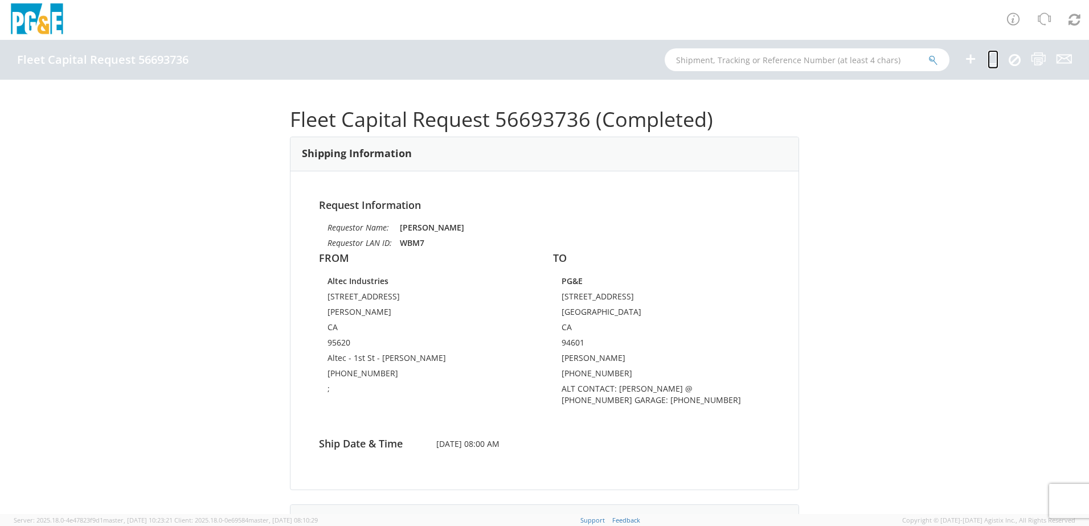
click at [994, 60] on icon at bounding box center [992, 59] width 11 height 14
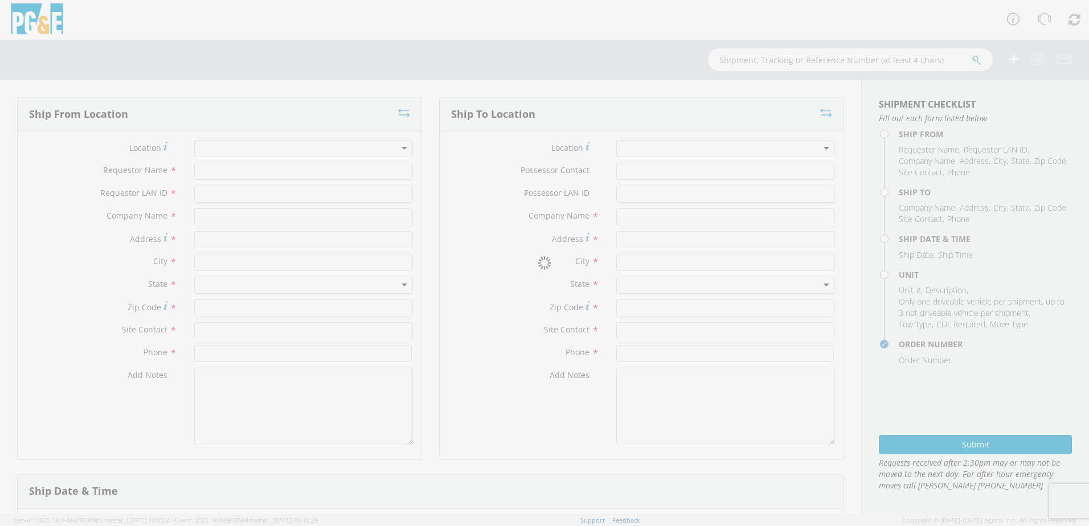
type input "[PERSON_NAME]"
type input "WBM7"
type input "Altec Industries"
type input "[STREET_ADDRESS]"
type input "[PERSON_NAME]"
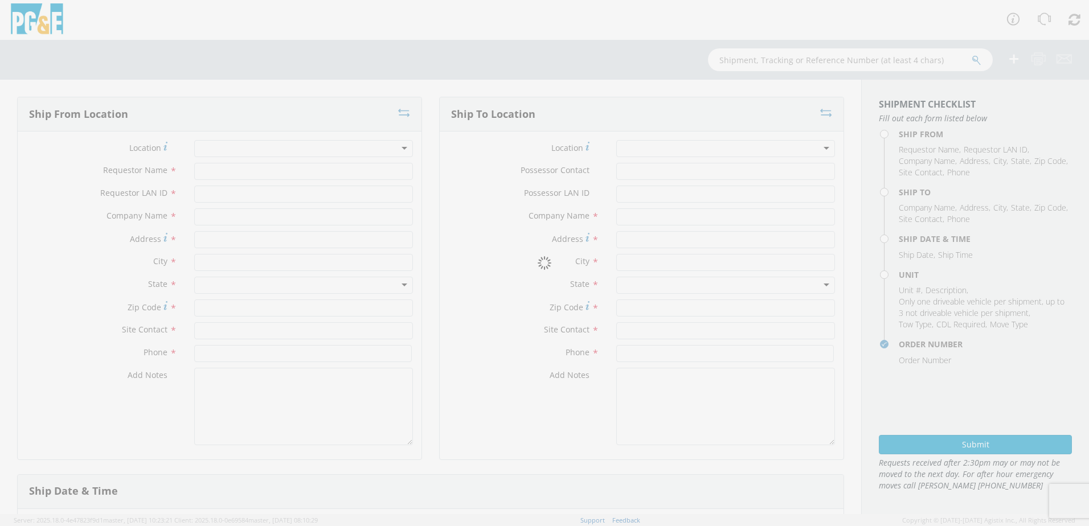
type input "95620"
type input "Altec - 1st St - [PERSON_NAME]"
type input "[PHONE_NUMBER]"
type textarea ";"
type input "PG&E"
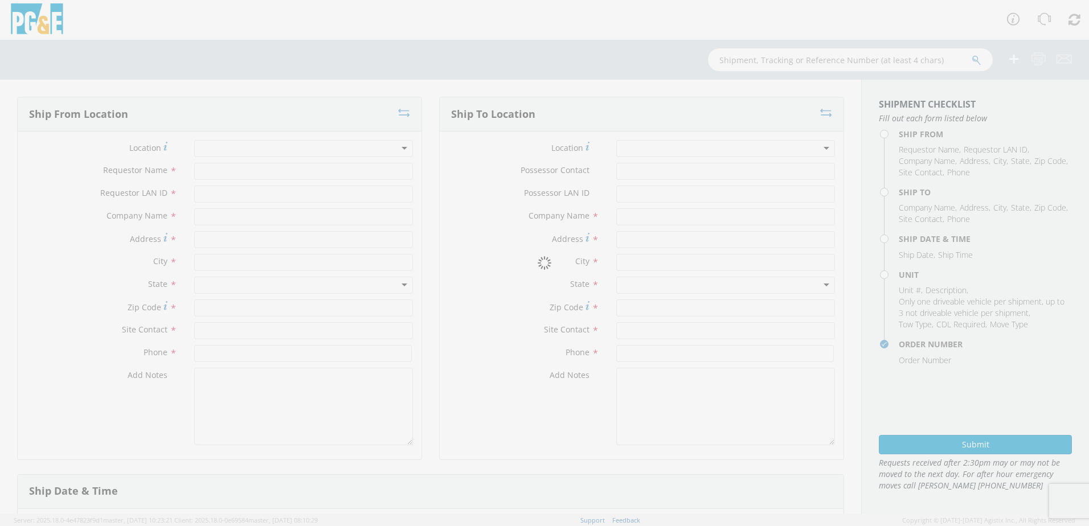
type input "4801 OAKPORT STREET"
type input "OAKLAND"
type input "94601"
type input "Scott Yu"
type input "510-421-1748"
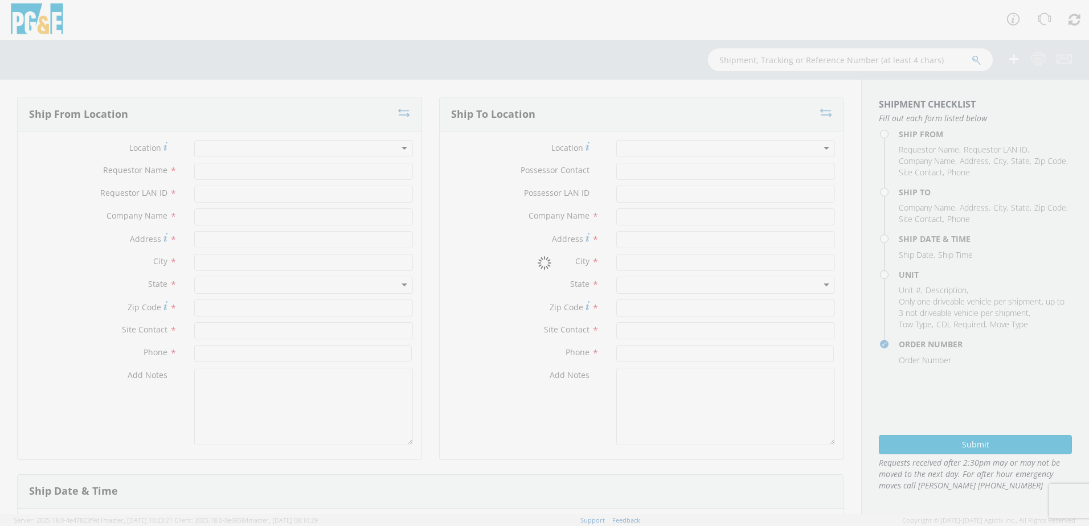
type textarea "ALT CONTACT: ERNIE KURK @ 925-536-9310 GARAGE: 510-437-2400"
type input "[DATE]"
type input "8:00 AM"
type input "TRUCK; TROUBLE W/AERIAL 4X4"
type input "0"
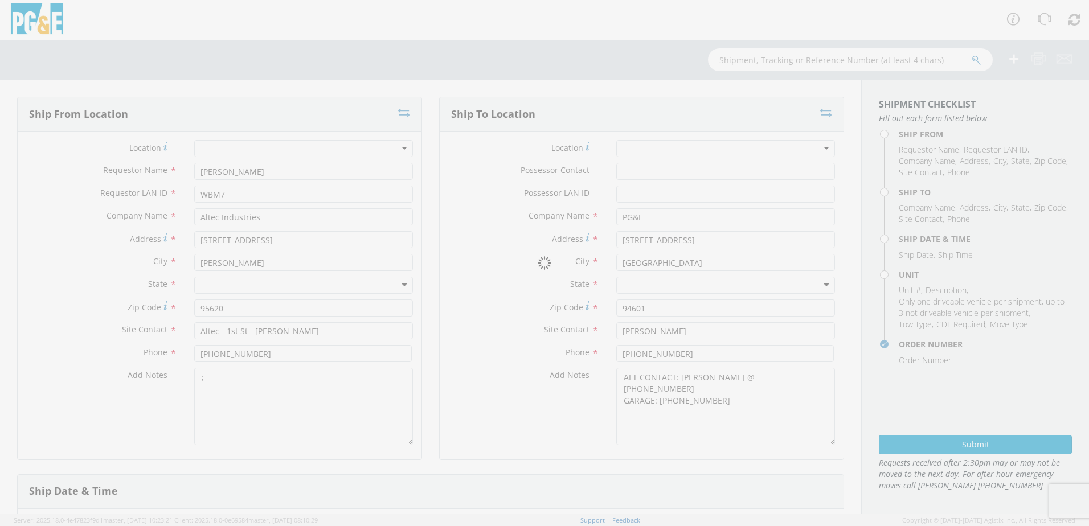
select select "B45343"
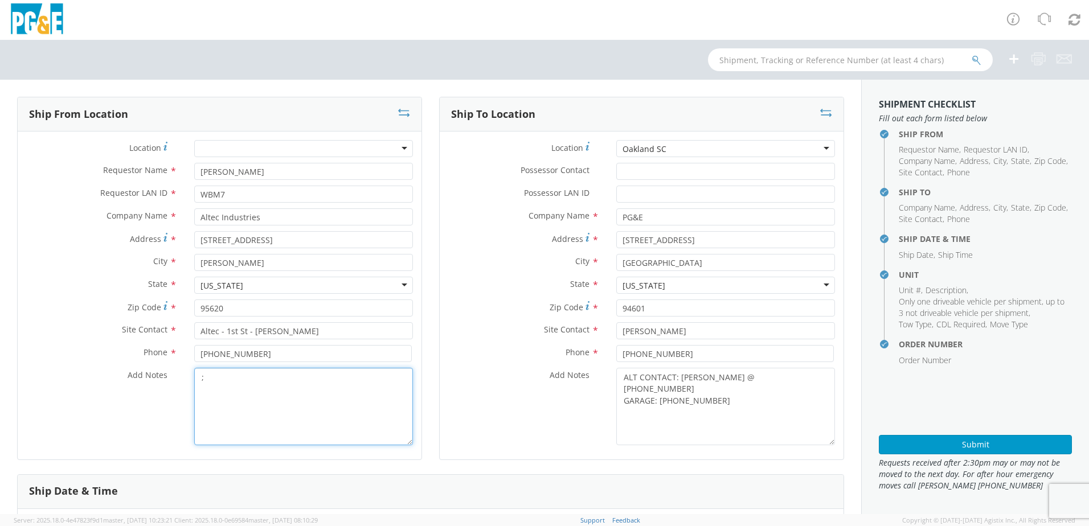
click at [290, 401] on textarea ";" at bounding box center [303, 406] width 219 height 77
click at [685, 154] on div "Oakland SC" at bounding box center [725, 148] width 219 height 17
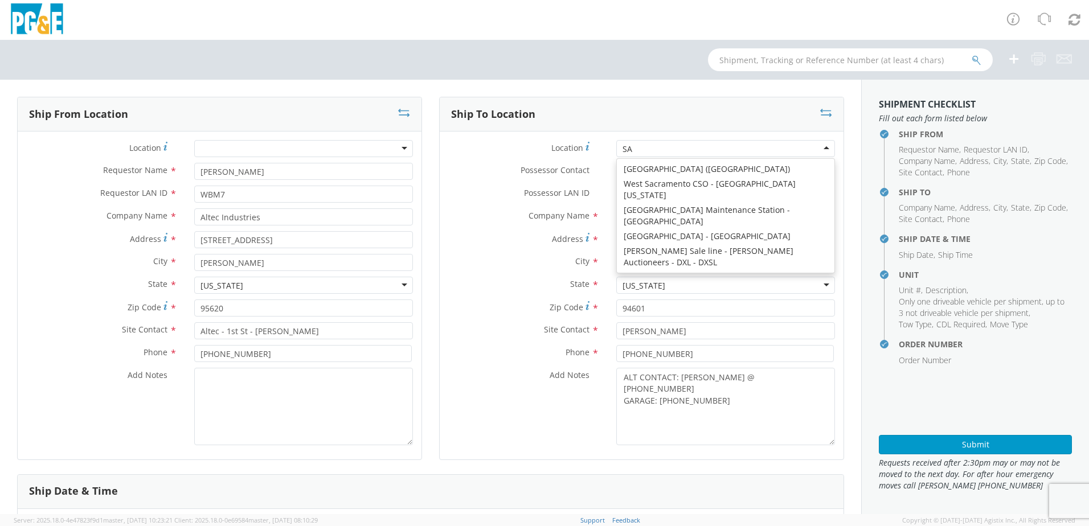
scroll to position [3, 0]
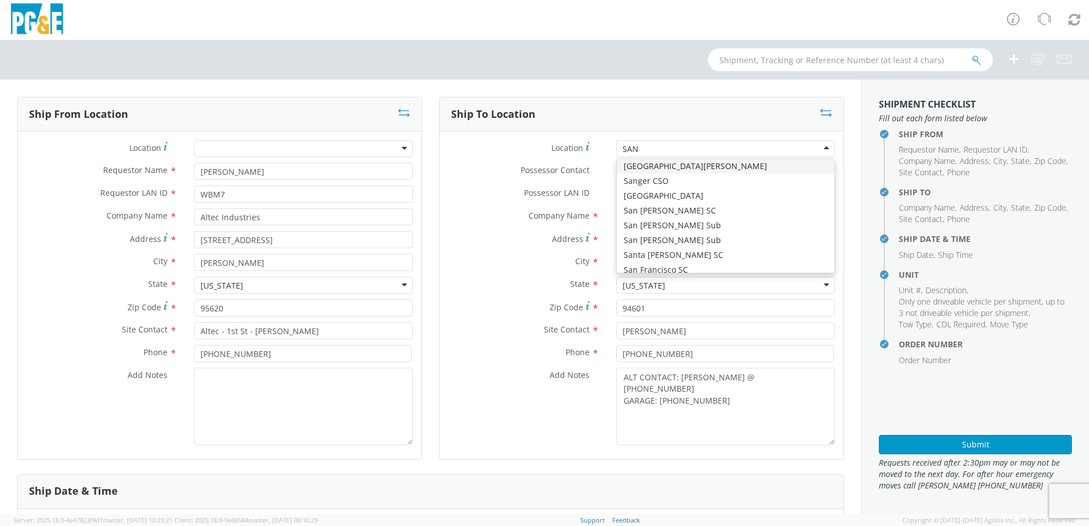
type input "SAN R"
type input "200 Anderson Dr"
type input "[GEOGRAPHIC_DATA][PERSON_NAME]"
type input "94901"
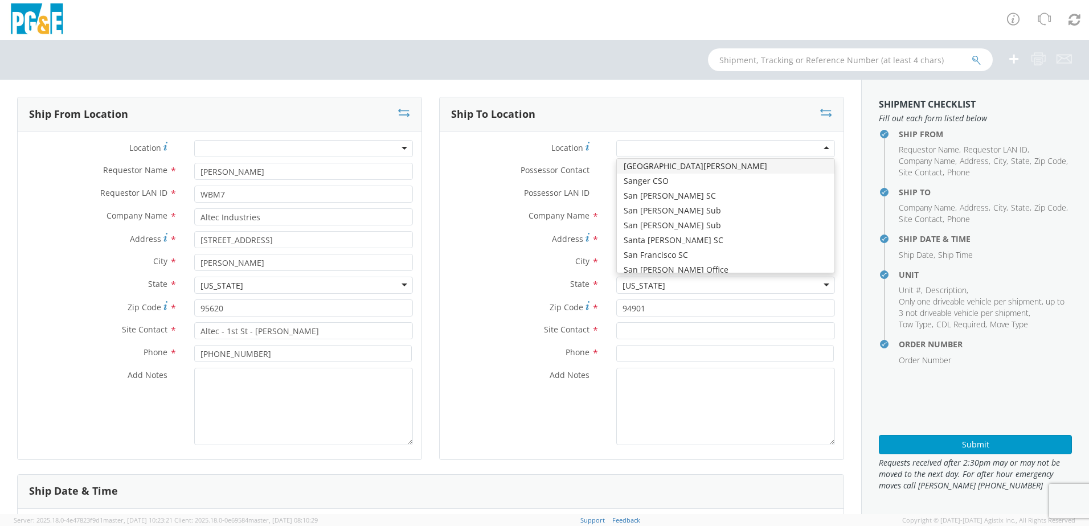
scroll to position [0, 0]
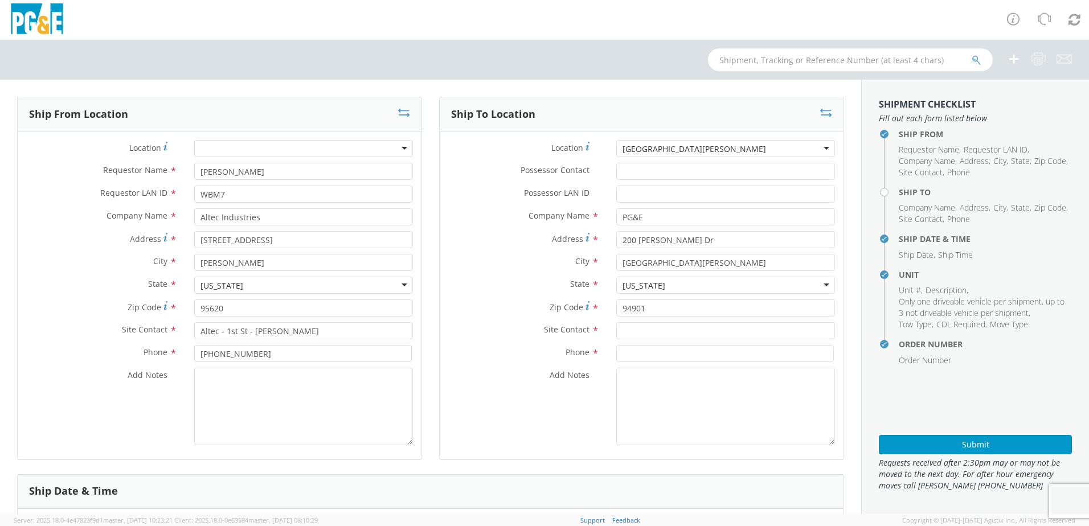
click at [696, 147] on div "[GEOGRAPHIC_DATA][PERSON_NAME]" at bounding box center [725, 148] width 219 height 17
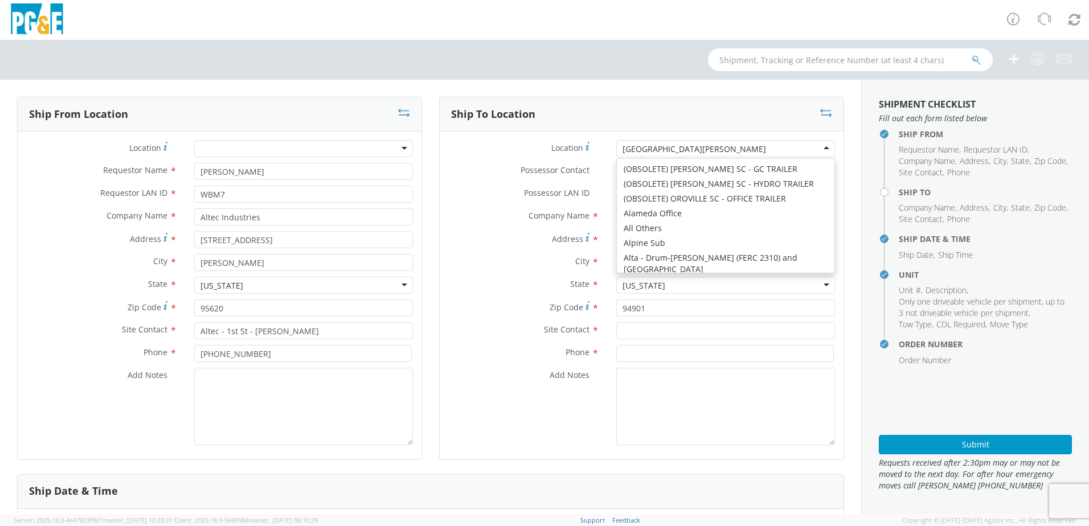
scroll to position [5859, 0]
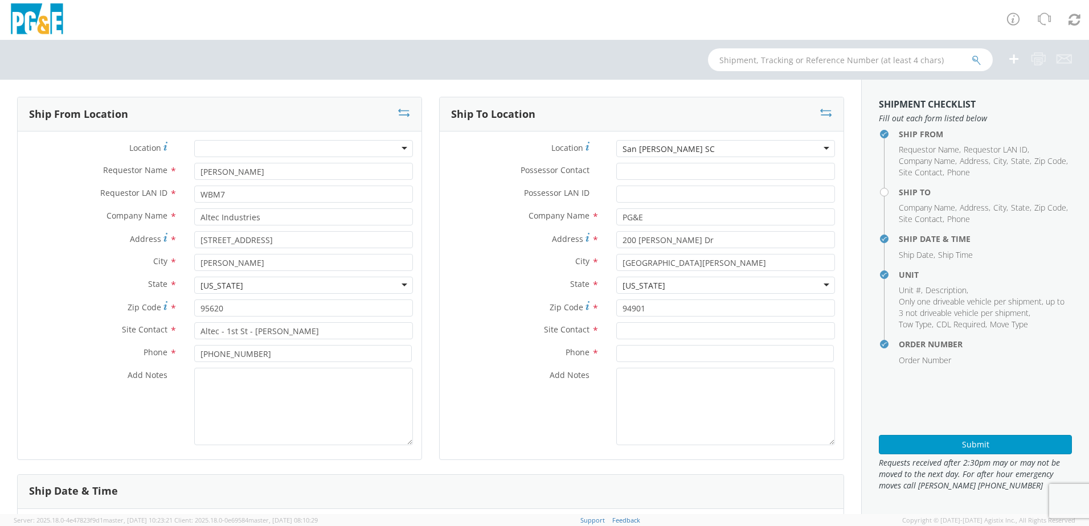
type input "1220 ANDERSEN DRIVE"
type input "SAN RAFAEL"
click at [619, 333] on input "text" at bounding box center [725, 330] width 219 height 17
paste input "Skip Gray"
type input "Skip Gray"
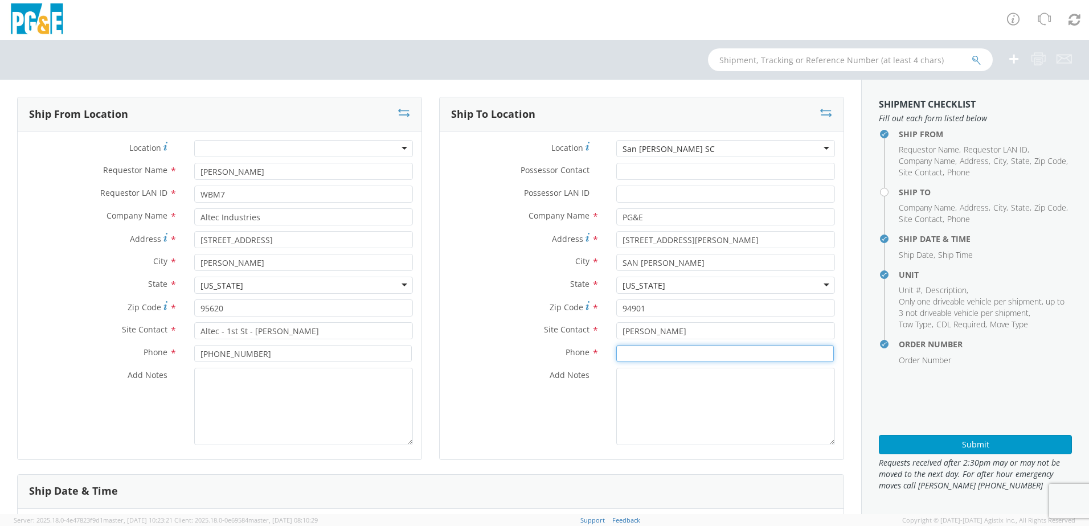
click at [616, 354] on input at bounding box center [724, 353] width 217 height 17
paste input "650-407-0399"
type input "650-407-0399"
click at [618, 377] on textarea "Add Notes *" at bounding box center [725, 406] width 219 height 77
click at [699, 376] on textarea "ALT CONTACT:" at bounding box center [725, 406] width 219 height 77
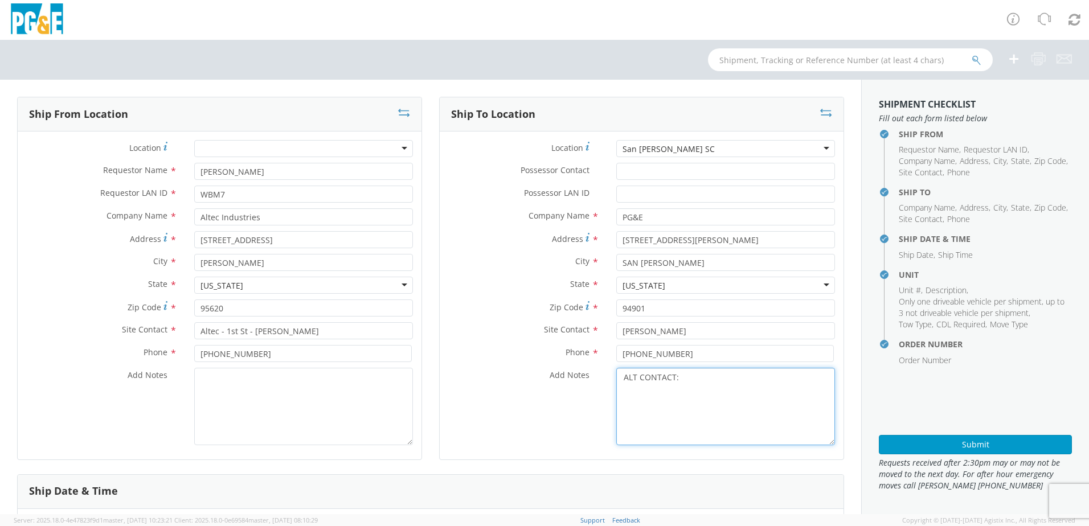
paste textarea "MARC LOPEZ @ 925-359-5953"
click at [669, 397] on textarea "ALT CONTACT: MARC LOPEZ @ 925-359-5953 GARAGE:" at bounding box center [725, 406] width 219 height 77
paste textarea "415-257-3180"
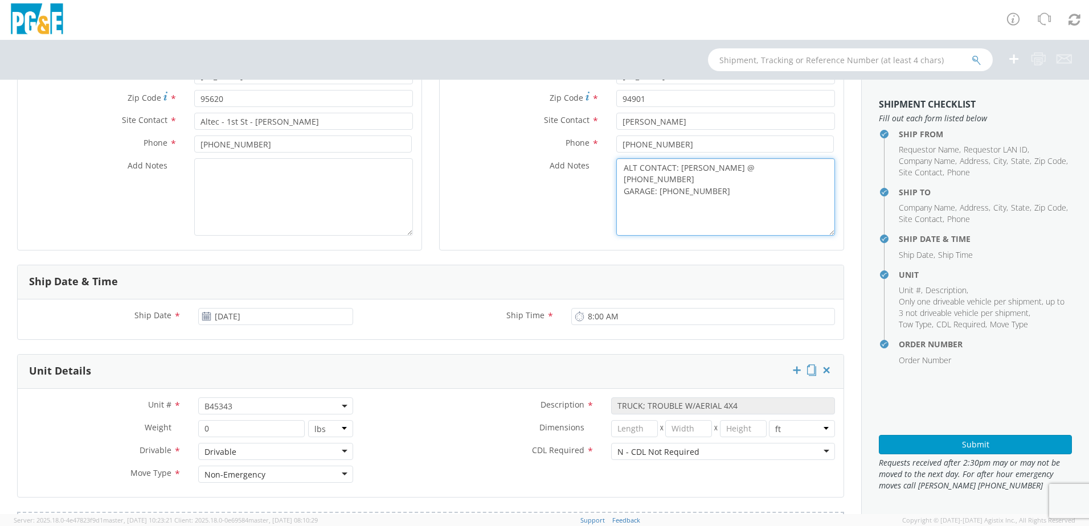
scroll to position [228, 0]
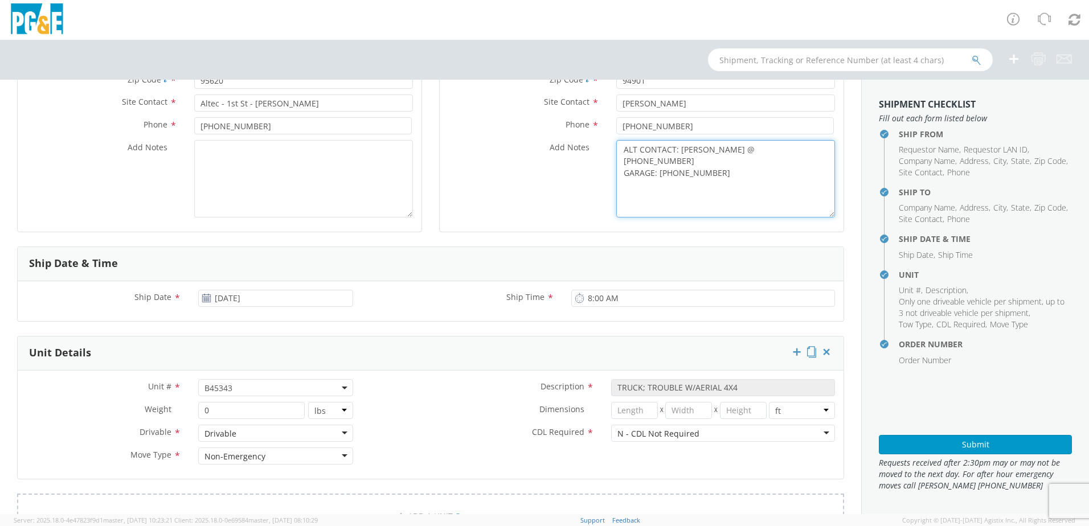
type textarea "ALT CONTACT: MARC LOPEZ @ 925-359-5953 GARAGE: 415-257-3180"
click at [258, 388] on span "B45343" at bounding box center [275, 388] width 142 height 11
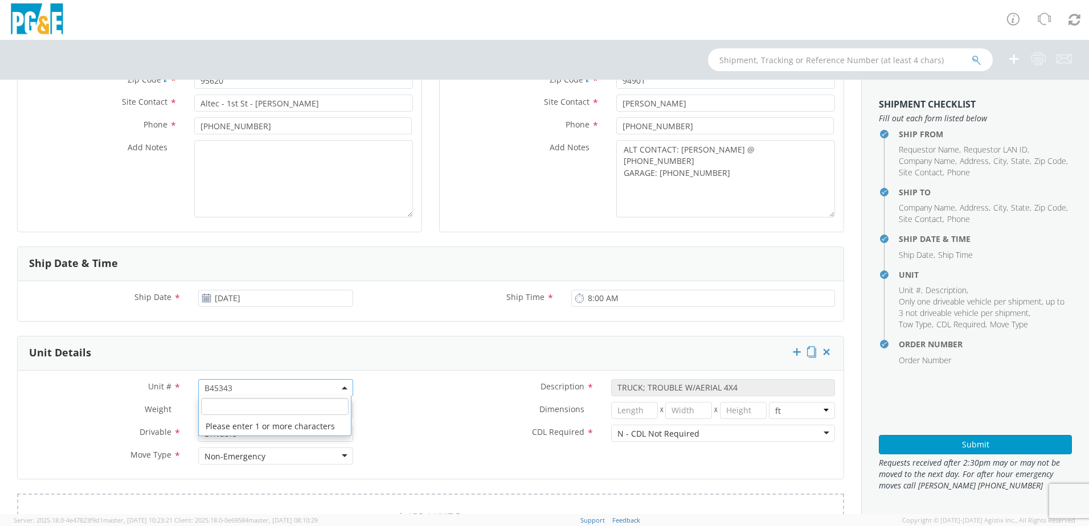
drag, startPoint x: 215, startPoint y: 411, endPoint x: 215, endPoint y: 401, distance: 9.7
click at [215, 410] on input "search" at bounding box center [274, 406] width 147 height 17
paste input "B45113"
type input "B45113"
select select "B45113"
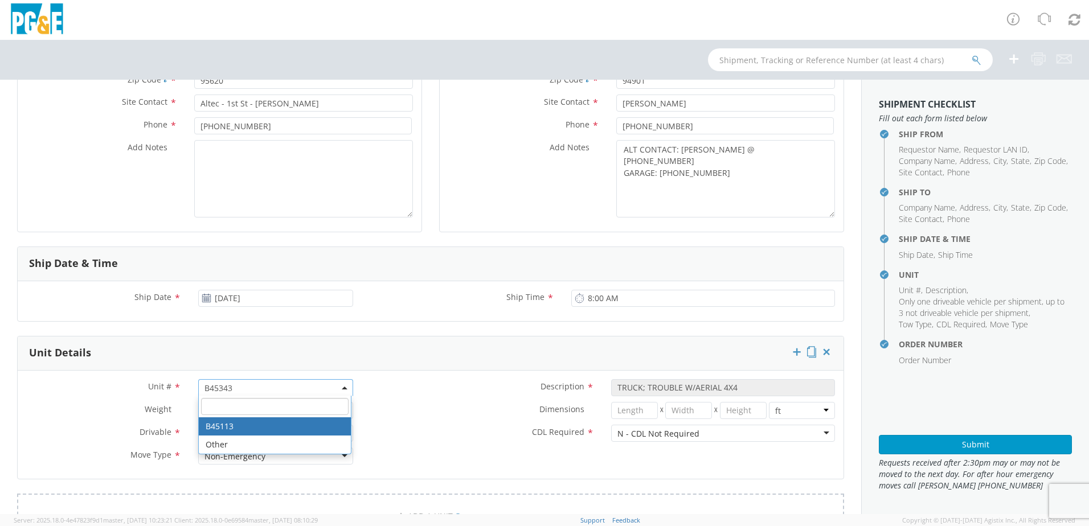
select select "? string: ?"
click at [408, 424] on div "Dimensions * X X in cm ft" at bounding box center [603, 413] width 482 height 23
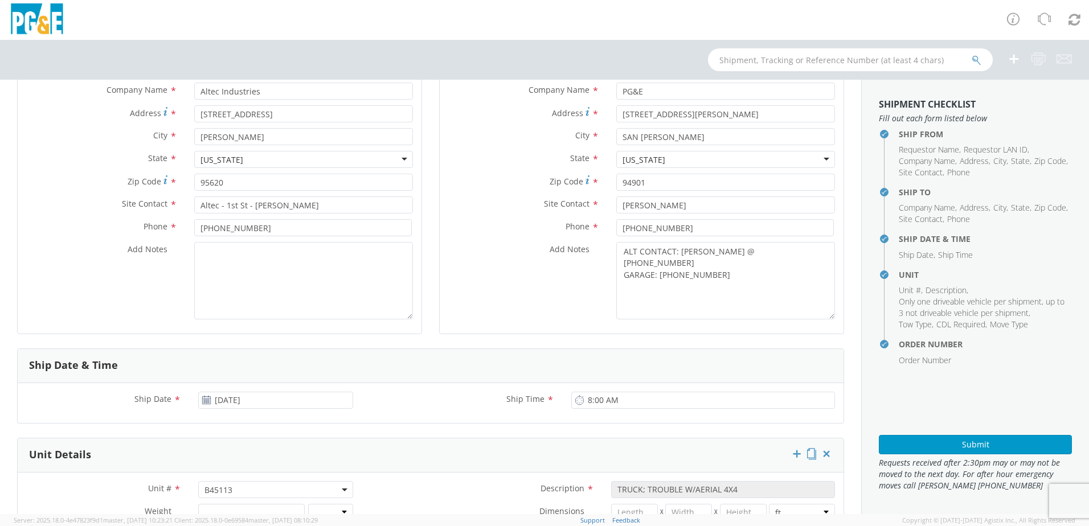
scroll to position [0, 0]
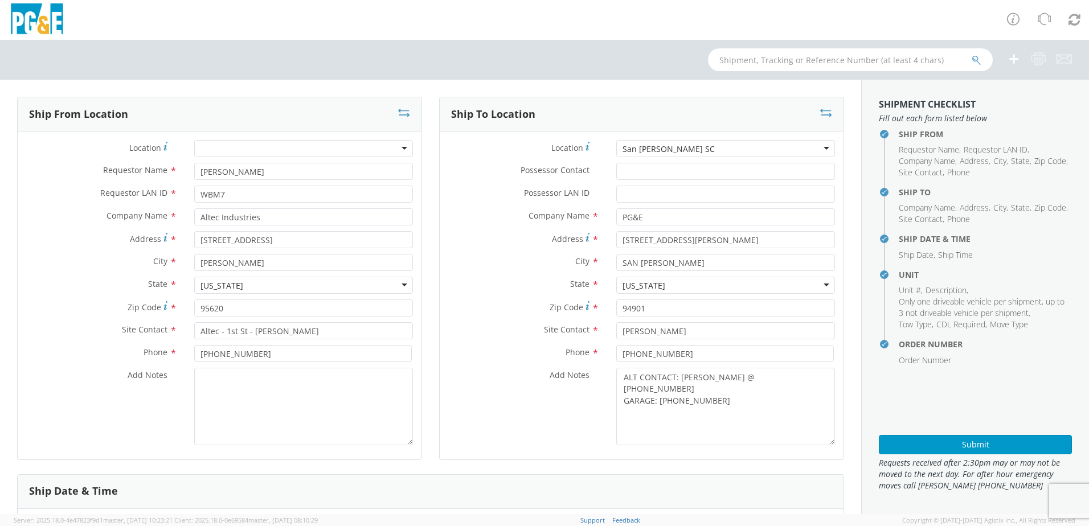
click at [954, 434] on div "Submit" at bounding box center [974, 440] width 193 height 28
click at [963, 443] on button "Submit" at bounding box center [974, 444] width 193 height 19
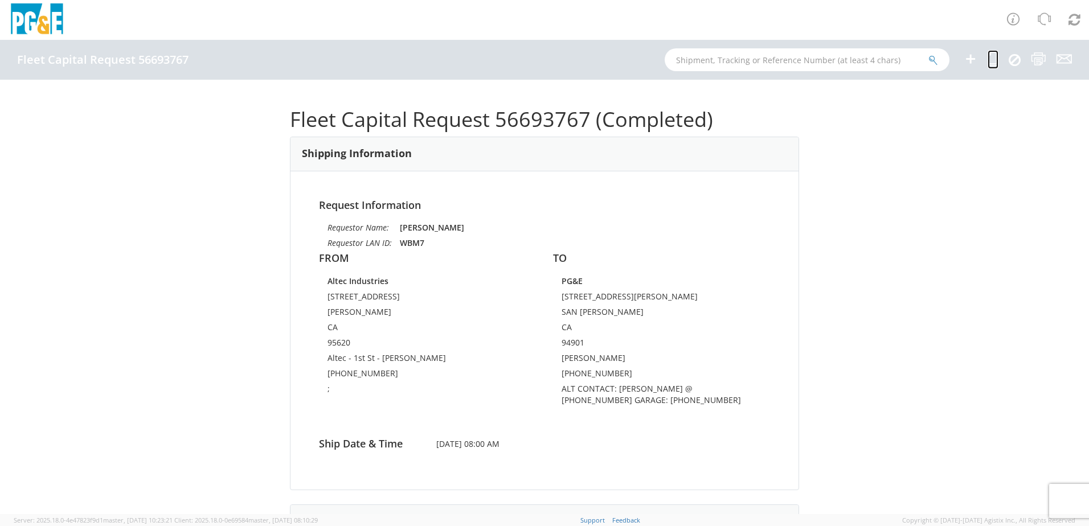
click at [994, 59] on icon at bounding box center [992, 59] width 11 height 14
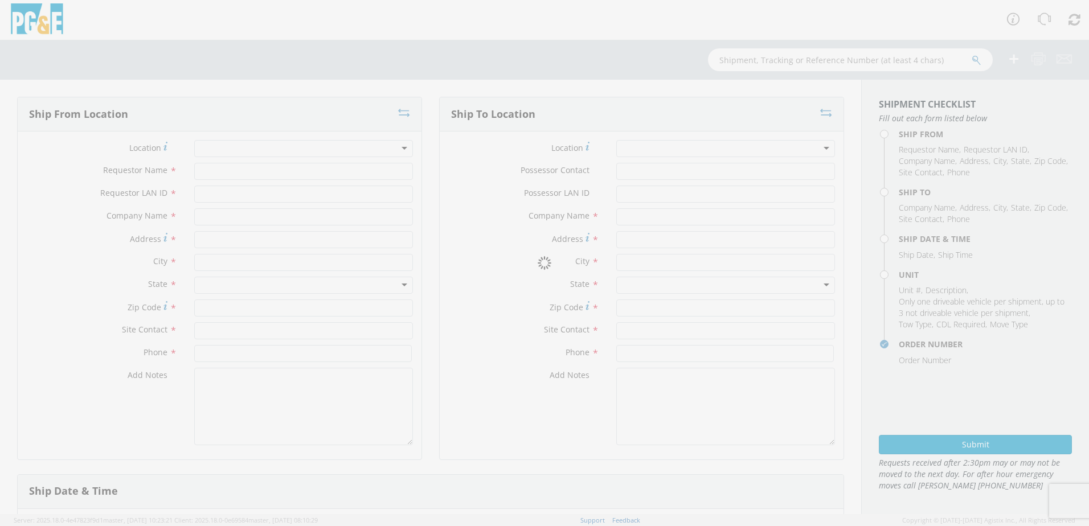
type input "[PERSON_NAME]"
type input "WBM7"
type input "Altec Industries"
type input "[STREET_ADDRESS]"
type input "[PERSON_NAME]"
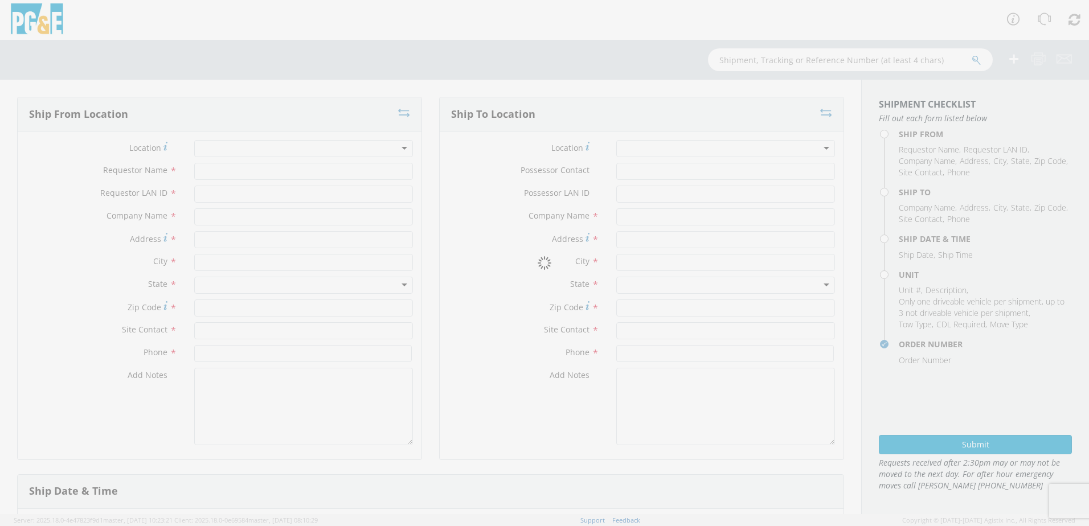
type input "95620"
type input "Altec - 1st St - [PERSON_NAME]"
type input "[PHONE_NUMBER]"
type textarea ";"
type input "PG&E"
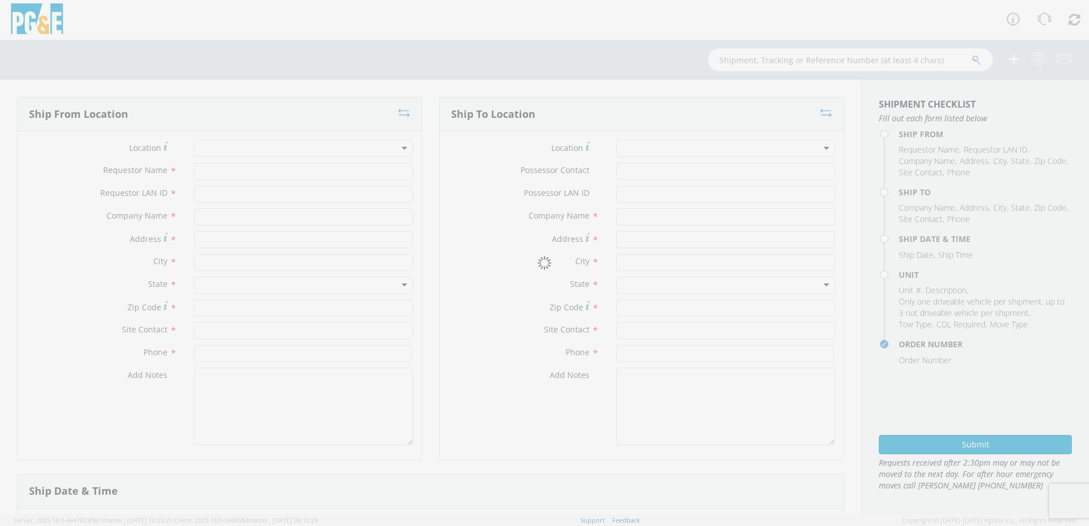
type input "1220 ANDERSEN DRIVE"
type input "SAN RAFAEL"
type input "94901"
type input "Skip Gray"
type input "650-407-0399"
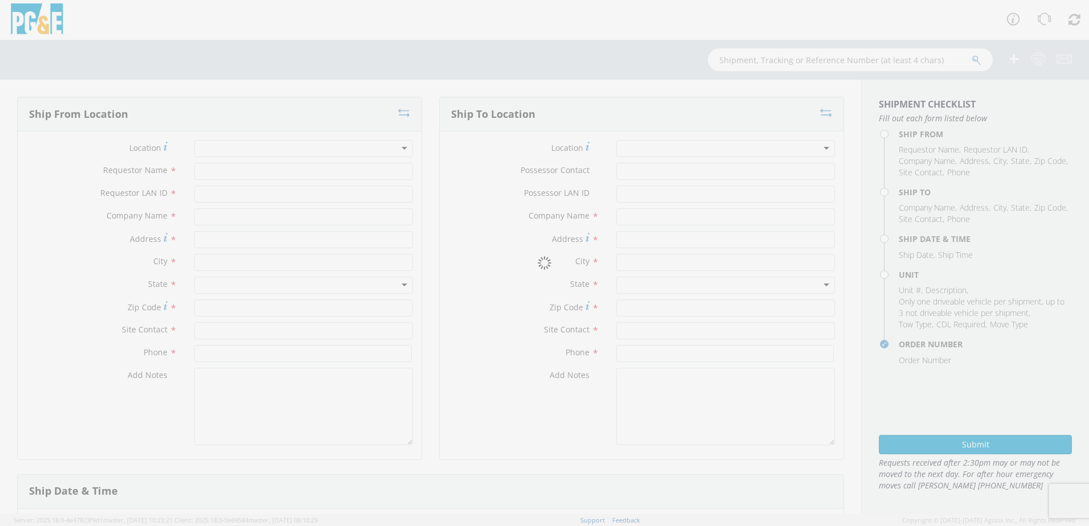
type textarea "ALT CONTACT: MARC LOPEZ @ 925-359-5953 GARAGE: 415-257-3180"
type input "[DATE]"
type input "8:00 AM"
type input "TRUCK; TROUBLE W/AERIAL 4X4"
type input "0"
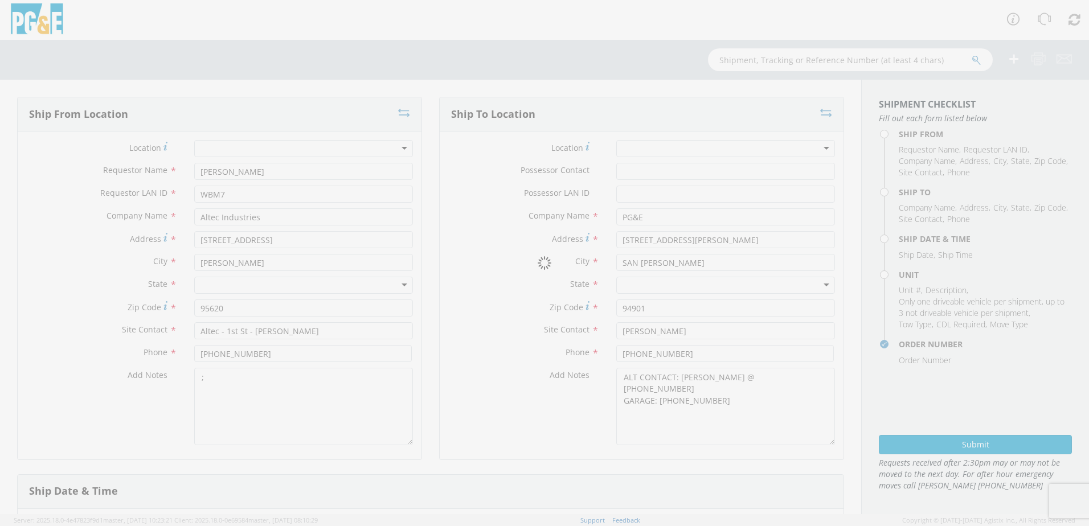
select select "B45113"
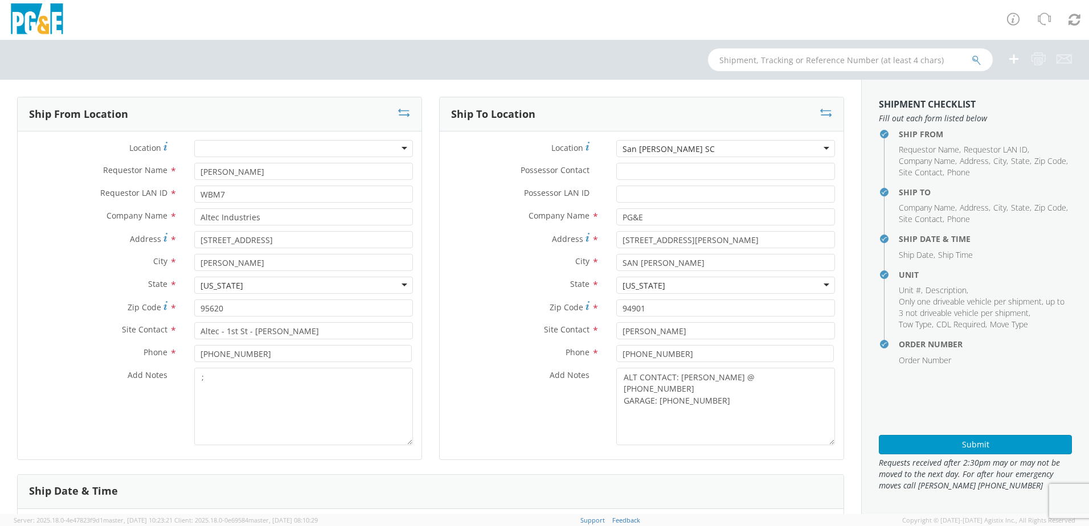
click at [696, 149] on div "San [PERSON_NAME] SC" at bounding box center [725, 148] width 219 height 17
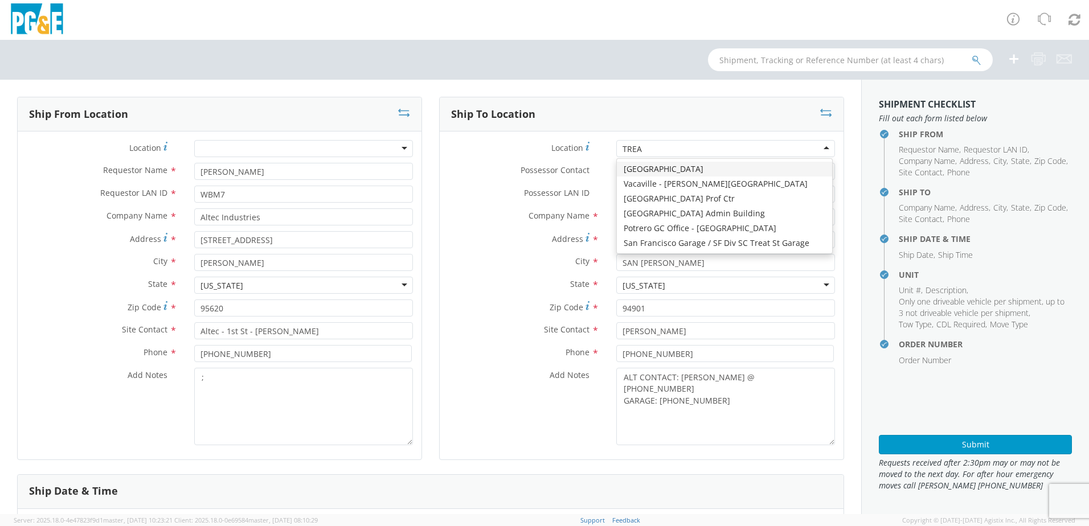
type input "TREAT"
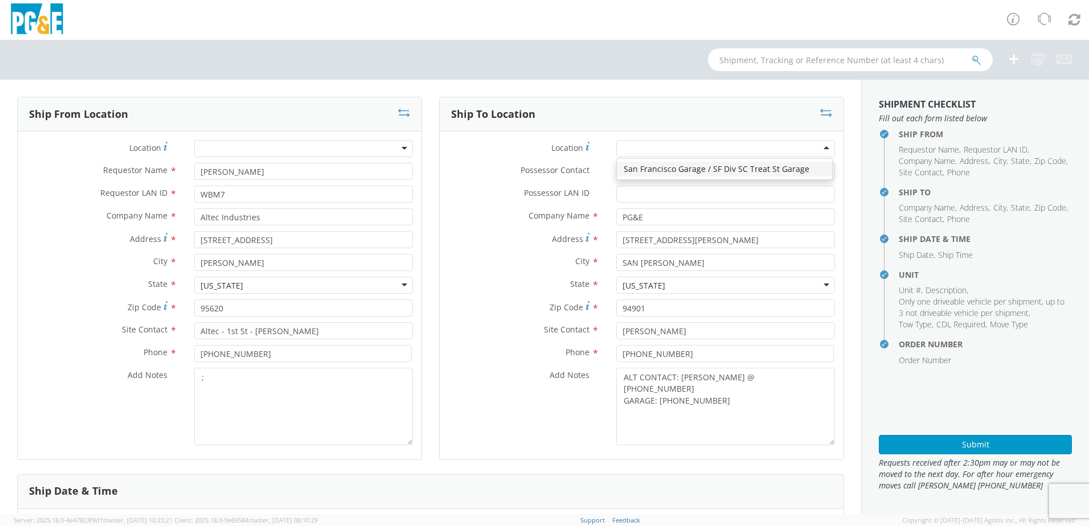
type input "536 TREAT STREET"
type input "SAN FRANCISCO"
type input "94110"
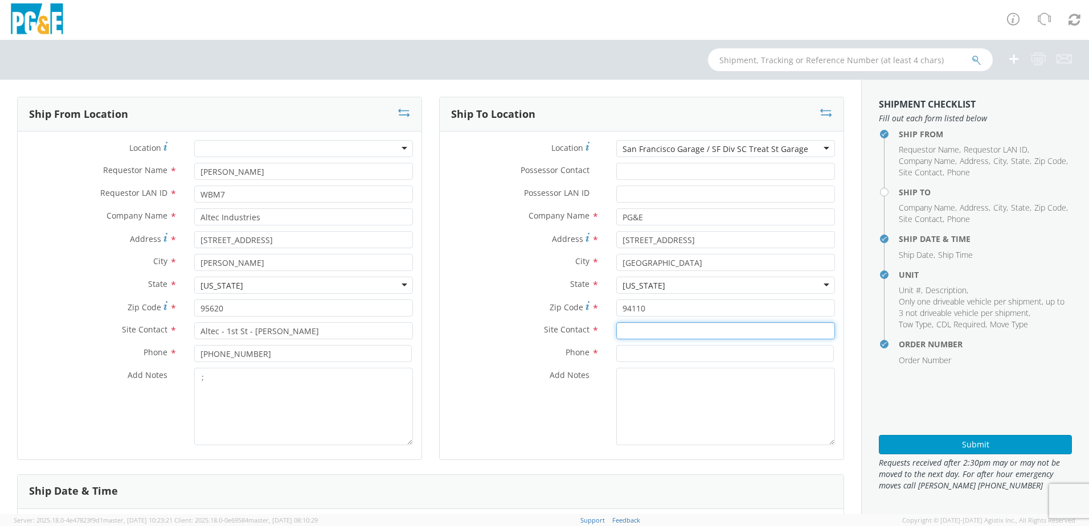
click at [630, 333] on input "text" at bounding box center [725, 330] width 219 height 17
paste input "Rick Ferrari"
type input "Rick Ferrari"
click at [634, 355] on input at bounding box center [724, 353] width 217 height 17
paste input "650-333-3468"
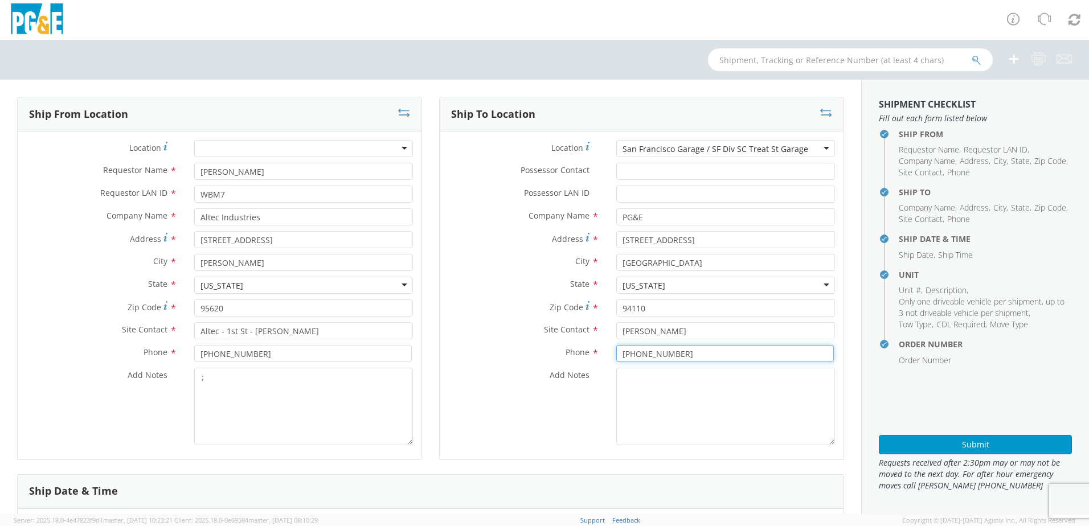
type input "650-333-3468"
click at [318, 395] on textarea ";" at bounding box center [303, 406] width 219 height 77
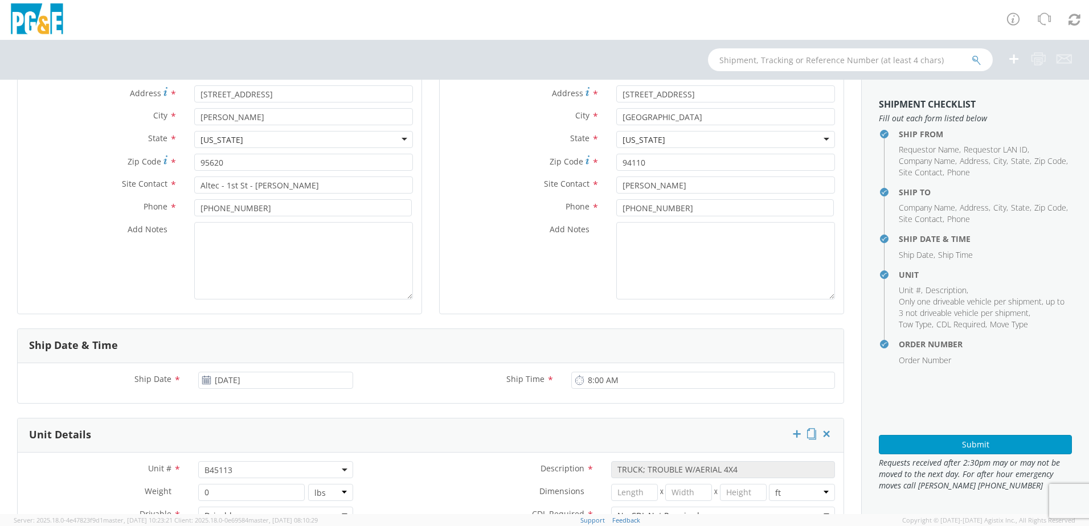
scroll to position [171, 0]
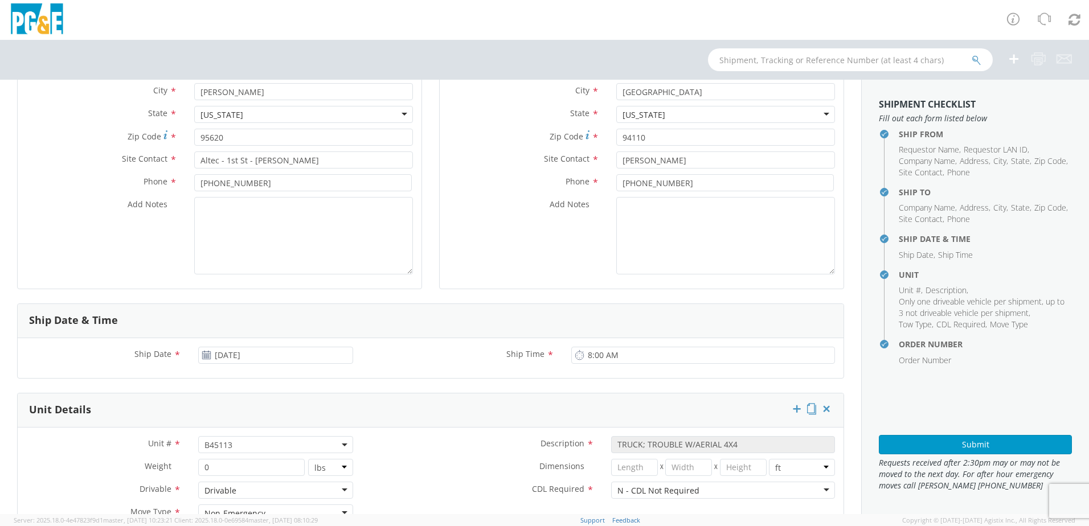
drag, startPoint x: 247, startPoint y: 443, endPoint x: 239, endPoint y: 451, distance: 10.5
click at [247, 443] on span "B45113" at bounding box center [275, 445] width 142 height 11
click at [224, 462] on input "search" at bounding box center [274, 463] width 147 height 17
paste input "B45339"
type input "B45339"
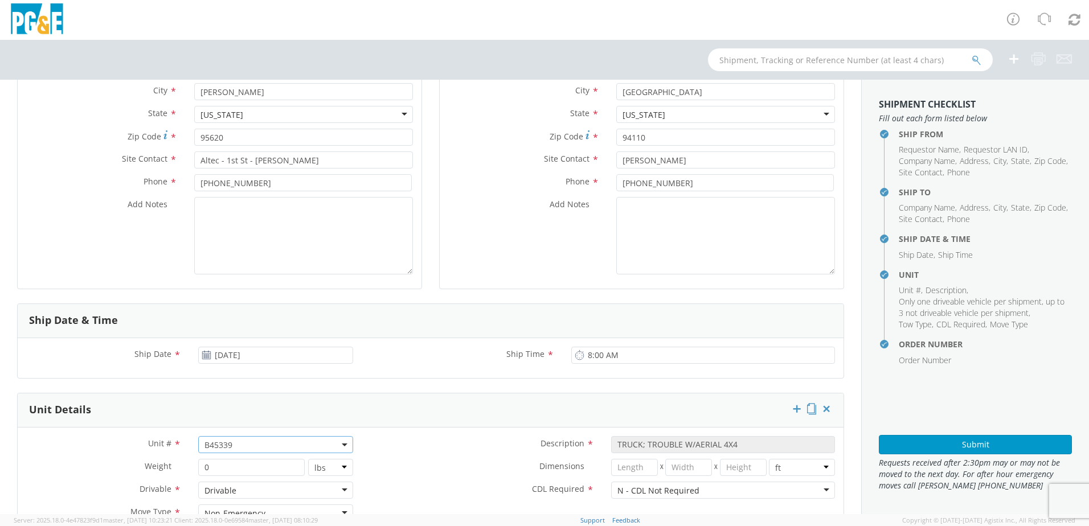
select select "B45339"
select select "? string: ?"
click at [419, 478] on div "Dimensions * X X in cm ft" at bounding box center [603, 470] width 482 height 23
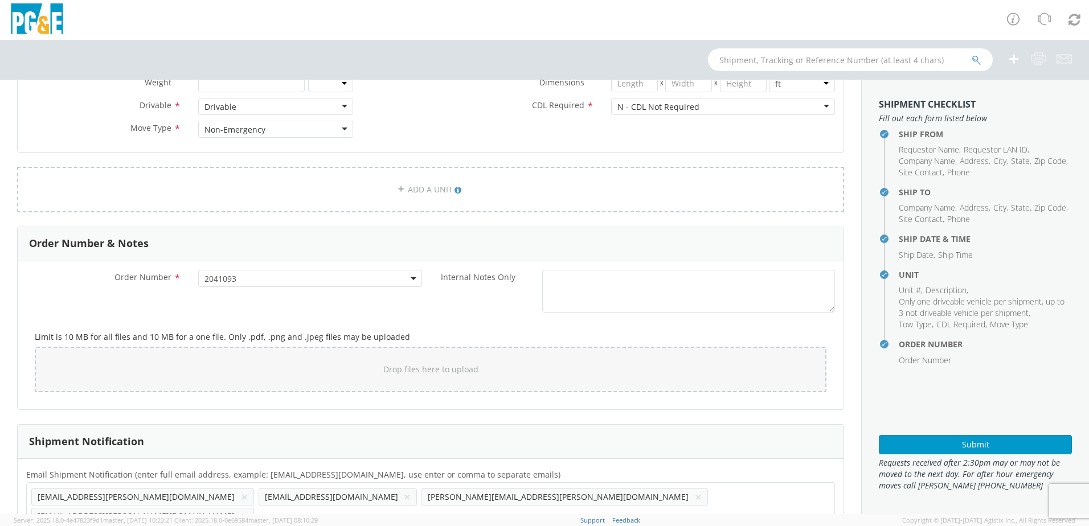
scroll to position [581, 0]
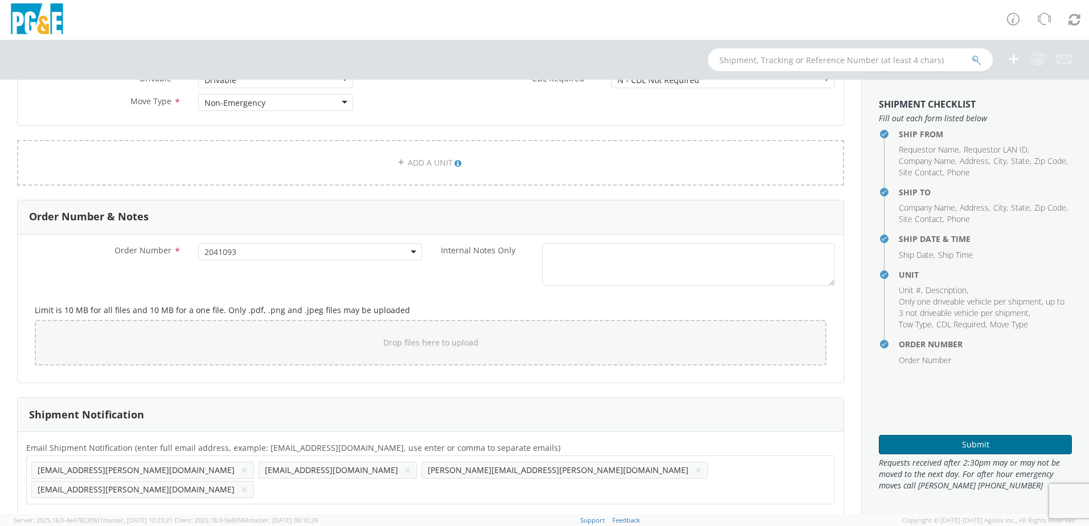
click at [920, 440] on button "Submit" at bounding box center [974, 444] width 193 height 19
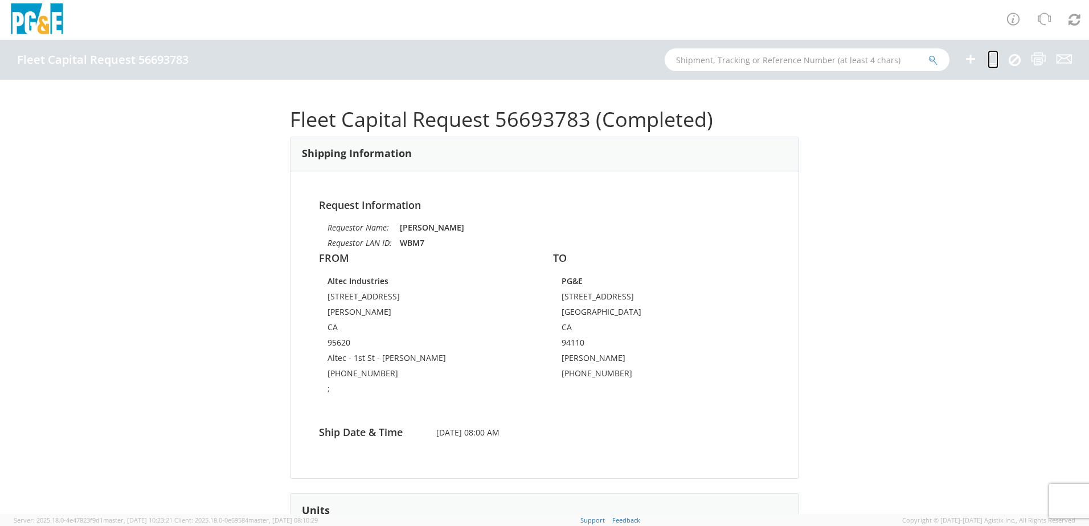
click at [990, 59] on icon at bounding box center [992, 59] width 11 height 14
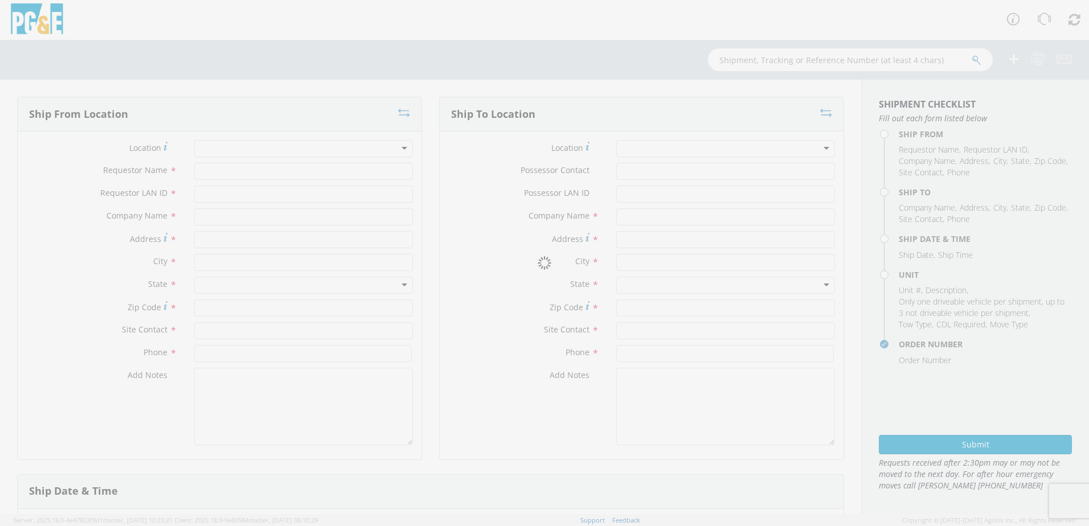
type input "[PERSON_NAME]"
type input "WBM7"
type input "Altec Industries"
type input "[STREET_ADDRESS]"
type input "[PERSON_NAME]"
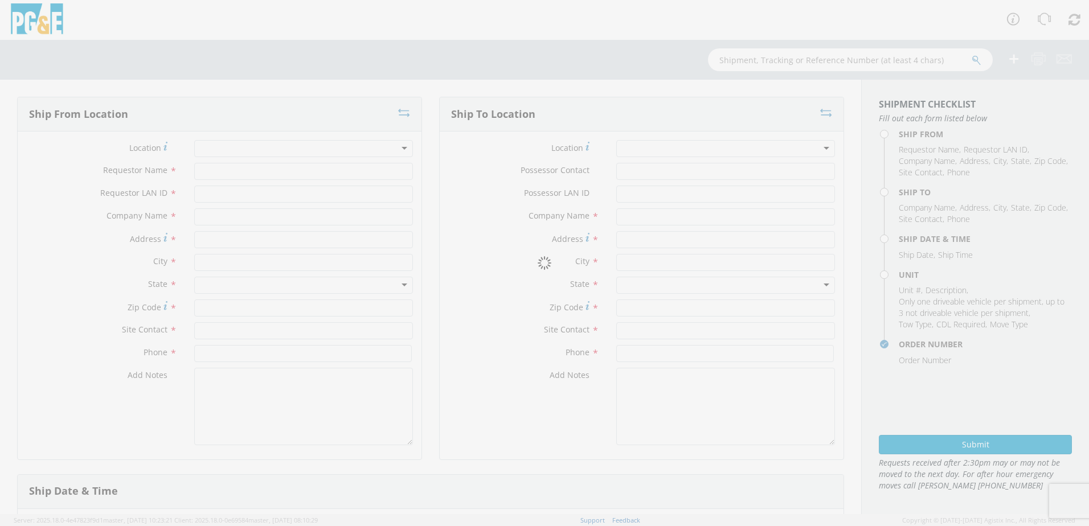
type input "95620"
type input "Altec - 1st St - [PERSON_NAME]"
type input "[PHONE_NUMBER]"
type textarea ";"
type input "PG&E"
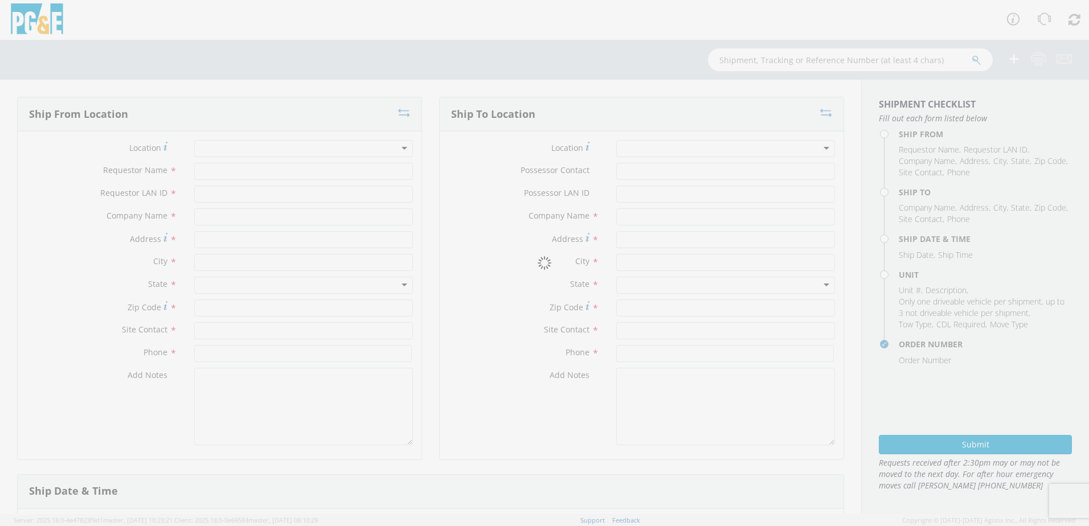
type input "536 TREAT STREET"
type input "SAN FRANCISCO"
type input "94110"
type input "Rick Ferrari"
type input "650-333-3468"
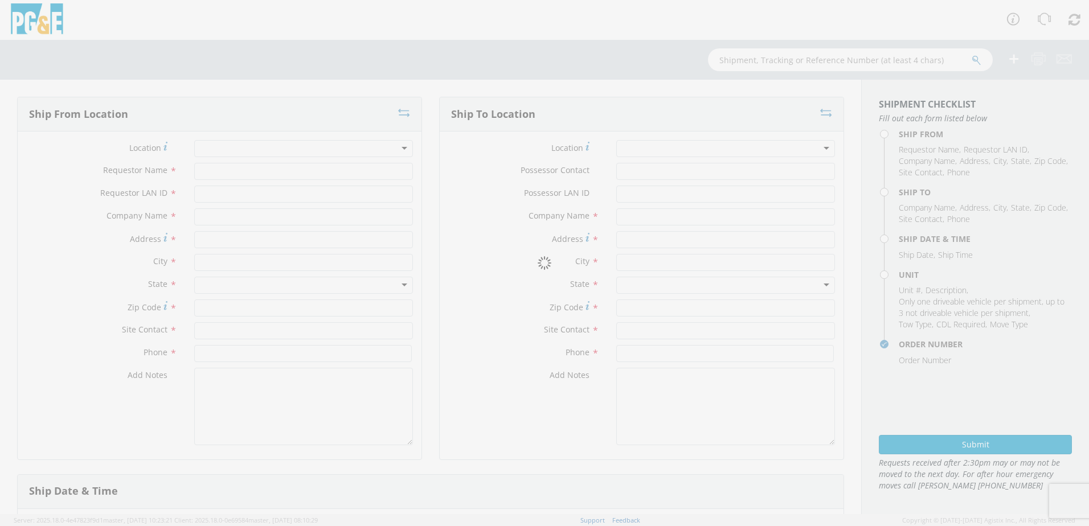
type input "[DATE]"
type input "8:00 AM"
type input "TRUCK; TROUBLE W/AERIAL 4X4"
type input "0"
select select "B45339"
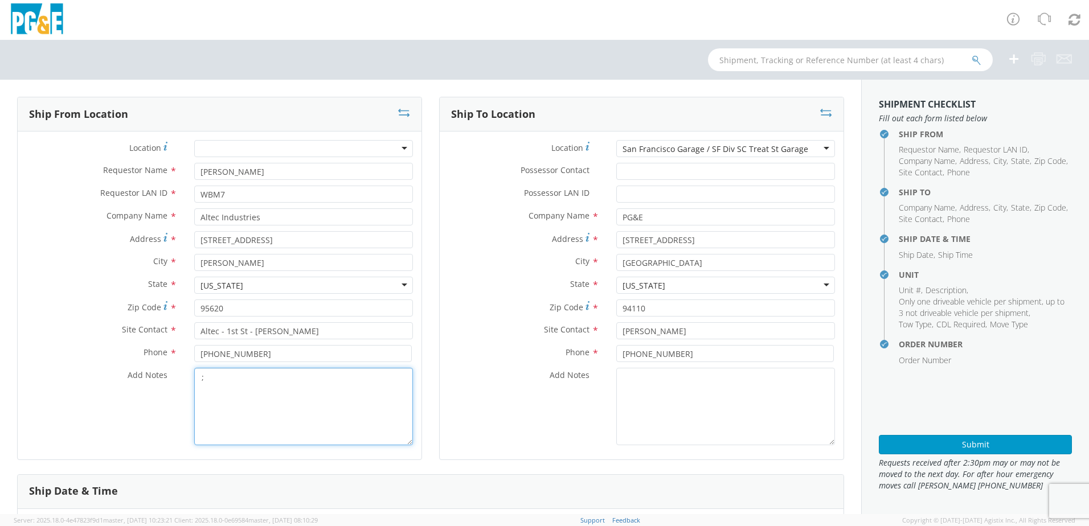
click at [237, 388] on textarea ";" at bounding box center [303, 406] width 219 height 77
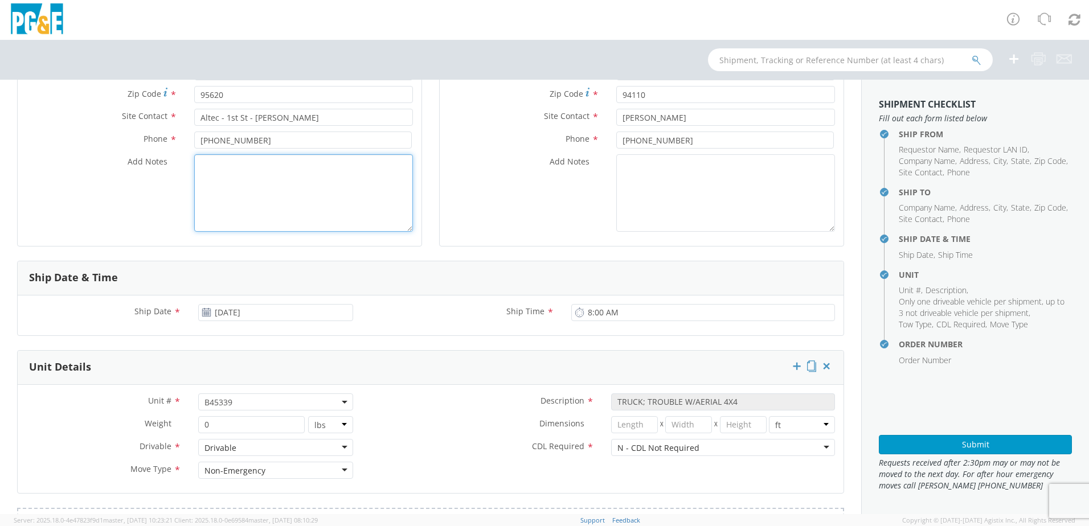
scroll to position [228, 0]
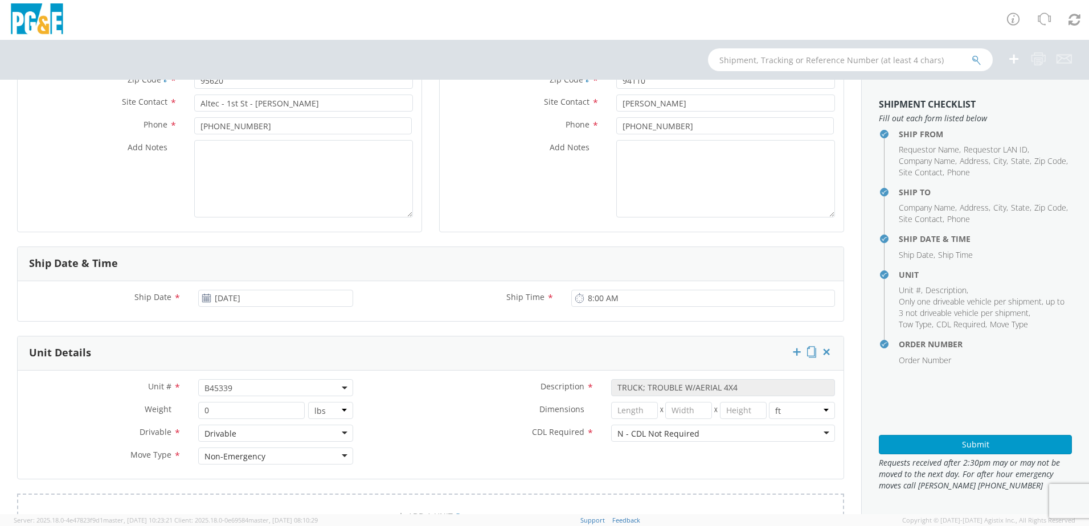
click at [253, 387] on span "B45339" at bounding box center [275, 388] width 142 height 11
click at [222, 406] on input "search" at bounding box center [274, 406] width 147 height 17
paste input "B45340"
type input "B45340"
select select "B45340"
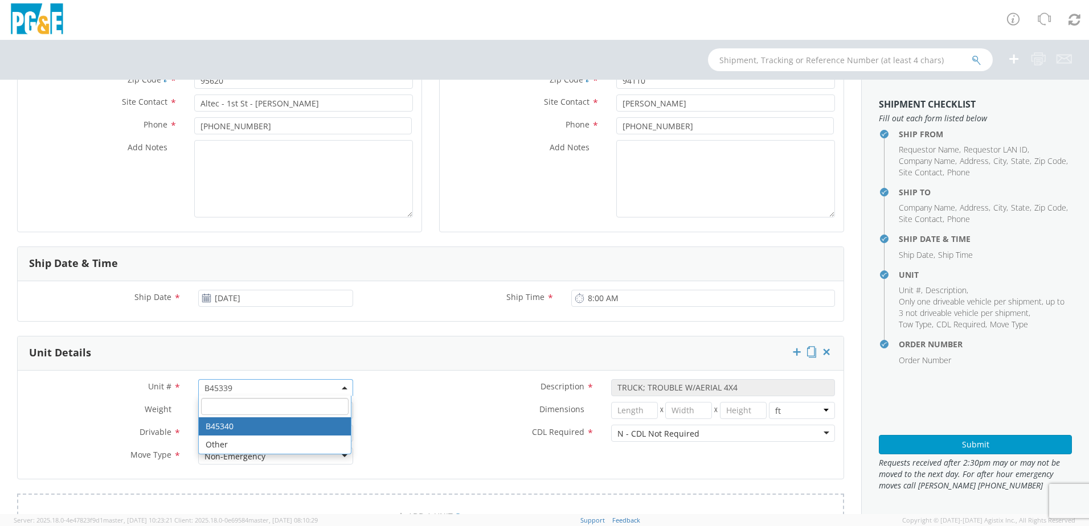
select select "? string: ?"
click at [387, 417] on div "Dimensions * X X in cm ft" at bounding box center [603, 410] width 482 height 17
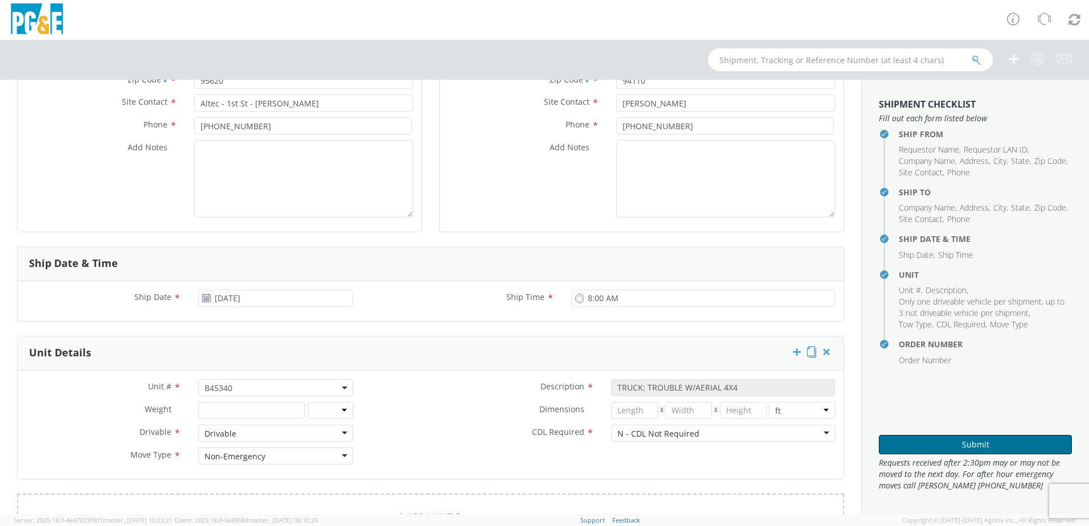
click at [895, 437] on button "Submit" at bounding box center [974, 444] width 193 height 19
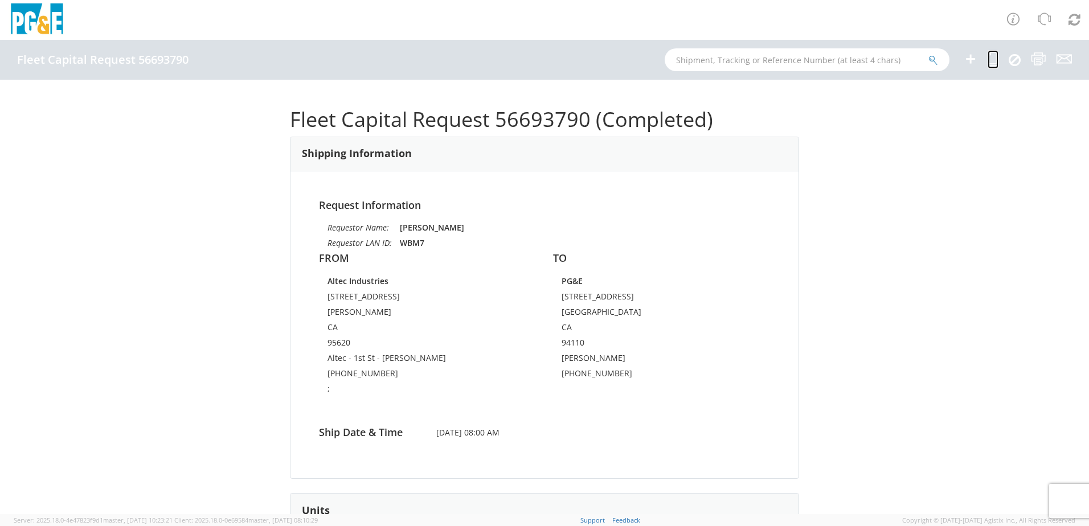
click at [997, 56] on icon at bounding box center [992, 59] width 11 height 14
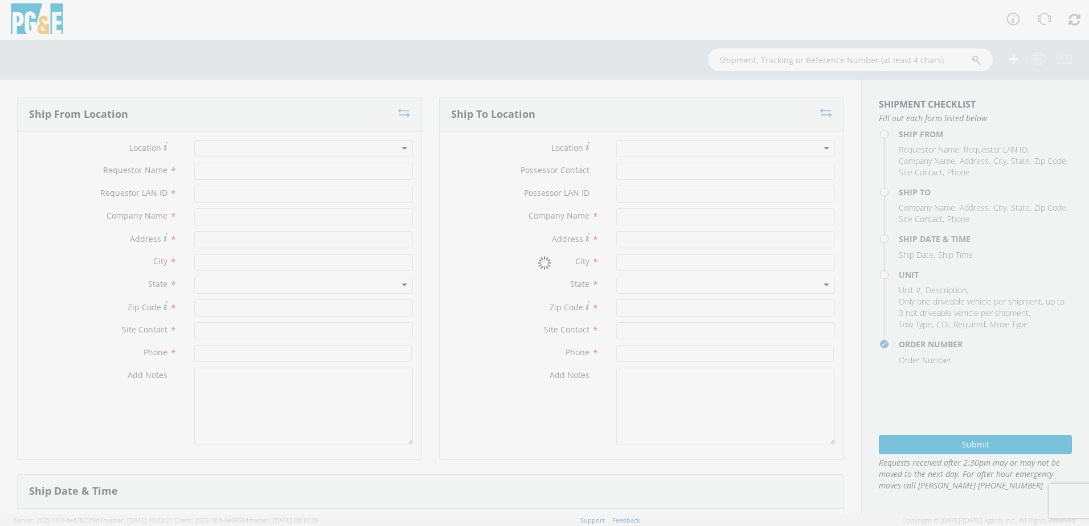
type input "[PERSON_NAME]"
type input "WBM7"
type input "Altec Industries"
type input "[STREET_ADDRESS]"
type input "[PERSON_NAME]"
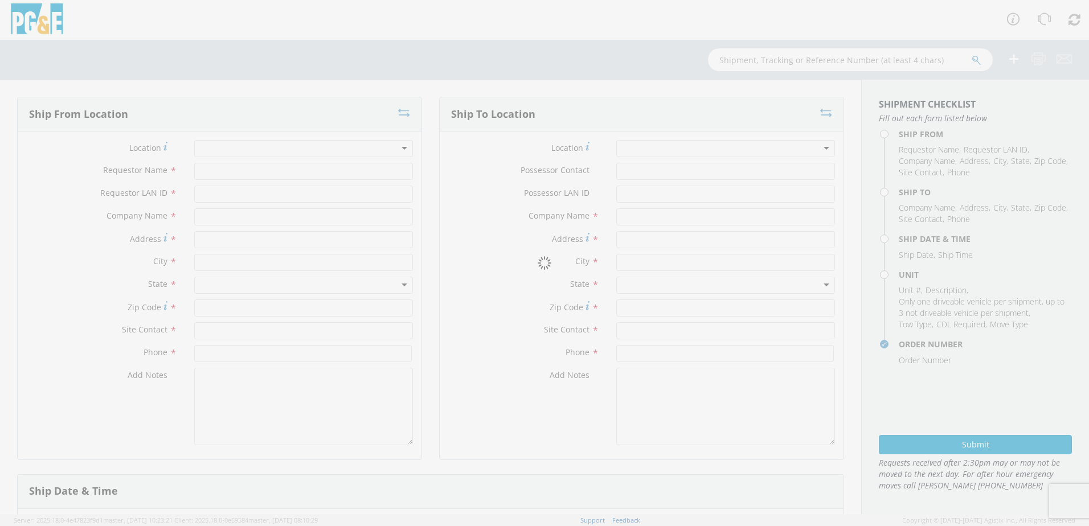
type input "95620"
type input "Altec - 1st St - [PERSON_NAME]"
type input "[PHONE_NUMBER]"
type textarea ";"
type input "PG&E"
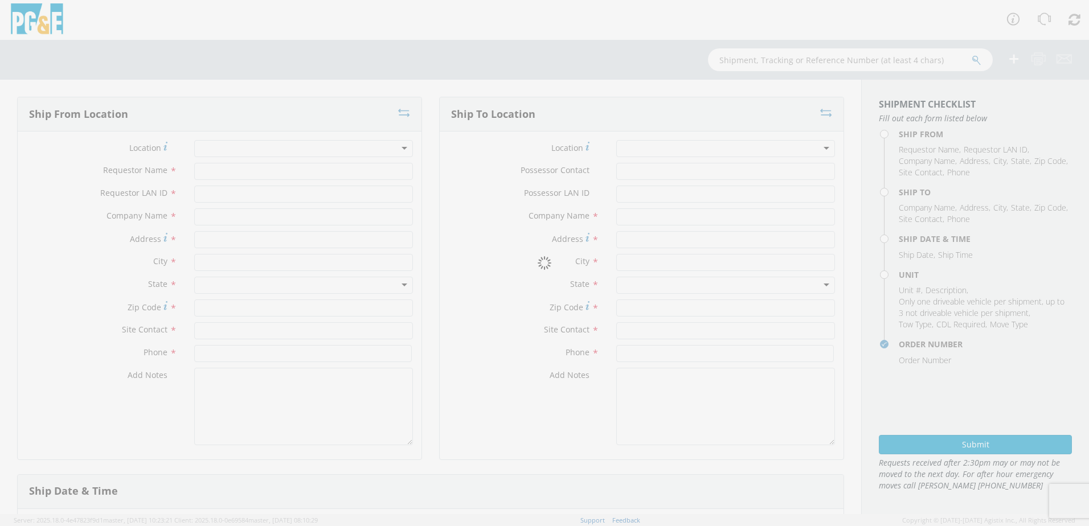
type input "536 TREAT STREET"
type input "SAN FRANCISCO"
type input "94110"
type input "Rick Ferrari"
type input "650-333-3468"
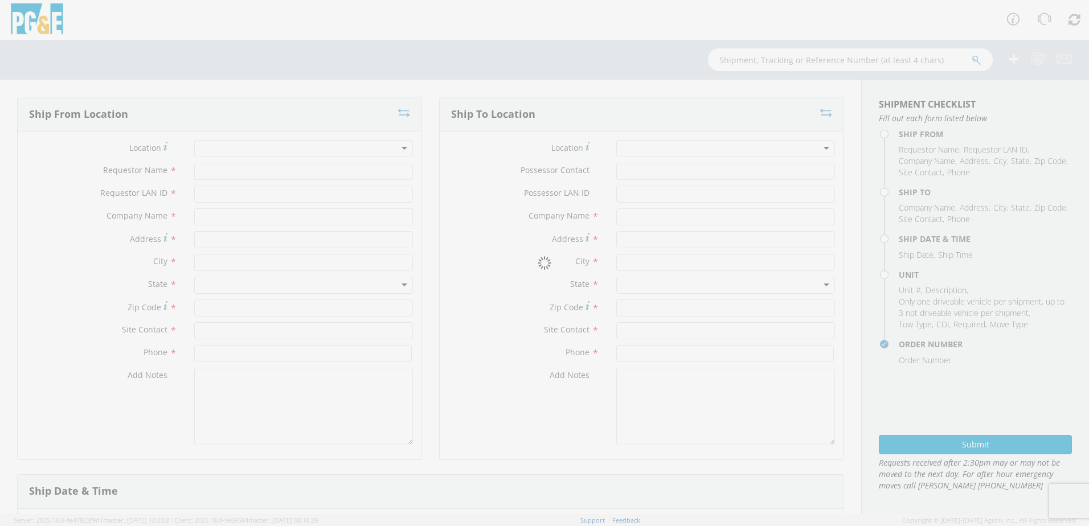
type input "[DATE]"
type input "8:00 AM"
type input "TRUCK; TROUBLE W/AERIAL 4X4"
type input "0"
select select "B45340"
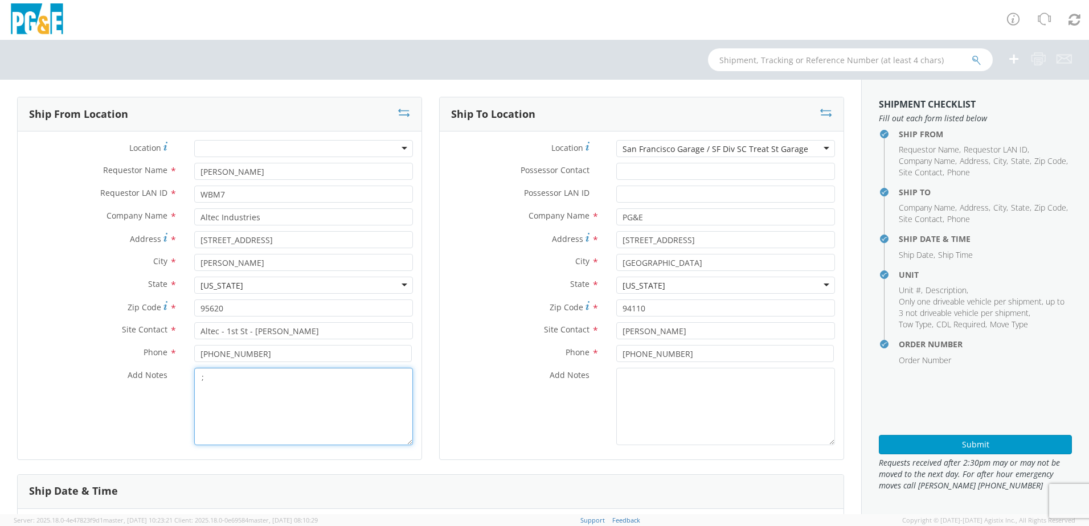
click at [249, 385] on textarea ";" at bounding box center [303, 406] width 219 height 77
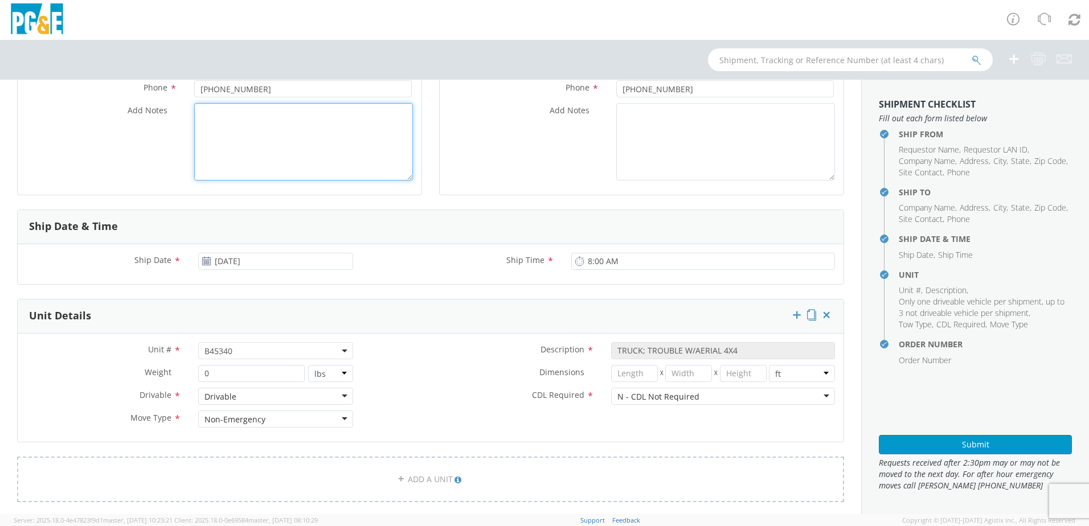
scroll to position [285, 0]
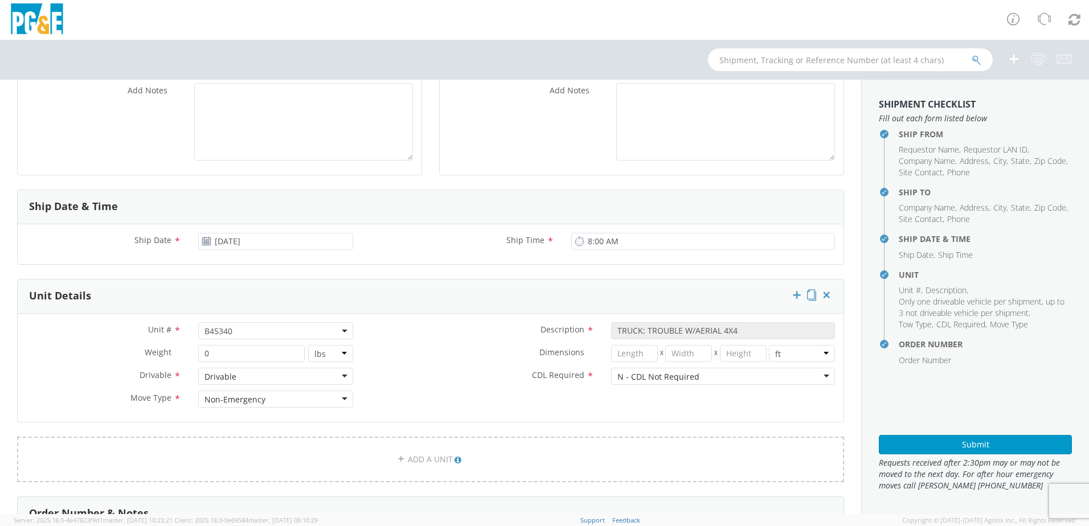
click at [247, 332] on span "B45340" at bounding box center [275, 331] width 142 height 11
click at [231, 346] on input "search" at bounding box center [274, 349] width 147 height 17
paste input "B45341"
type input "B45341"
select select "B45341"
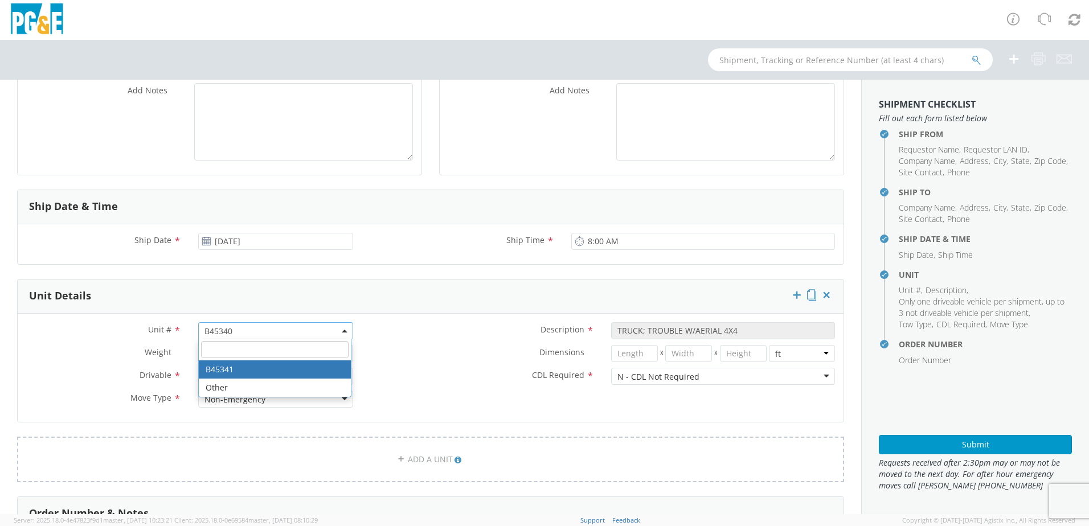
select select "? string: ?"
click at [438, 379] on label "CDL Required *" at bounding box center [482, 375] width 241 height 15
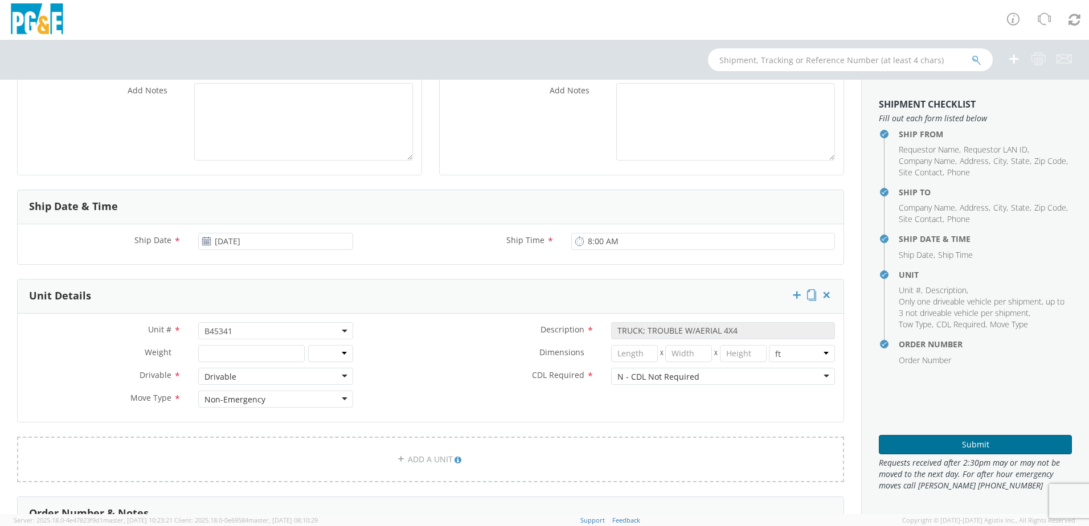
click at [935, 443] on button "Submit" at bounding box center [974, 444] width 193 height 19
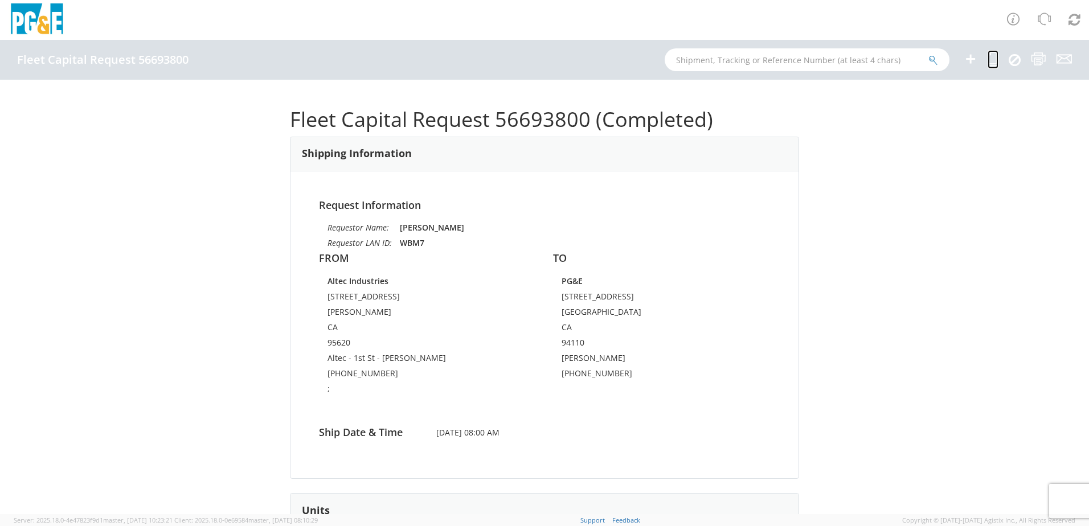
click at [994, 55] on icon at bounding box center [992, 59] width 11 height 14
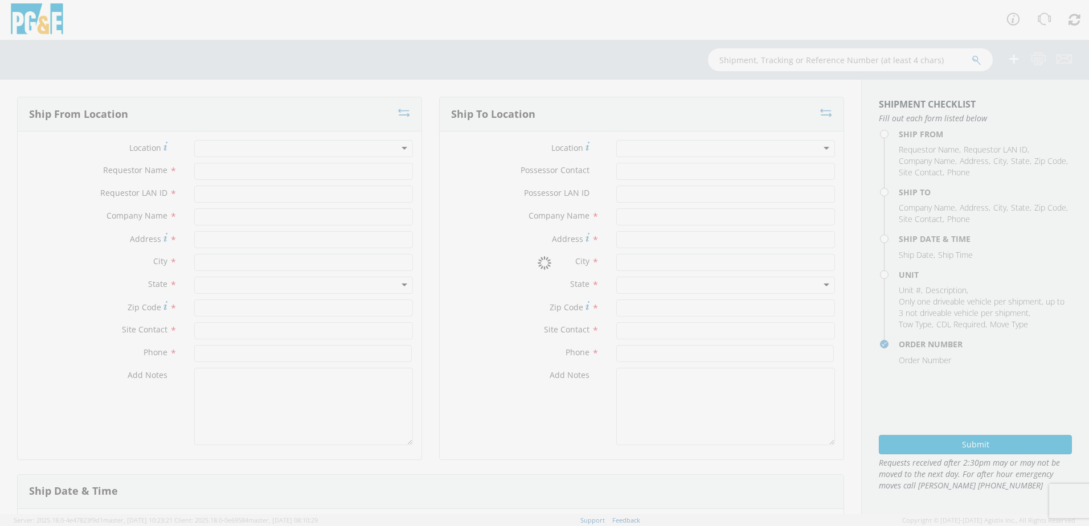
type input "[PERSON_NAME]"
type input "WBM7"
type input "Altec Industries"
type input "[STREET_ADDRESS]"
type input "[PERSON_NAME]"
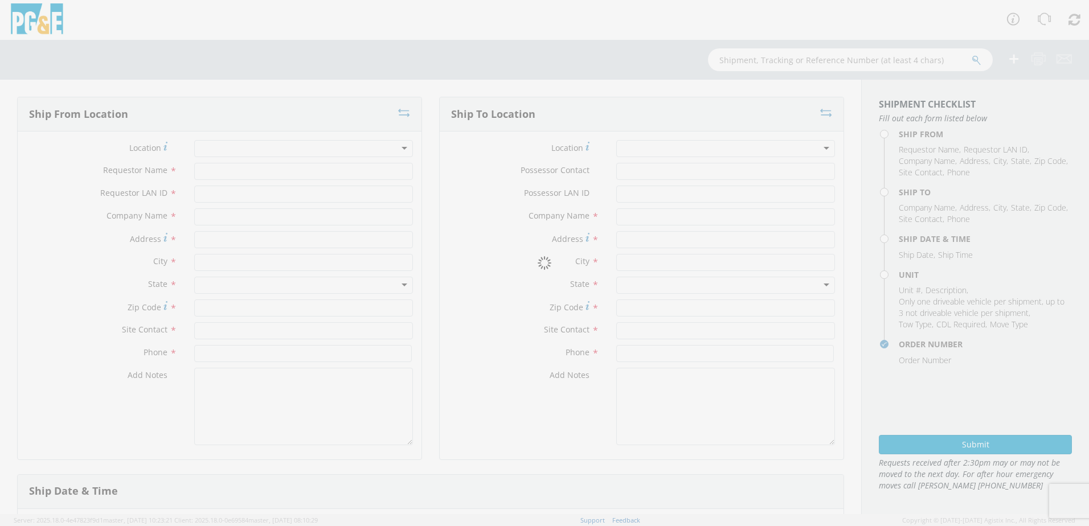
type input "95620"
type input "Altec - 1st St - [PERSON_NAME]"
type input "[PHONE_NUMBER]"
type textarea ";"
type input "PG&E"
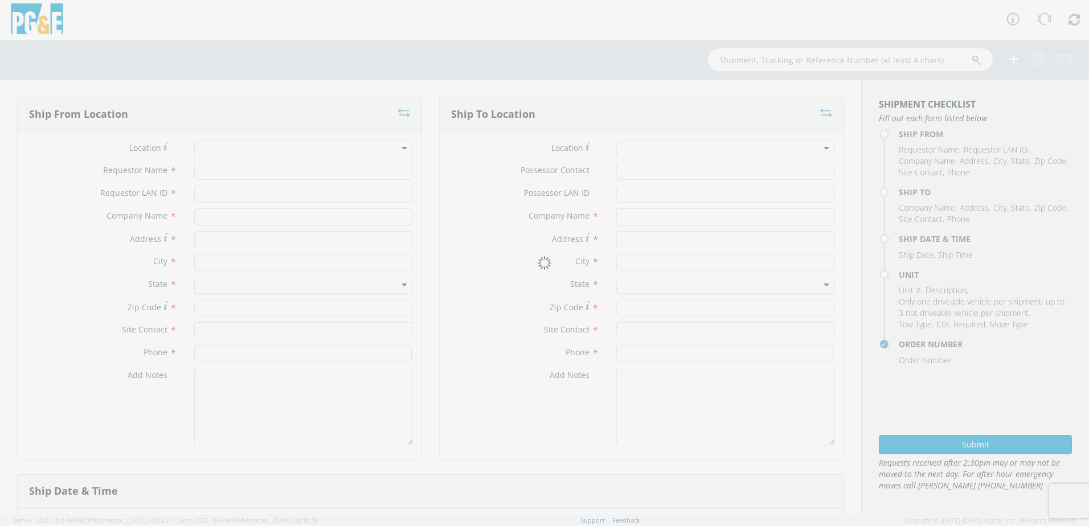
type input "536 TREAT STREET"
type input "SAN FRANCISCO"
type input "94110"
type input "Rick Ferrari"
type input "650-333-3468"
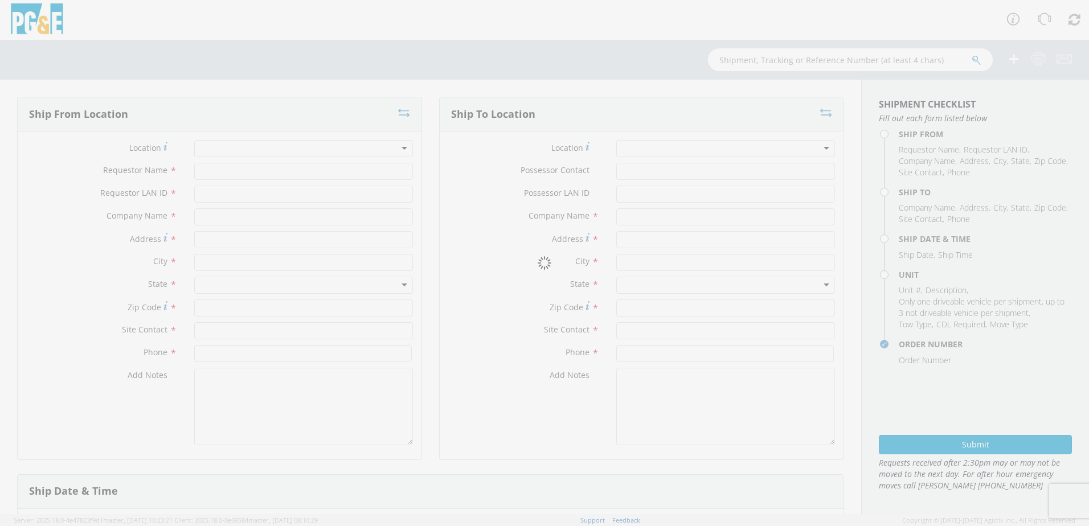
type input "[DATE]"
type input "8:00 AM"
type input "TRUCK; TROUBLE W/AERIAL 4X4"
type input "0"
select select "B45341"
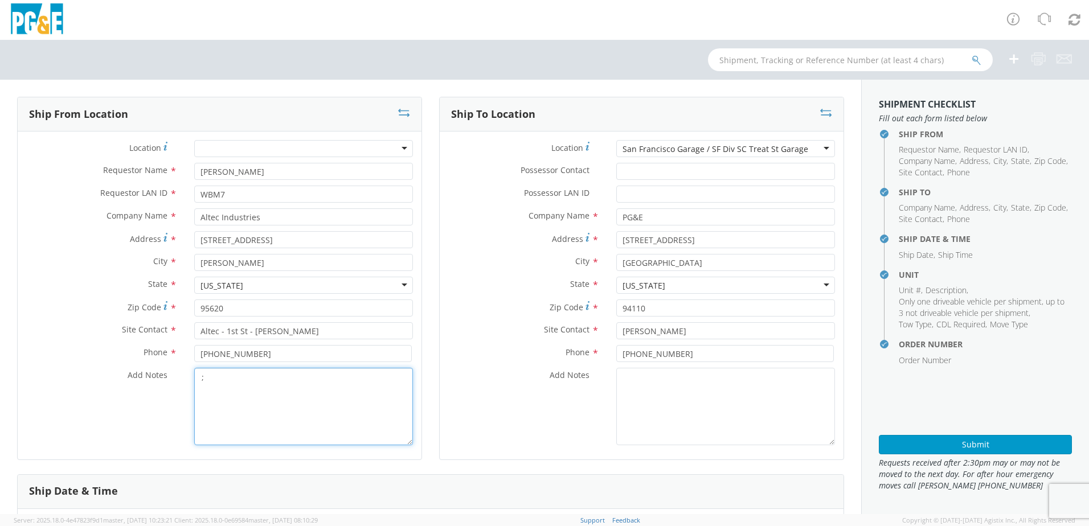
click at [218, 401] on textarea ";" at bounding box center [303, 406] width 219 height 77
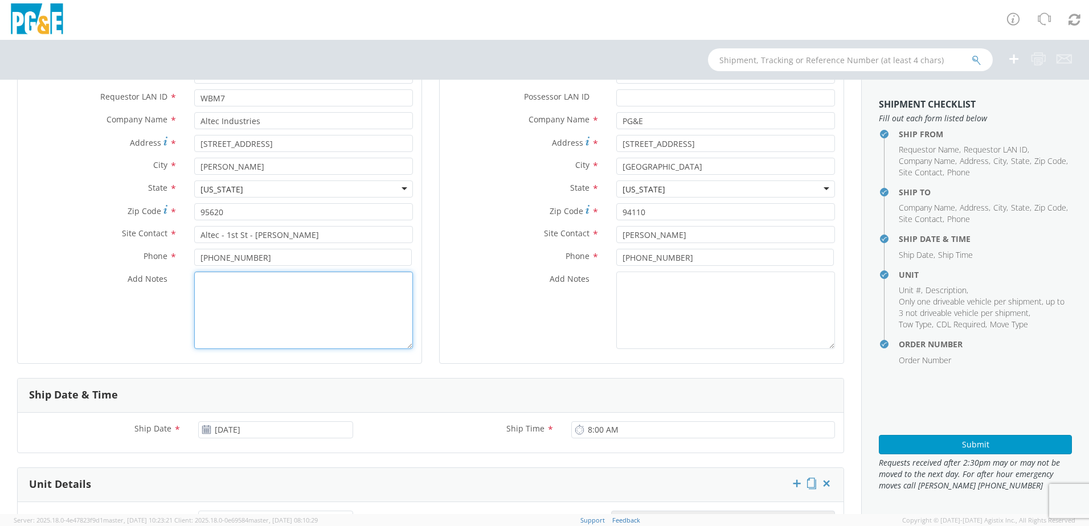
scroll to position [228, 0]
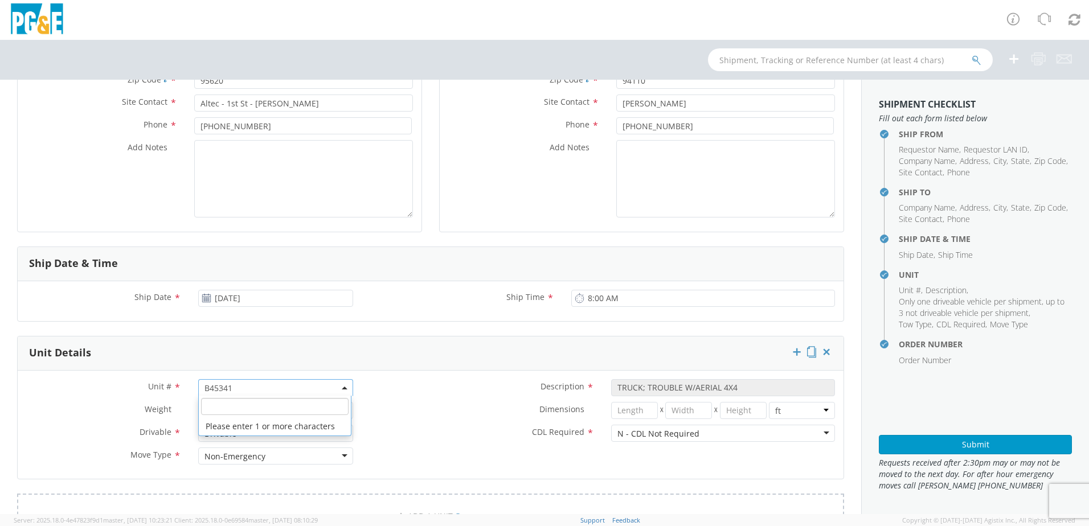
click at [270, 391] on span "B45341" at bounding box center [275, 388] width 142 height 11
click at [228, 410] on input "search" at bounding box center [274, 406] width 147 height 17
paste input "B45342"
type input "B45342"
select select "B45342"
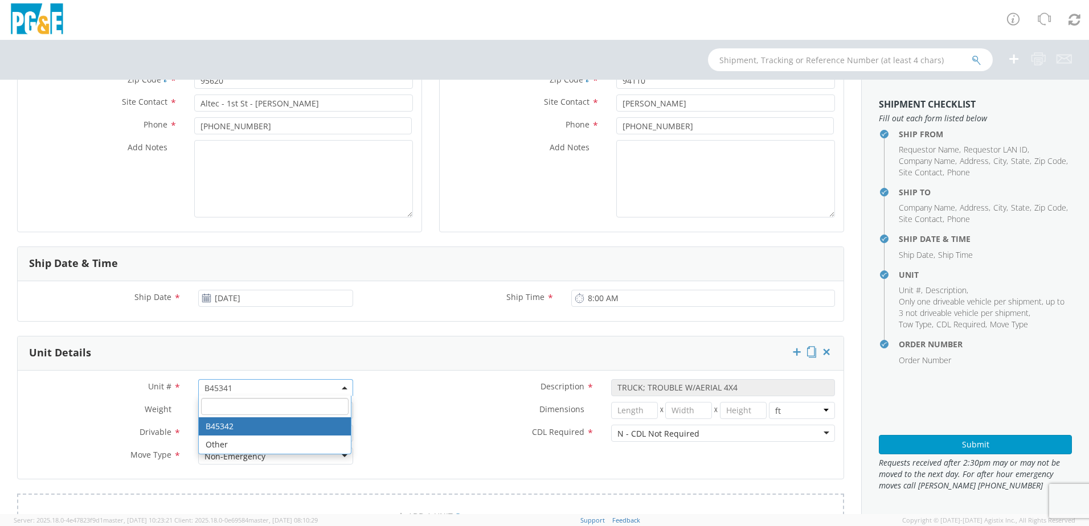
select select "? string: ?"
click at [405, 425] on label "CDL Required *" at bounding box center [482, 432] width 241 height 15
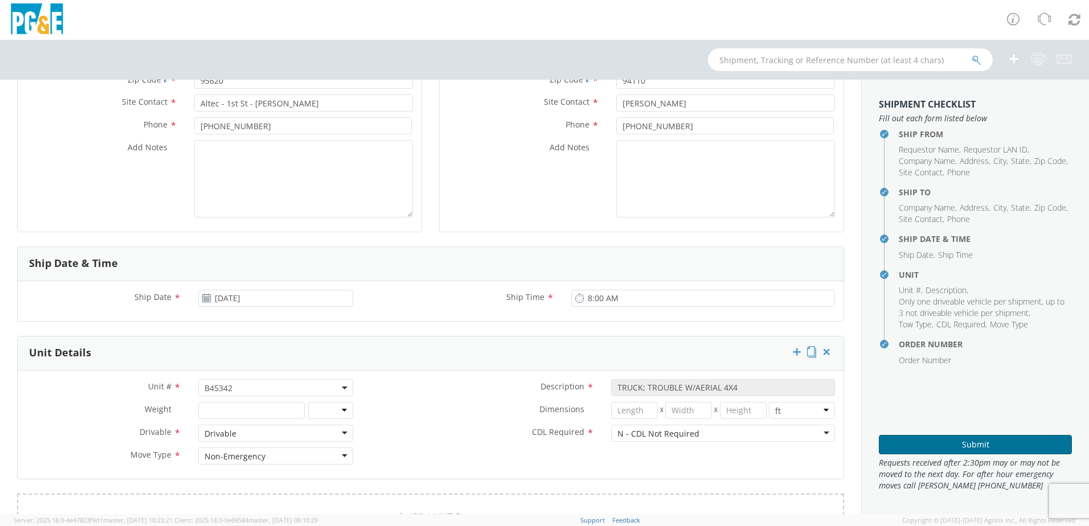
click at [975, 440] on button "Submit" at bounding box center [974, 444] width 193 height 19
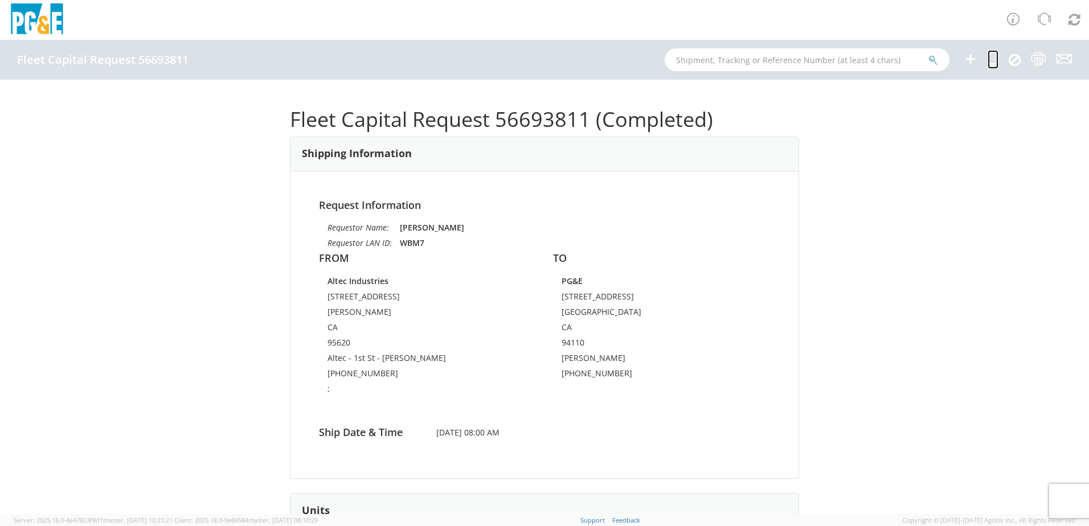
click at [993, 58] on icon at bounding box center [992, 59] width 11 height 14
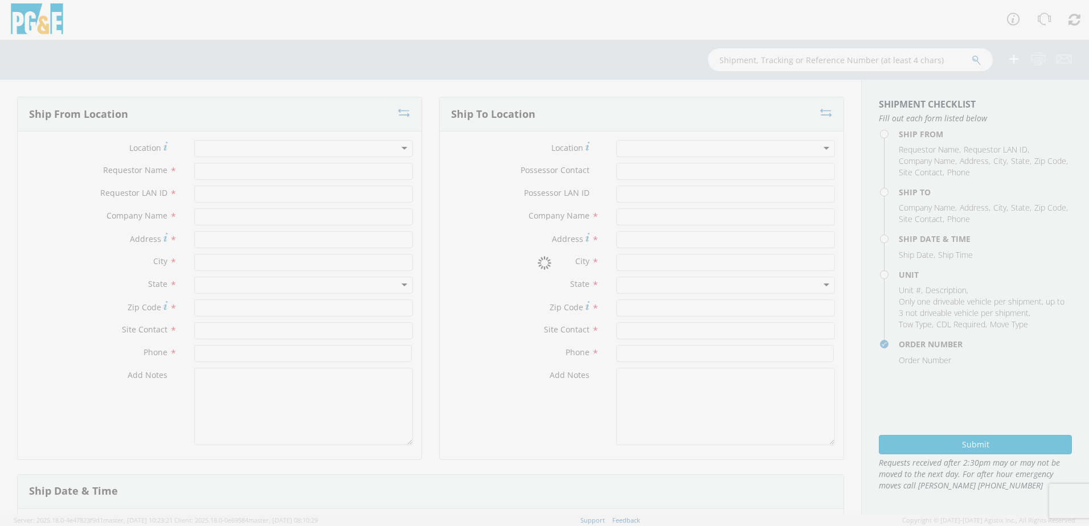
type input "[PERSON_NAME]"
type input "WBM7"
type input "Altec Industries"
type input "[STREET_ADDRESS]"
type input "[PERSON_NAME]"
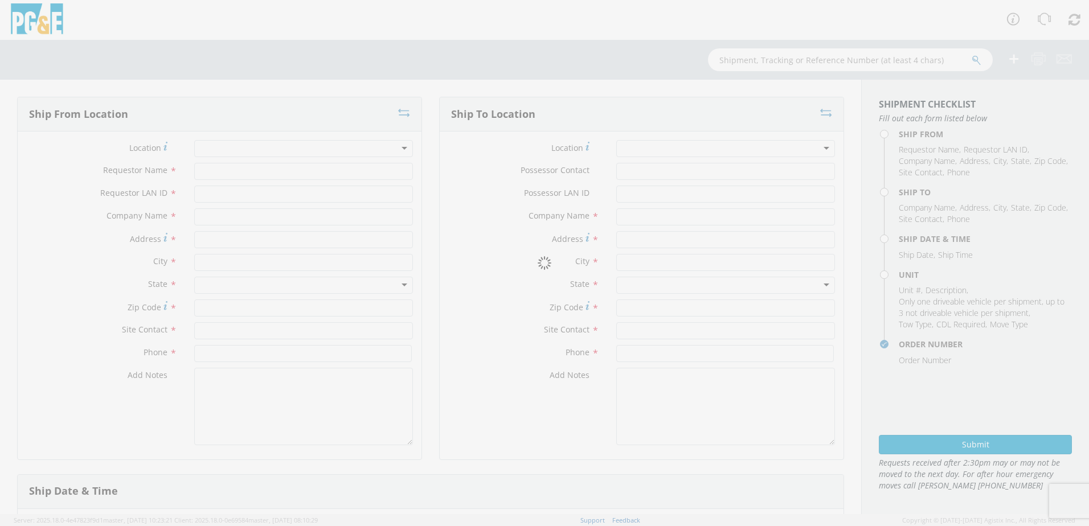
type input "95620"
type input "Altec - 1st St - [PERSON_NAME]"
type input "[PHONE_NUMBER]"
type textarea ";"
type input "PG&E"
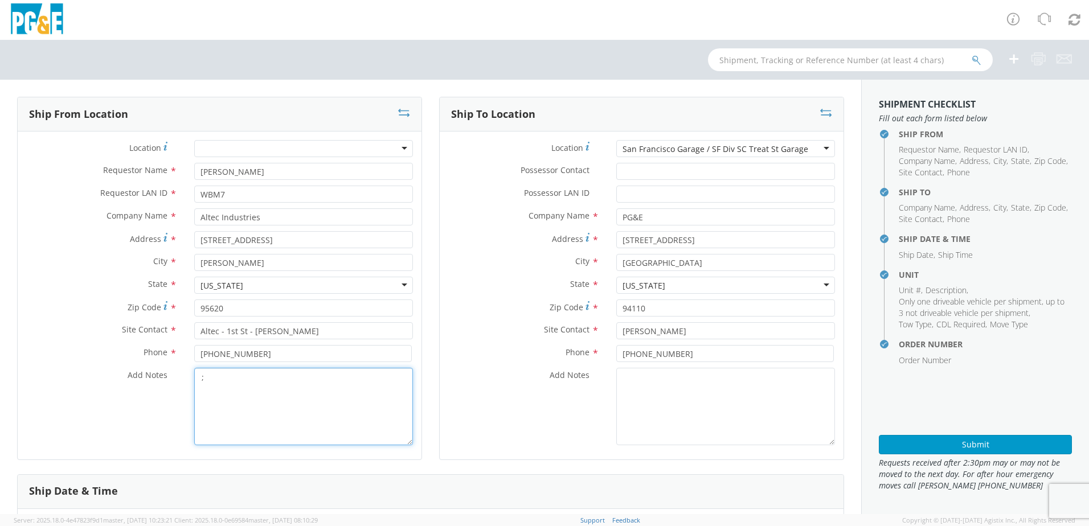
click at [279, 383] on textarea ";" at bounding box center [303, 406] width 219 height 77
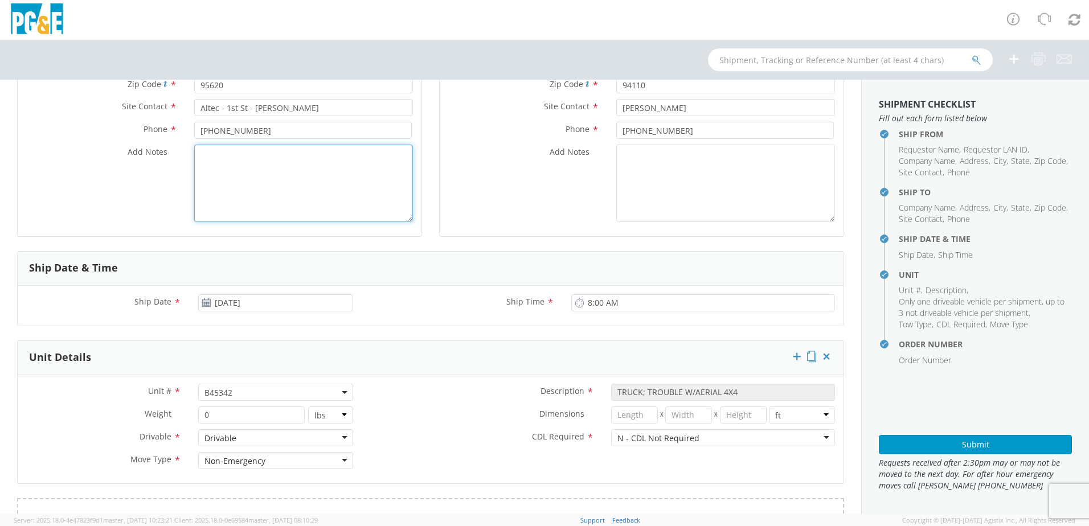
scroll to position [228, 0]
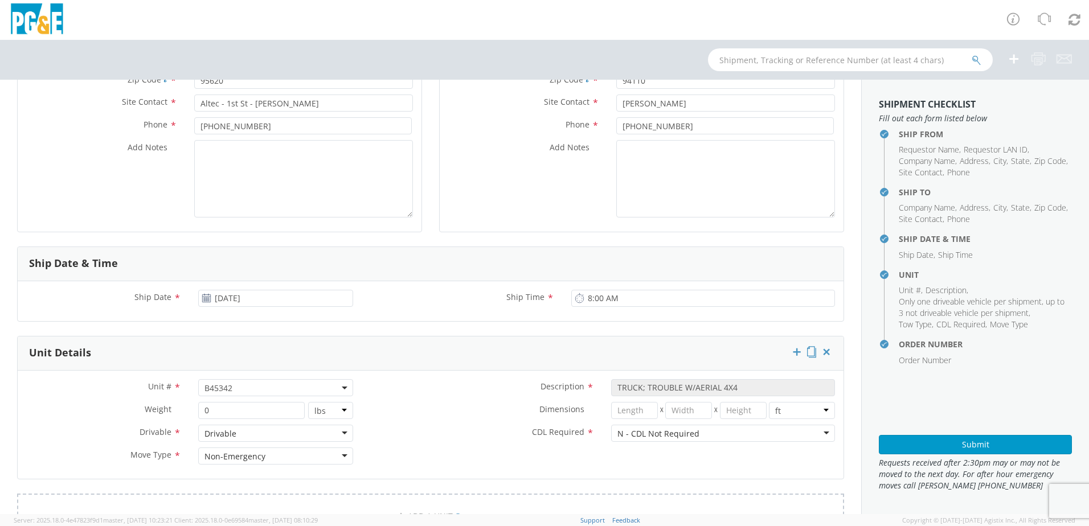
click at [272, 390] on span "B45342" at bounding box center [275, 388] width 142 height 11
click at [227, 408] on input "search" at bounding box center [274, 406] width 147 height 17
paste input "B45347"
click at [414, 408] on label "Dimensions *" at bounding box center [482, 409] width 241 height 15
click at [921, 448] on button "Submit" at bounding box center [974, 444] width 193 height 19
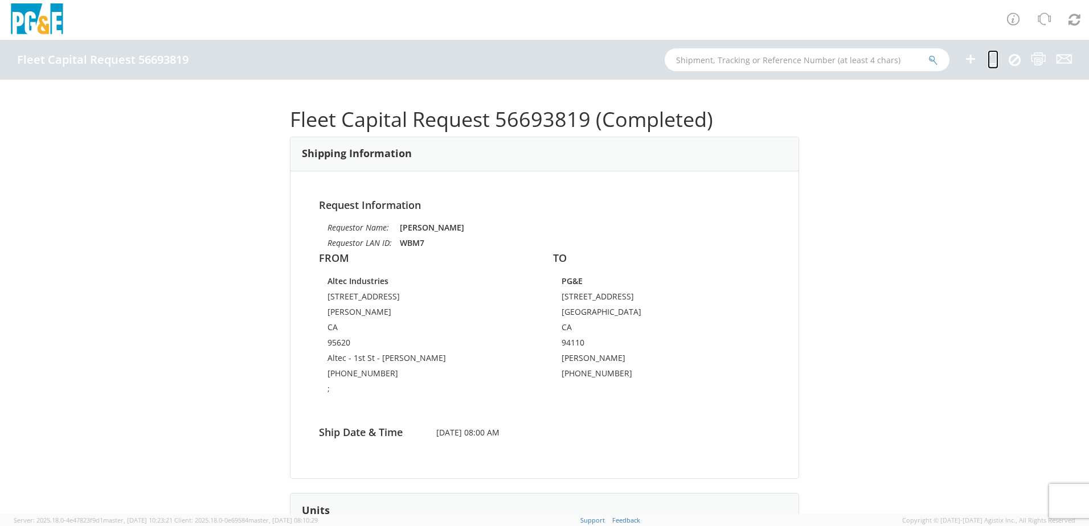
click at [995, 56] on icon at bounding box center [992, 59] width 11 height 14
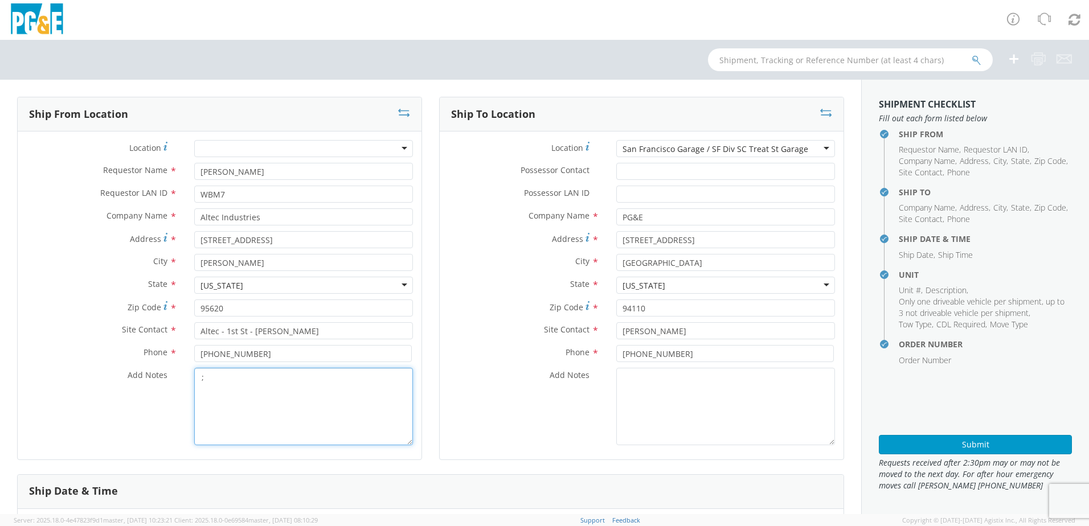
click at [241, 393] on textarea ";" at bounding box center [303, 406] width 219 height 77
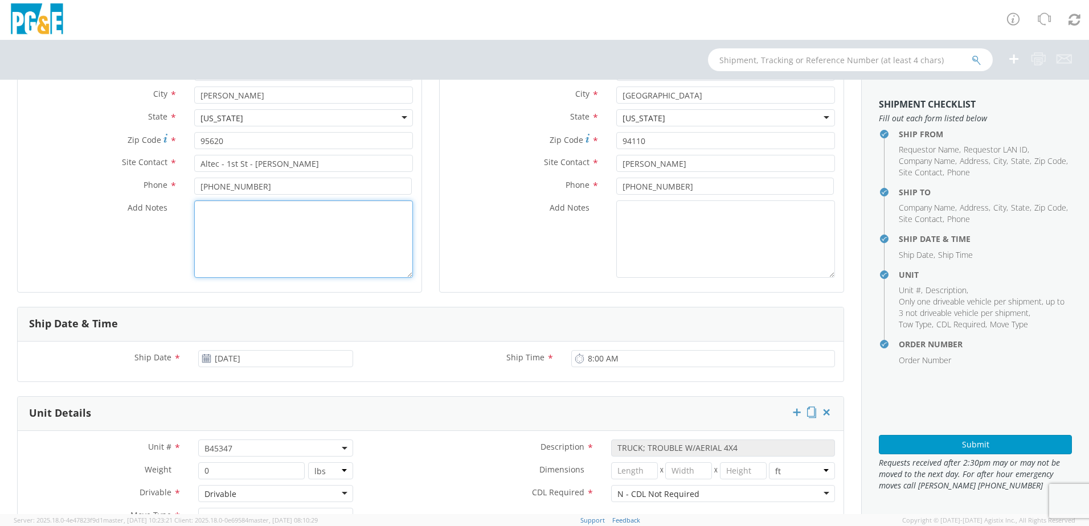
scroll to position [228, 0]
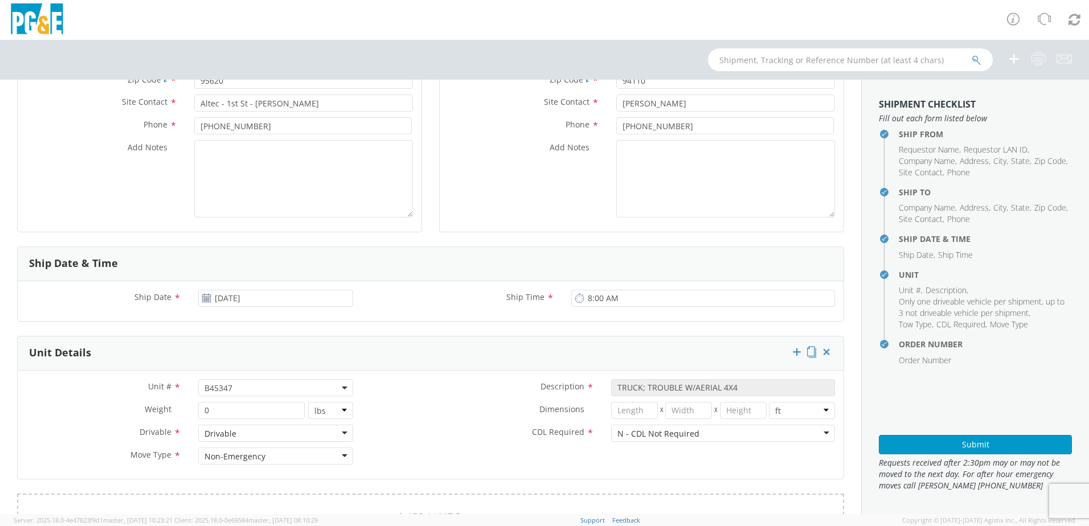
click at [245, 387] on span "B45347" at bounding box center [275, 388] width 142 height 11
click at [211, 401] on input "search" at bounding box center [274, 406] width 147 height 17
paste input "B45356"
click at [430, 435] on label "CDL Required *" at bounding box center [482, 432] width 241 height 15
click at [943, 442] on button "Submit" at bounding box center [974, 444] width 193 height 19
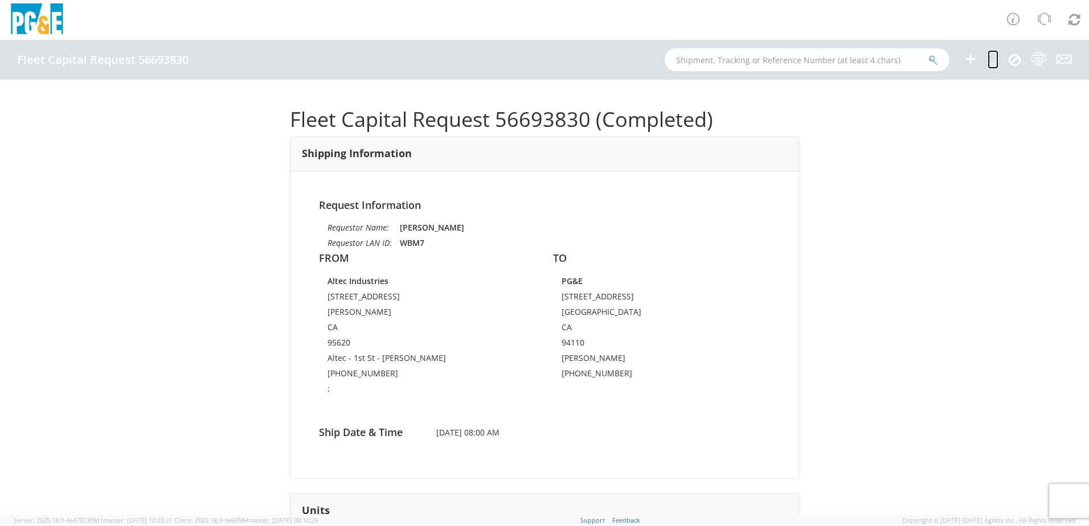
click at [995, 54] on icon at bounding box center [992, 59] width 11 height 14
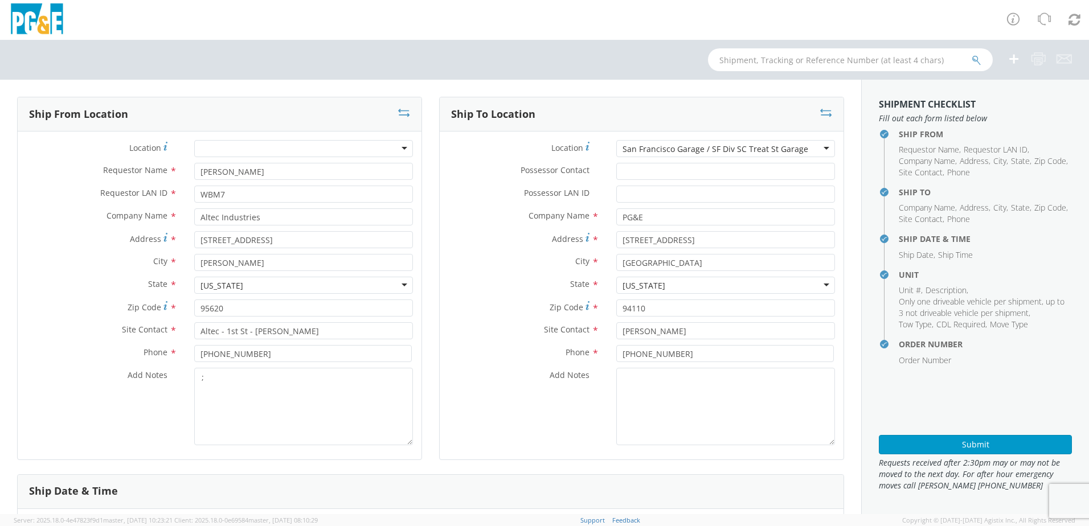
click at [775, 149] on div "San Francisco Garage / SF Div SC Treat St Garage" at bounding box center [715, 148] width 186 height 11
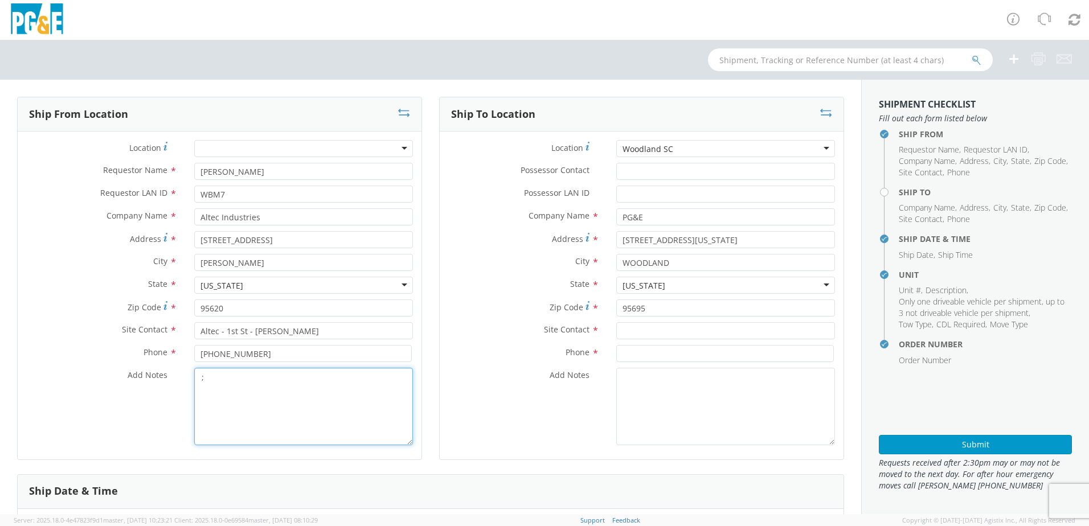
click at [291, 381] on textarea ";" at bounding box center [303, 406] width 219 height 77
click at [660, 331] on input "text" at bounding box center [725, 330] width 219 height 17
paste input "Jon Daniels"
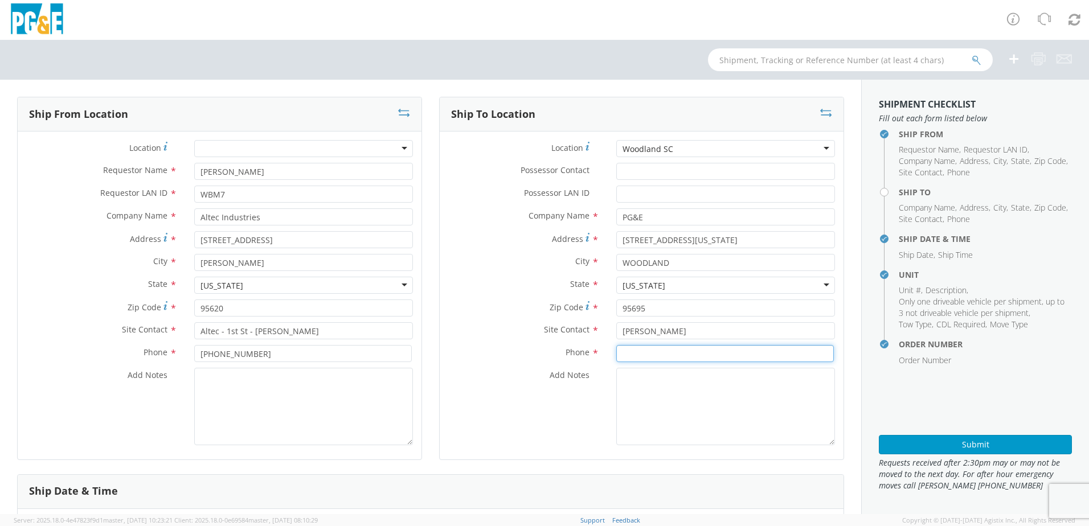
click at [623, 354] on input at bounding box center [724, 353] width 217 height 17
paste input "707-210-7076"
click at [664, 381] on textarea "Add Notes *" at bounding box center [725, 406] width 219 height 77
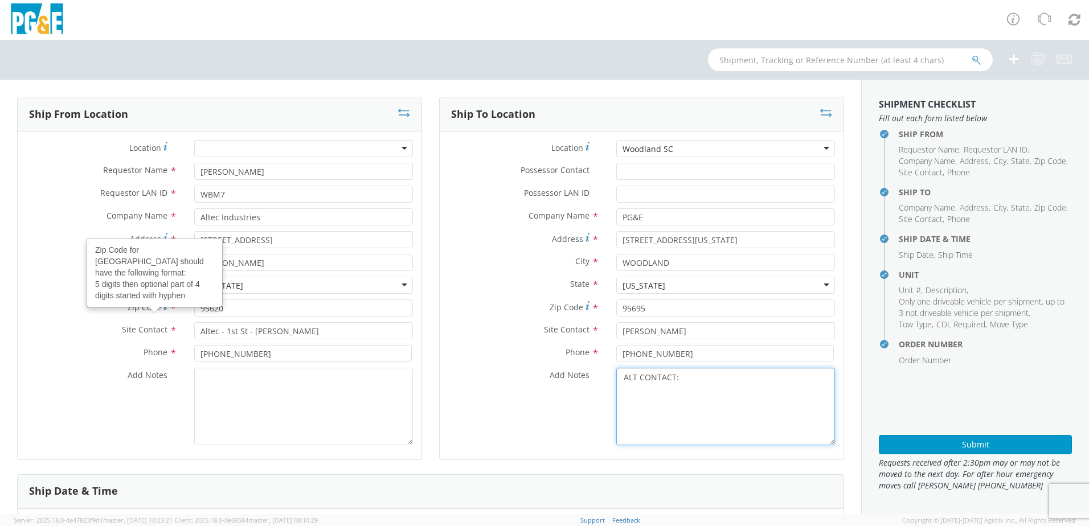
click at [687, 379] on textarea "ALT CONTACT:" at bounding box center [725, 406] width 219 height 77
paste textarea "[PERSON_NAME] @ [PHONE_NUMBER]"
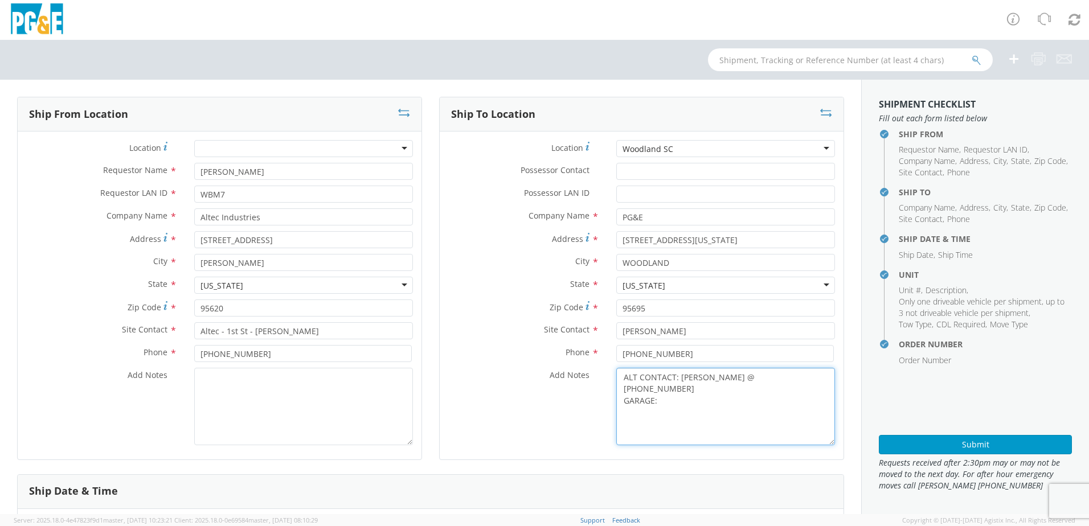
click at [676, 388] on textarea "ALT CONTACT: [PERSON_NAME] @ [PHONE_NUMBER] GARAGE:" at bounding box center [725, 406] width 219 height 77
paste textarea "530-661-5628"
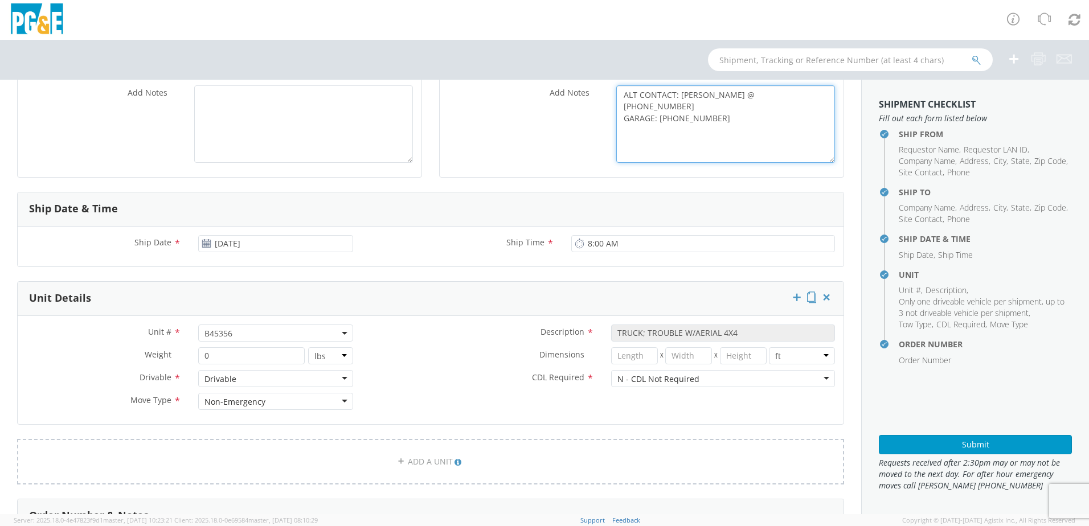
scroll to position [285, 0]
click at [241, 329] on span "B45356" at bounding box center [275, 331] width 142 height 11
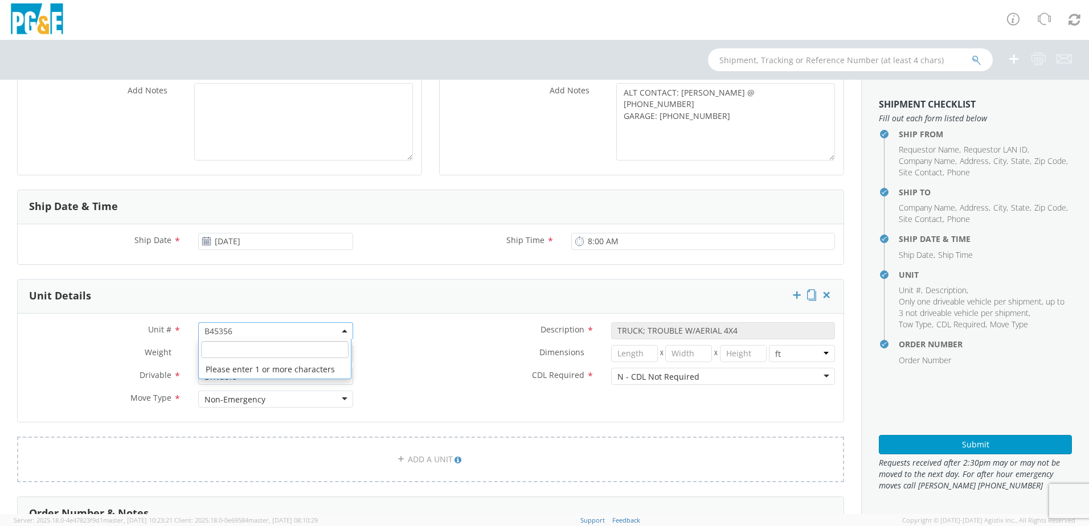
click at [223, 347] on input "search" at bounding box center [274, 349] width 147 height 17
paste input "B45106"
drag, startPoint x: 384, startPoint y: 364, endPoint x: 430, endPoint y: 365, distance: 46.1
click at [385, 364] on div "Dimensions * X X in cm ft" at bounding box center [603, 356] width 482 height 23
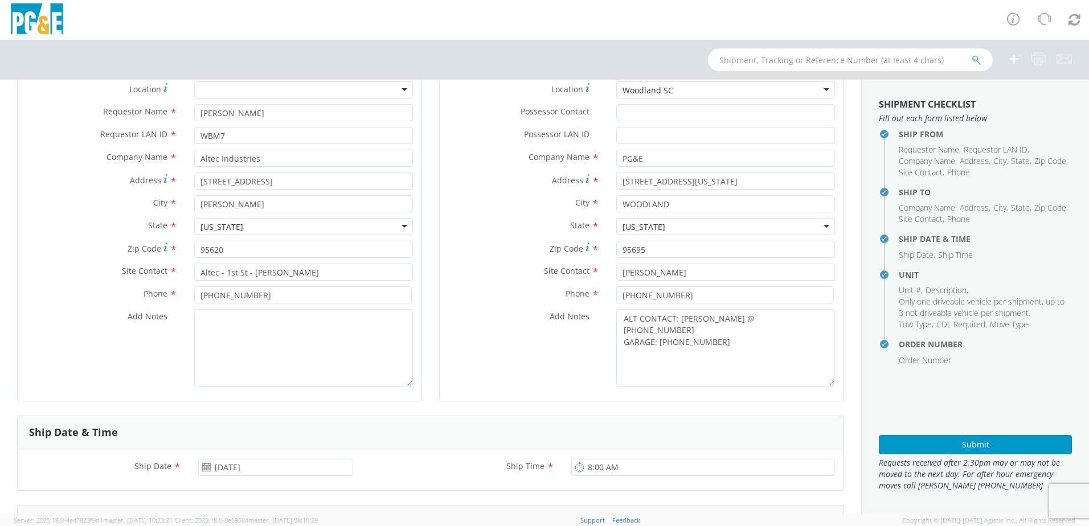
scroll to position [0, 0]
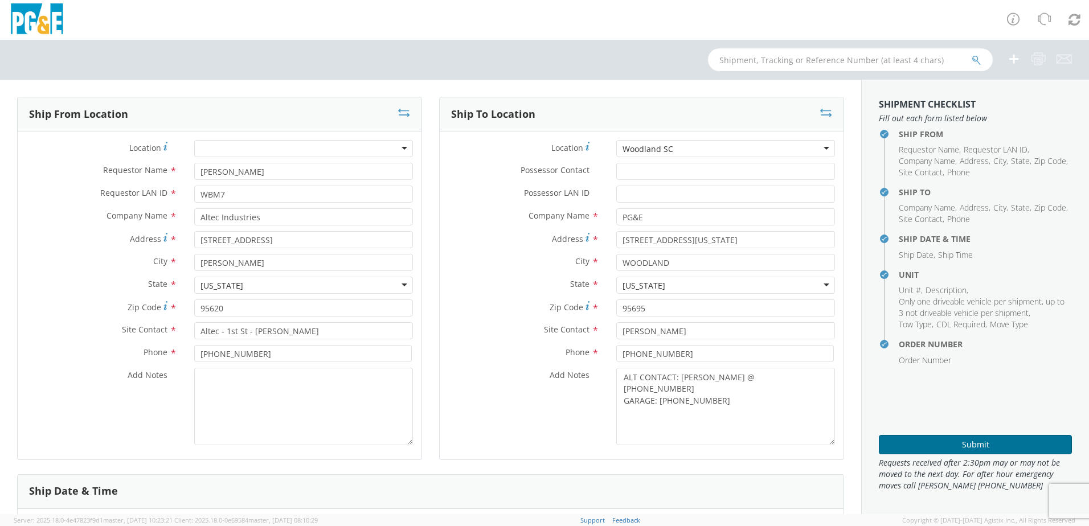
click at [915, 438] on button "Submit" at bounding box center [974, 444] width 193 height 19
